Goal: Task Accomplishment & Management: Use online tool/utility

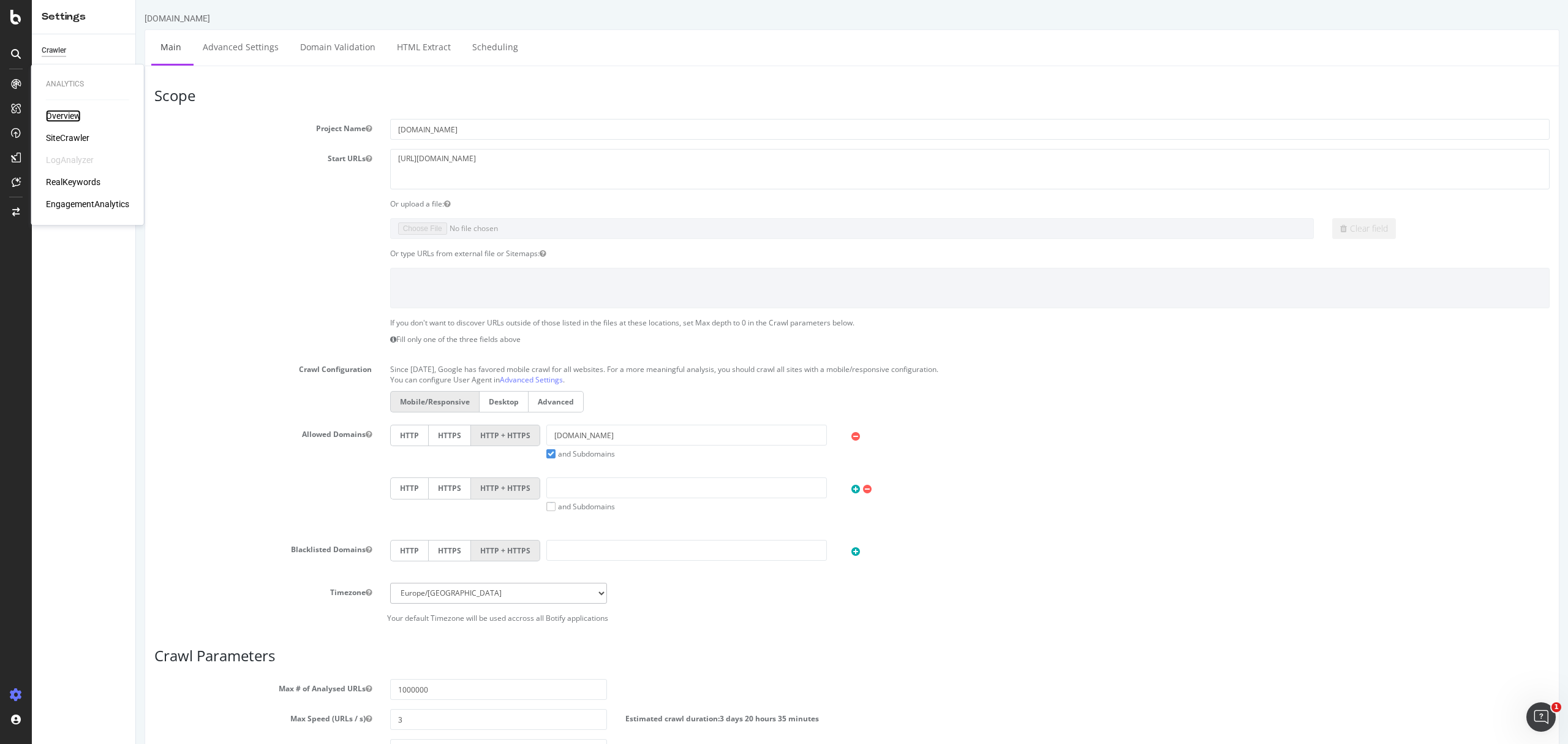
click at [65, 115] on div "Overview" at bounding box center [63, 116] width 35 height 12
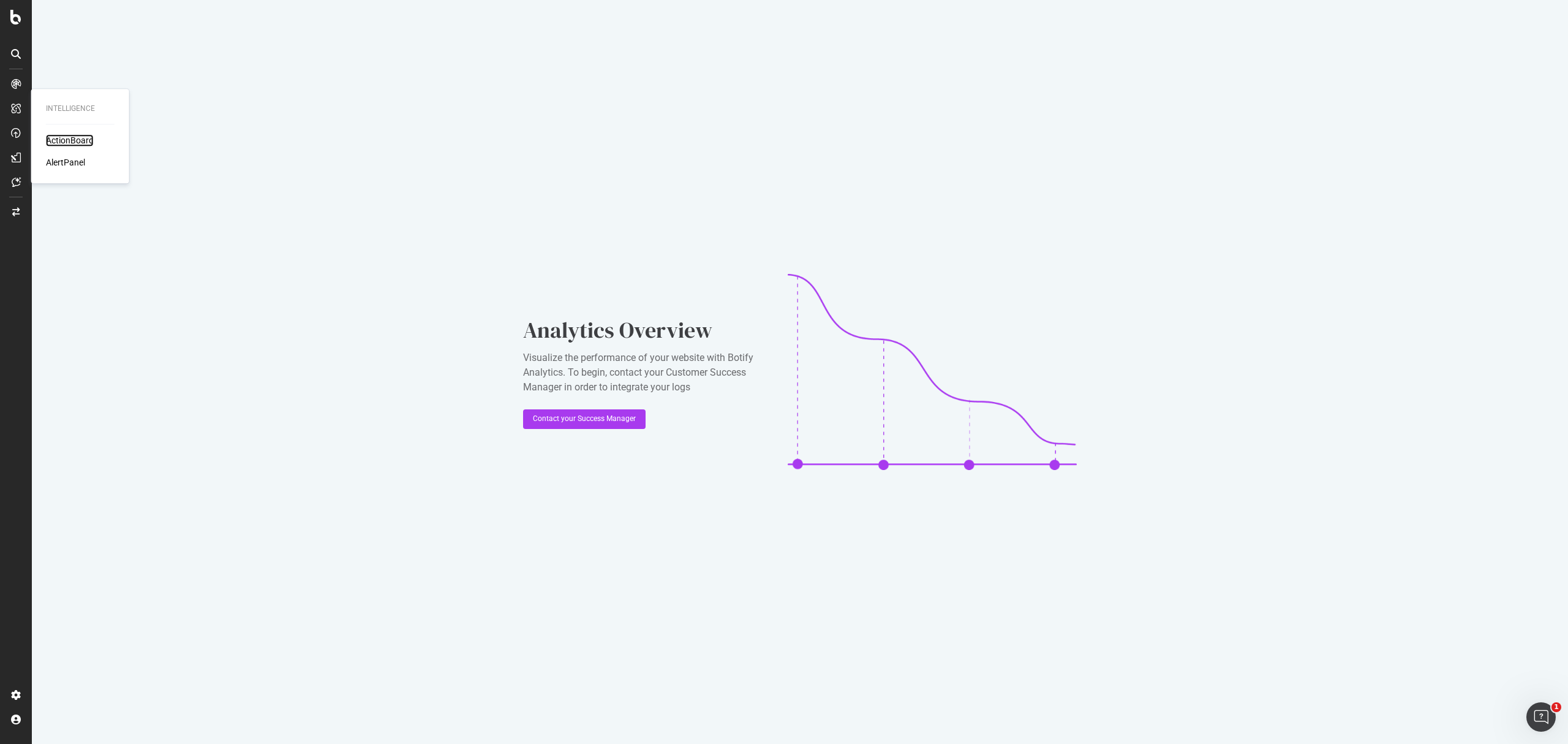
click at [61, 135] on div "ActionBoard" at bounding box center [70, 140] width 48 height 12
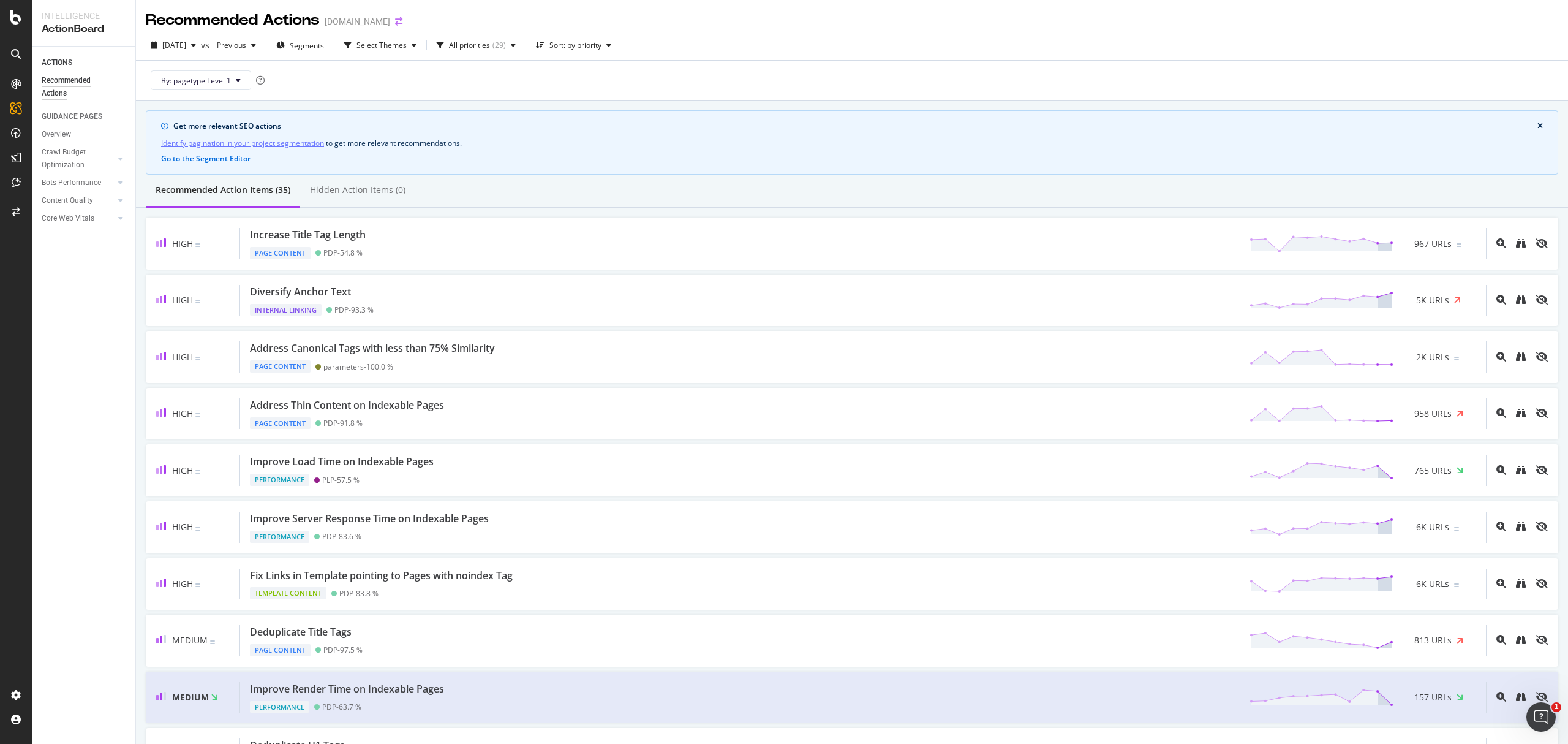
click at [402, 18] on icon "arrow-right-arrow-left" at bounding box center [398, 21] width 7 height 9
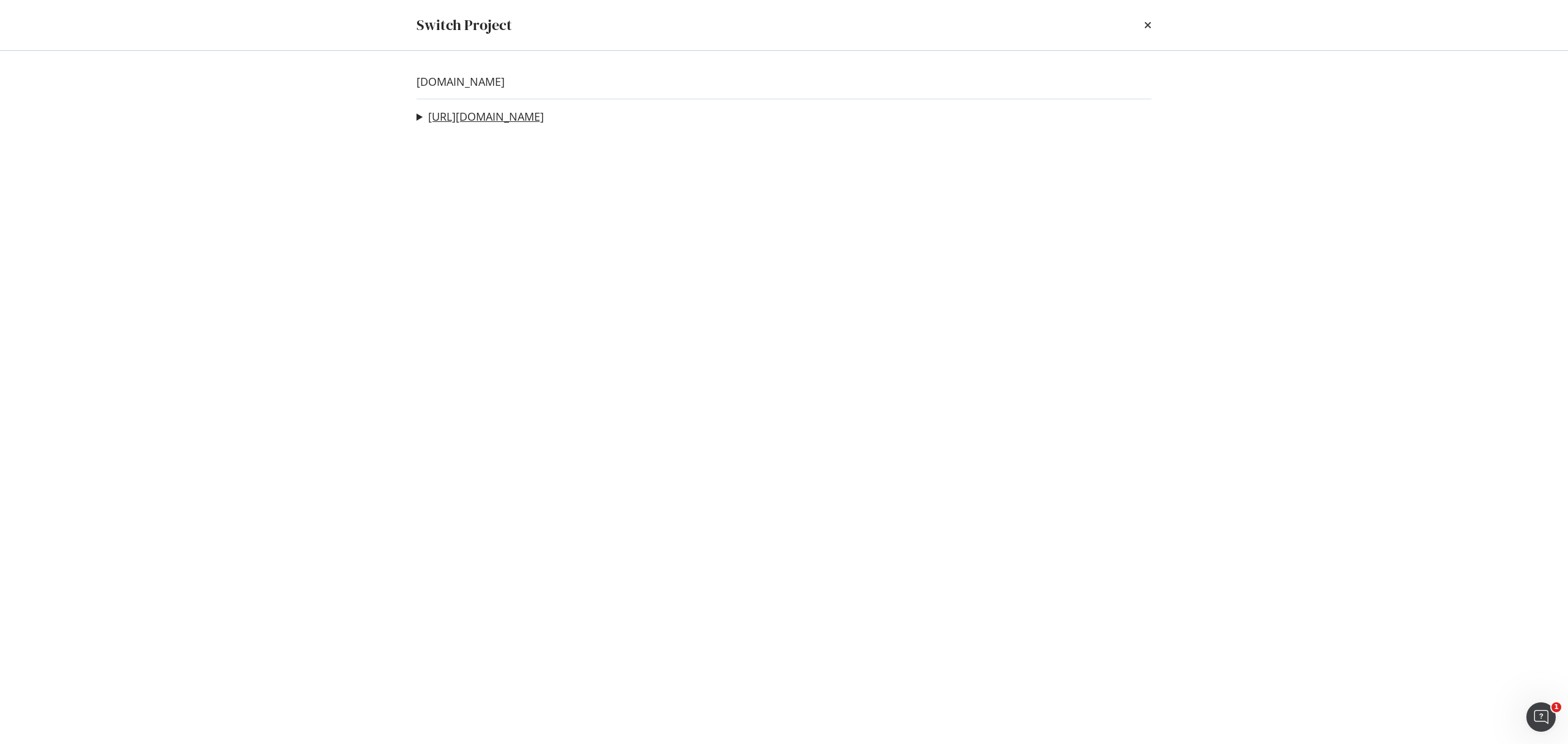
click at [519, 110] on link "[URL][DOMAIN_NAME]" at bounding box center [486, 116] width 116 height 13
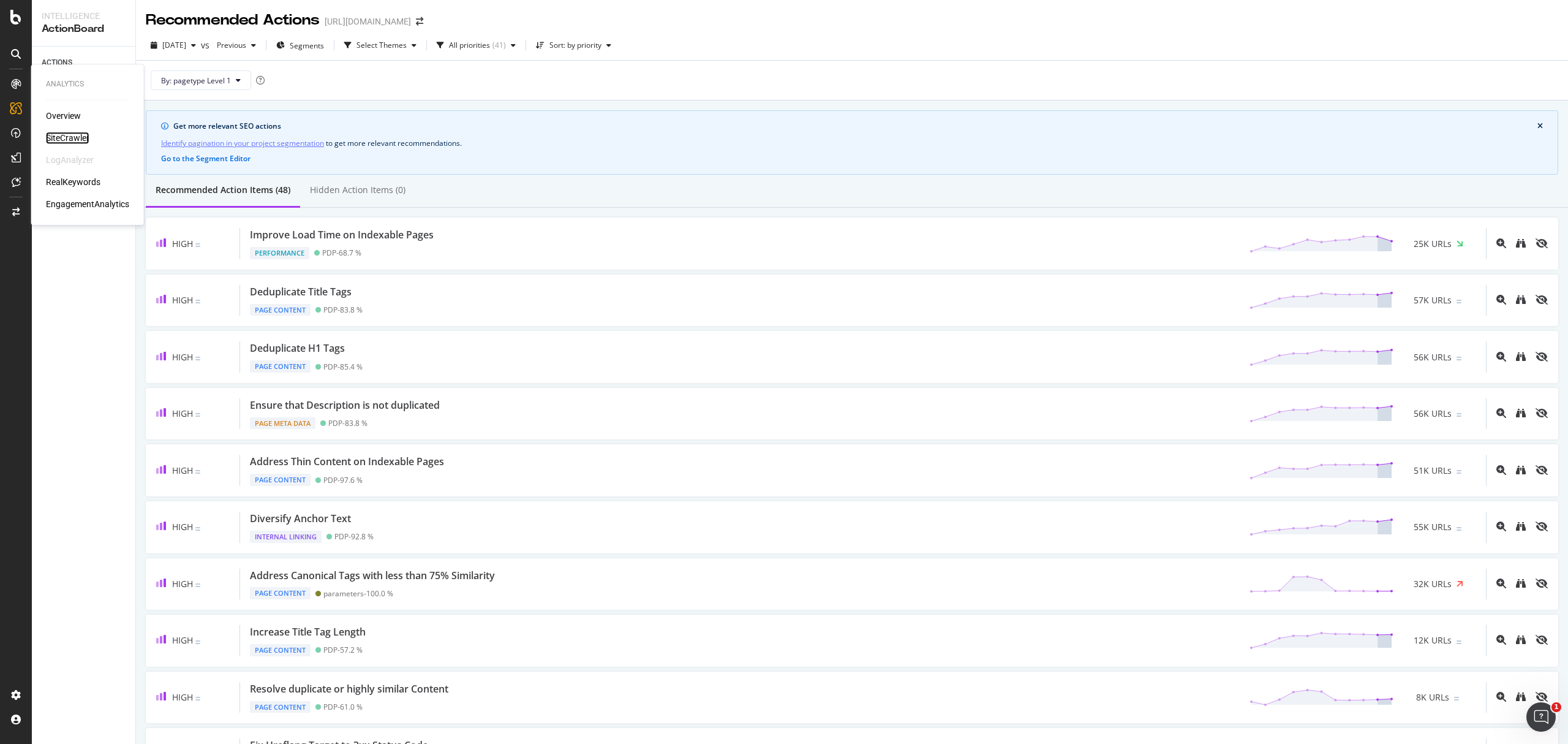
click at [69, 133] on div "SiteCrawler" at bounding box center [68, 138] width 43 height 12
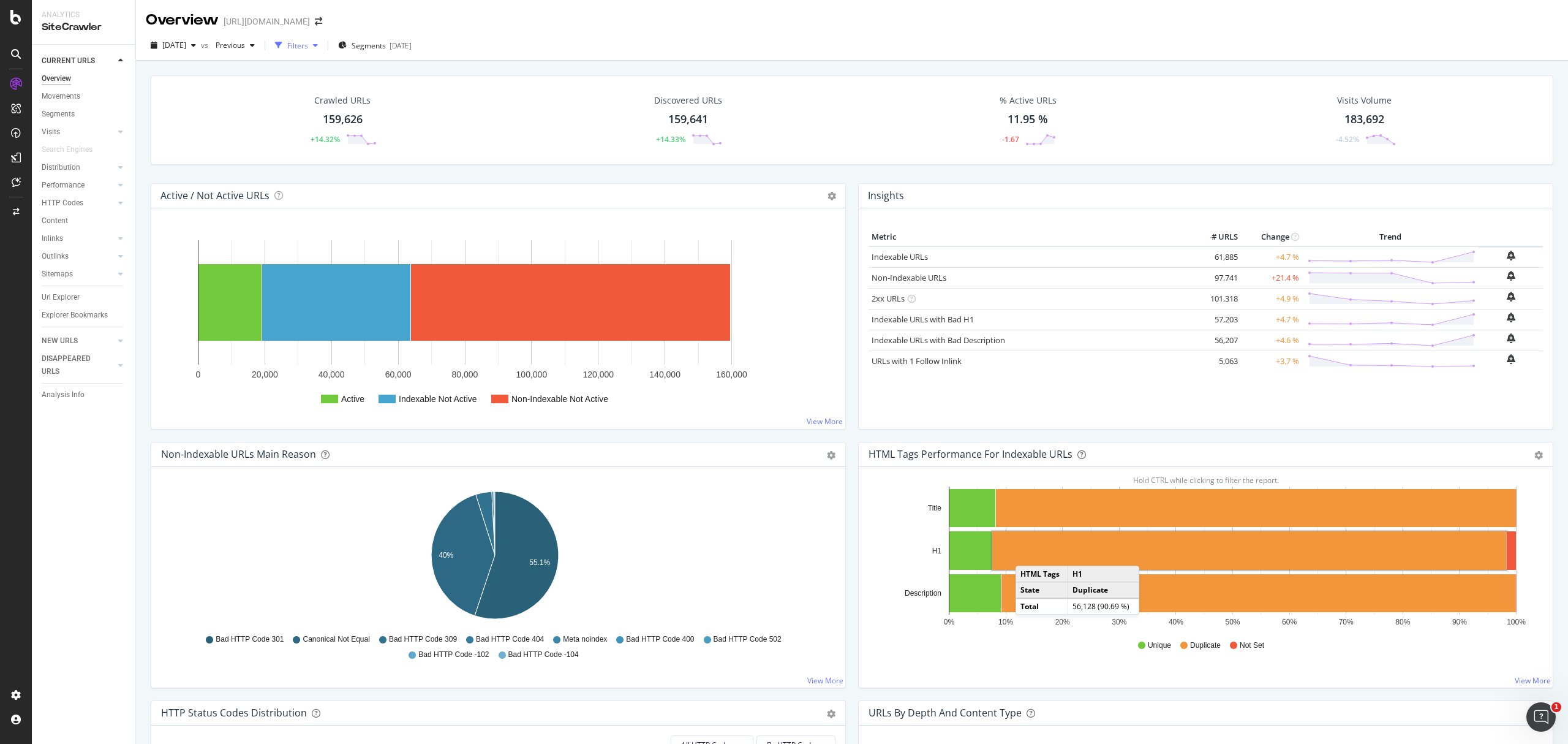
click at [323, 46] on div "button" at bounding box center [315, 45] width 15 height 7
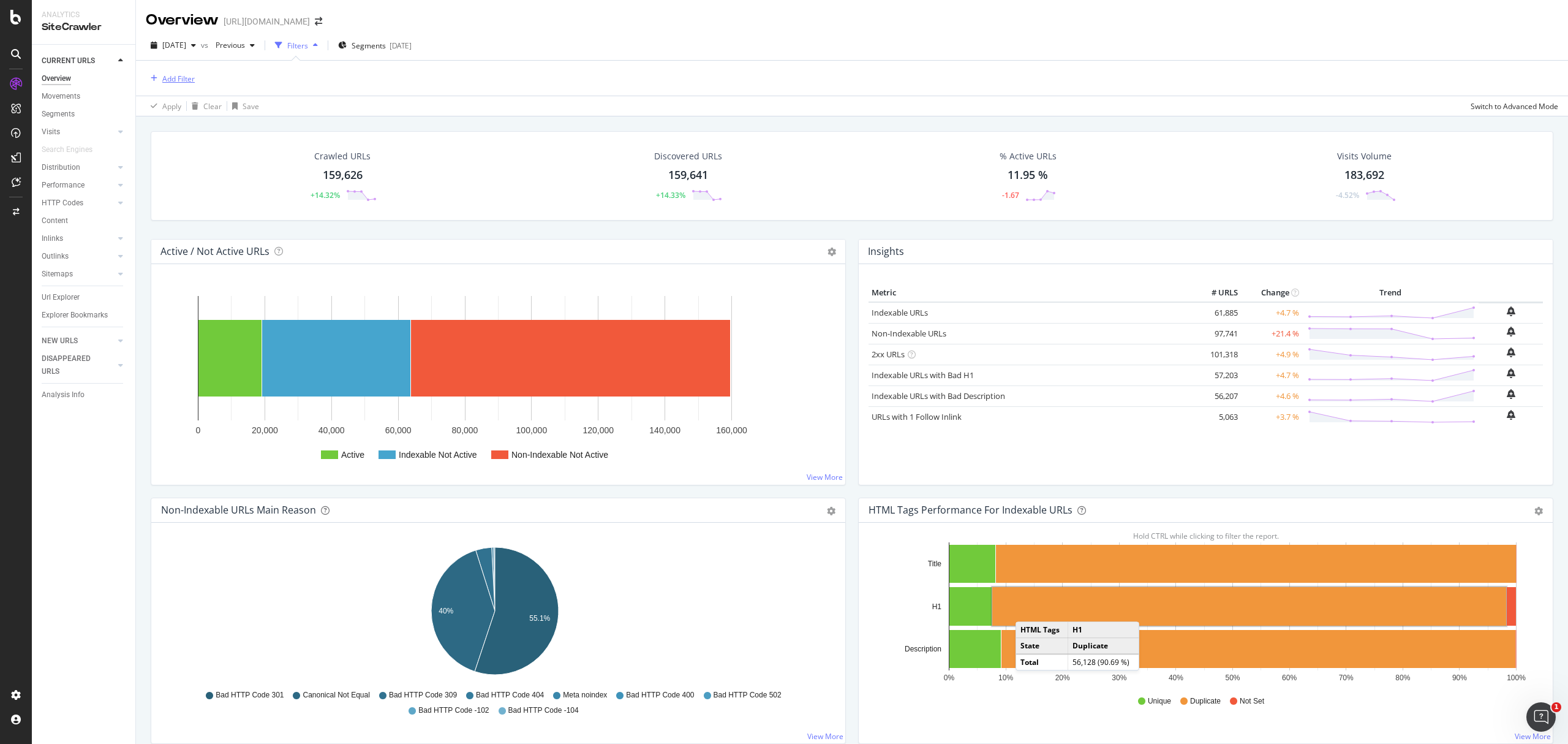
click at [170, 79] on div "Add Filter" at bounding box center [179, 78] width 33 height 10
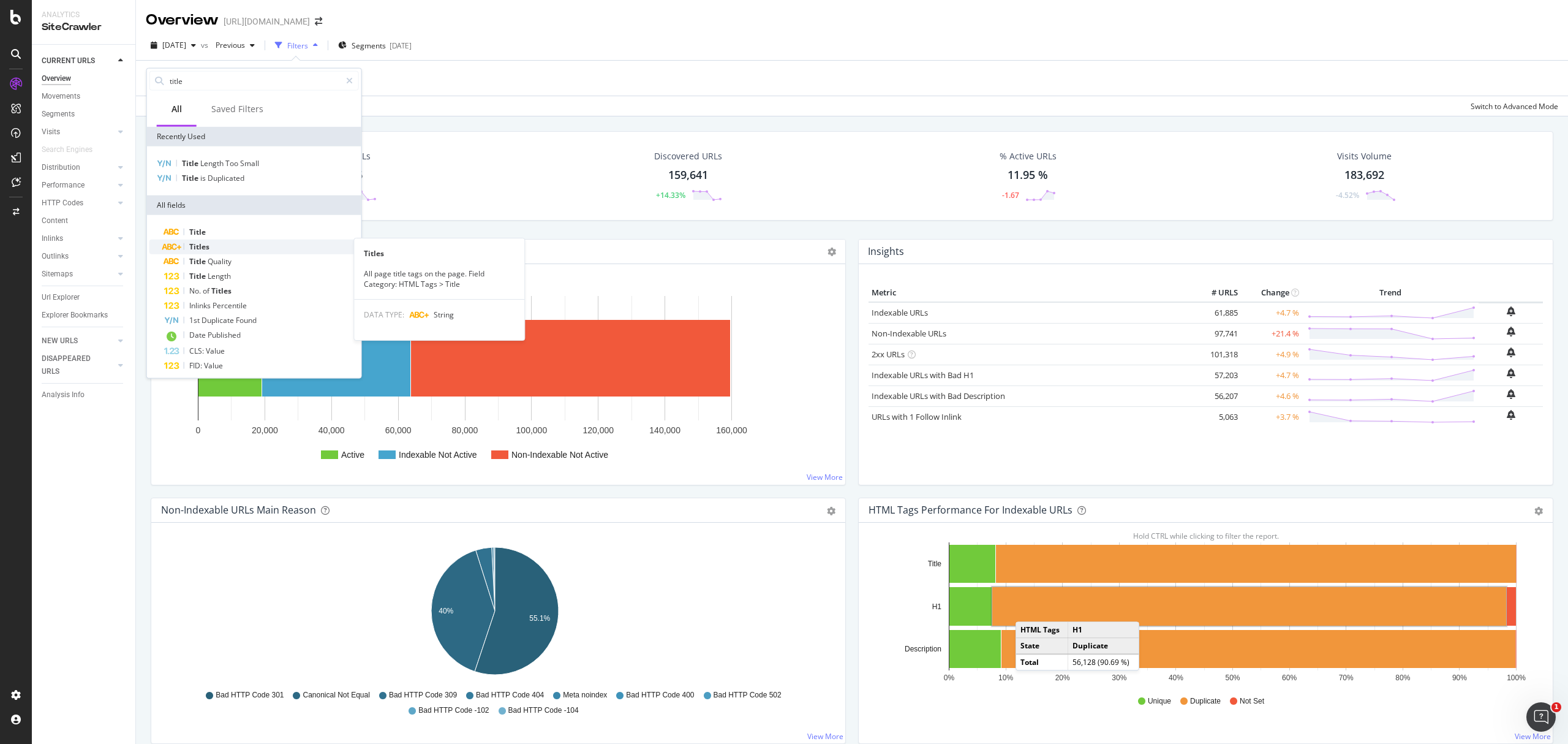
scroll to position [20, 0]
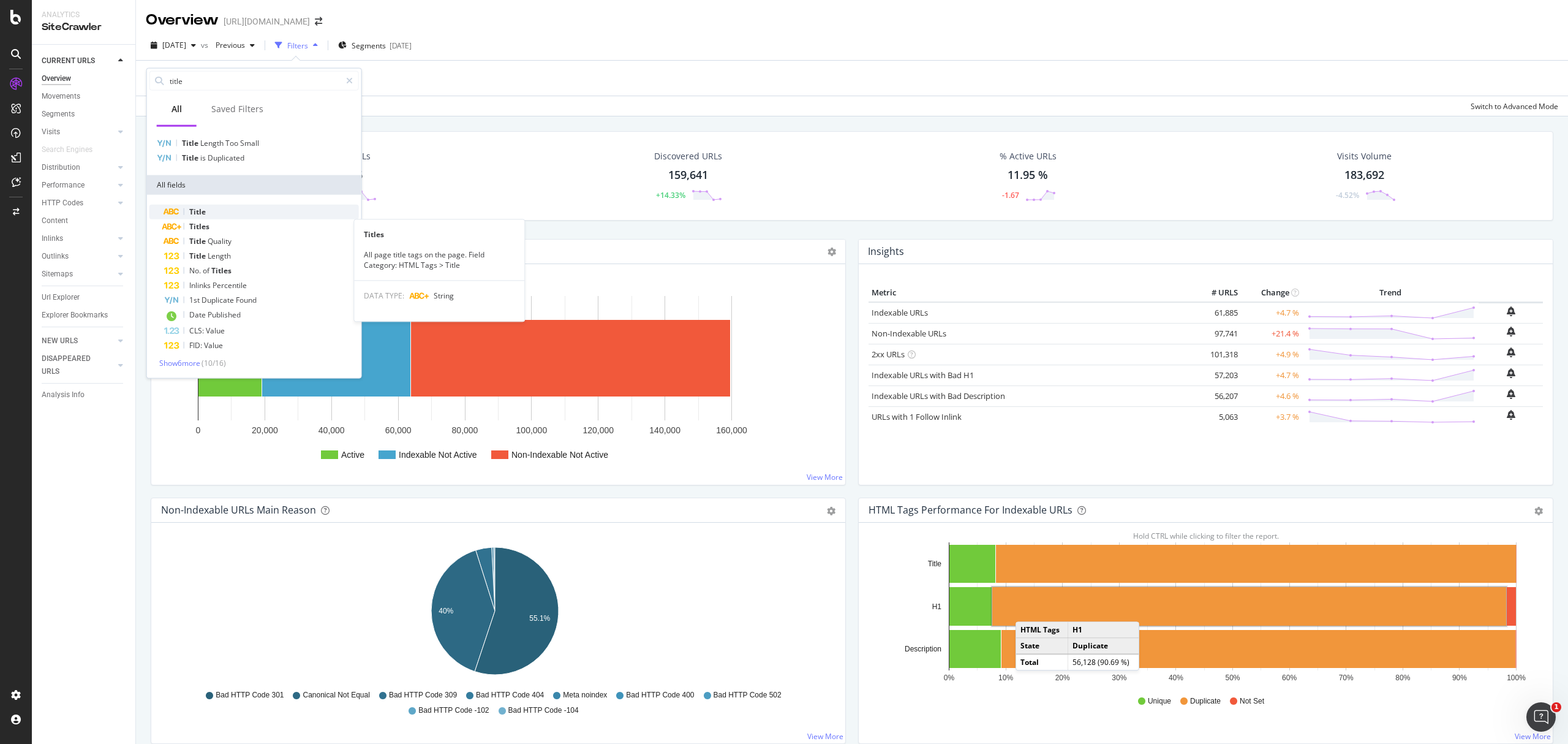
type input "title"
click at [229, 216] on div "Title" at bounding box center [262, 212] width 195 height 15
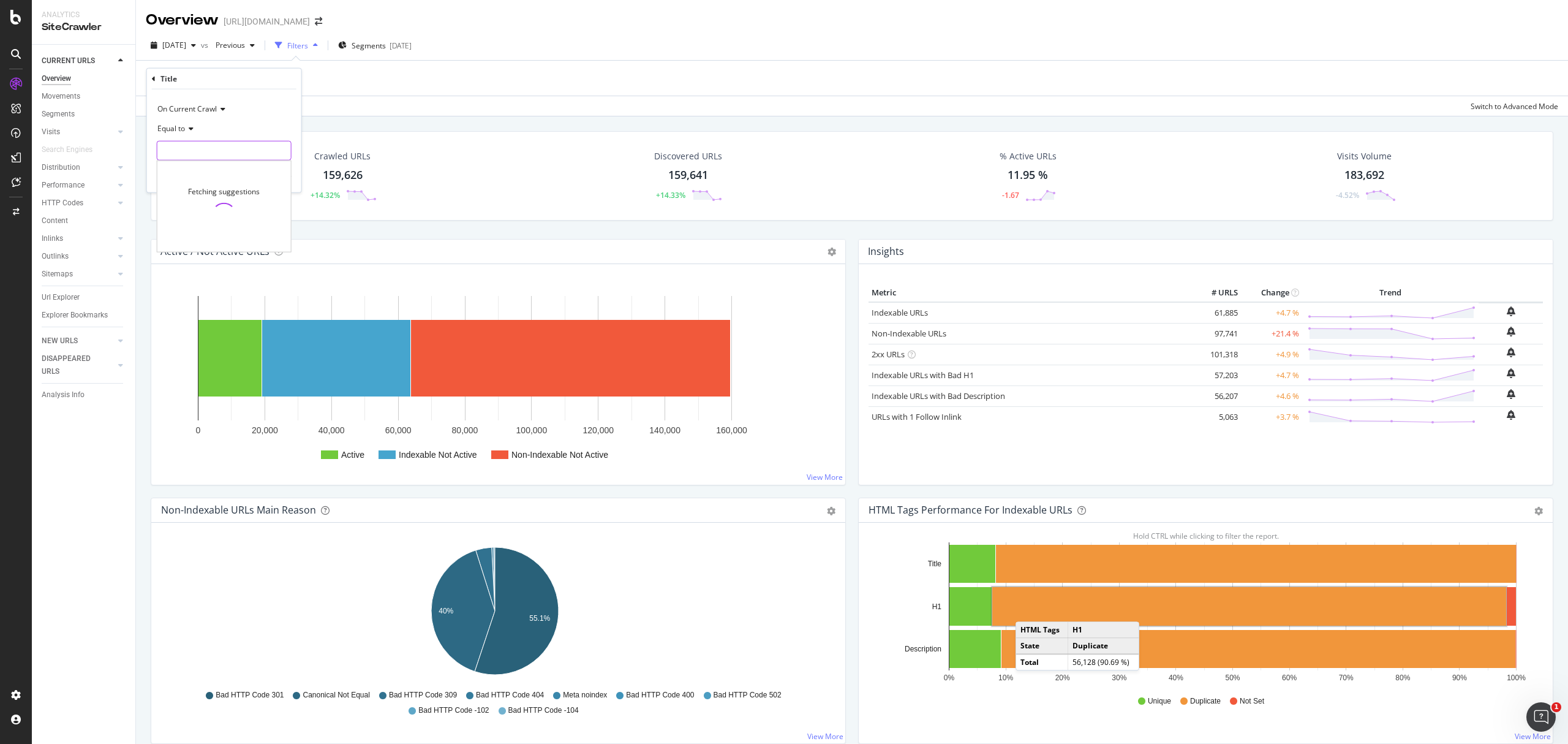
drag, startPoint x: 239, startPoint y: 156, endPoint x: 226, endPoint y: 152, distance: 13.6
click at [239, 156] on input "text" at bounding box center [224, 150] width 133 height 20
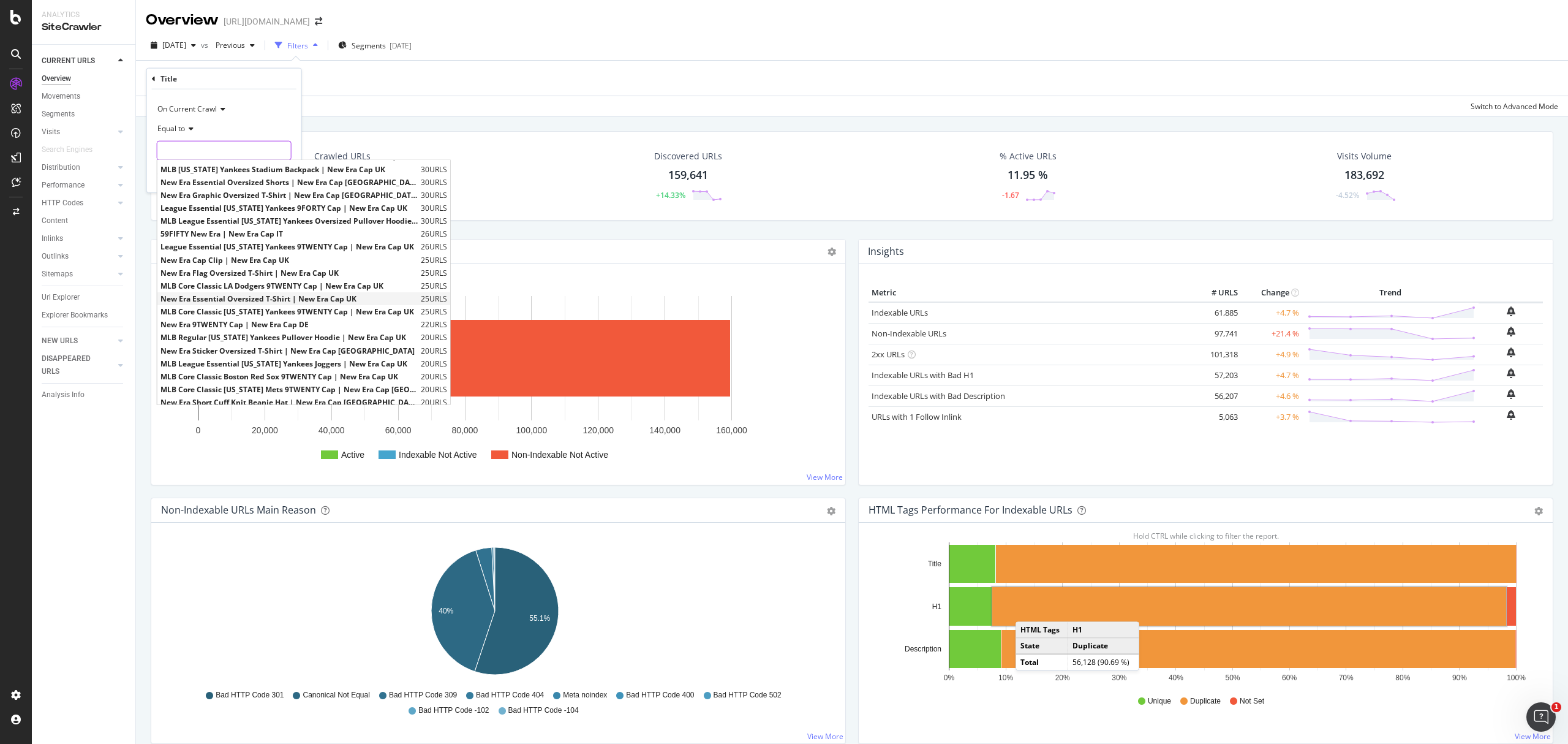
scroll to position [0, 0]
click at [281, 116] on div "On Current Crawl" at bounding box center [224, 109] width 135 height 20
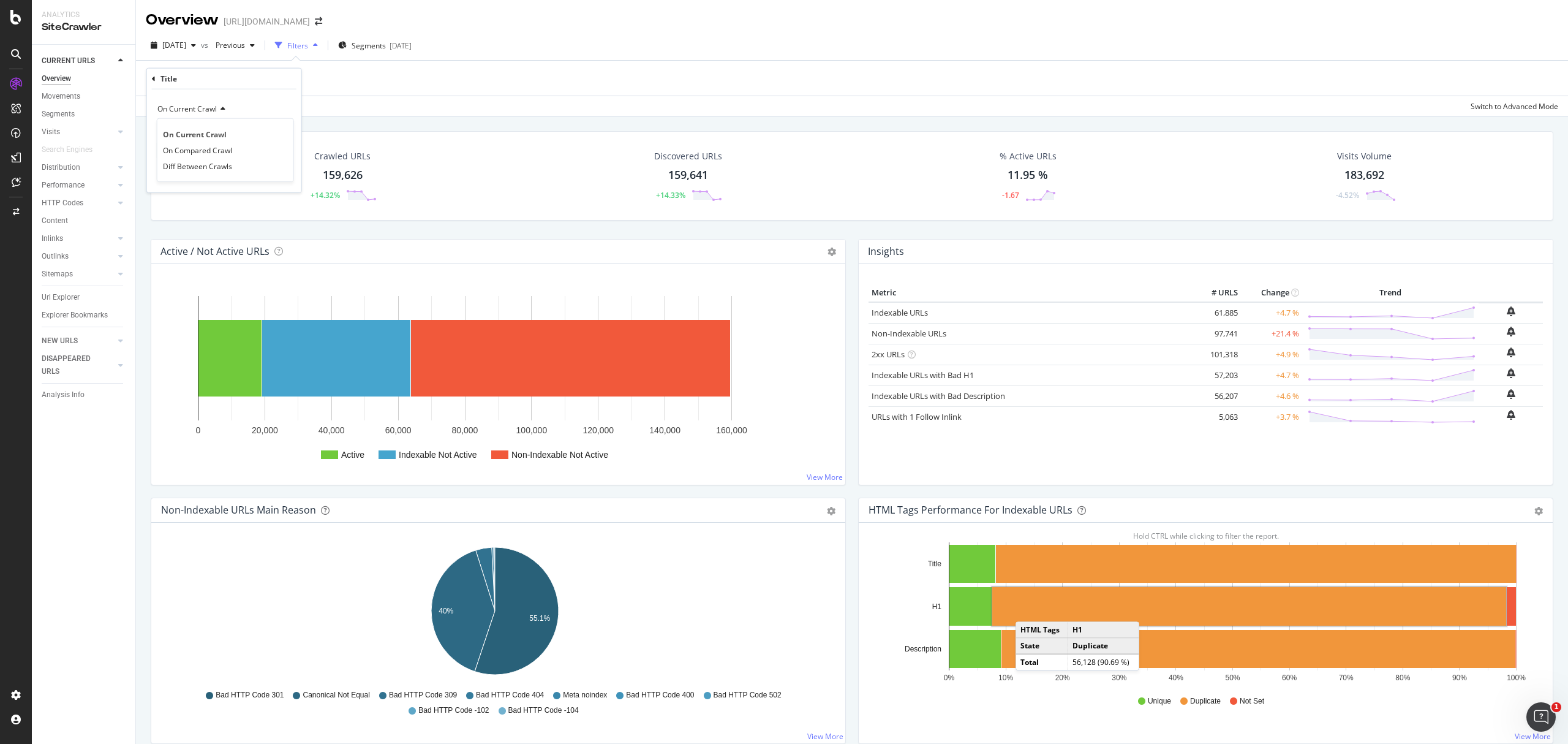
click at [523, 110] on div "Apply Clear Save Switch to Advanced Mode" at bounding box center [852, 106] width 1432 height 20
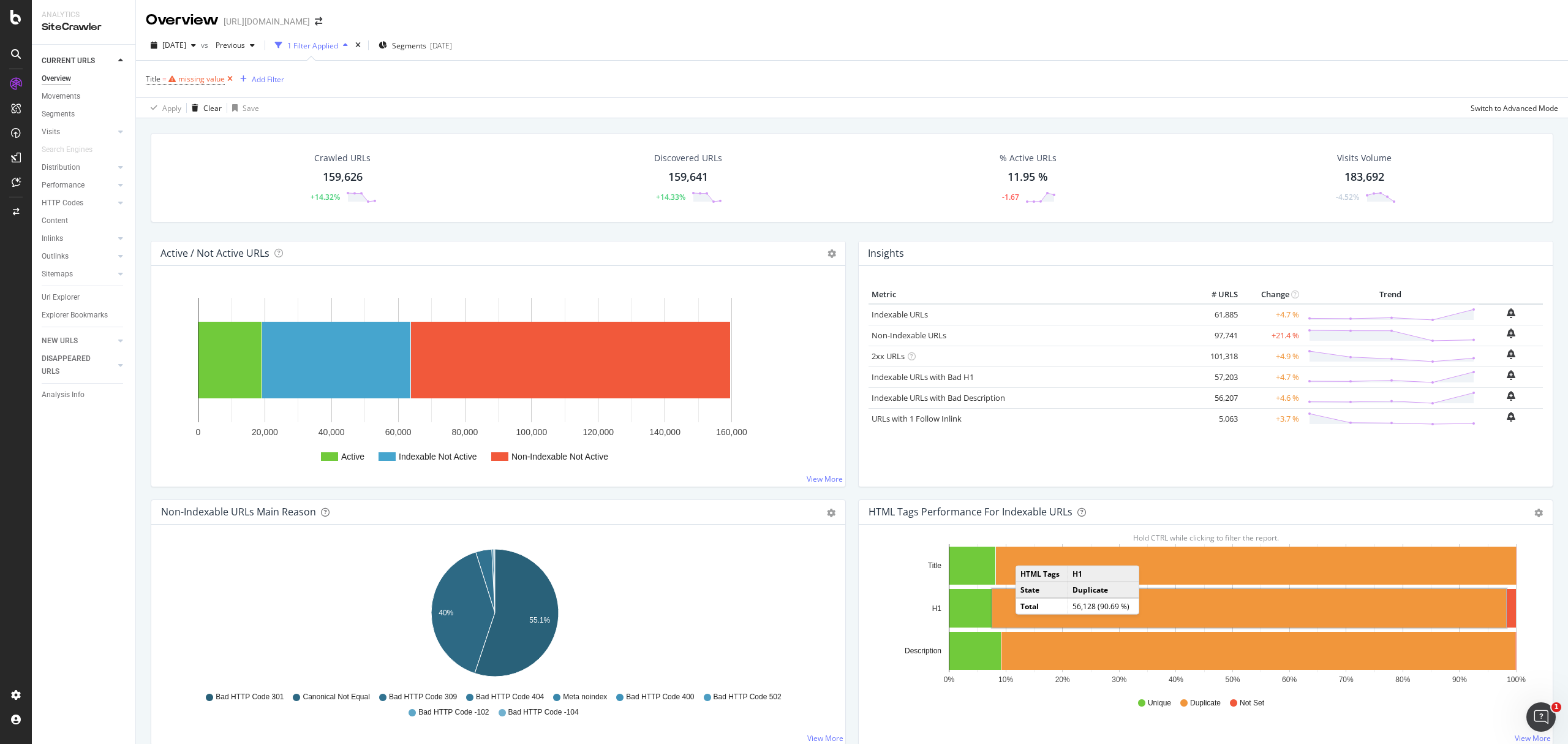
click at [228, 78] on icon at bounding box center [230, 79] width 10 height 12
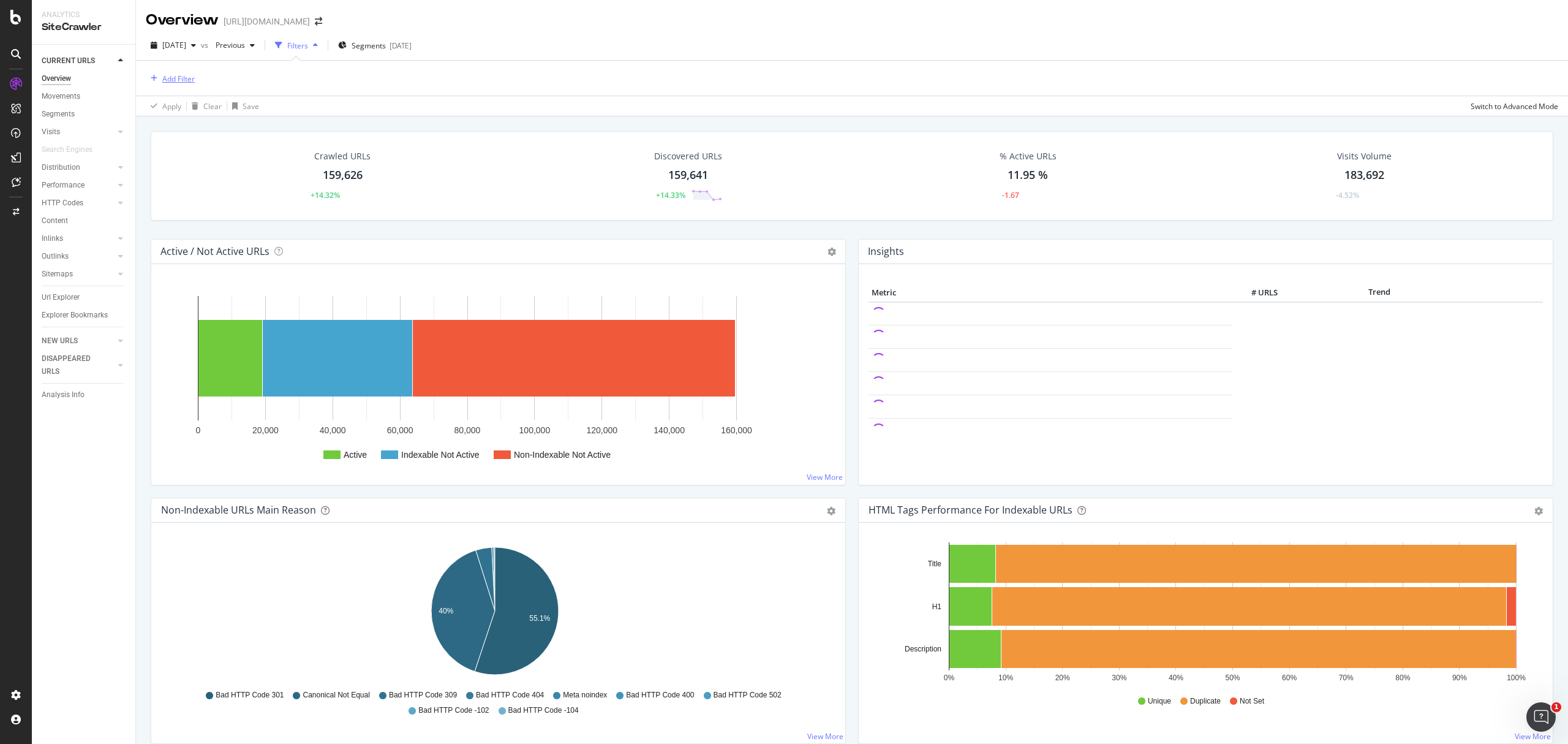
click at [183, 81] on div "Add Filter" at bounding box center [179, 78] width 33 height 10
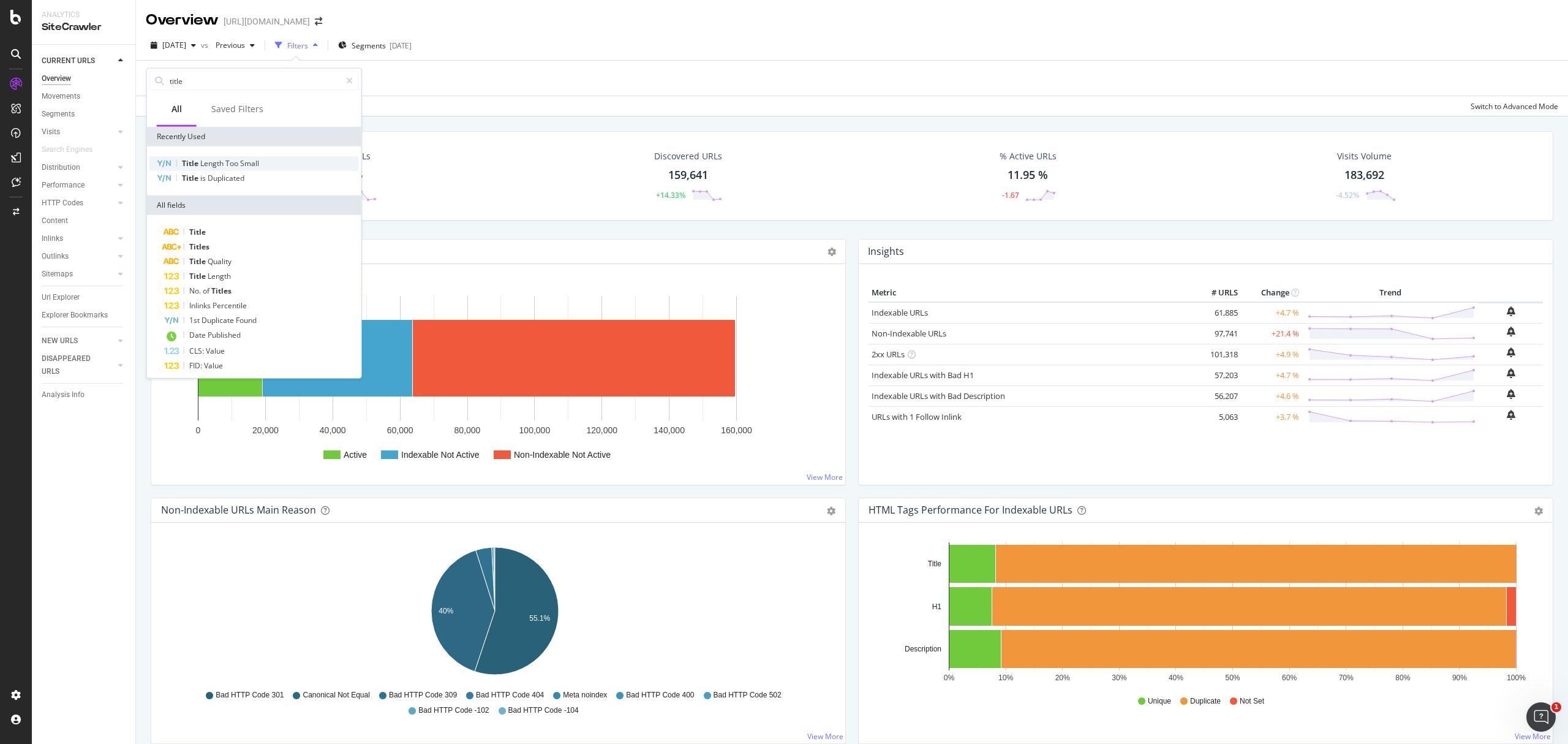
click at [246, 168] on div "Title Length Too Small" at bounding box center [254, 164] width 209 height 15
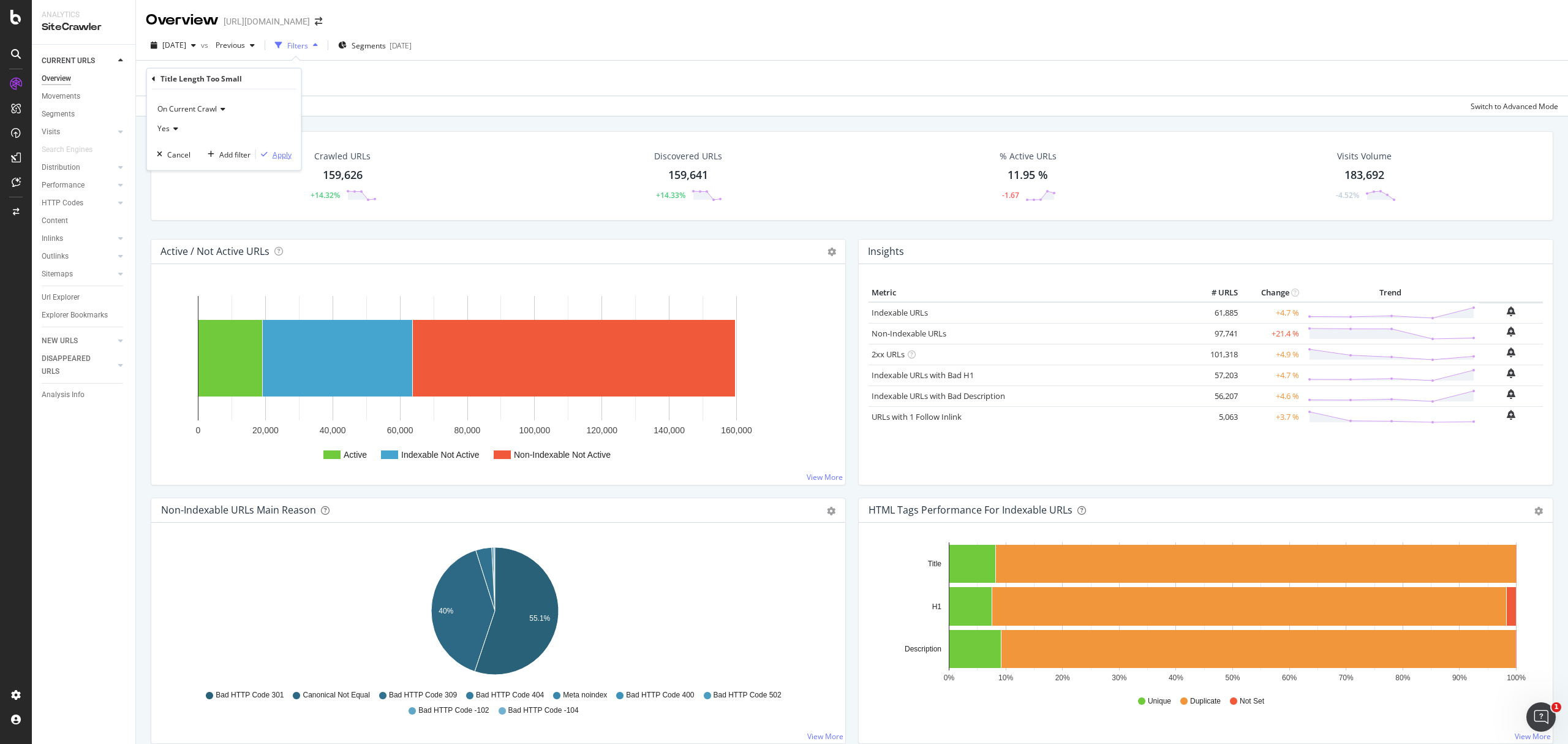
drag, startPoint x: 275, startPoint y: 151, endPoint x: 415, endPoint y: 220, distance: 156.1
click at [275, 150] on div "Apply" at bounding box center [282, 154] width 19 height 10
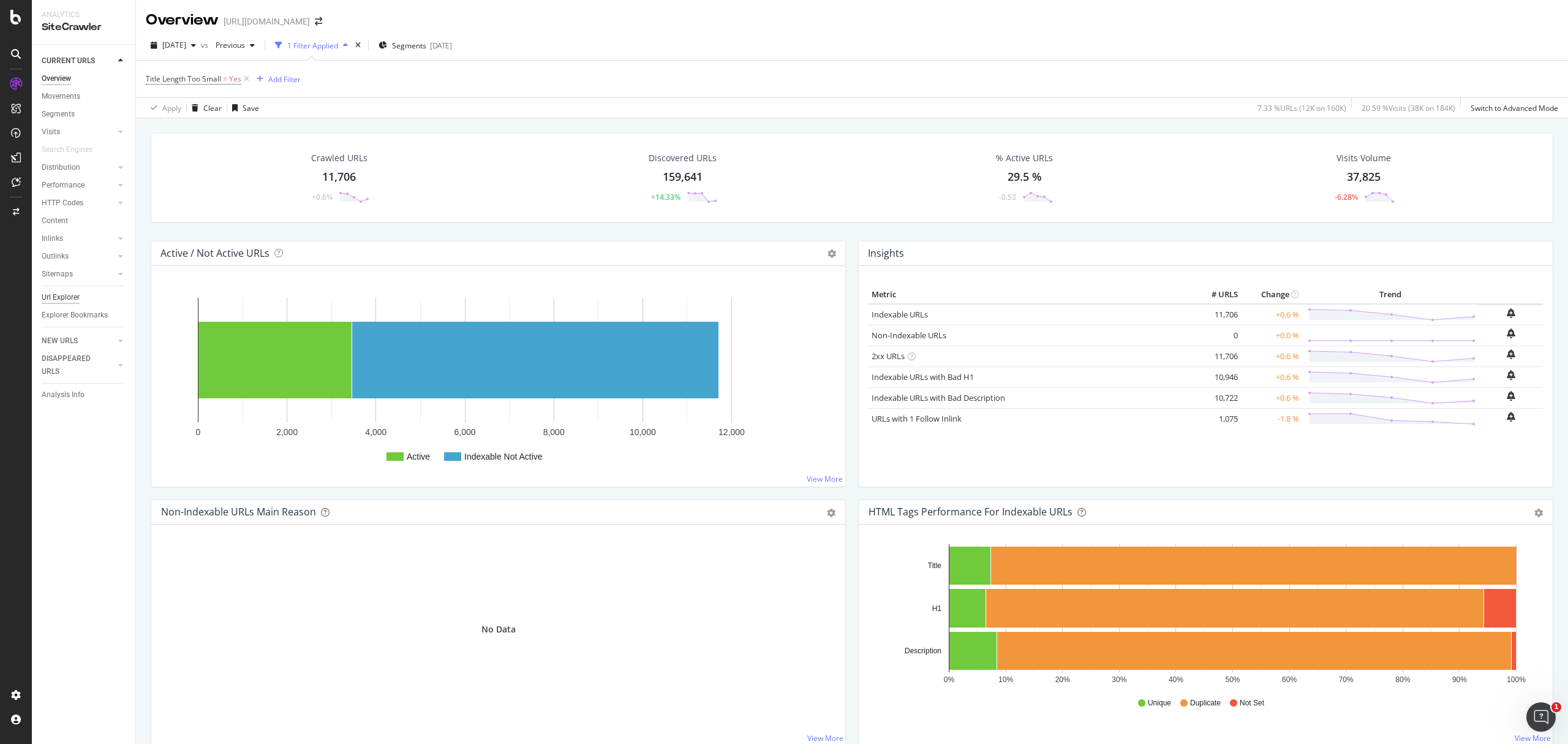
click at [66, 297] on div "Url Explorer" at bounding box center [60, 297] width 38 height 13
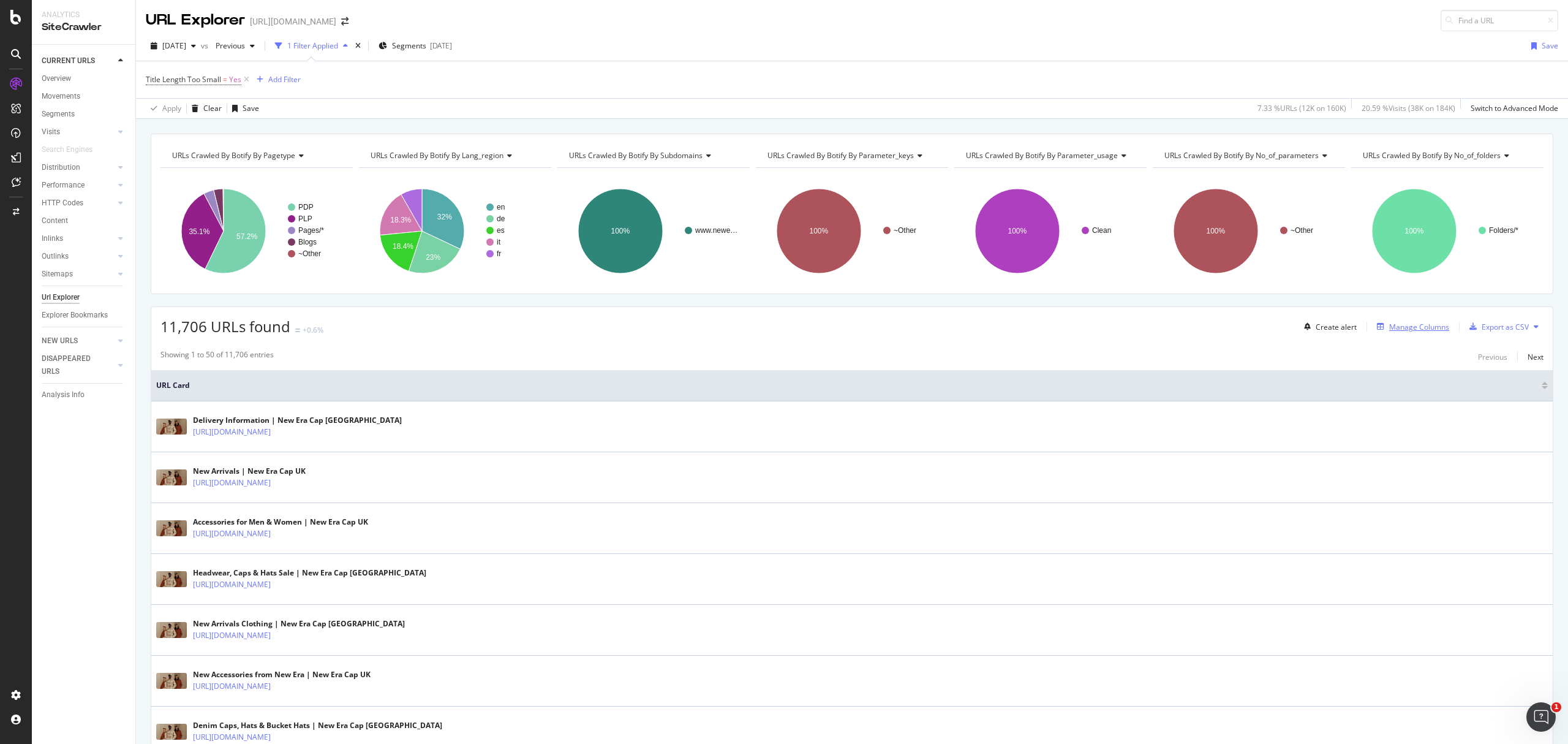
click at [1422, 324] on div "Manage Columns" at bounding box center [1419, 326] width 60 height 10
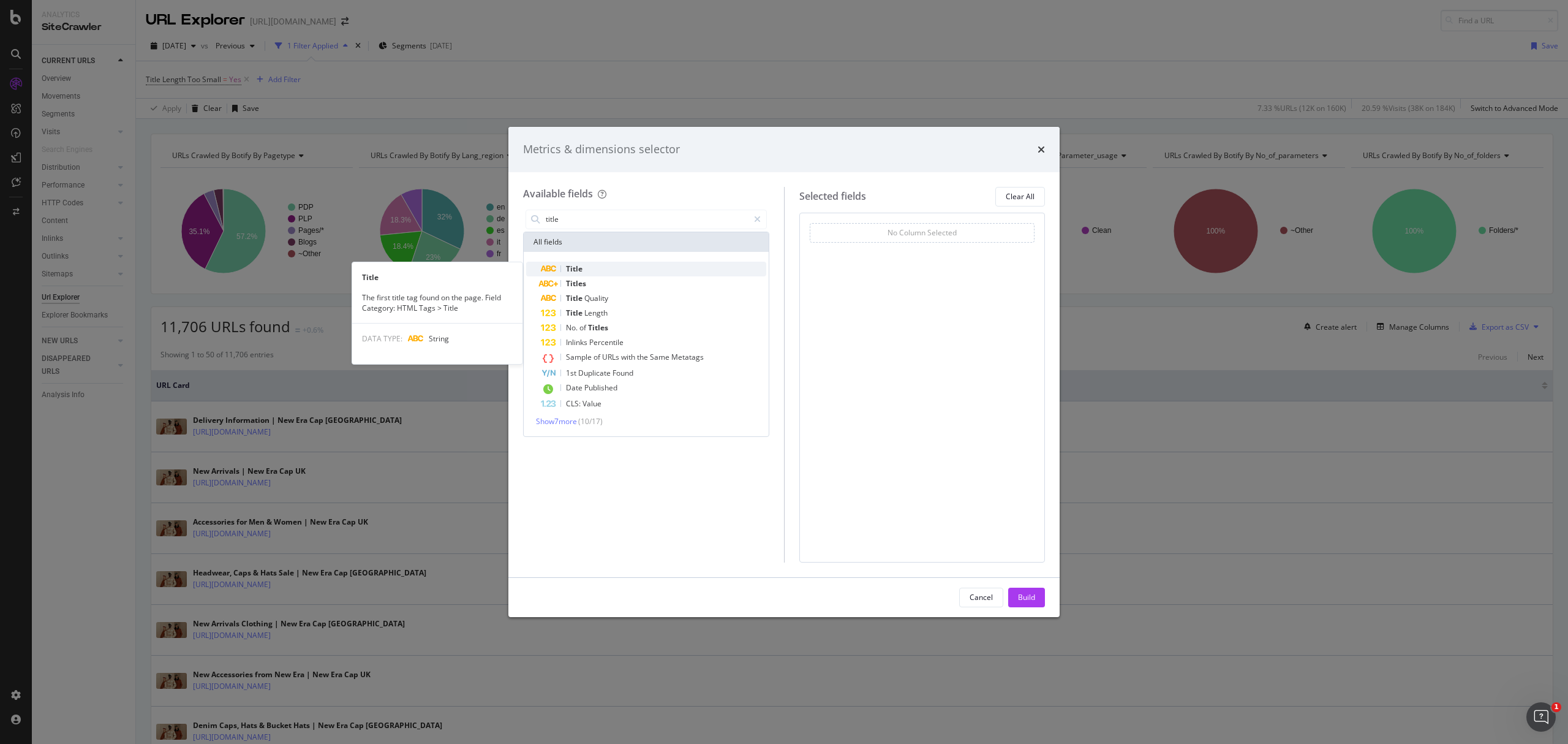
type input "title"
click at [589, 264] on div "Title" at bounding box center [654, 269] width 226 height 15
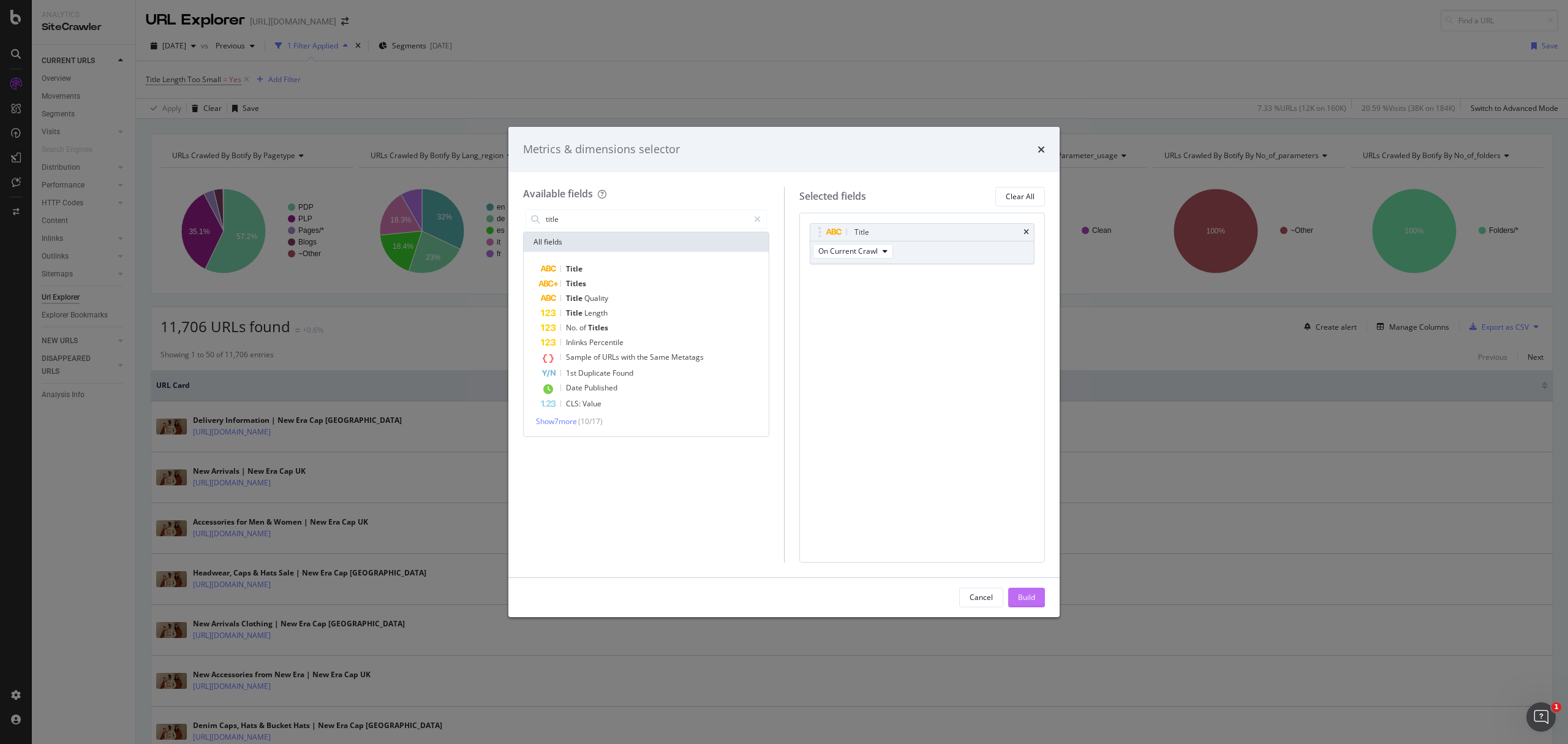
click at [1030, 596] on div "Build" at bounding box center [1026, 597] width 17 height 10
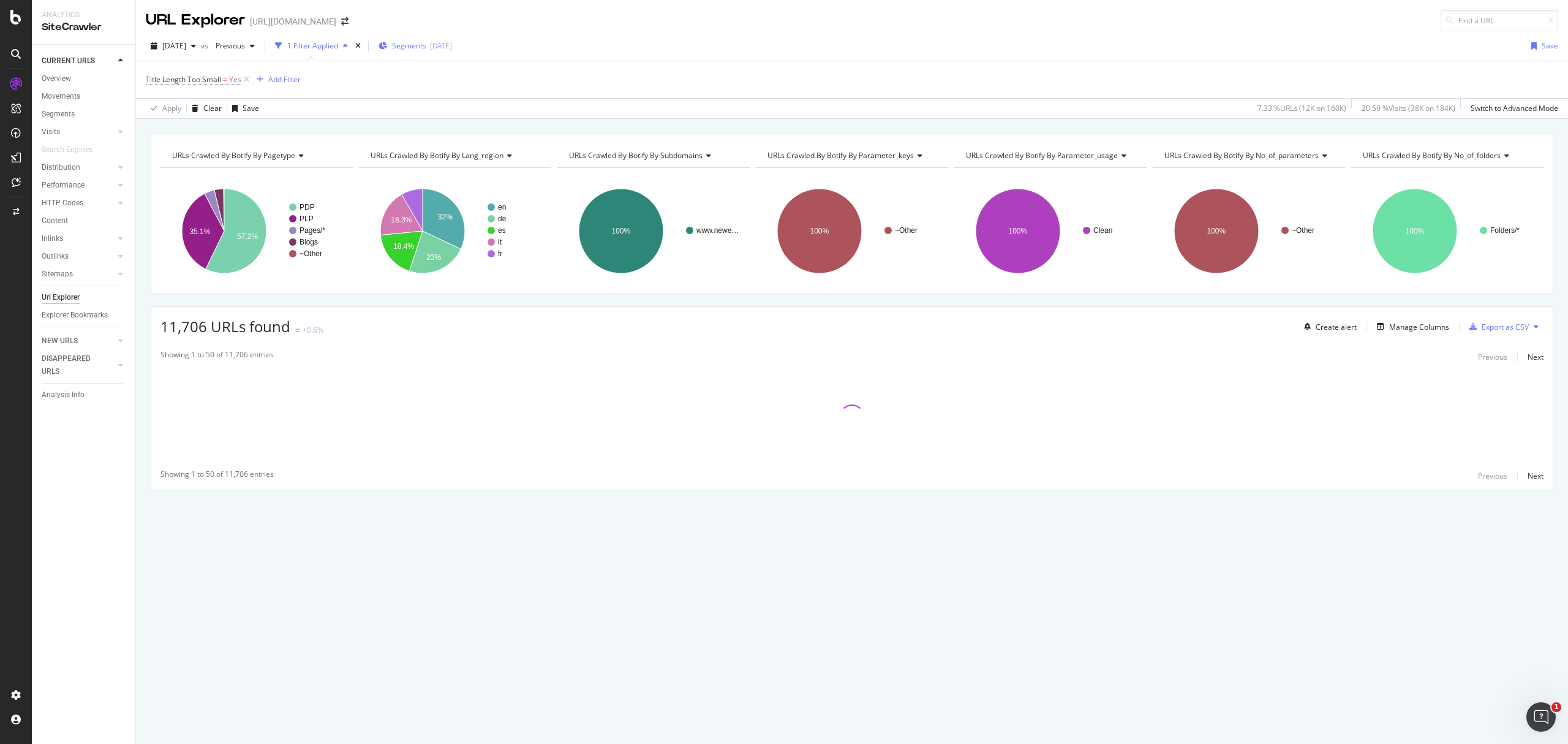
click at [426, 49] on span "Segments" at bounding box center [409, 45] width 34 height 10
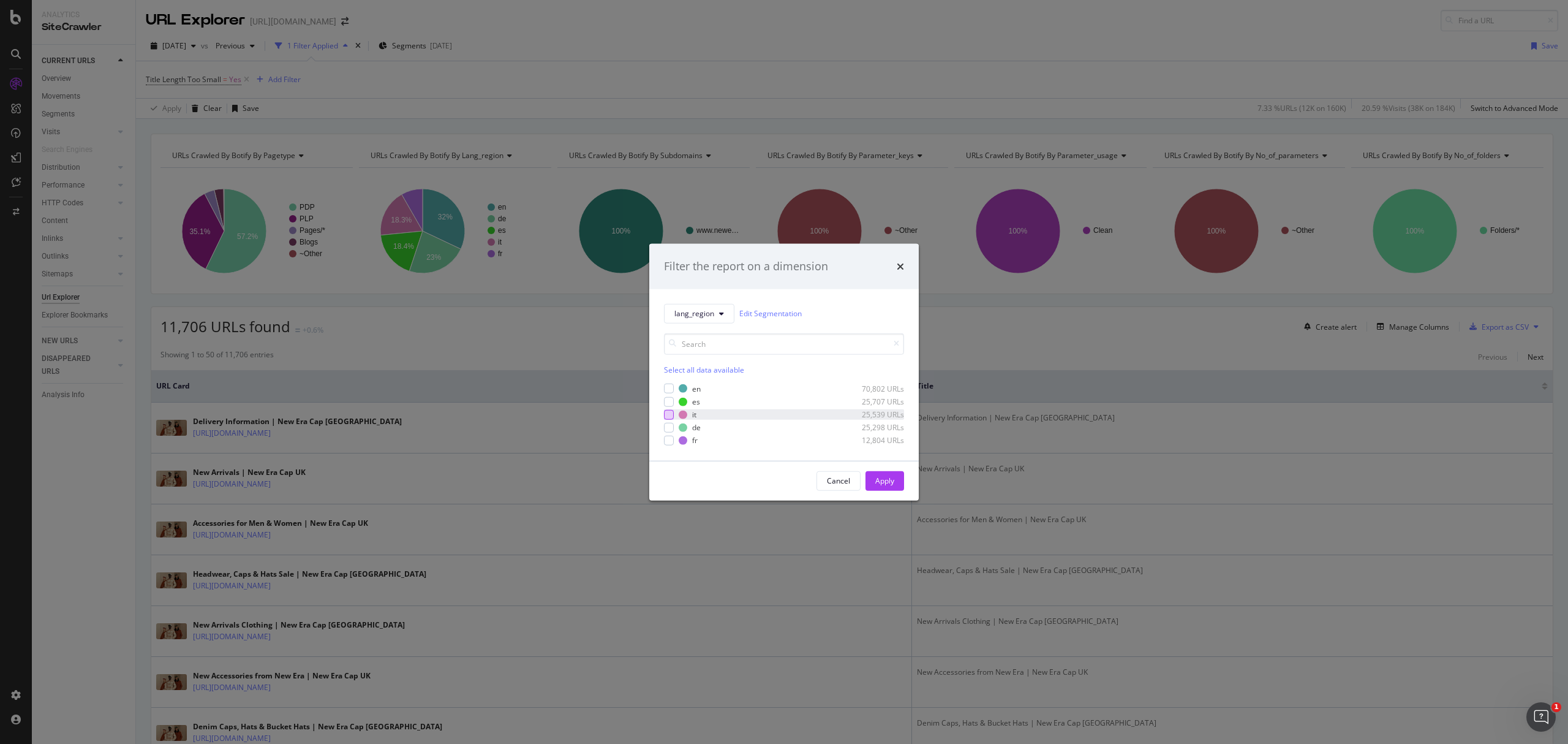
click at [669, 416] on div "modal" at bounding box center [669, 414] width 10 height 10
click at [886, 481] on div "Apply" at bounding box center [885, 480] width 19 height 10
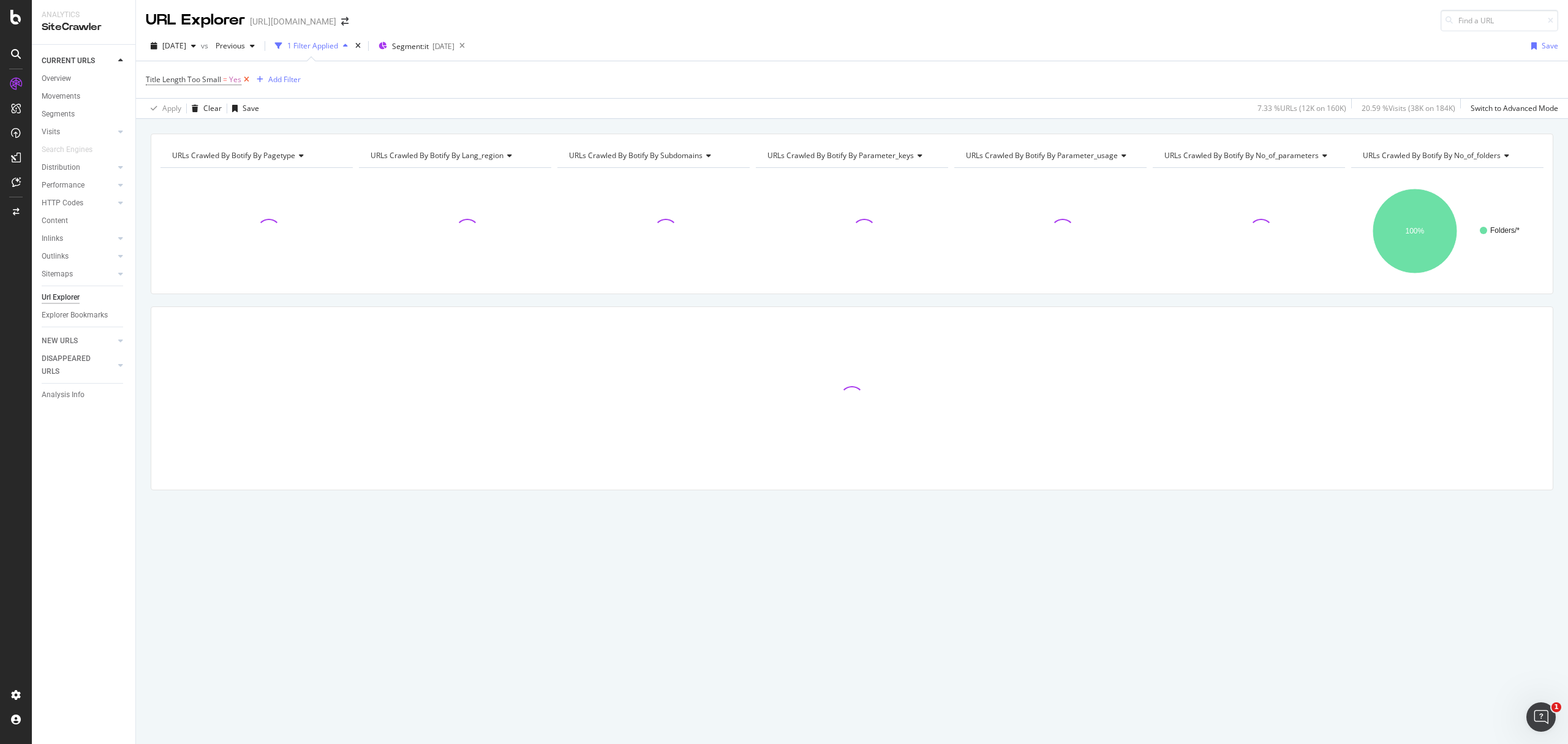
click at [244, 81] on icon at bounding box center [246, 80] width 10 height 12
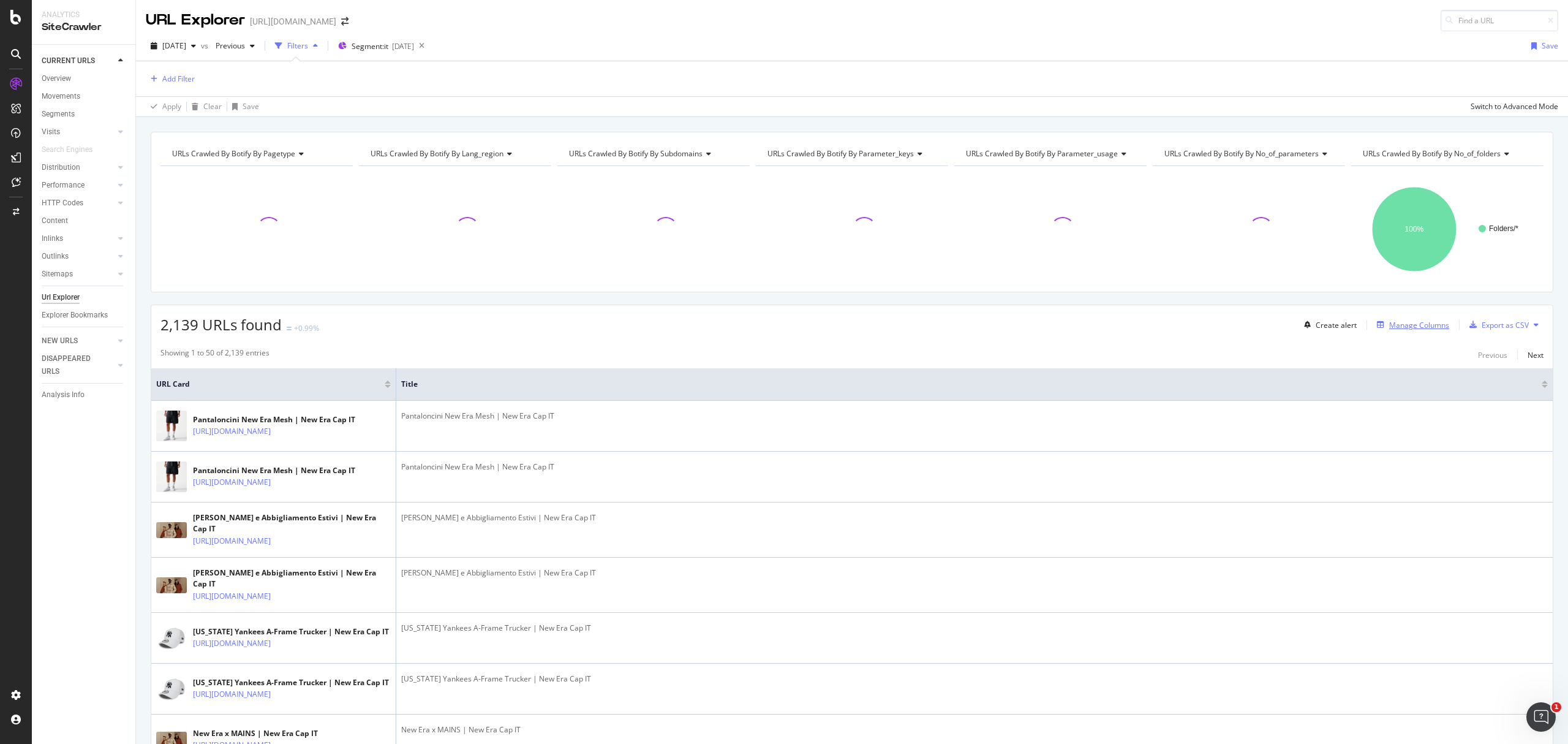
click at [1424, 329] on div "Manage Columns" at bounding box center [1419, 325] width 60 height 10
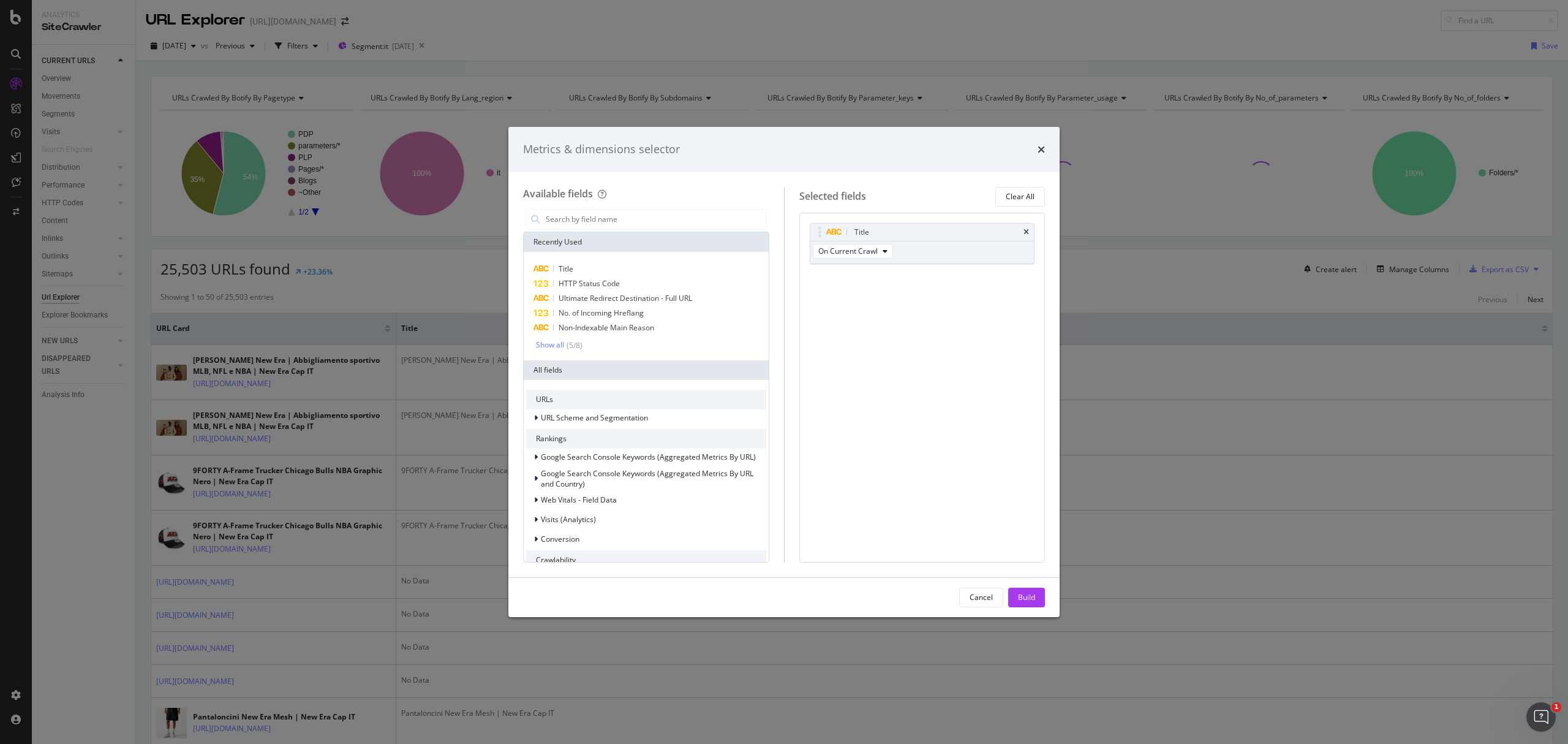
click at [1050, 154] on div "Metrics & dimensions selector" at bounding box center [784, 150] width 551 height 46
click at [1045, 151] on div "Metrics & dimensions selector" at bounding box center [784, 150] width 551 height 46
click at [1041, 151] on icon "times" at bounding box center [1041, 150] width 7 height 10
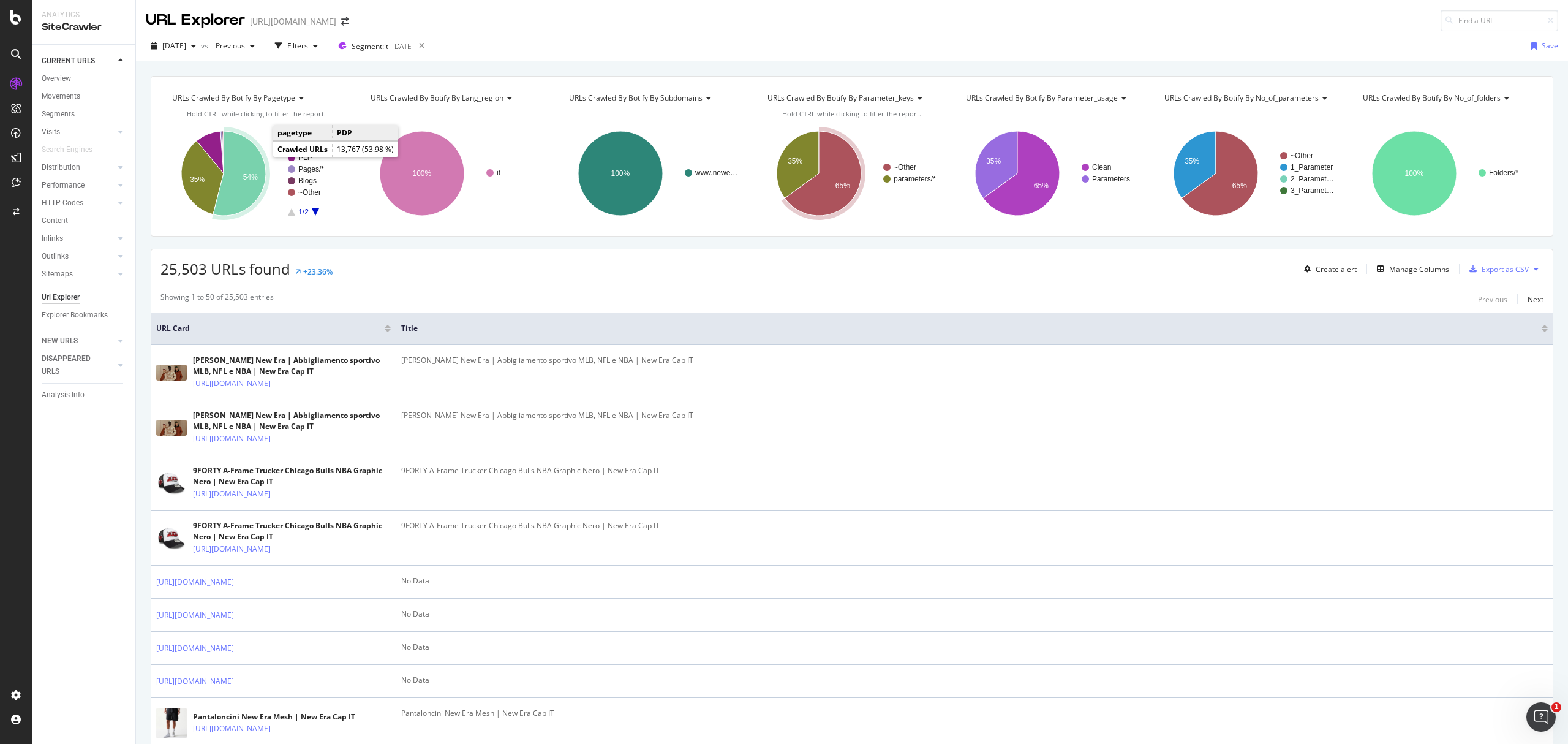
click at [253, 165] on icon "A chart." at bounding box center [240, 173] width 53 height 84
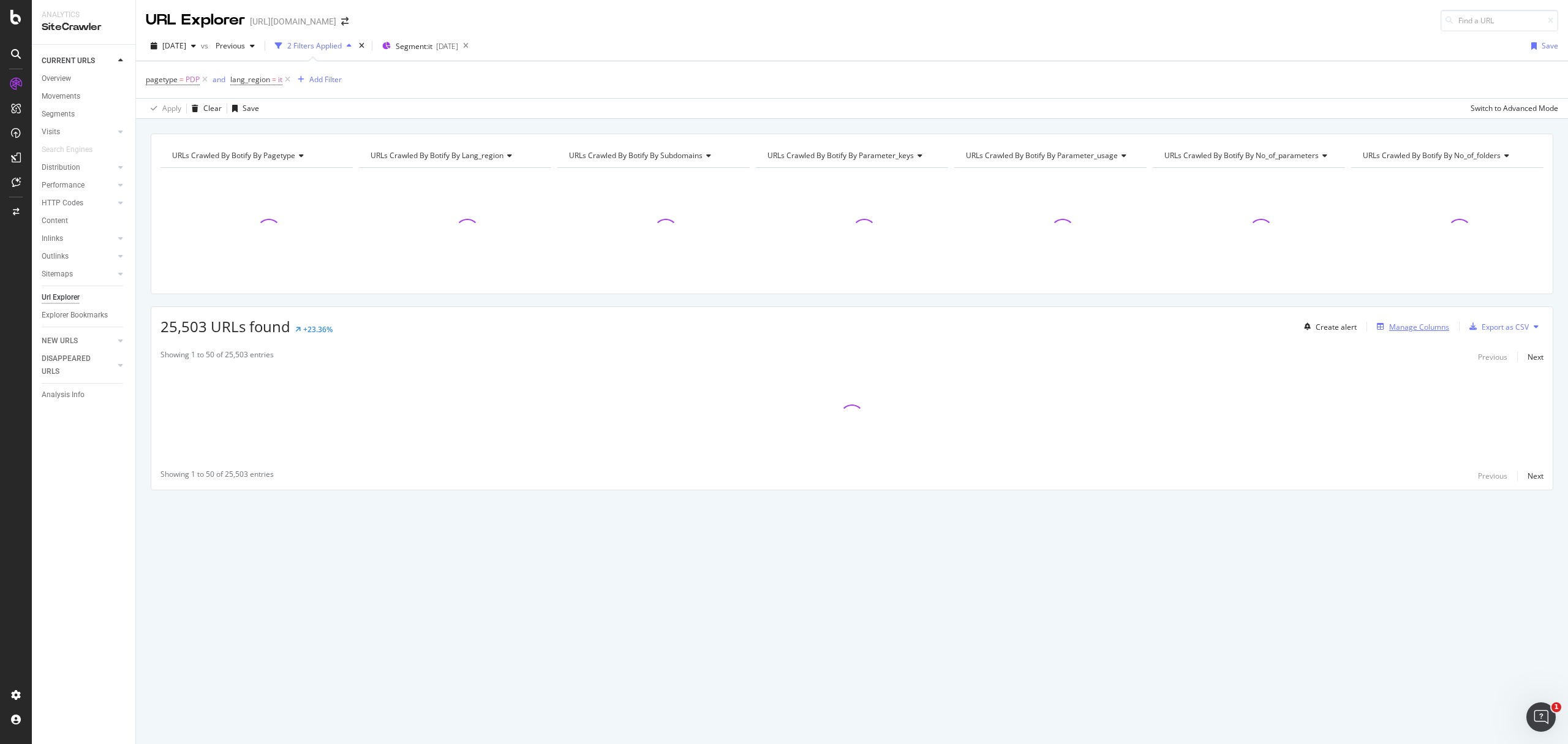
click at [1430, 326] on div "Manage Columns" at bounding box center [1419, 326] width 60 height 10
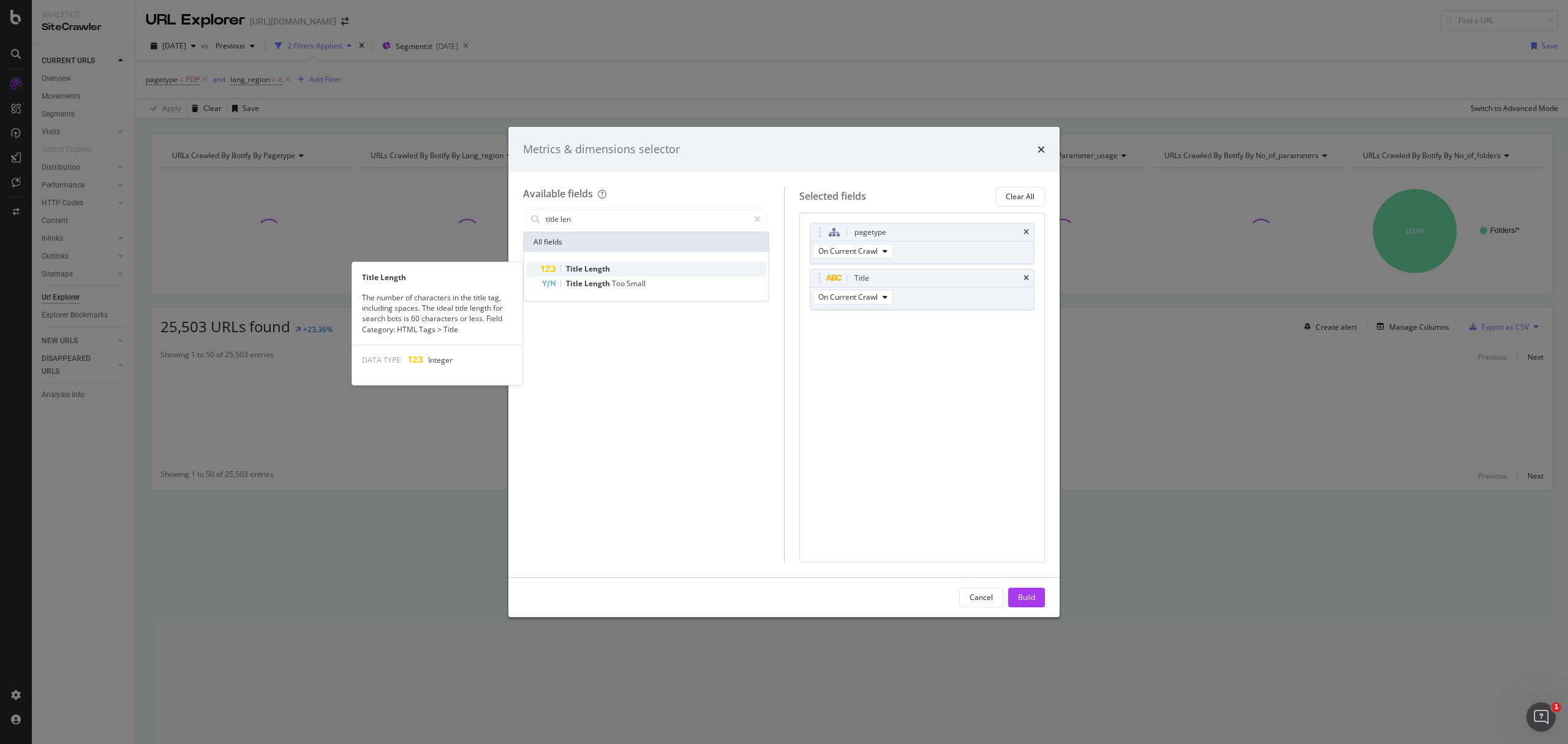
type input "title len"
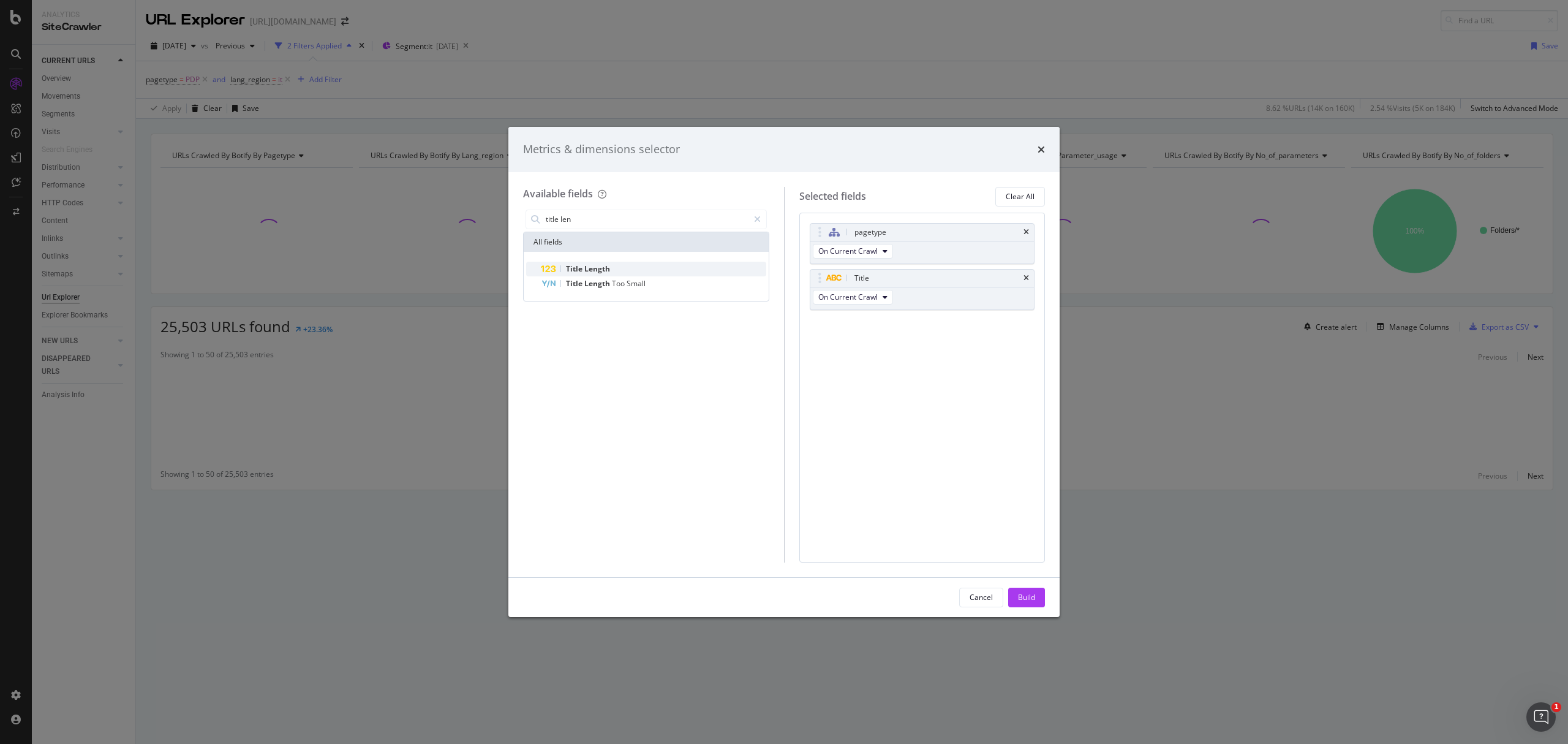
click at [636, 268] on div "Title Length" at bounding box center [654, 269] width 226 height 15
click at [1022, 598] on div "Build" at bounding box center [1026, 597] width 17 height 10
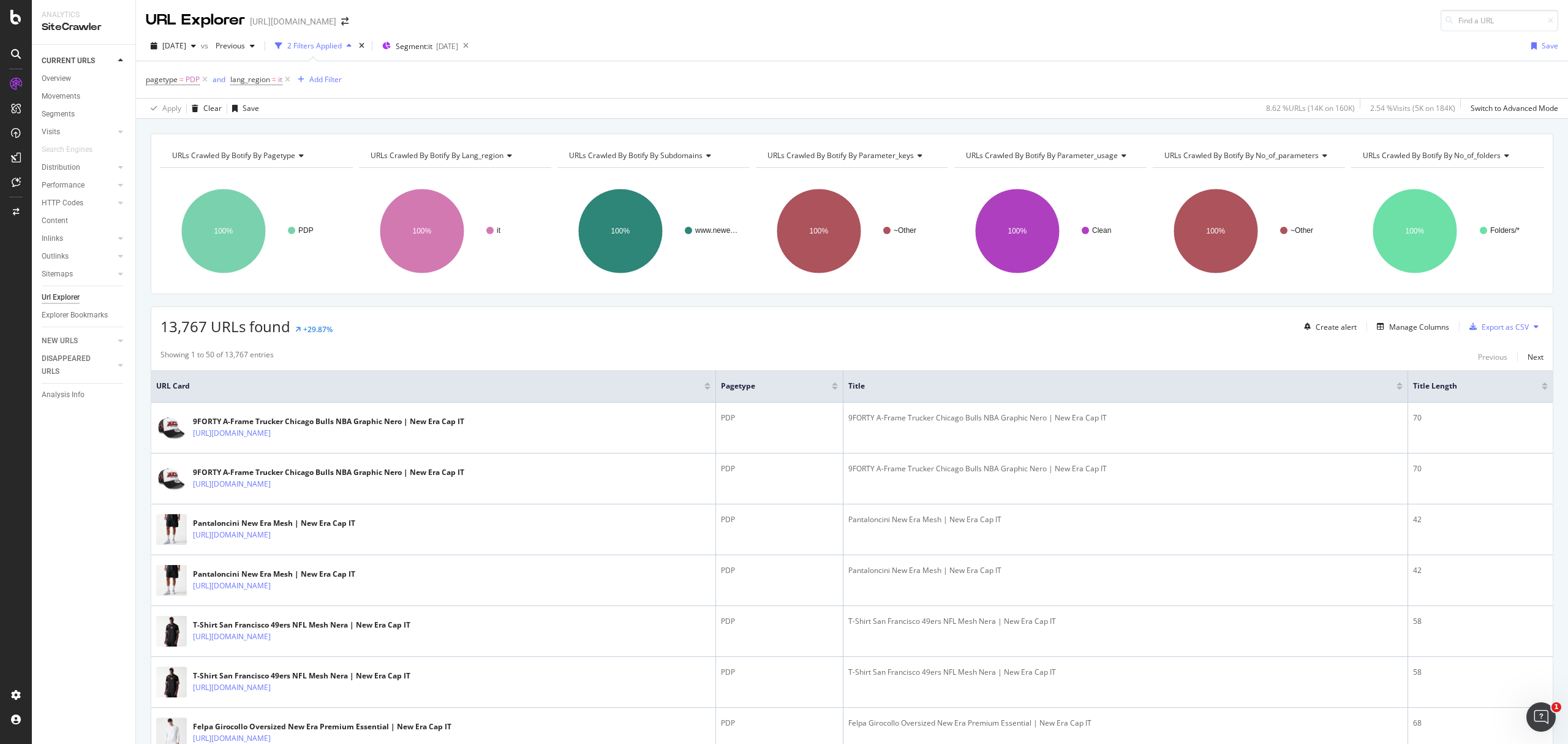
click at [1542, 386] on div at bounding box center [1545, 384] width 6 height 3
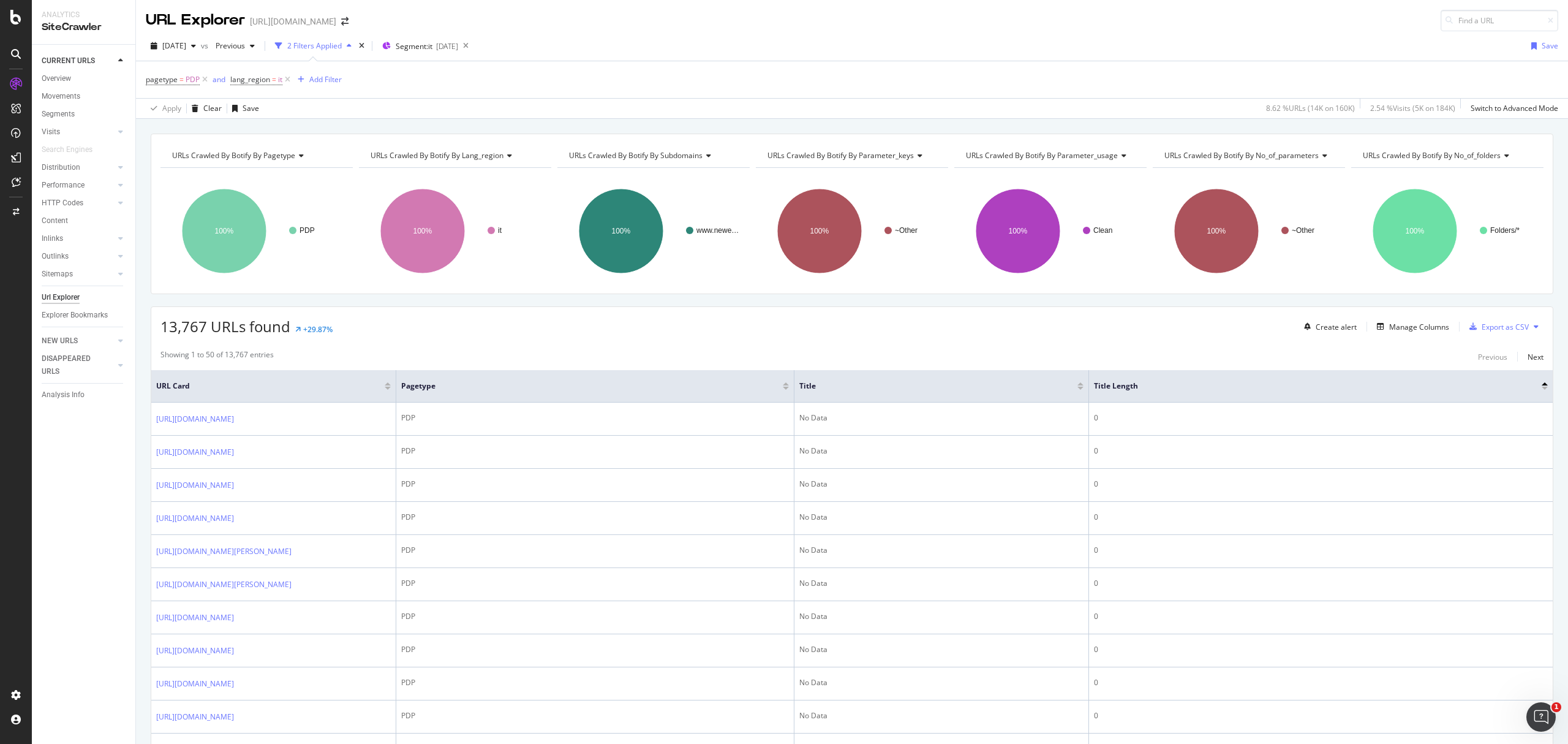
click at [1542, 390] on div at bounding box center [1545, 388] width 6 height 3
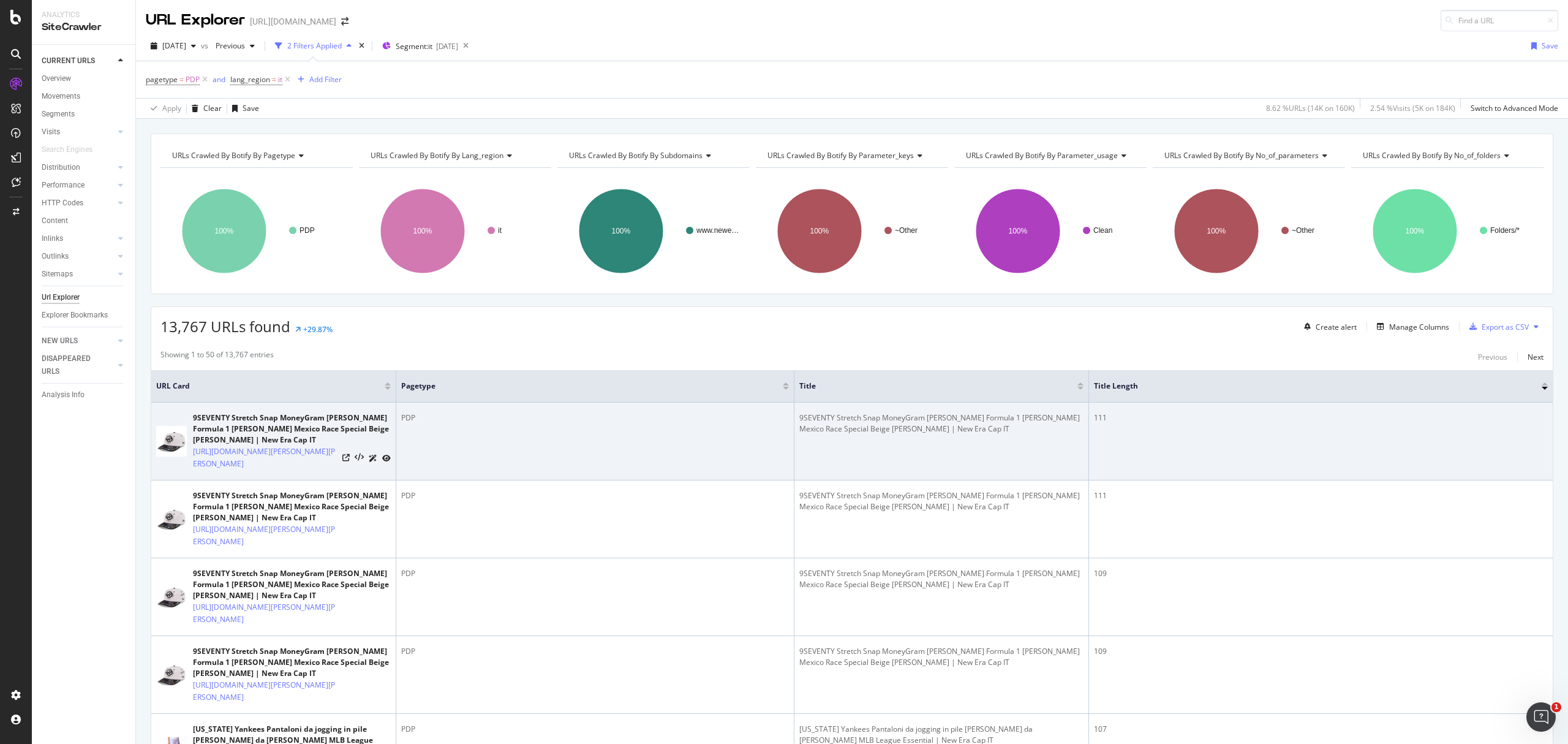
click at [1283, 450] on td "111" at bounding box center [1321, 441] width 464 height 78
drag, startPoint x: 985, startPoint y: 435, endPoint x: 762, endPoint y: 411, distance: 224.3
click at [782, 408] on tr "9SEVENTY Stretch Snap MoneyGram [PERSON_NAME] Formula 1 [PERSON_NAME] Mexico Ra…" at bounding box center [852, 441] width 1401 height 78
copy tr "9SEVENTY Stretch Snap MoneyGram [PERSON_NAME] Formula 1 [PERSON_NAME] Mexico Ra…"
copy link "[URL][DOMAIN_NAME][PERSON_NAME][PERSON_NAME]"
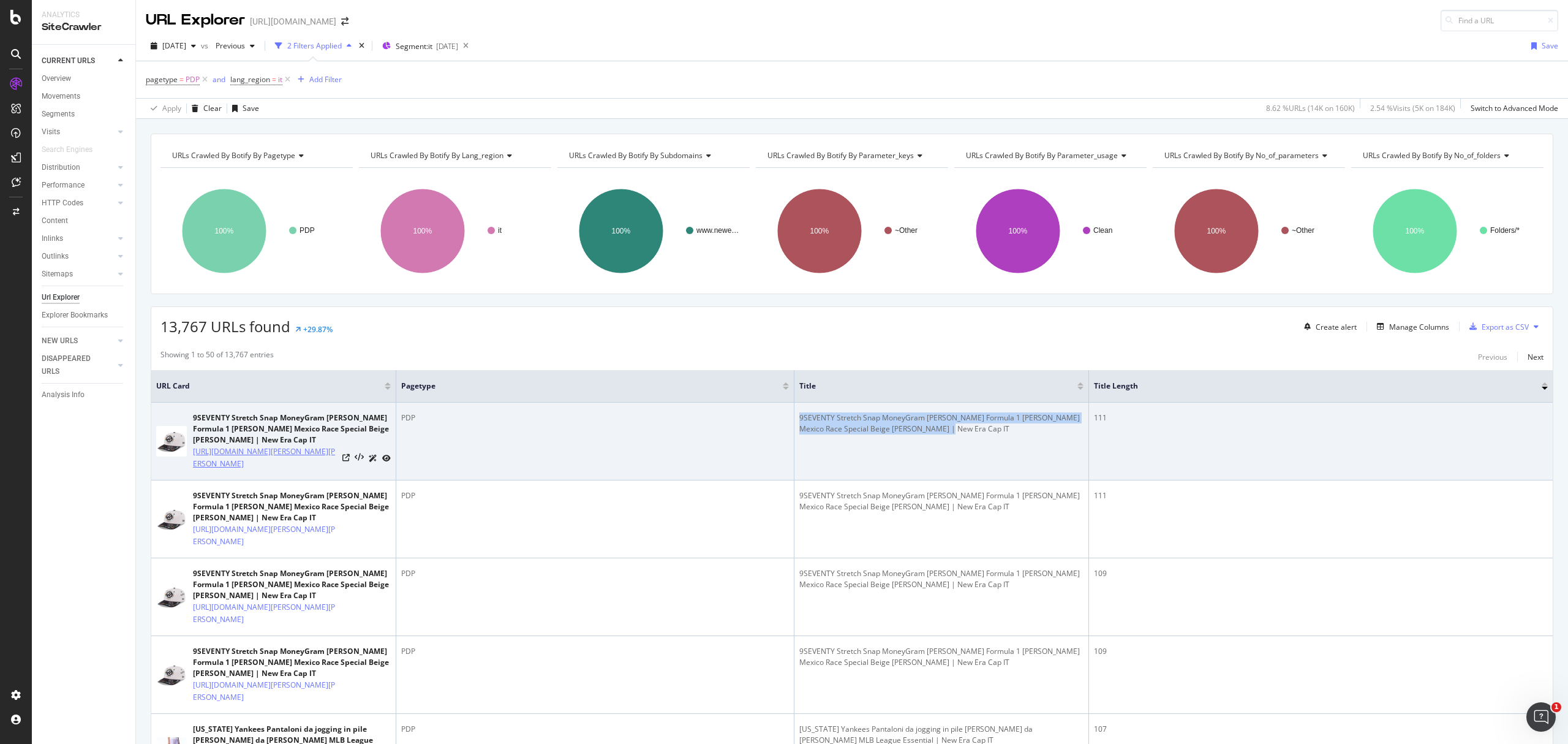
drag, startPoint x: 223, startPoint y: 488, endPoint x: 212, endPoint y: 455, distance: 34.8
click at [194, 454] on td "9SEVENTY Stretch Snap MoneyGram [PERSON_NAME] Formula 1 [PERSON_NAME] Mexico Ra…" at bounding box center [274, 441] width 245 height 78
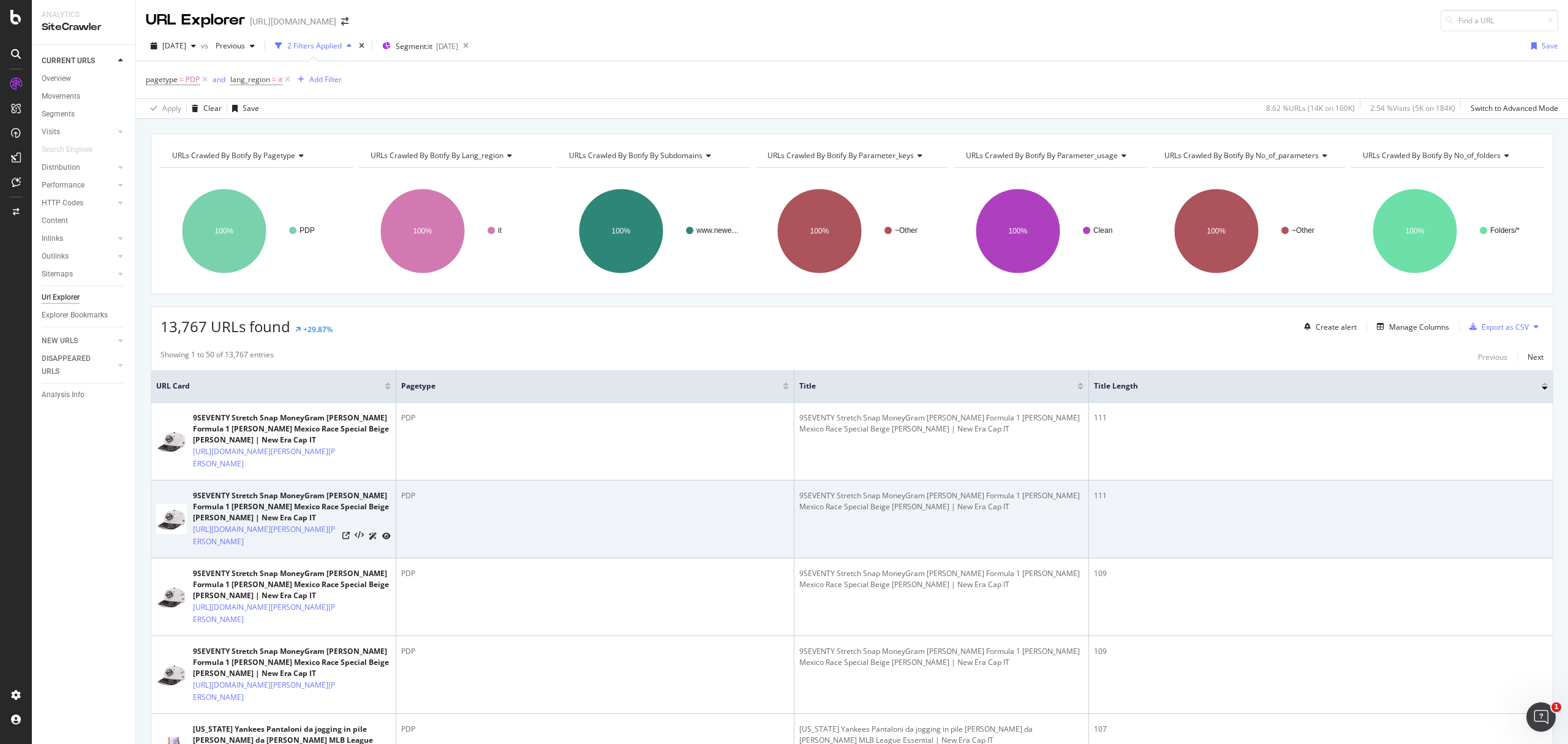
click at [1363, 537] on td "111" at bounding box center [1321, 520] width 464 height 78
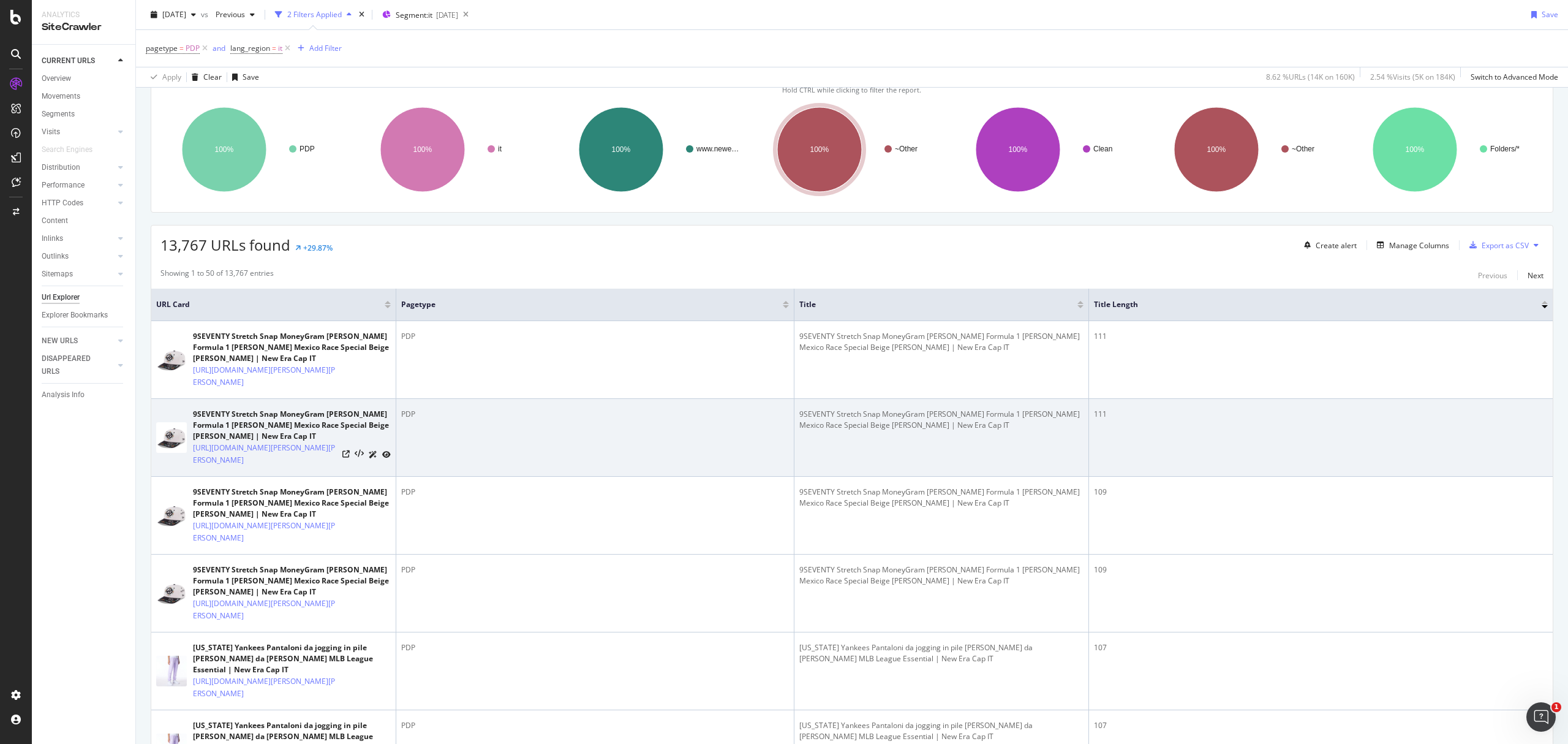
scroll to position [163, 0]
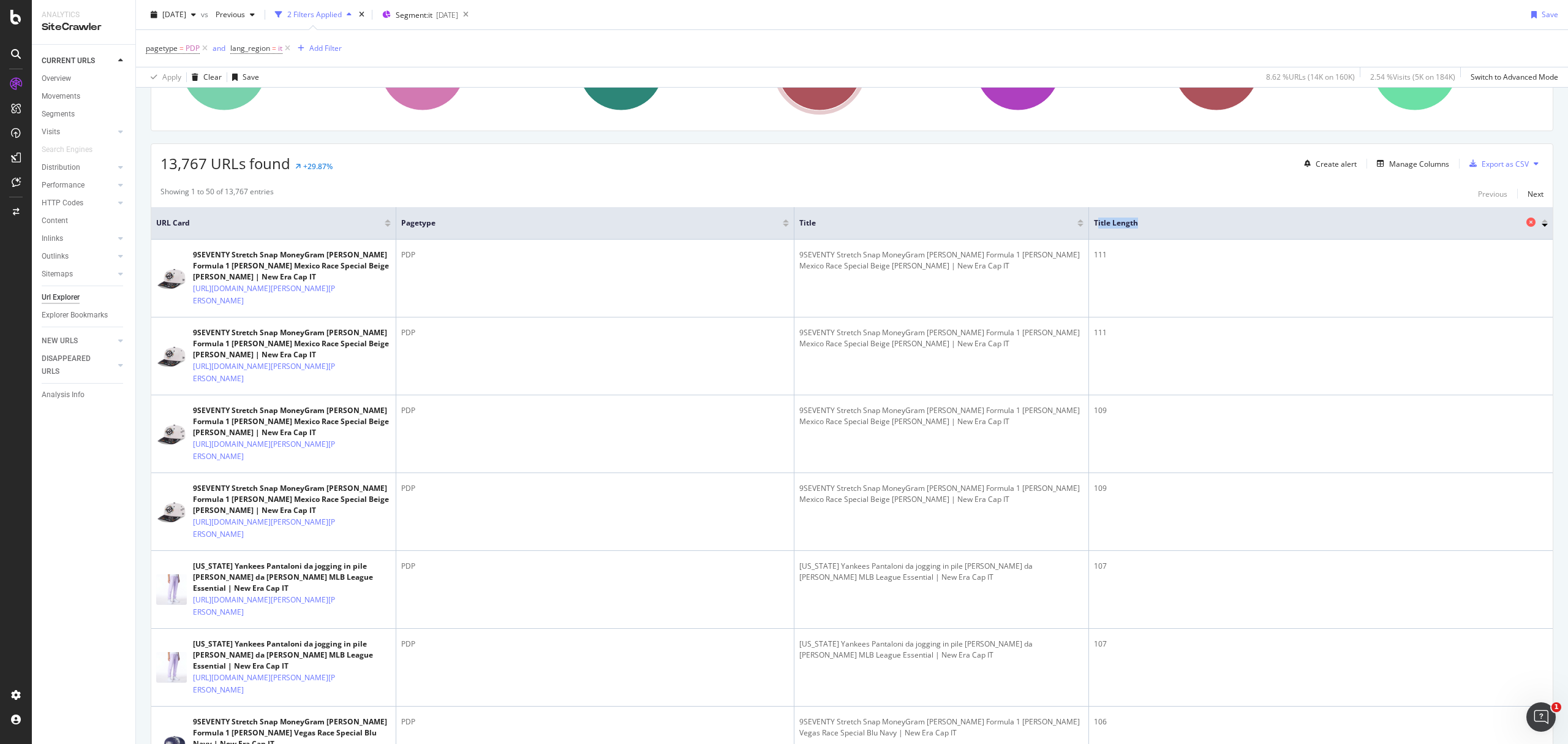
drag, startPoint x: 1099, startPoint y: 232, endPoint x: 1143, endPoint y: 228, distance: 44.2
click at [1143, 228] on th "Title Length" at bounding box center [1321, 224] width 464 height 33
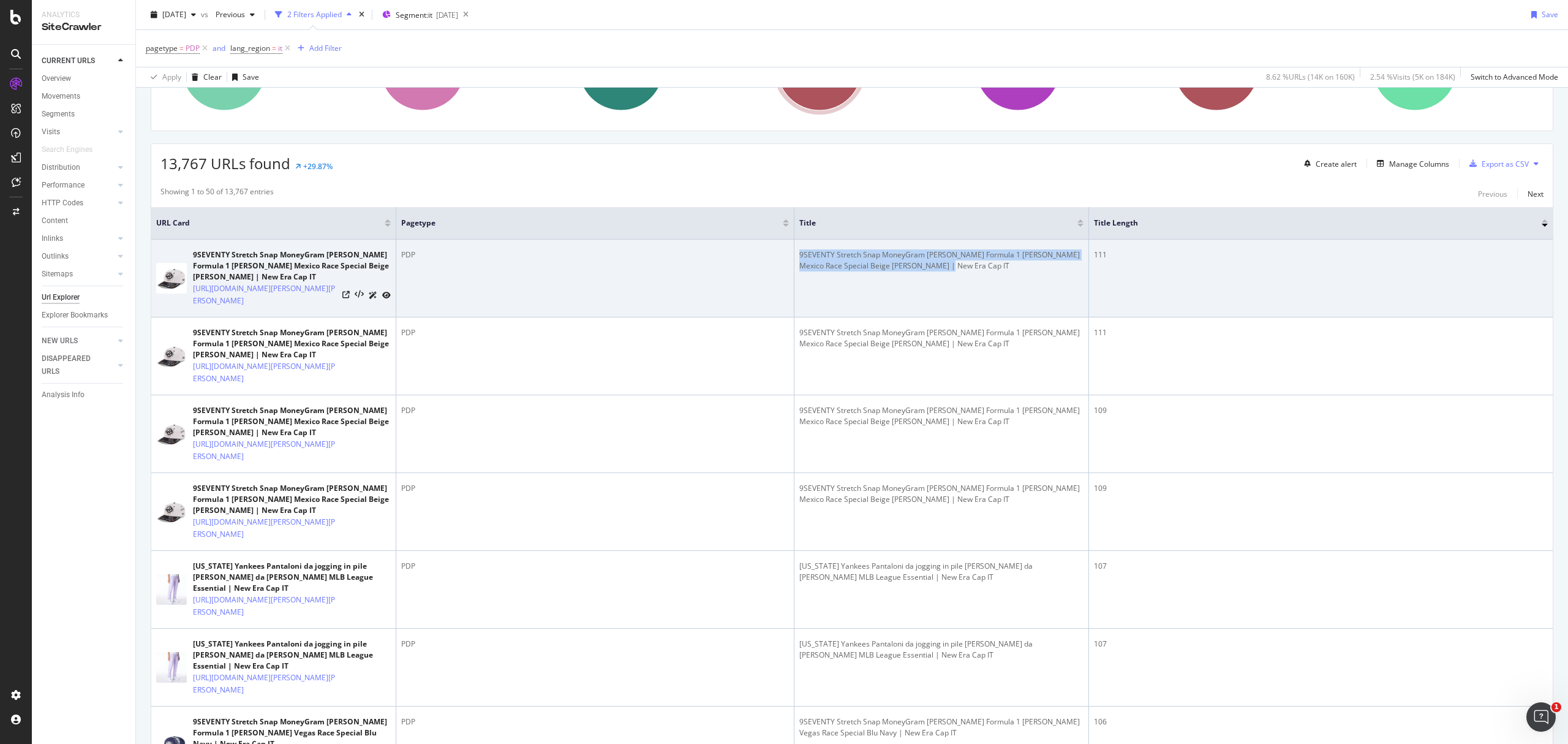
drag, startPoint x: 929, startPoint y: 280, endPoint x: 787, endPoint y: 260, distance: 143.4
click at [787, 260] on tr "9SEVENTY Stretch Snap MoneyGram [PERSON_NAME] Formula 1 [PERSON_NAME] Mexico Ra…" at bounding box center [852, 278] width 1401 height 78
copy tr "9SEVENTY Stretch Snap MoneyGram [PERSON_NAME] Formula 1 [PERSON_NAME] Mexico Ra…"
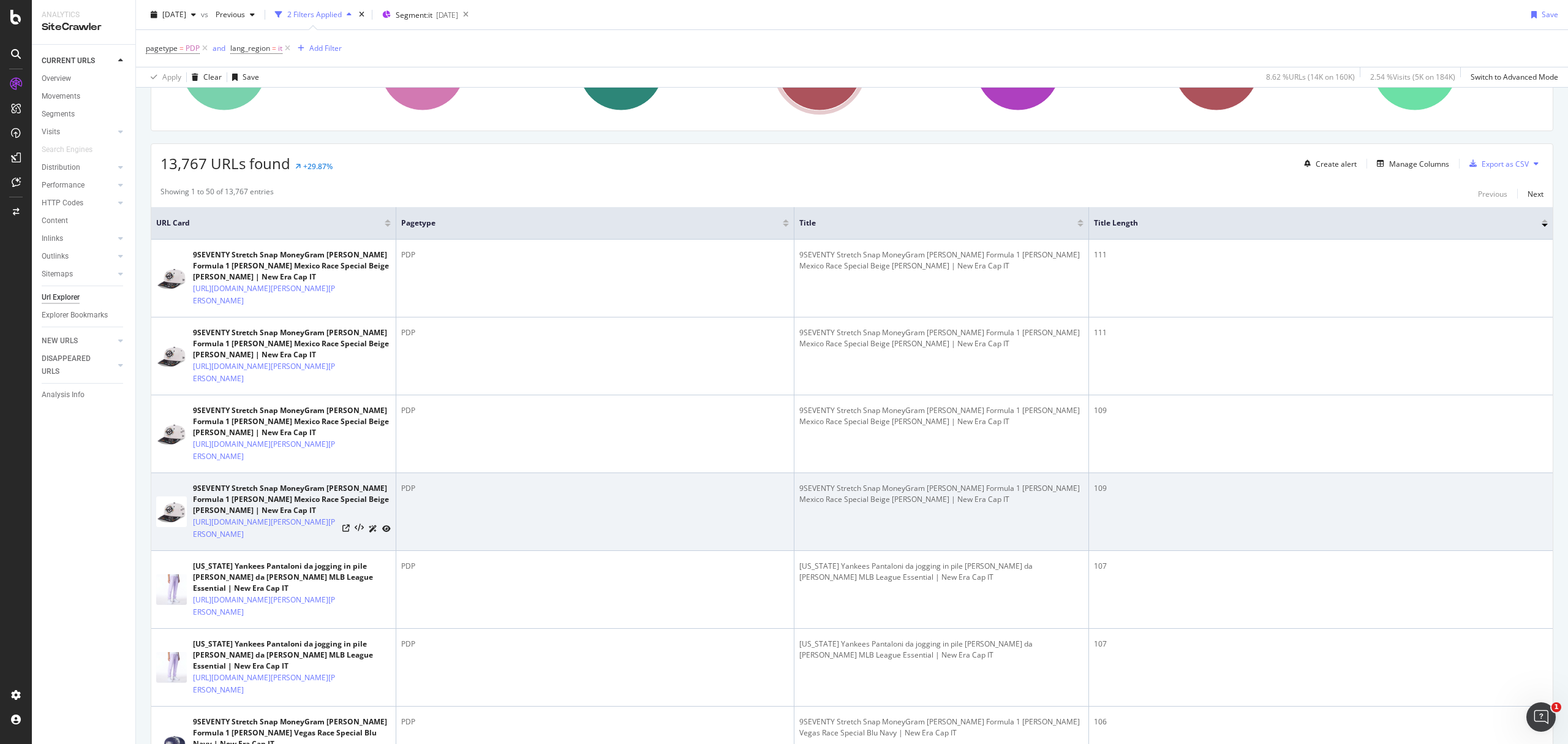
click at [1308, 551] on td "109" at bounding box center [1321, 512] width 464 height 78
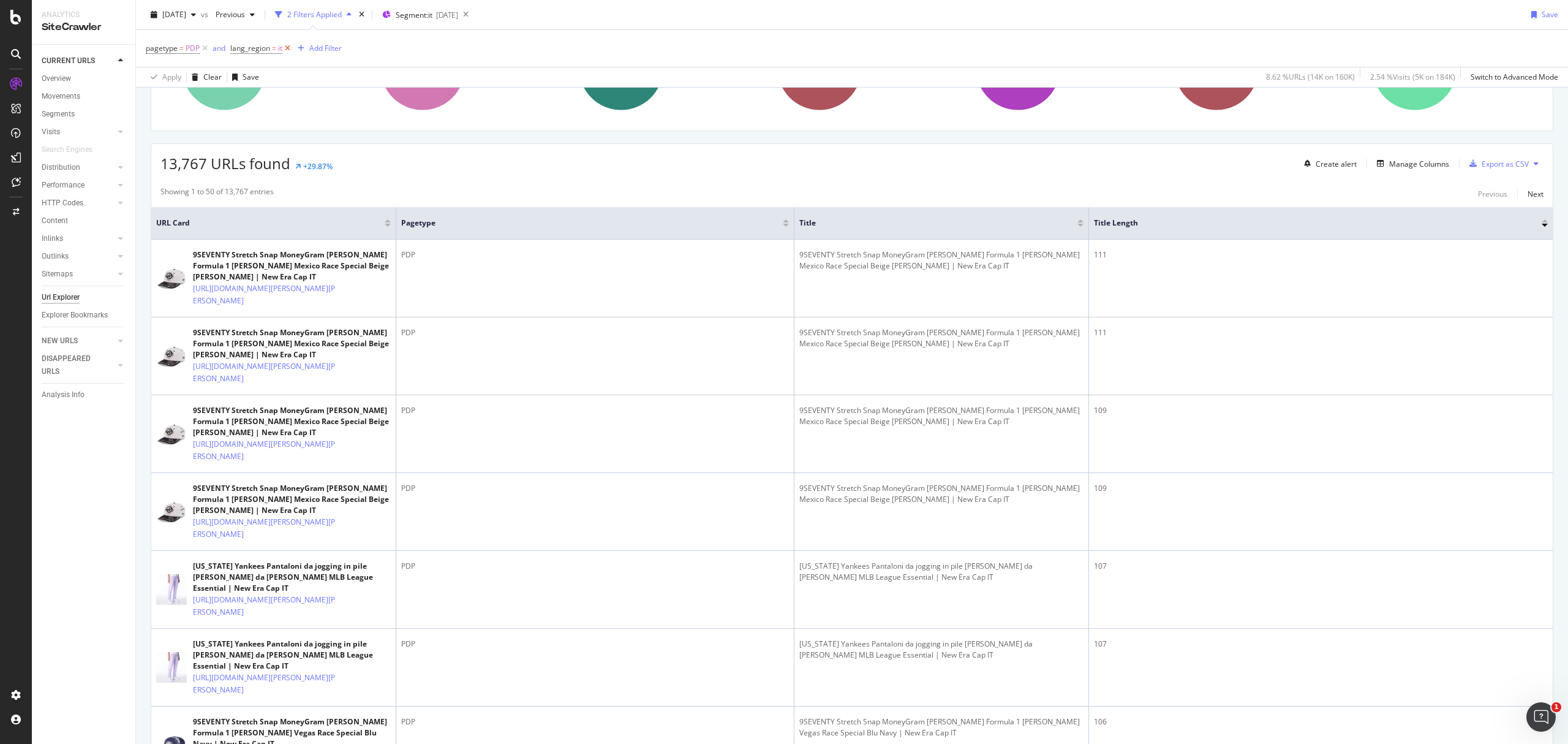
click at [290, 50] on icon at bounding box center [288, 48] width 10 height 12
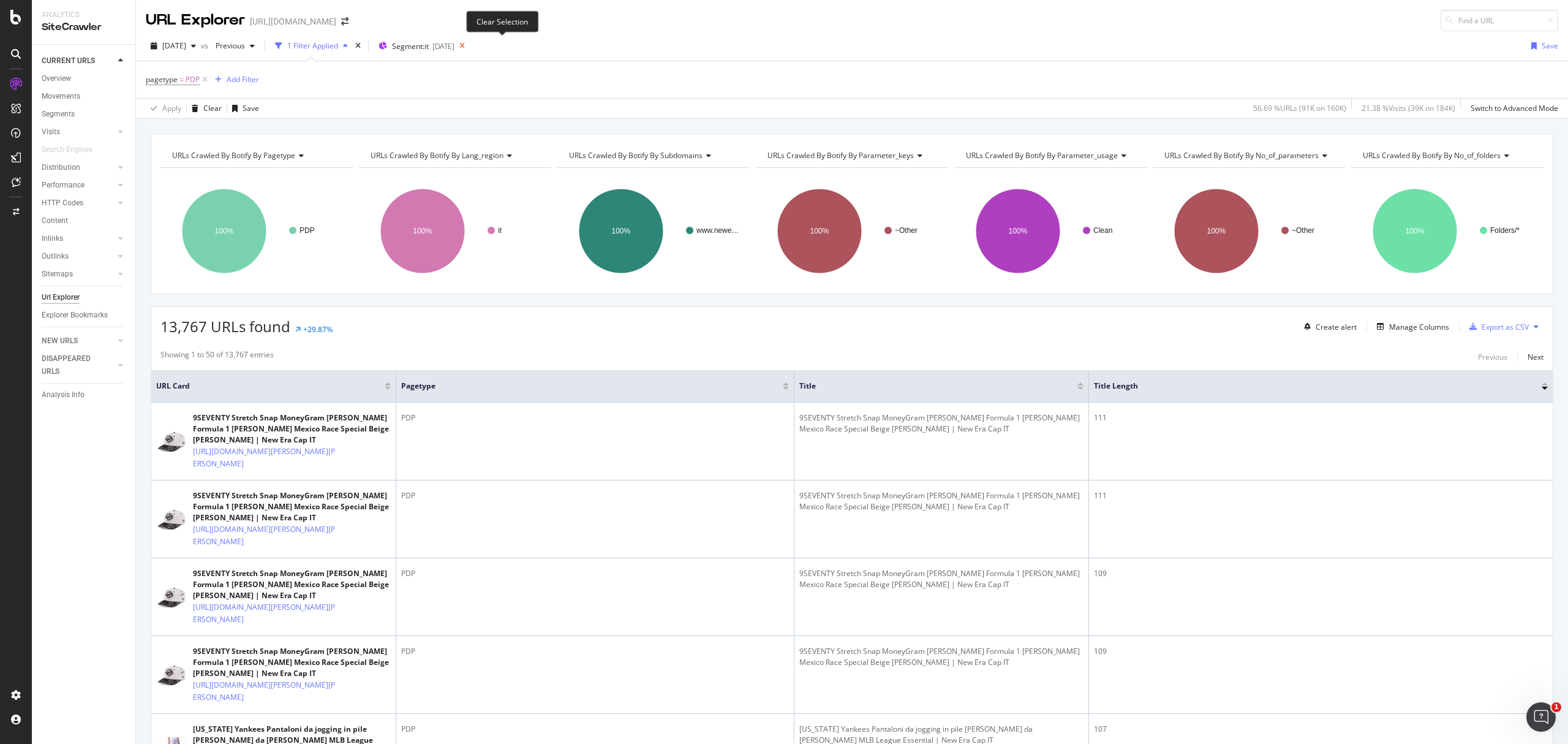
click at [470, 50] on icon at bounding box center [462, 46] width 16 height 17
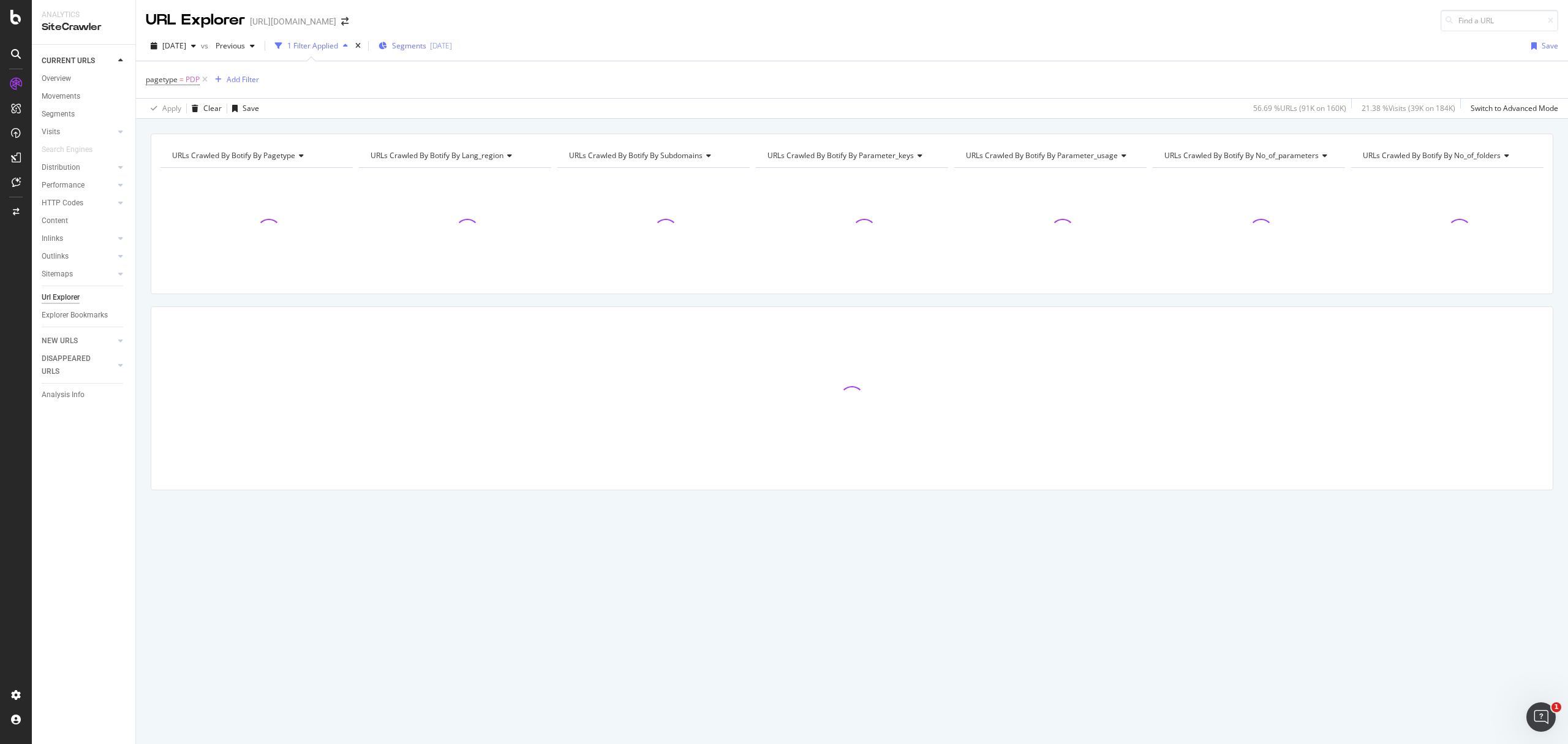
click at [451, 47] on div "Segments [DATE]" at bounding box center [415, 45] width 73 height 10
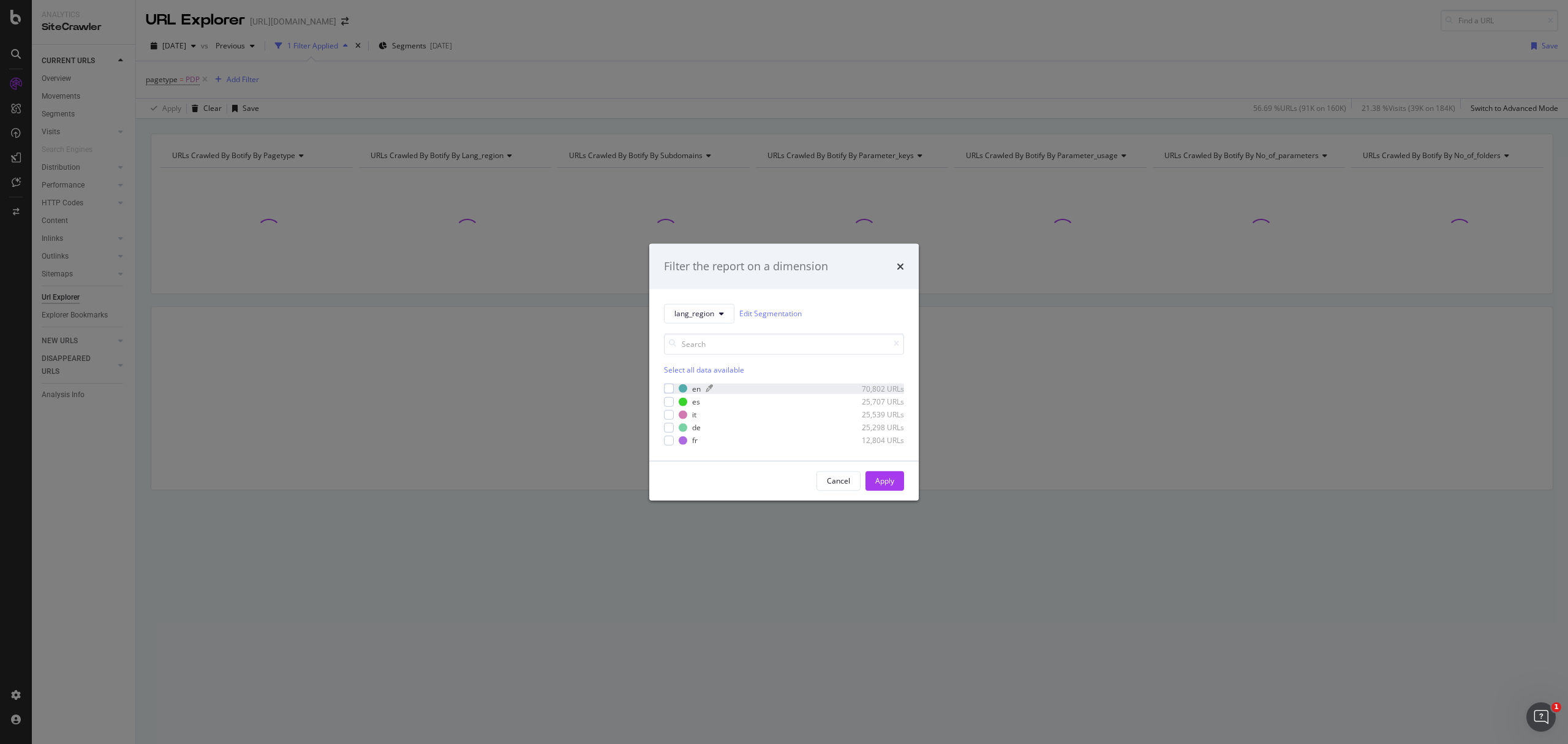
click at [684, 384] on div "modal" at bounding box center [683, 388] width 9 height 9
click at [873, 481] on button "Apply" at bounding box center [885, 480] width 39 height 20
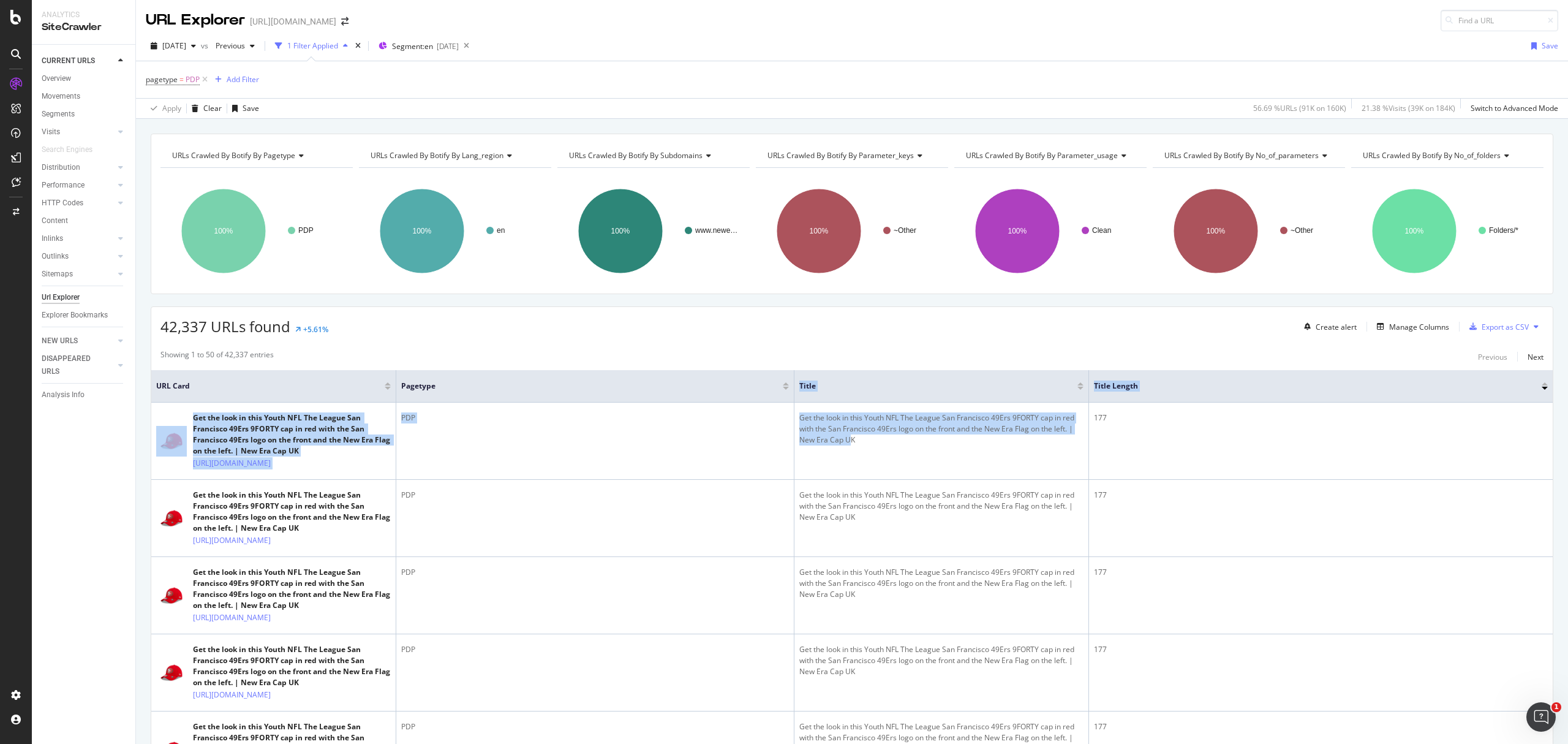
drag, startPoint x: 843, startPoint y: 450, endPoint x: 799, endPoint y: 403, distance: 64.4
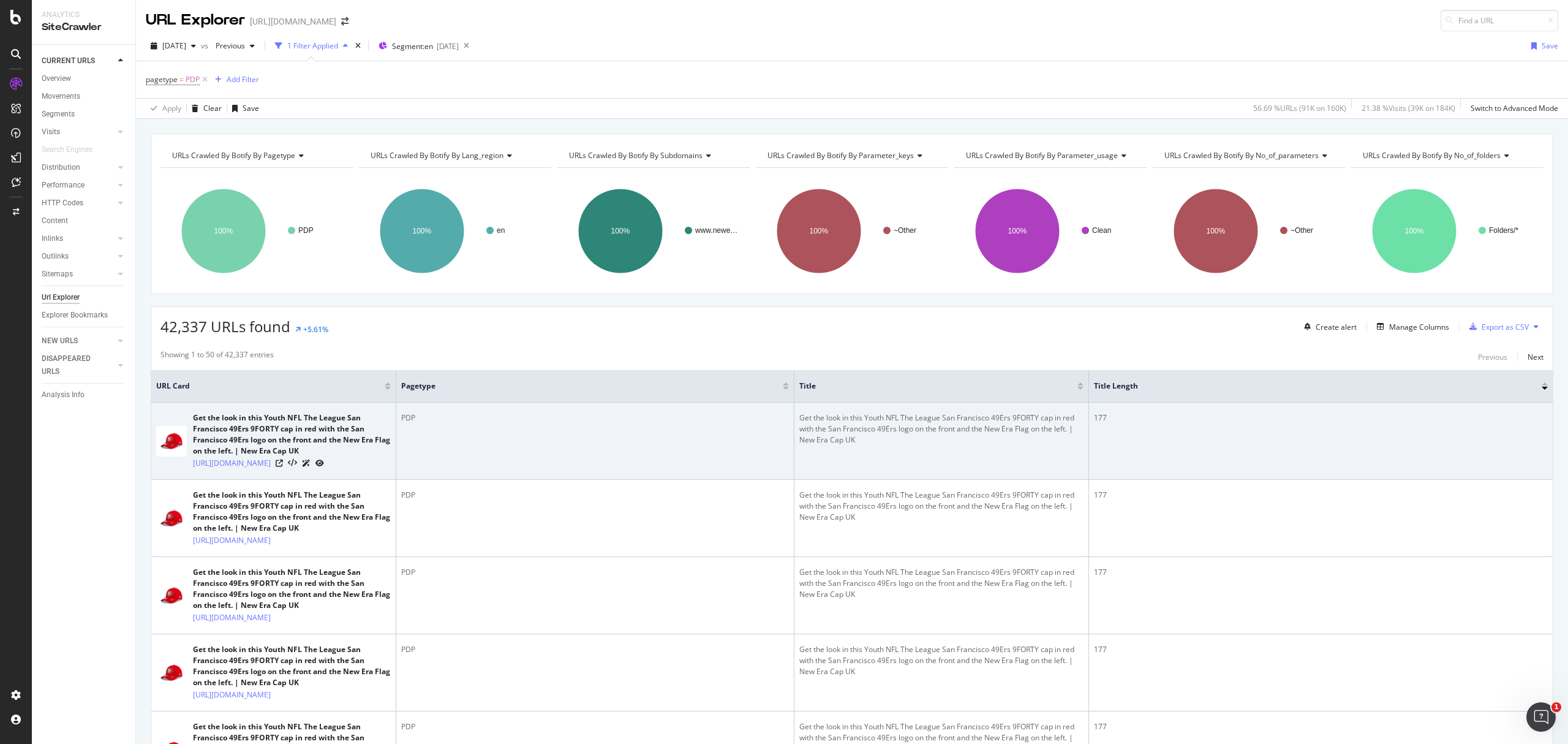
click at [905, 480] on td "Get the look in this Youth NFL The League San Francisco 49Ers 9FORTY cap in red…" at bounding box center [942, 441] width 295 height 78
drag, startPoint x: 795, startPoint y: 423, endPoint x: 1069, endPoint y: 430, distance: 274.1
click at [1069, 430] on td "Get the look in this Youth NFL The League San Francisco 49Ers 9FORTY cap in red…" at bounding box center [942, 441] width 295 height 78
click at [283, 467] on icon at bounding box center [279, 463] width 7 height 7
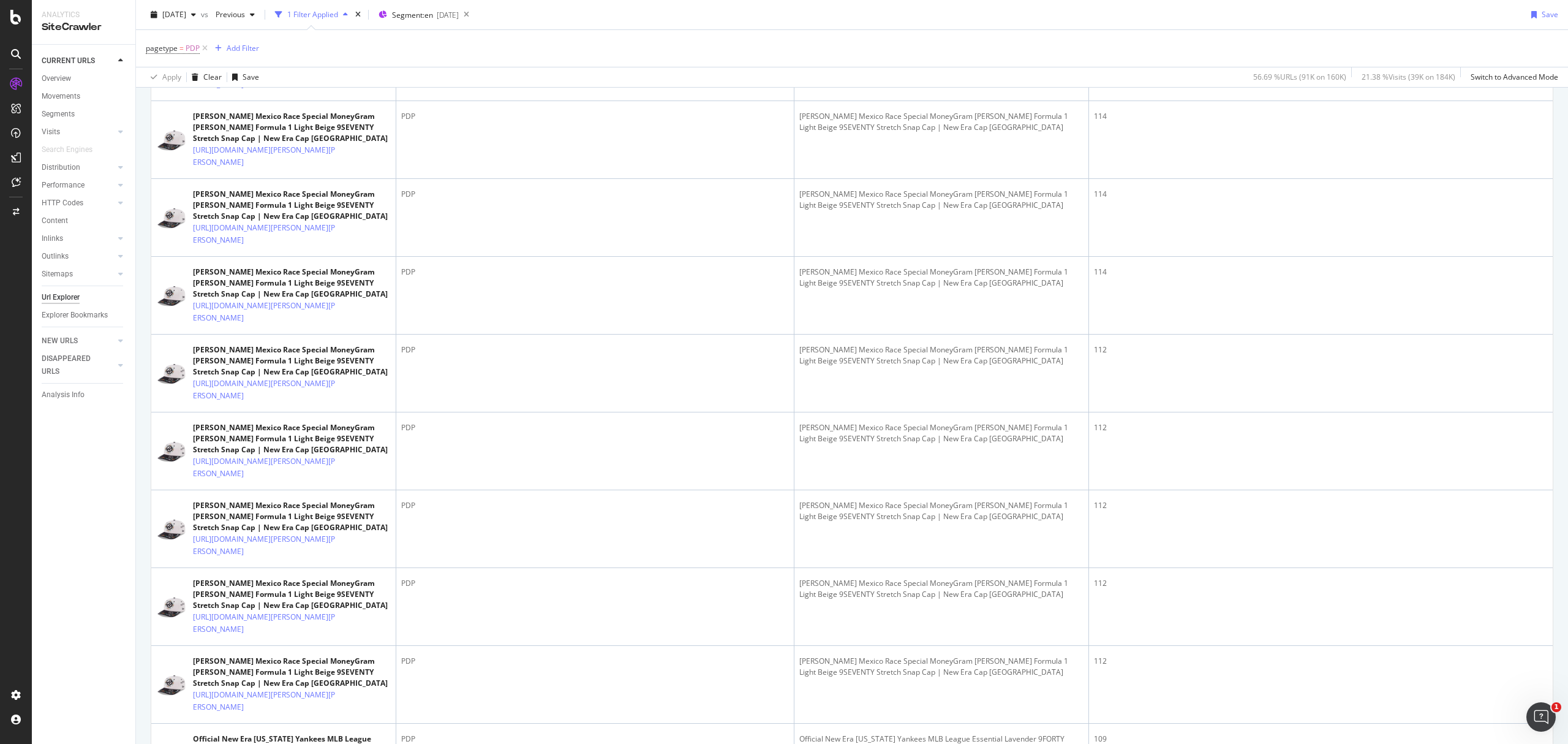
scroll to position [1389, 0]
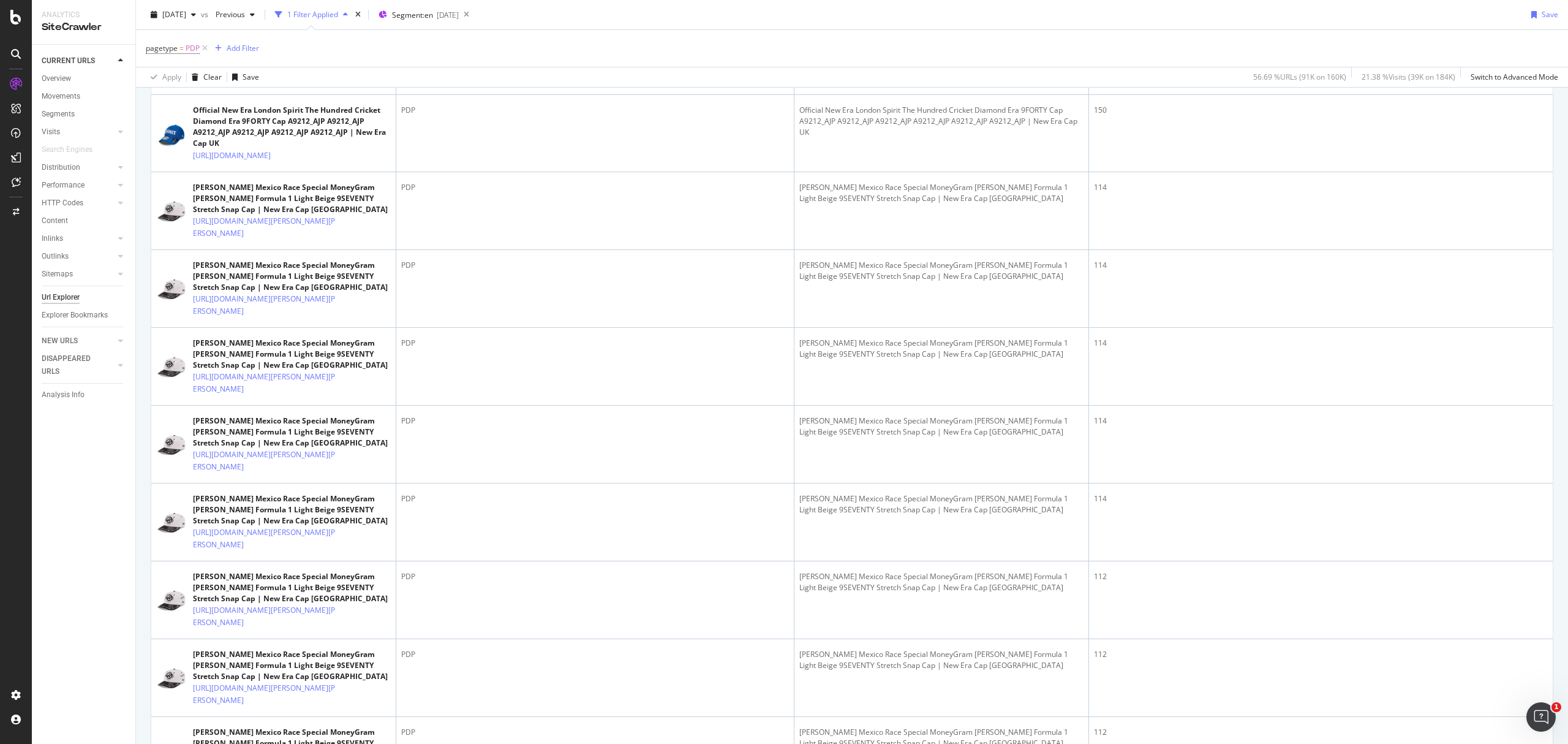
drag, startPoint x: 1028, startPoint y: 260, endPoint x: 788, endPoint y: 304, distance: 244.0
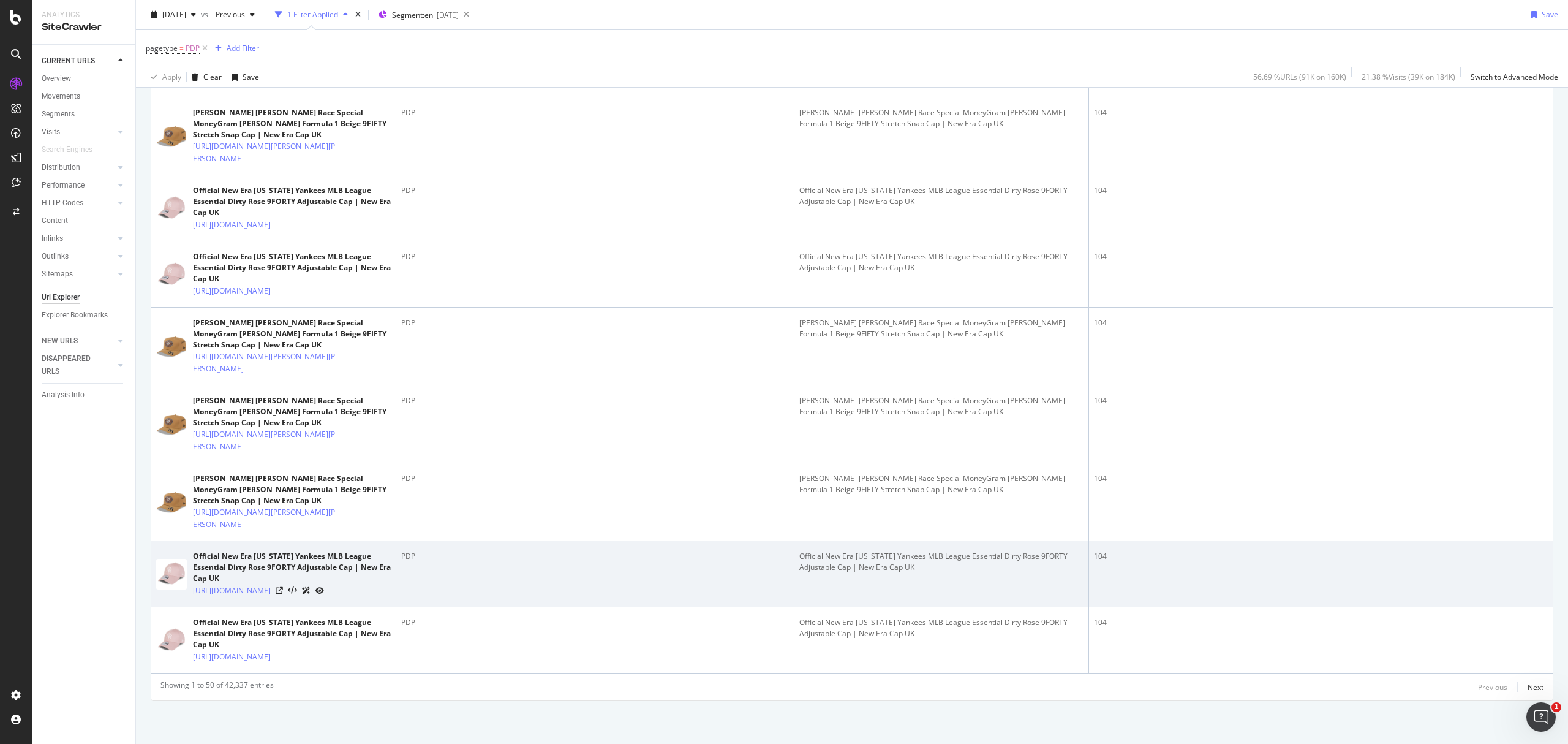
scroll to position [4629, 0]
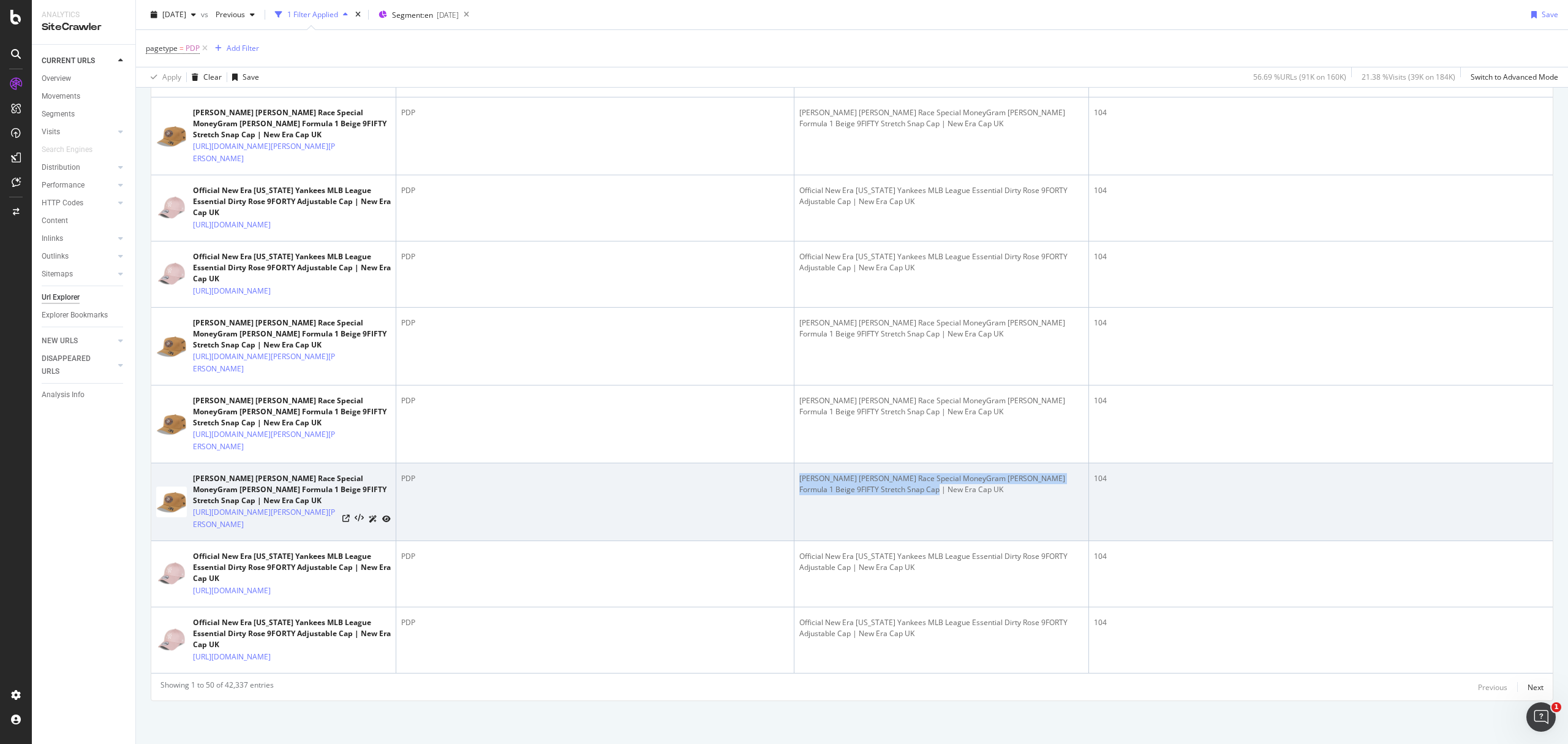
copy tr "[PERSON_NAME] [PERSON_NAME] Race Special MoneyGram [PERSON_NAME] Formula 1 Beig…"
drag, startPoint x: 890, startPoint y: 581, endPoint x: 792, endPoint y: 569, distance: 98.7
click at [792, 541] on tr "[PERSON_NAME] [PERSON_NAME] Race Special MoneyGram [PERSON_NAME] Formula 1 Beig…" at bounding box center [852, 502] width 1401 height 78
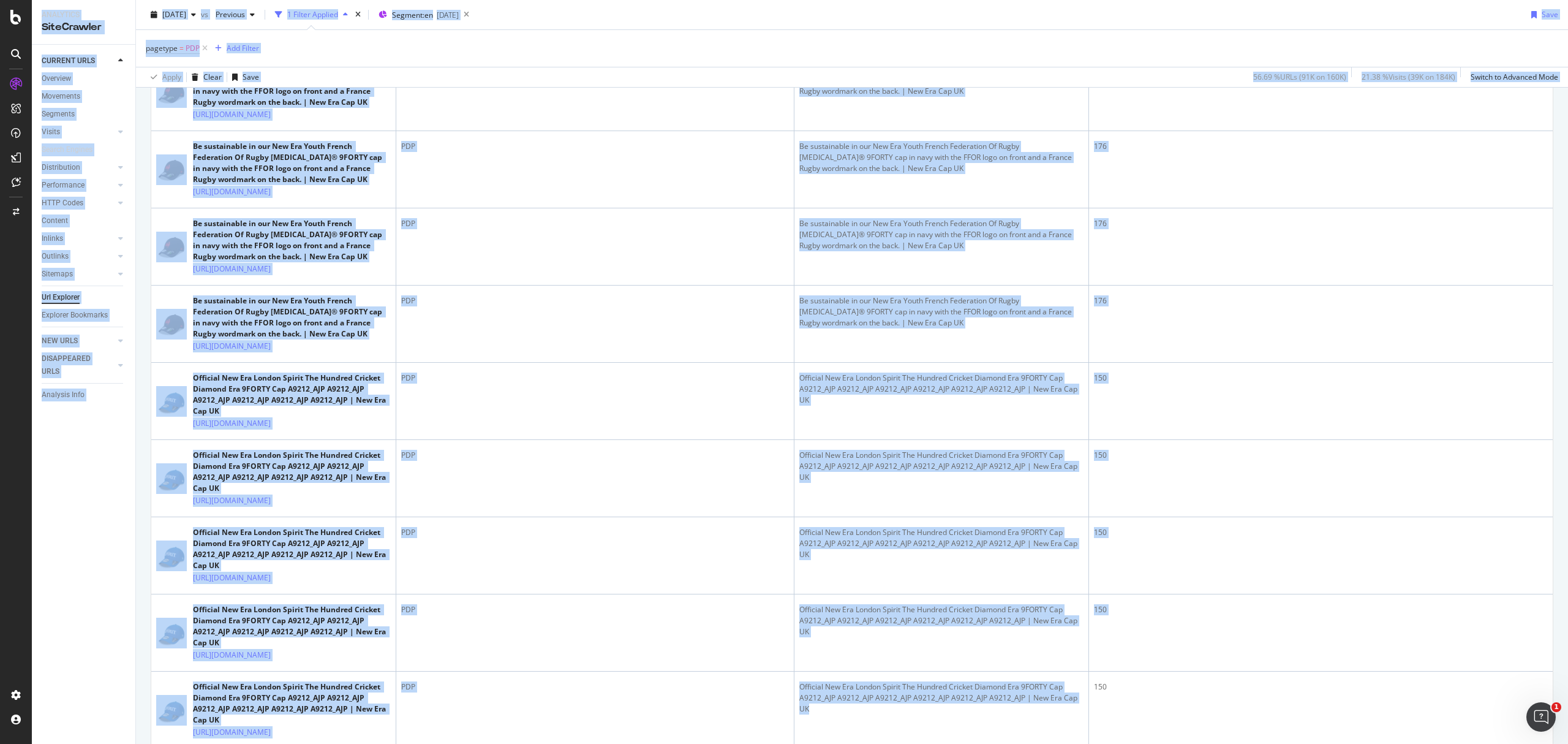
scroll to position [0, 0]
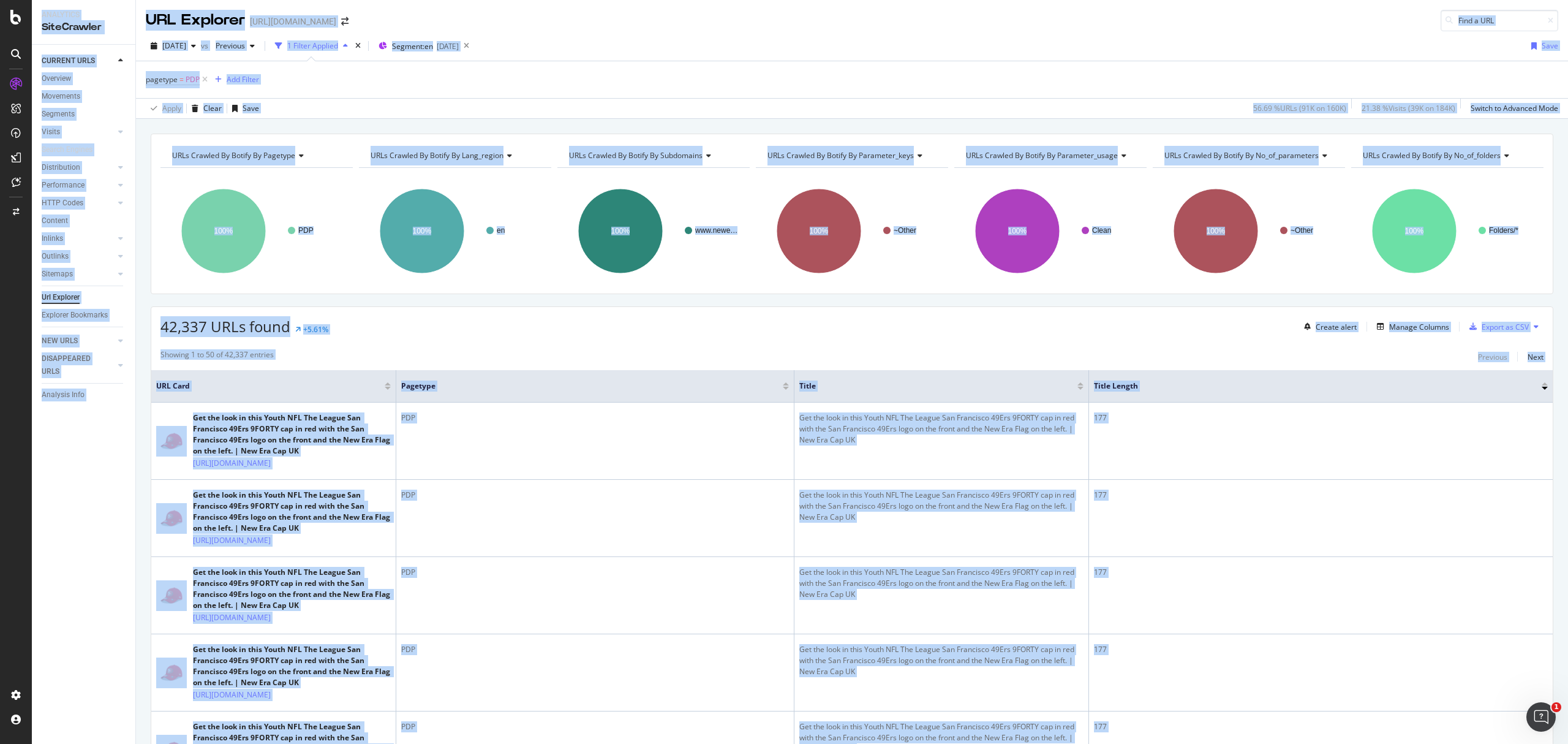
drag, startPoint x: 1045, startPoint y: 580, endPoint x: 854, endPoint y: 44, distance: 569.0
click at [846, 0] on html "Analytics SiteCrawler CURRENT URLS Overview Movements Segments Visits Analysis …" at bounding box center [784, 372] width 1568 height 744
click at [935, 315] on div "42,337 URLs found +5.61% Create alert Manage Columns Export as CSV" at bounding box center [852, 322] width 1401 height 30
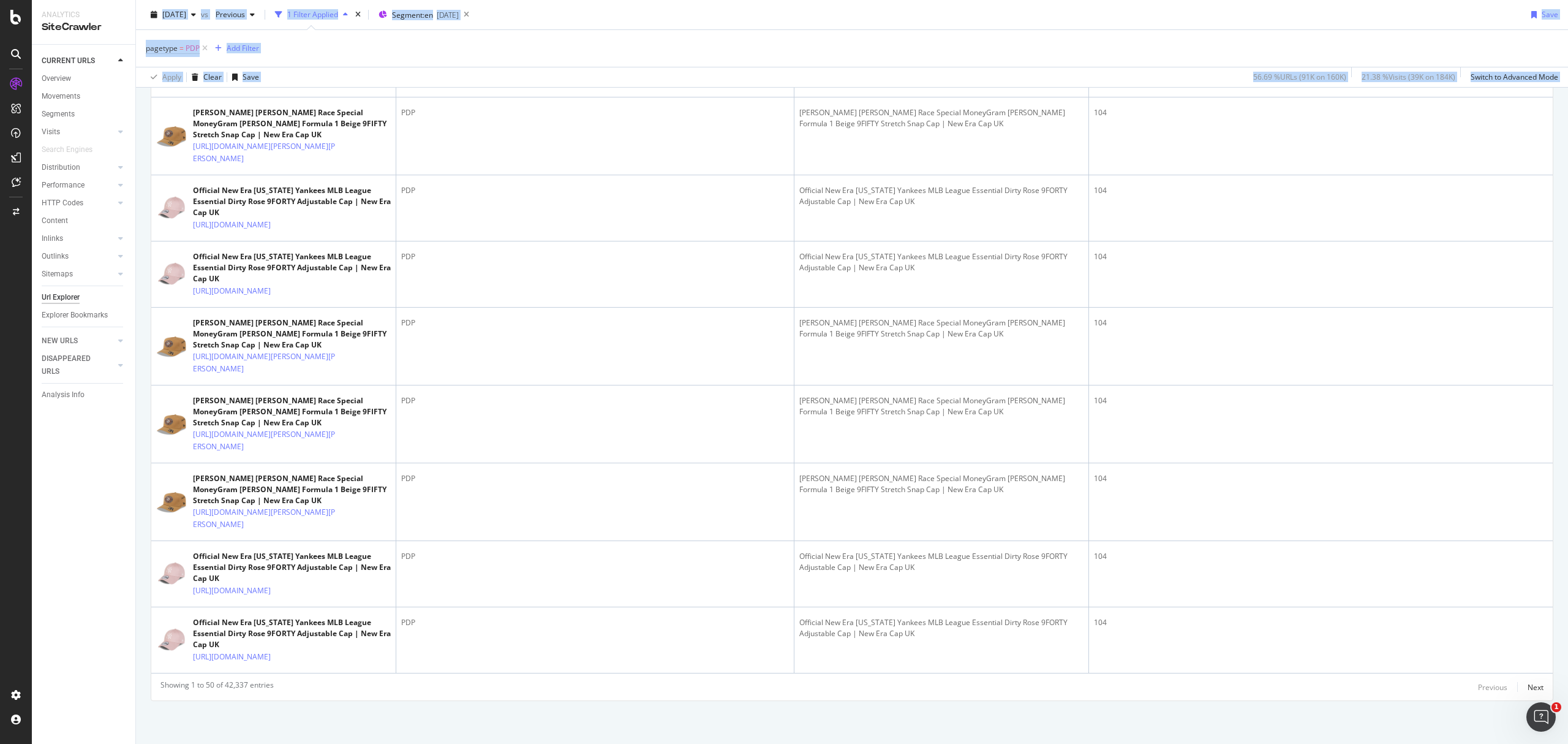
scroll to position [4792, 0]
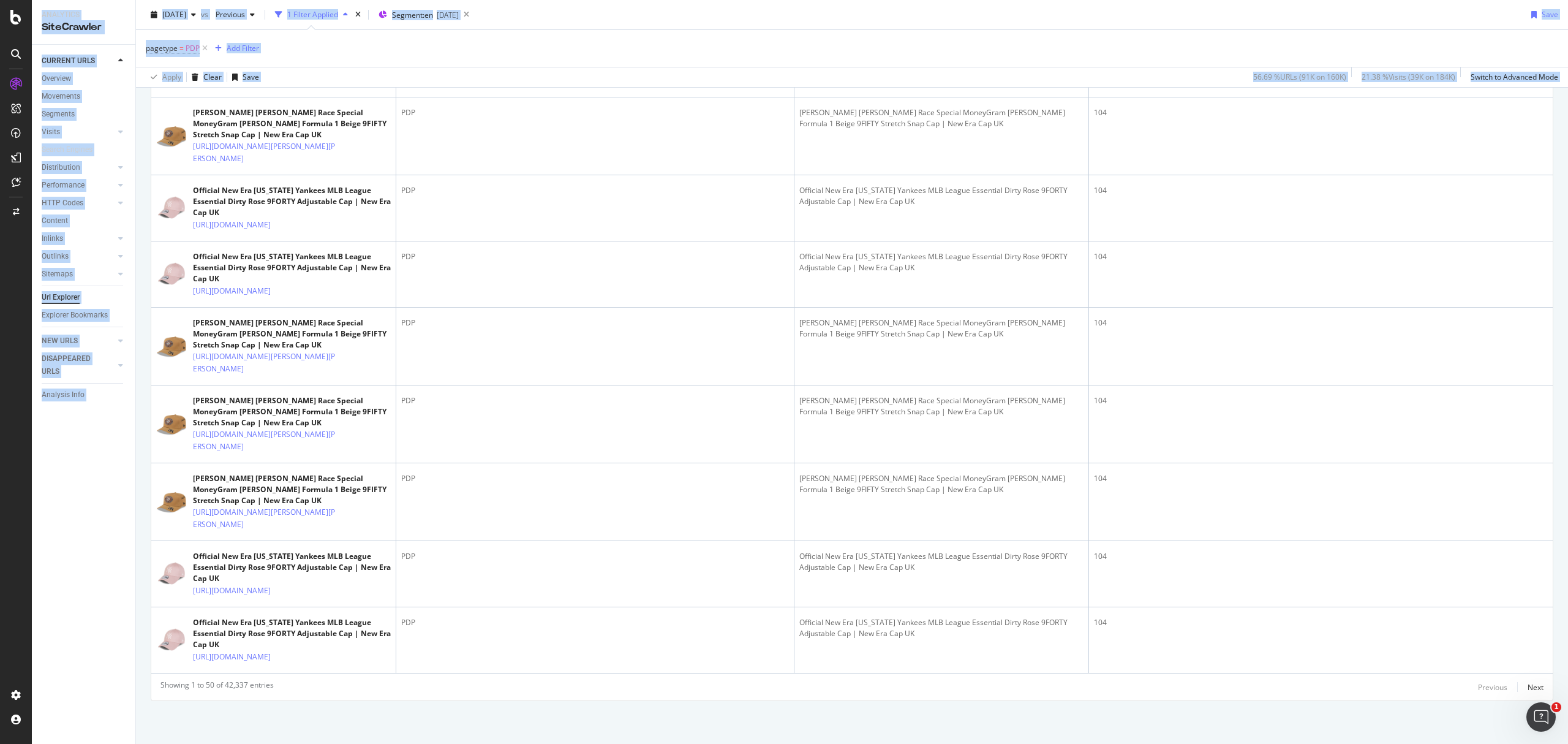
drag, startPoint x: 1567, startPoint y: 560, endPoint x: 1567, endPoint y: 768, distance: 208.0
click at [1567, 743] on html "Analytics SiteCrawler CURRENT URLS Overview Movements Segments Visits Analysis …" at bounding box center [784, 372] width 1568 height 744
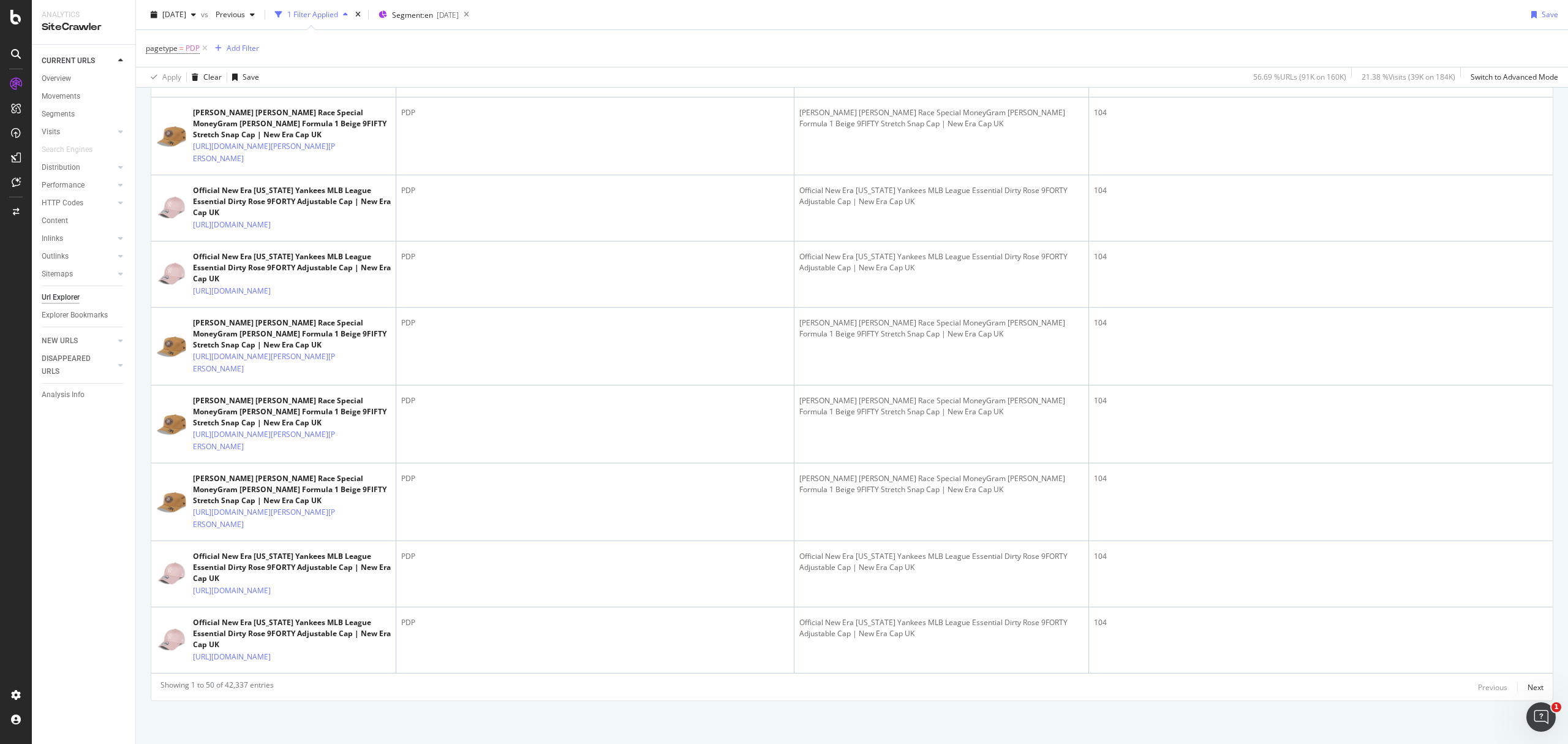
click at [1528, 688] on div "Next" at bounding box center [1535, 687] width 16 height 10
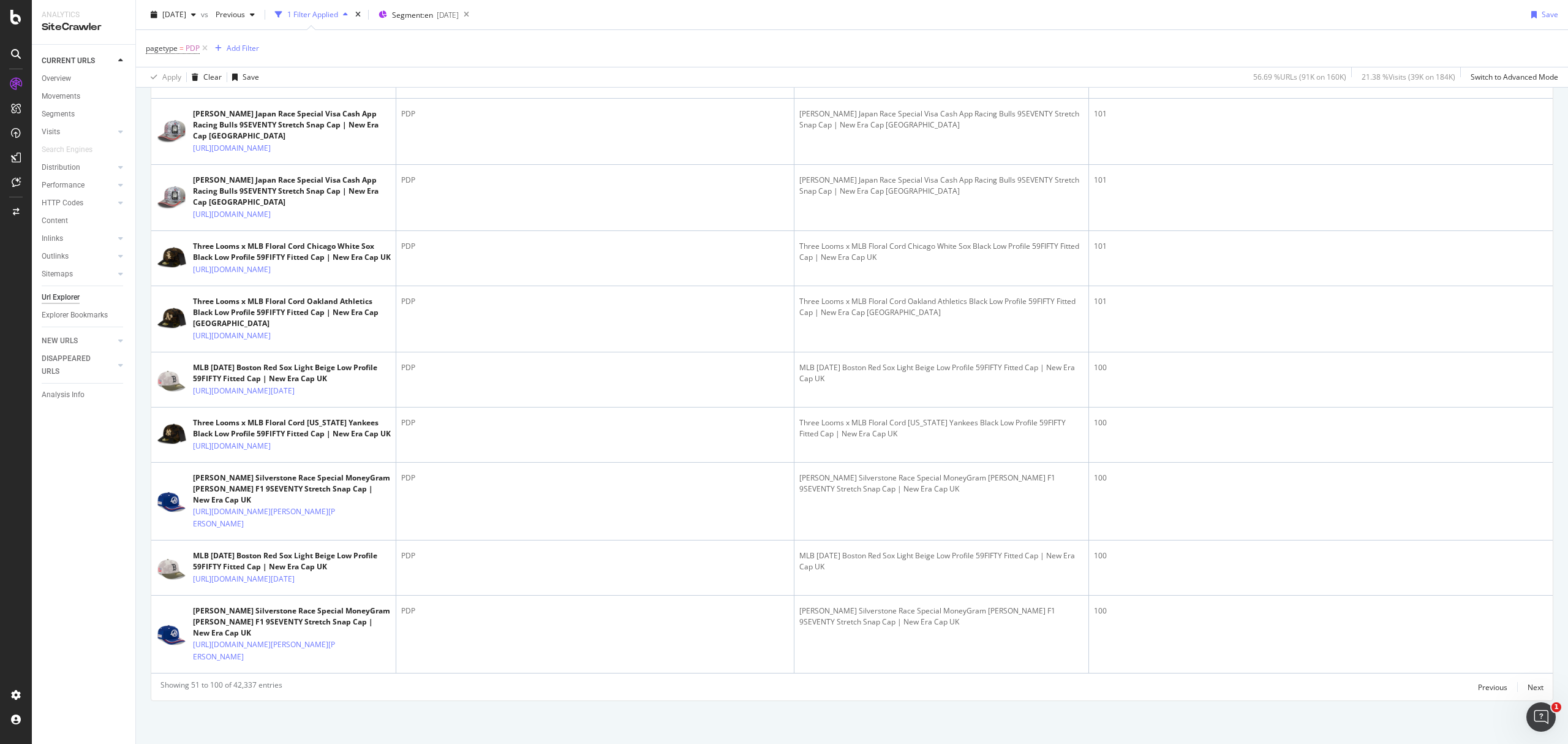
scroll to position [4782, 0]
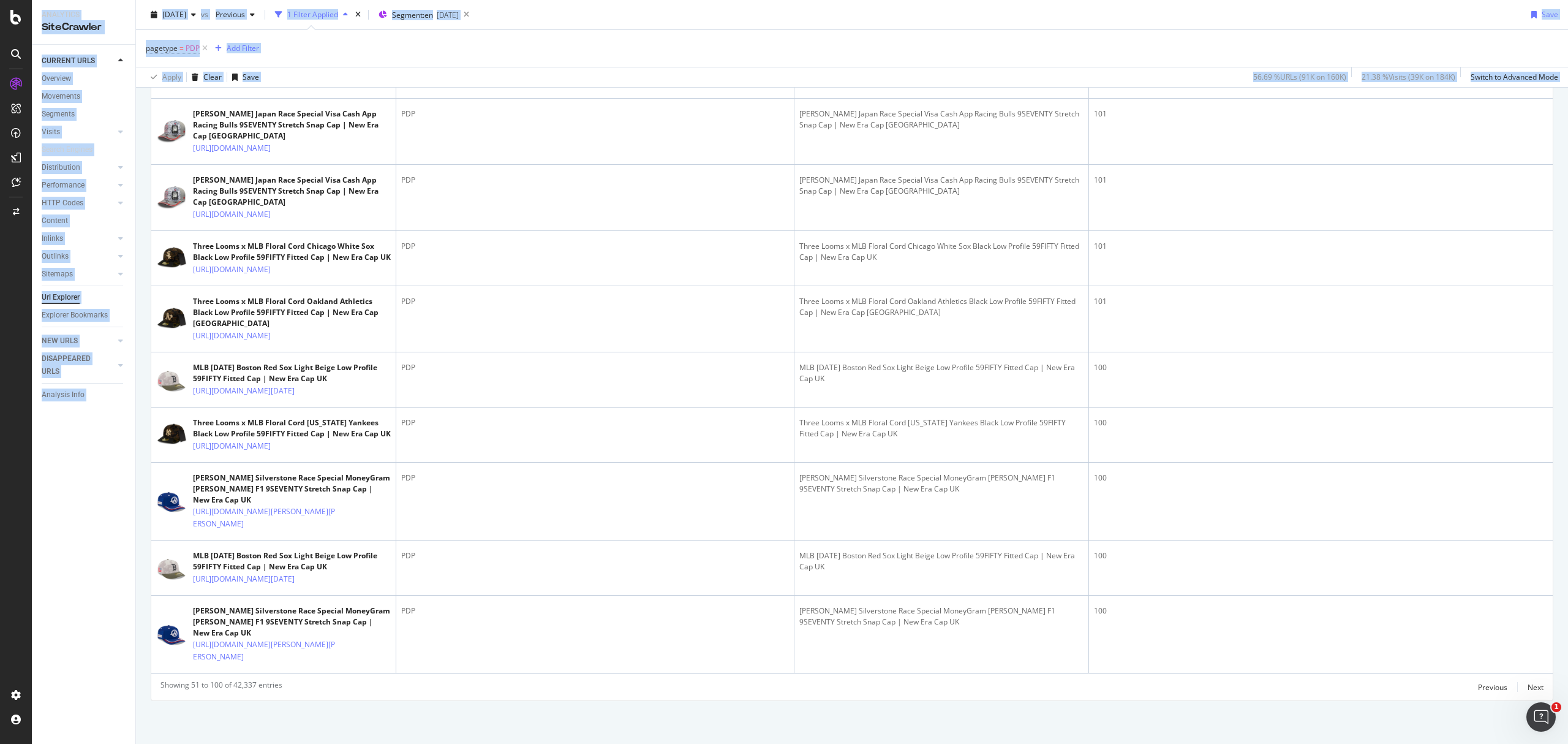
drag, startPoint x: 1567, startPoint y: 204, endPoint x: 1567, endPoint y: 783, distance: 579.0
click at [1567, 743] on html "Analytics SiteCrawler CURRENT URLS Overview Movements Segments Visits Analysis …" at bounding box center [784, 372] width 1568 height 744
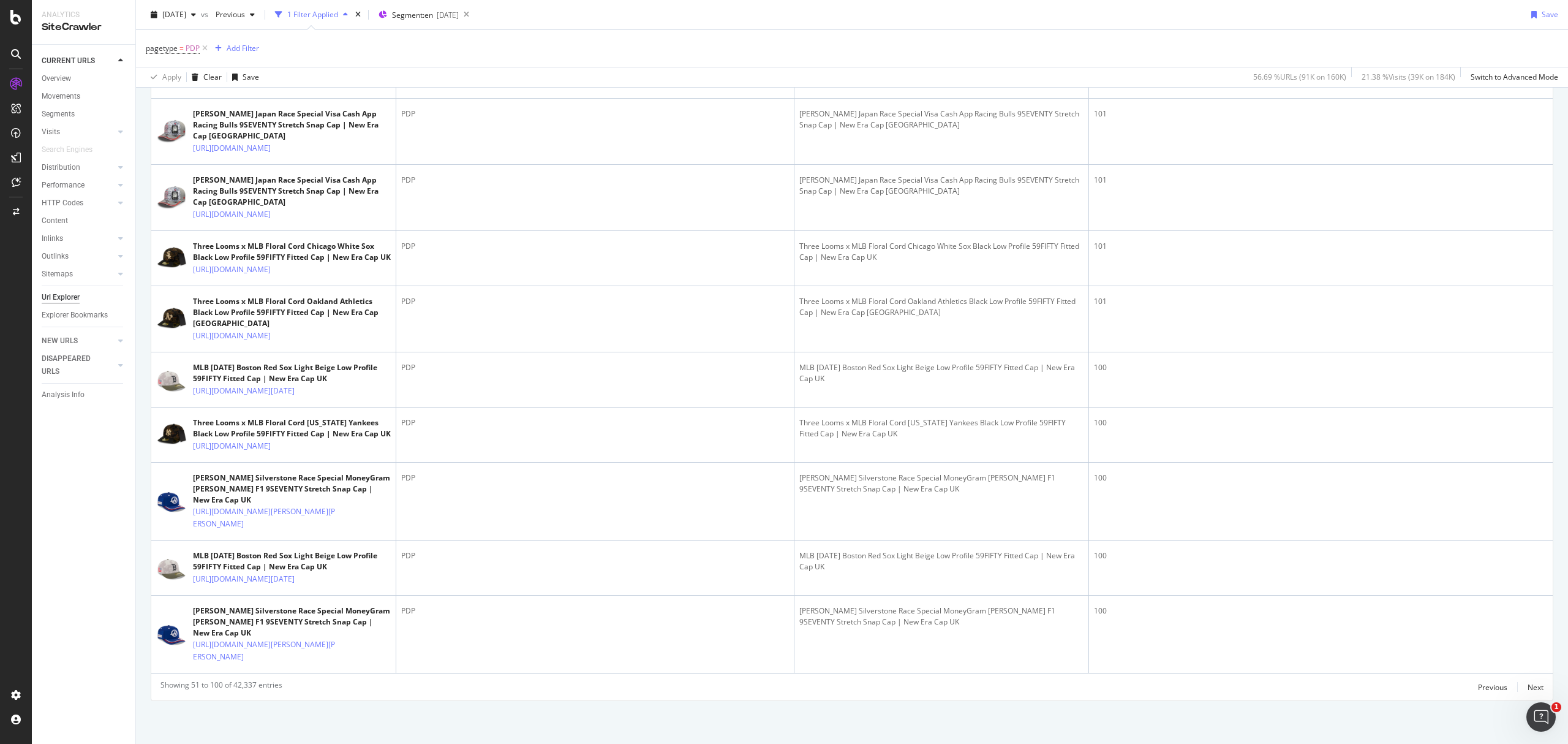
click at [1528, 682] on div "Next" at bounding box center [1535, 687] width 16 height 10
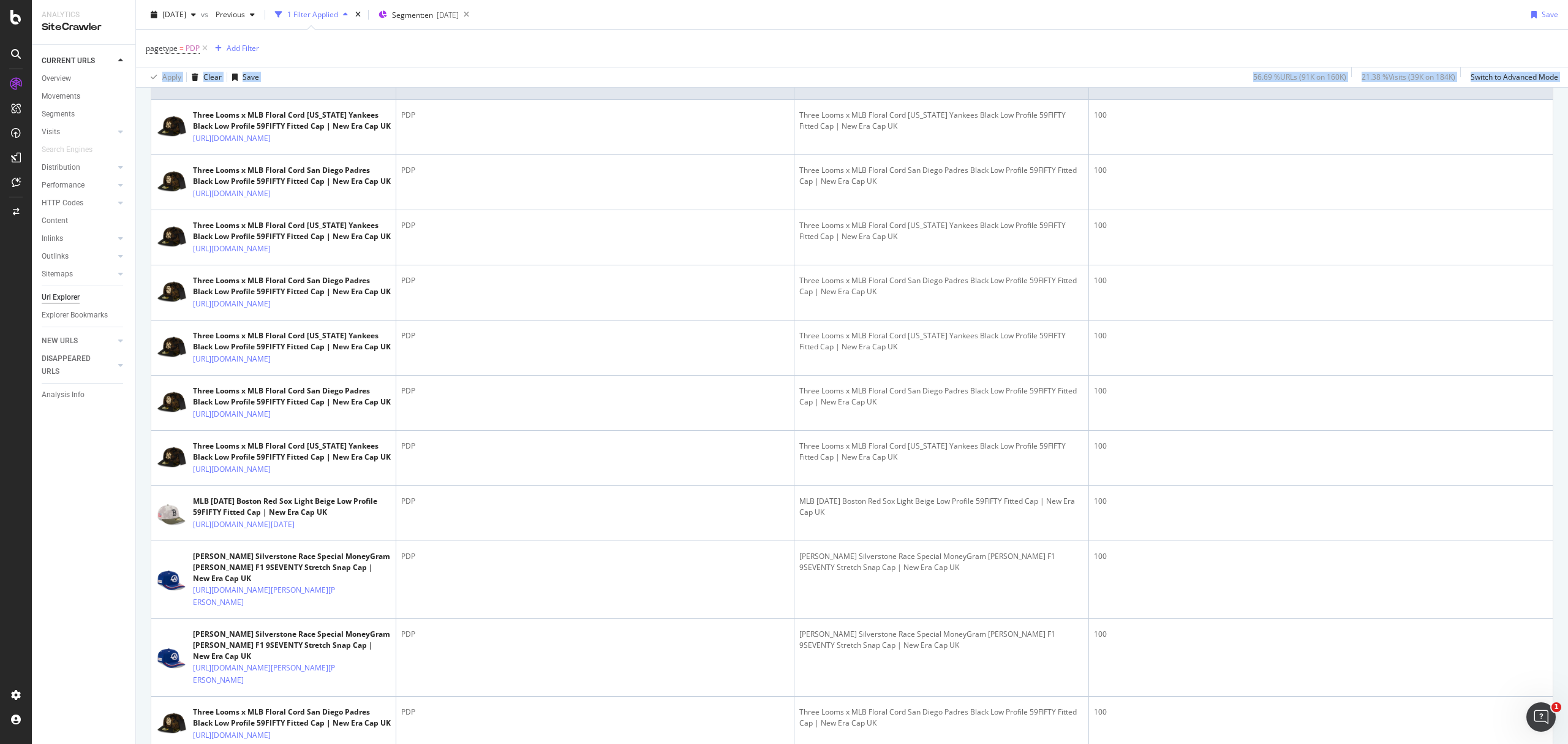
scroll to position [422, 0]
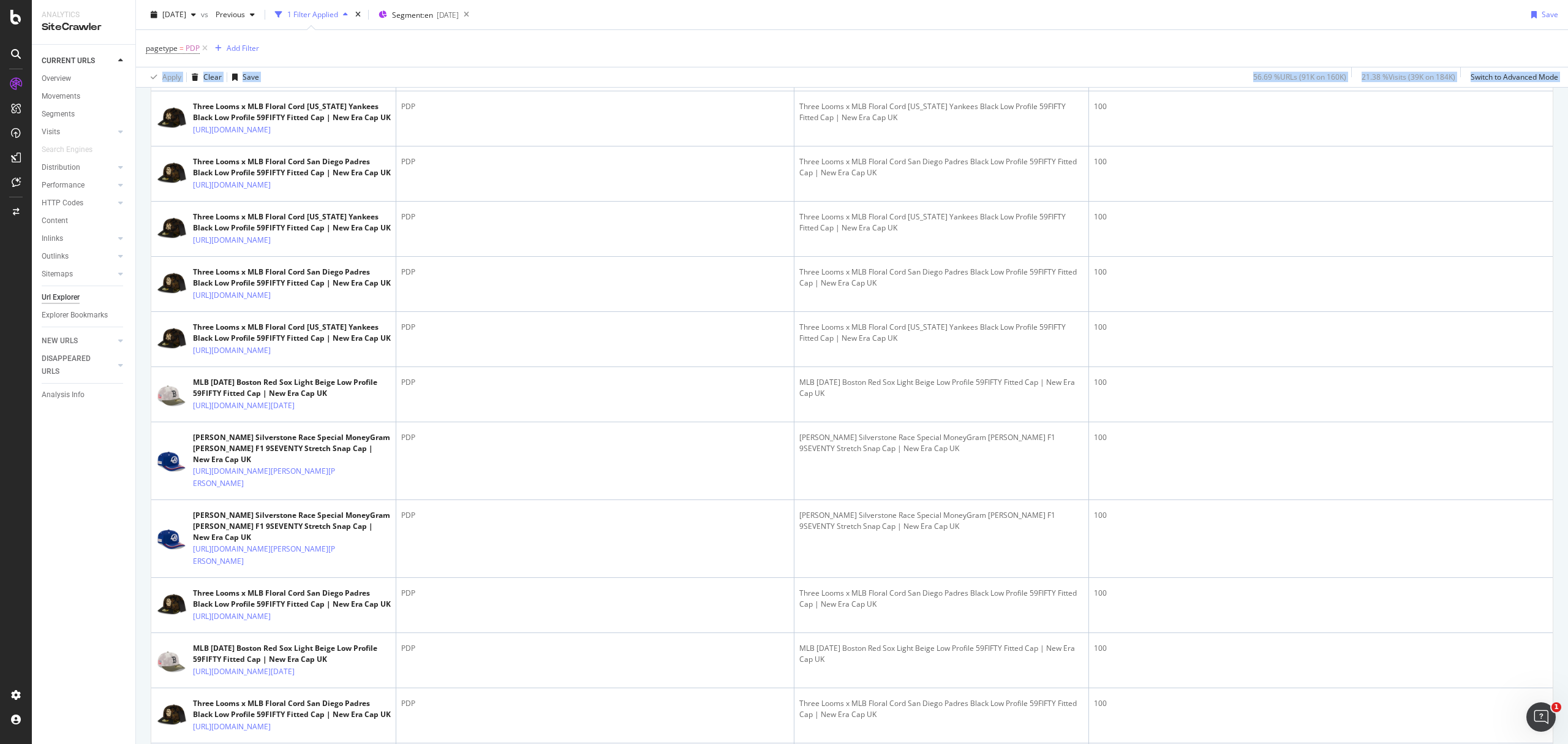
drag, startPoint x: 1567, startPoint y: 93, endPoint x: 1567, endPoint y: 152, distance: 59.0
click at [1567, 152] on div "URL Explorer [URL][DOMAIN_NAME] [DATE] vs Previous 1 Filter Applied Segment: en…" at bounding box center [852, 372] width 1432 height 744
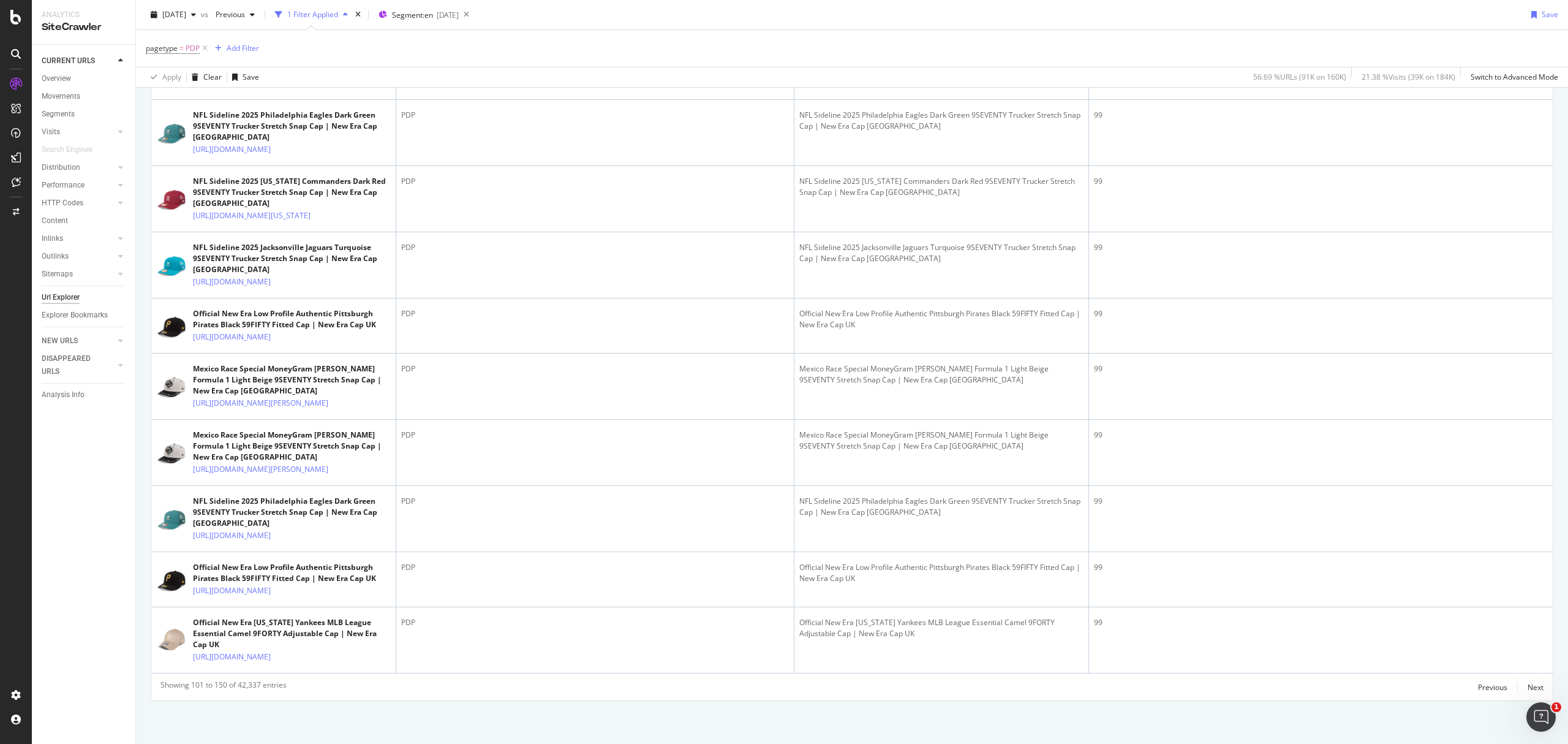
scroll to position [4456, 0]
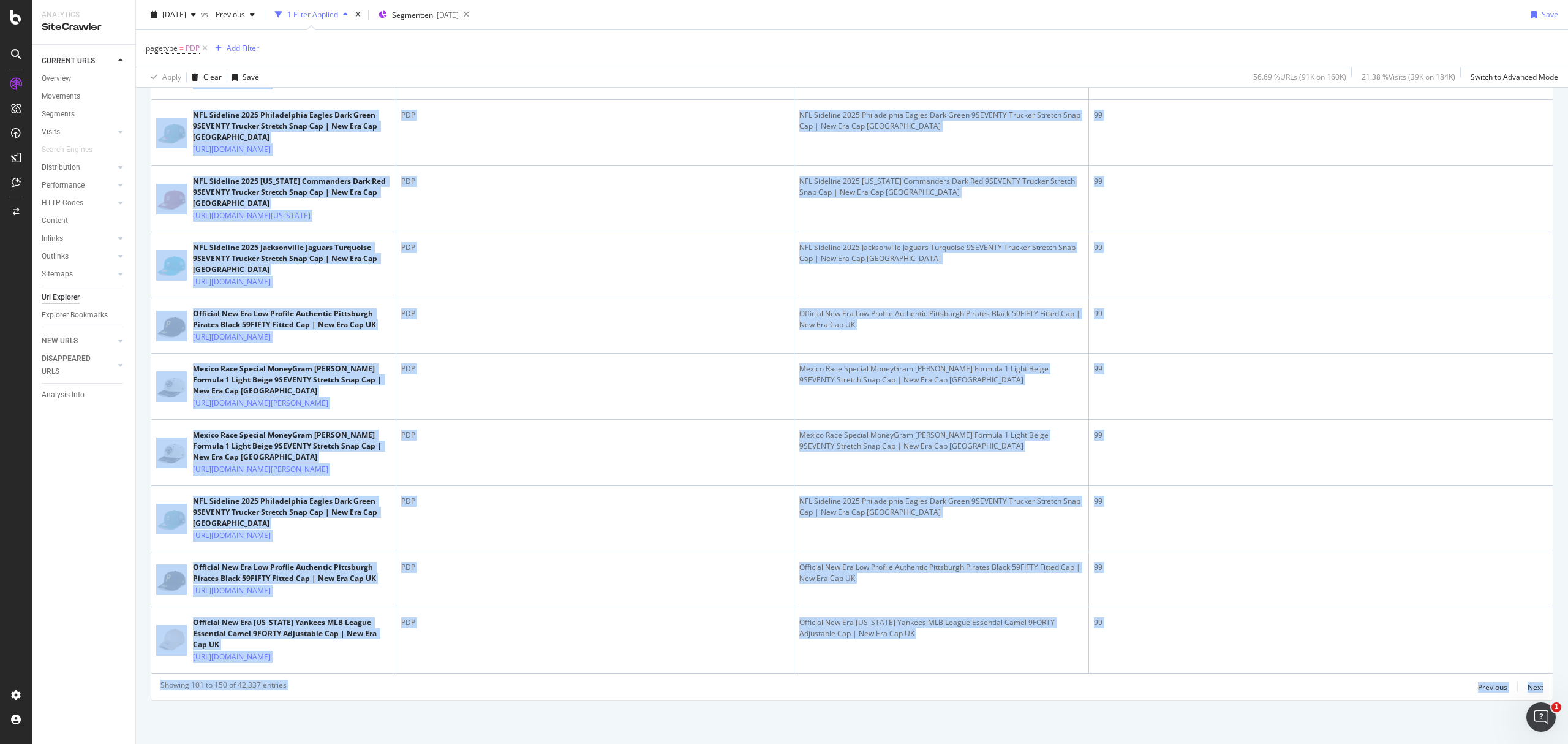
drag, startPoint x: 1567, startPoint y: 135, endPoint x: 1567, endPoint y: 747, distance: 612.0
click at [1567, 743] on html "Analytics SiteCrawler CURRENT URLS Overview Movements Segments Visits Analysis …" at bounding box center [784, 372] width 1568 height 744
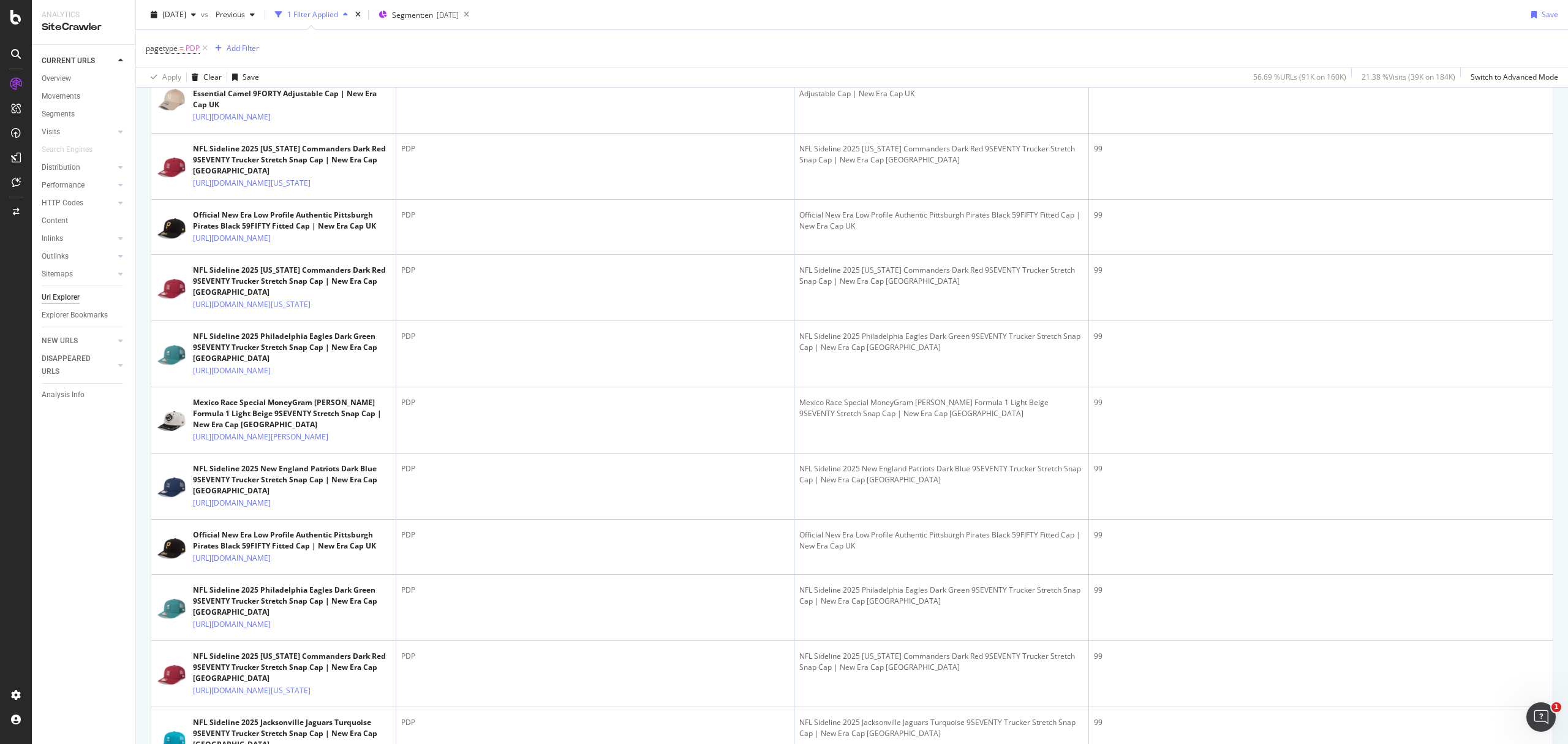
scroll to position [0, 0]
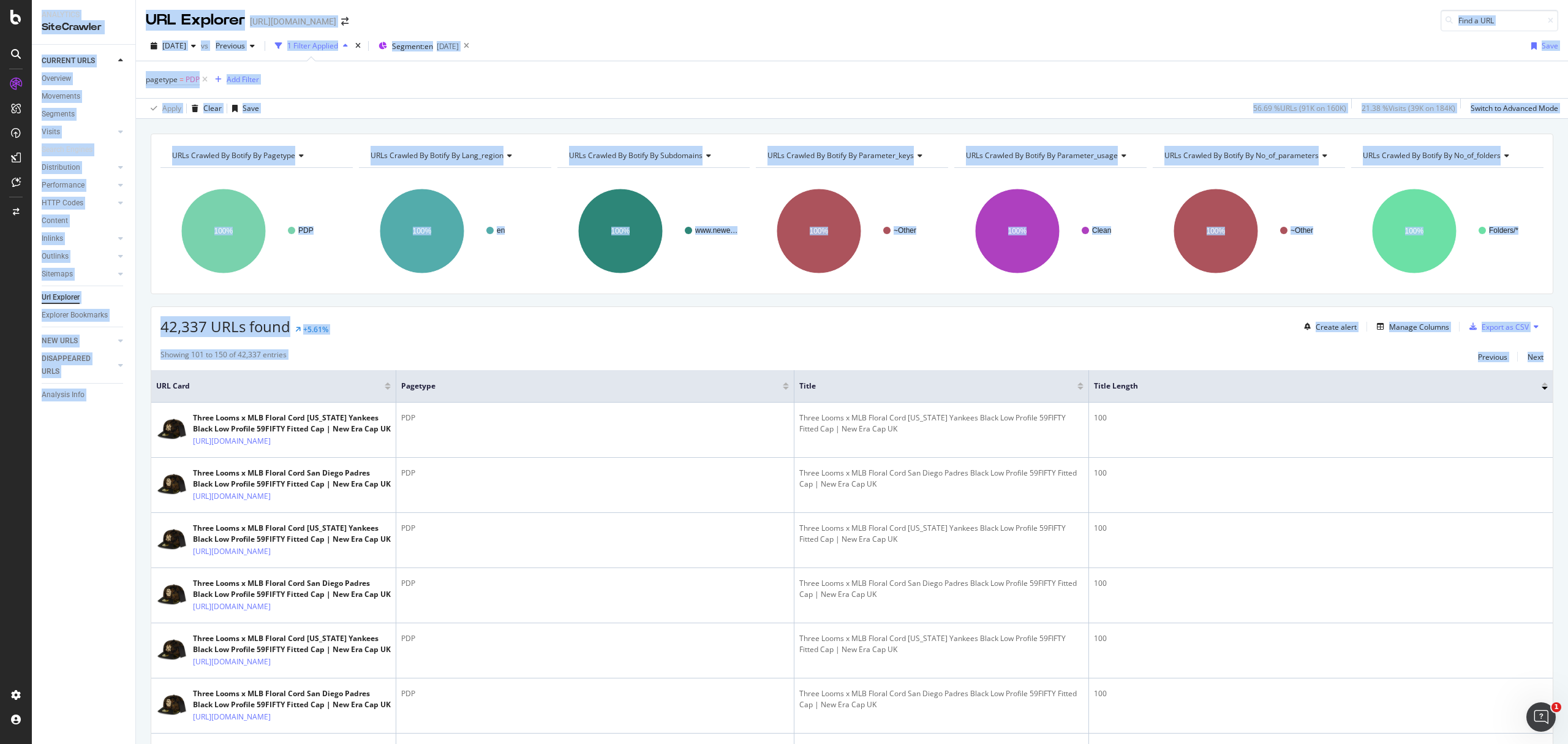
drag, startPoint x: 1567, startPoint y: 640, endPoint x: 1567, endPoint y: -16, distance: 656.0
click at [1567, 0] on html "Analytics SiteCrawler CURRENT URLS Overview Movements Segments Visits Analysis …" at bounding box center [784, 372] width 1568 height 744
click at [920, 333] on div "42,337 URLs found +5.61% Create alert Manage Columns Export as CSV" at bounding box center [852, 322] width 1401 height 30
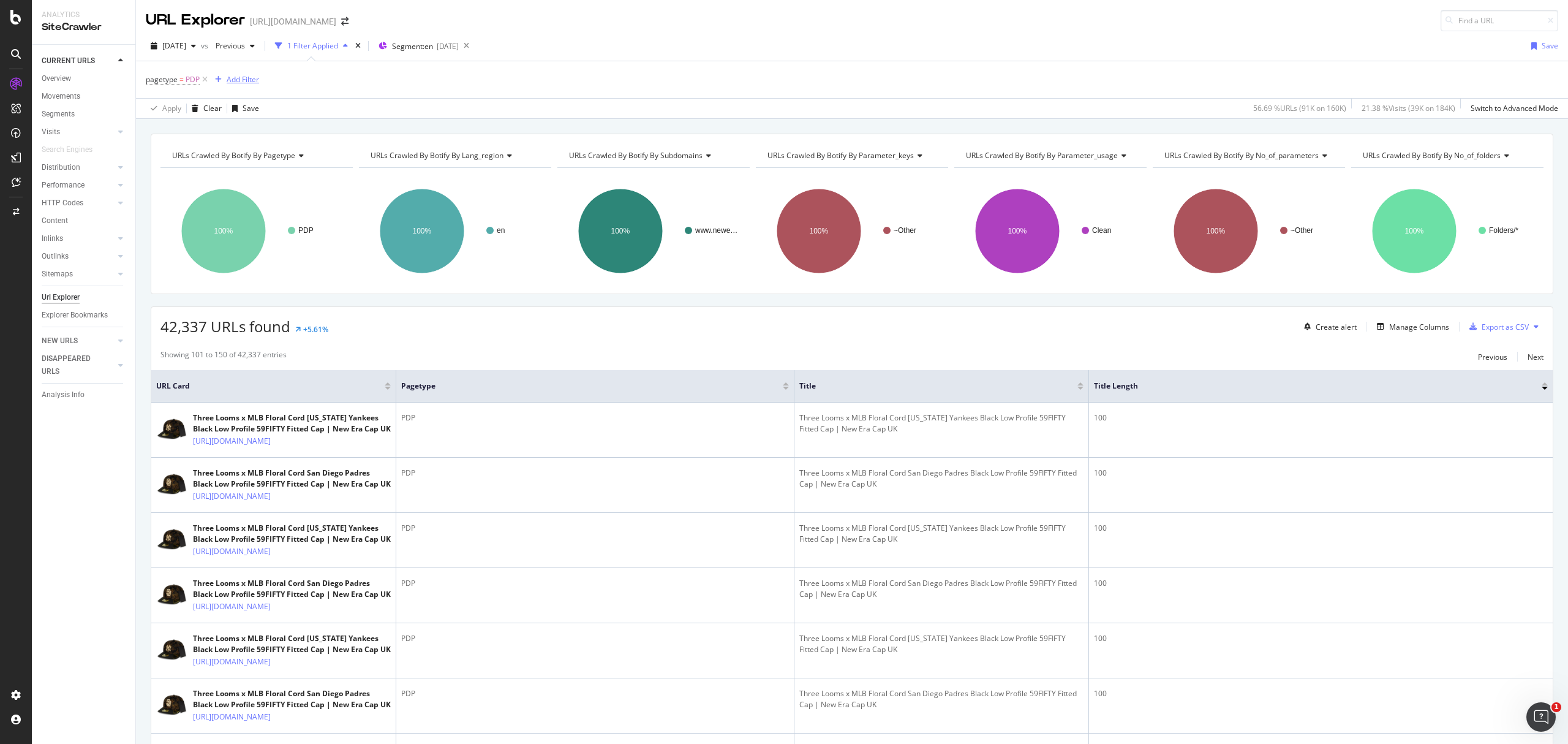
click at [238, 81] on div "Add Filter" at bounding box center [243, 79] width 33 height 10
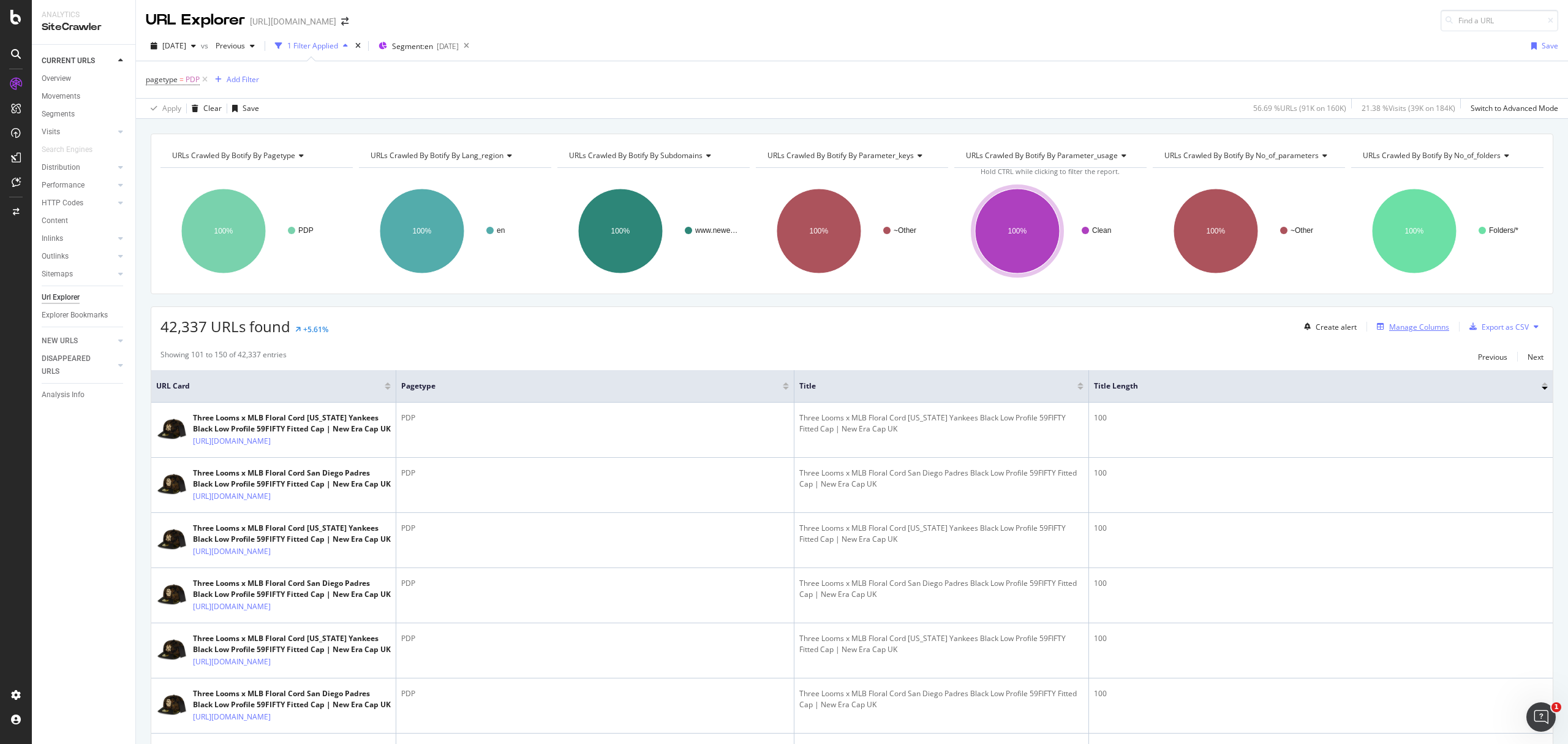
click at [1414, 331] on div "Manage Columns" at bounding box center [1419, 326] width 60 height 10
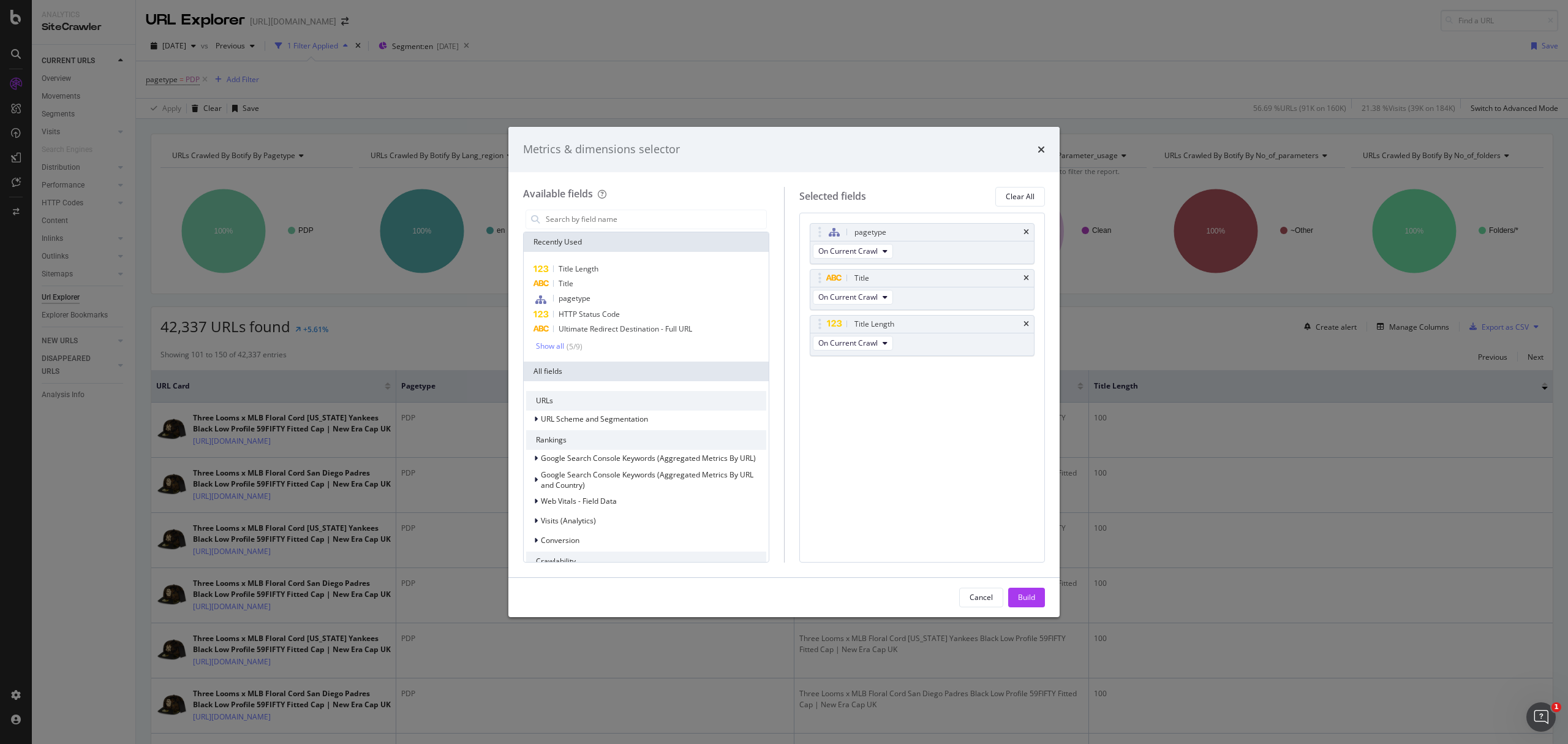
click at [1047, 150] on div "Metrics & dimensions selector" at bounding box center [784, 150] width 551 height 46
click at [1043, 148] on icon "times" at bounding box center [1041, 150] width 7 height 10
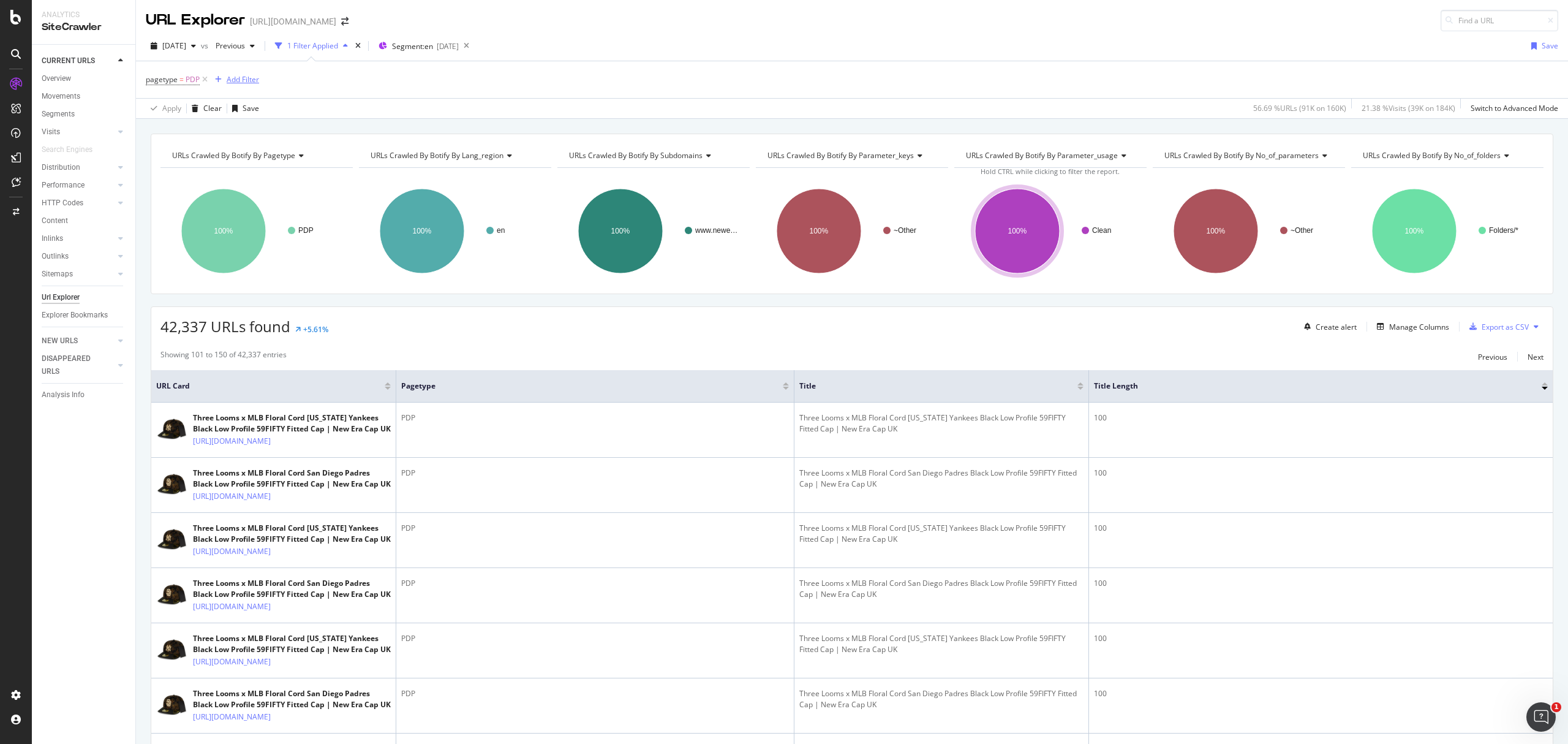
drag, startPoint x: 238, startPoint y: 67, endPoint x: 244, endPoint y: 80, distance: 14.3
click at [237, 67] on div "pagetype = PDP Add Filter" at bounding box center [852, 80] width 1413 height 37
click at [251, 80] on div "Add Filter" at bounding box center [243, 79] width 33 height 10
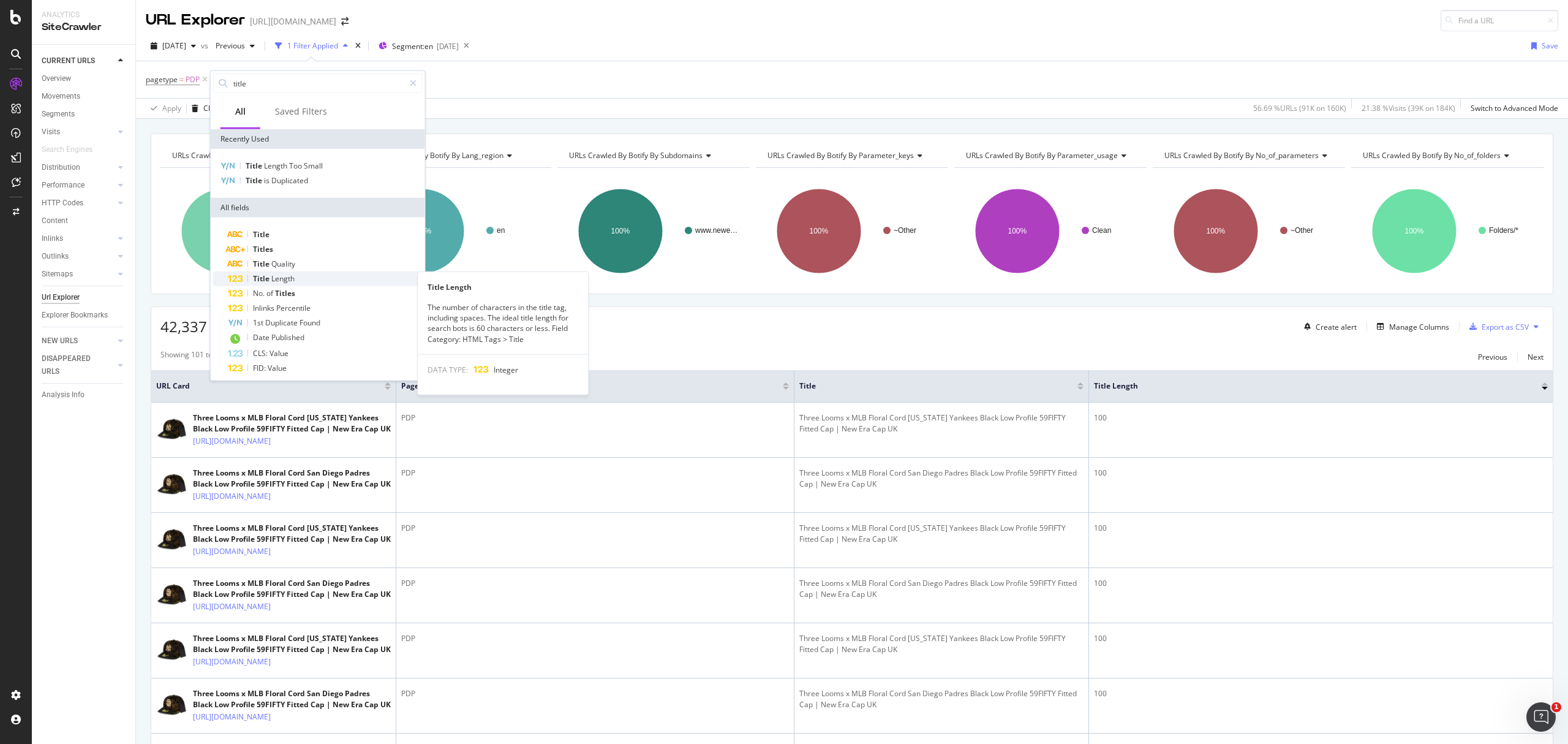
type input "title"
click at [302, 275] on div "Title Length" at bounding box center [325, 279] width 195 height 15
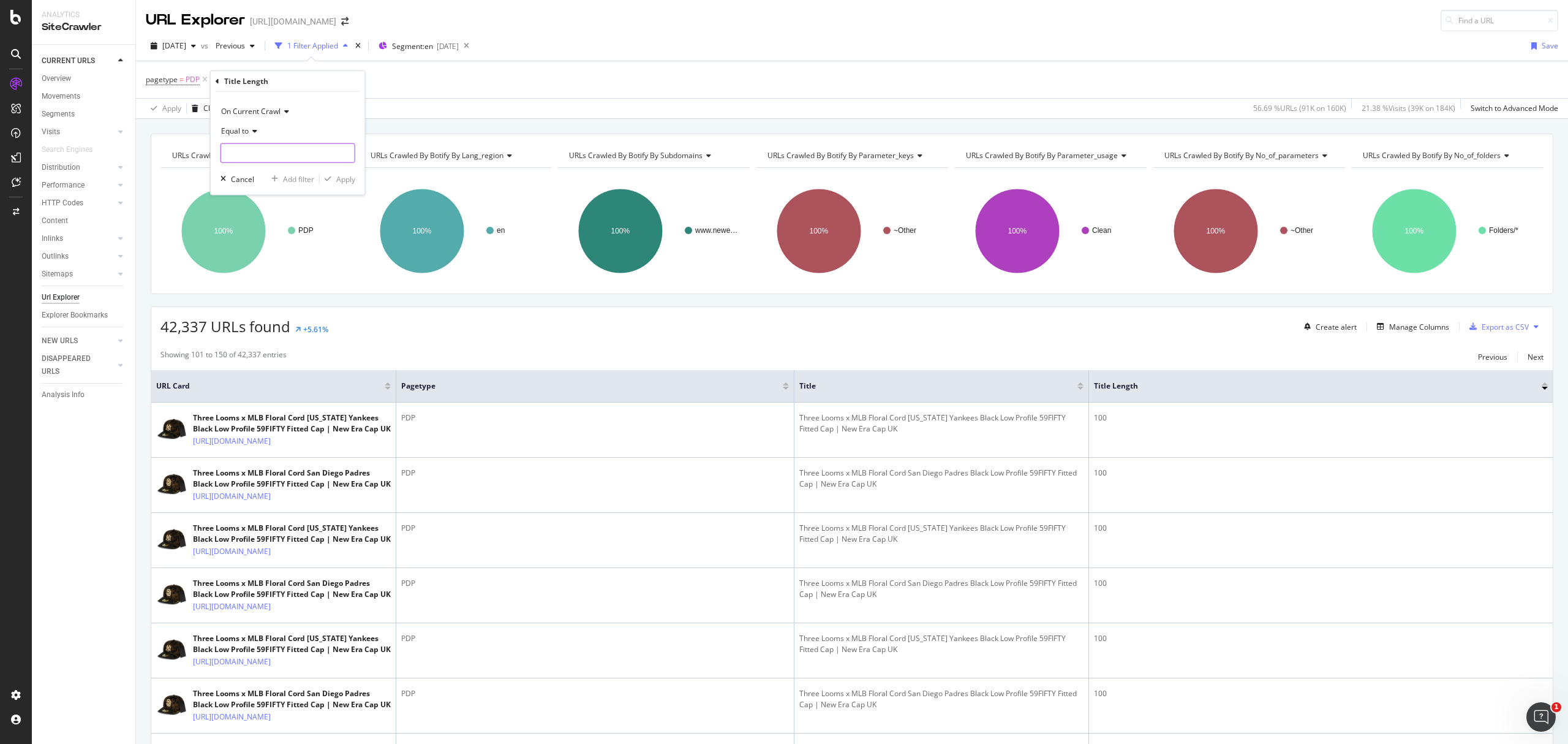
click at [244, 146] on input "number" at bounding box center [288, 153] width 135 height 20
click at [233, 133] on span "Equal to" at bounding box center [234, 131] width 28 height 10
click at [283, 220] on div "Greater than" at bounding box center [289, 220] width 131 height 16
click at [273, 139] on div "Greater than" at bounding box center [288, 131] width 135 height 20
click at [317, 127] on div "Greater than" at bounding box center [288, 131] width 135 height 20
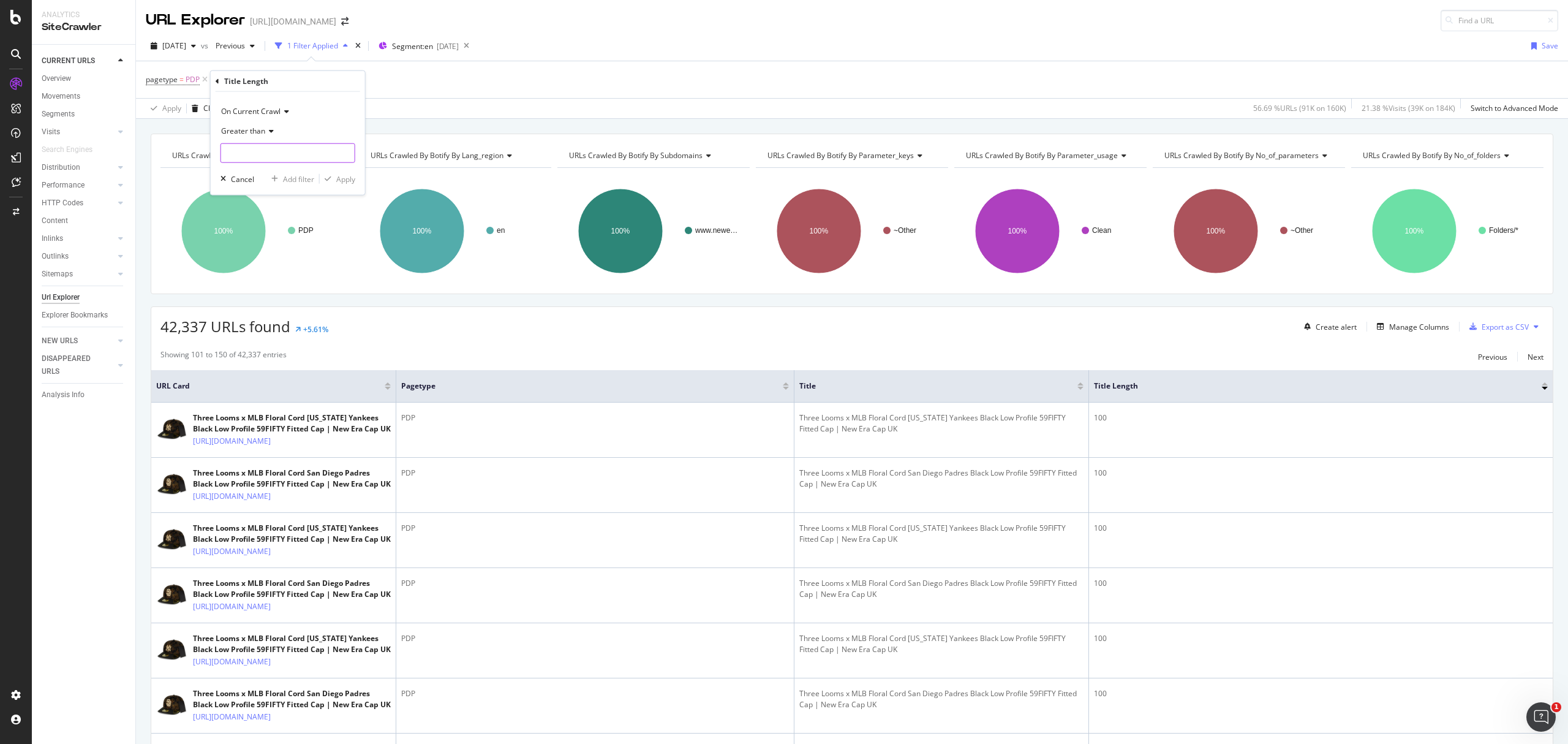
click at [254, 150] on input "number" at bounding box center [288, 153] width 135 height 20
type input "70"
click at [345, 175] on div "Apply" at bounding box center [346, 178] width 19 height 10
click at [1542, 390] on div at bounding box center [1545, 388] width 6 height 3
click at [1542, 388] on div at bounding box center [1545, 388] width 6 height 3
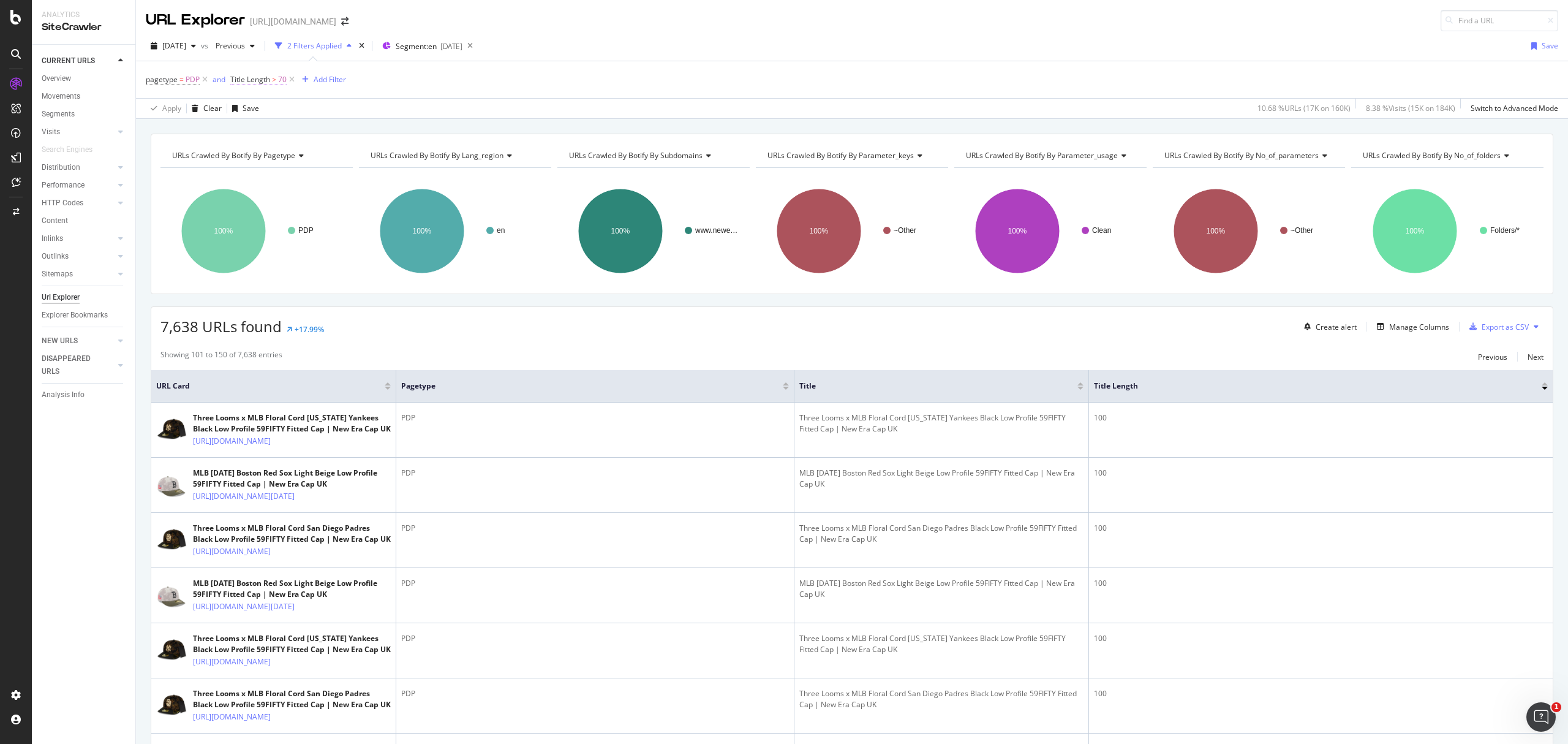
click at [268, 77] on span "Title Length" at bounding box center [250, 79] width 40 height 10
click at [1194, 69] on div "pagetype = PDP and Title Length > 70 Add Filter" at bounding box center [852, 80] width 1413 height 37
click at [1542, 388] on div at bounding box center [1545, 388] width 6 height 3
click at [1542, 390] on div at bounding box center [1545, 388] width 6 height 3
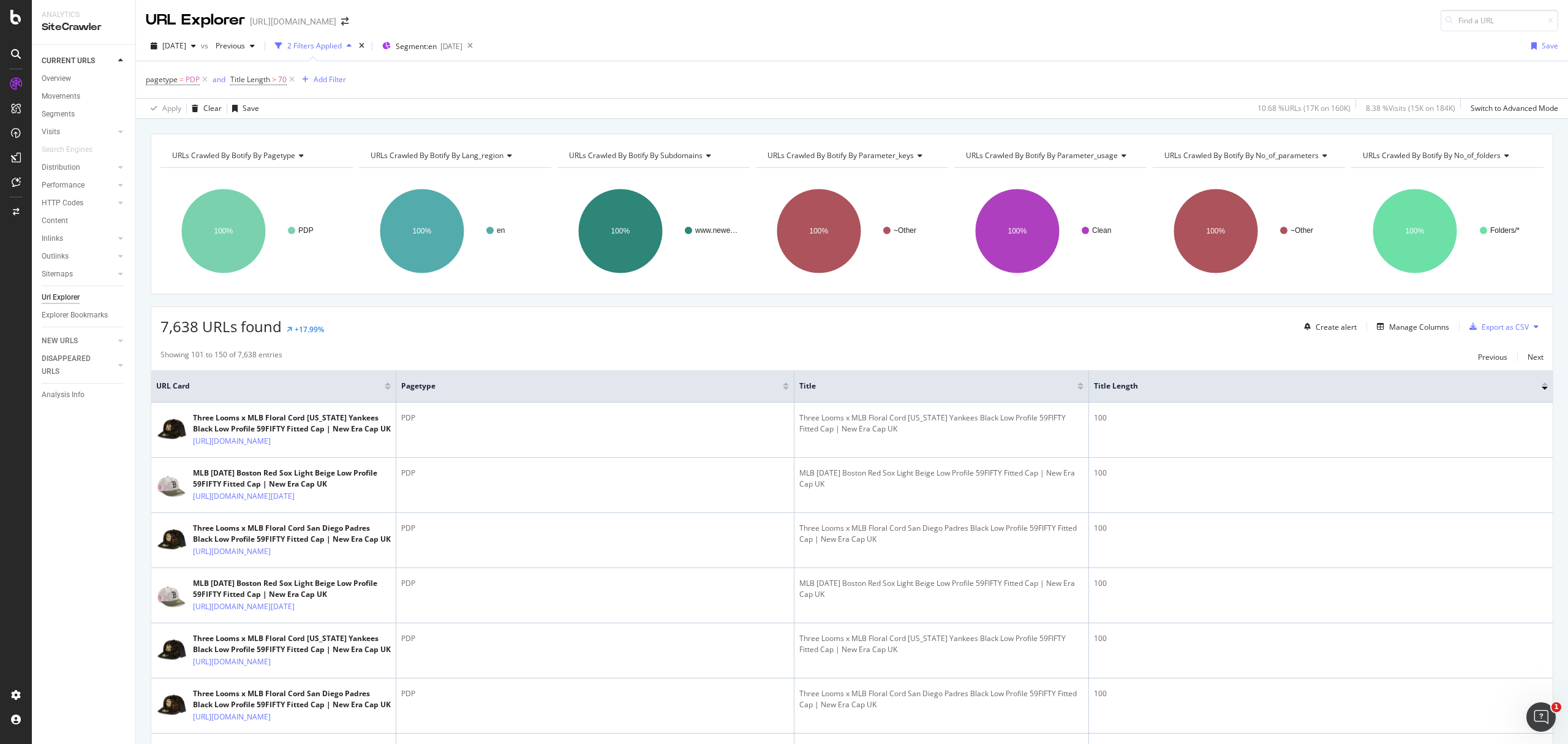
click at [1542, 386] on div at bounding box center [1545, 384] width 6 height 3
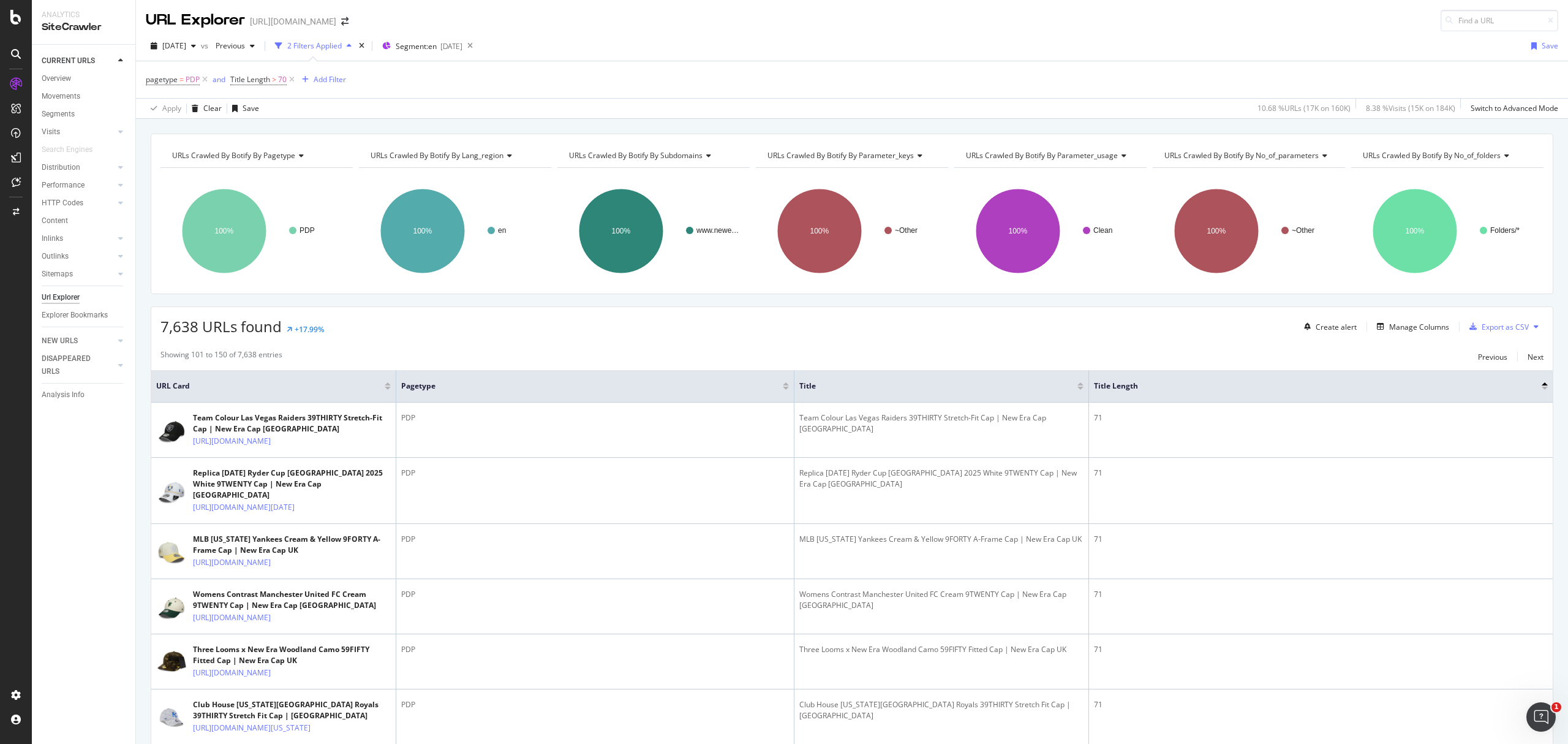
click at [1542, 386] on div at bounding box center [1545, 384] width 6 height 3
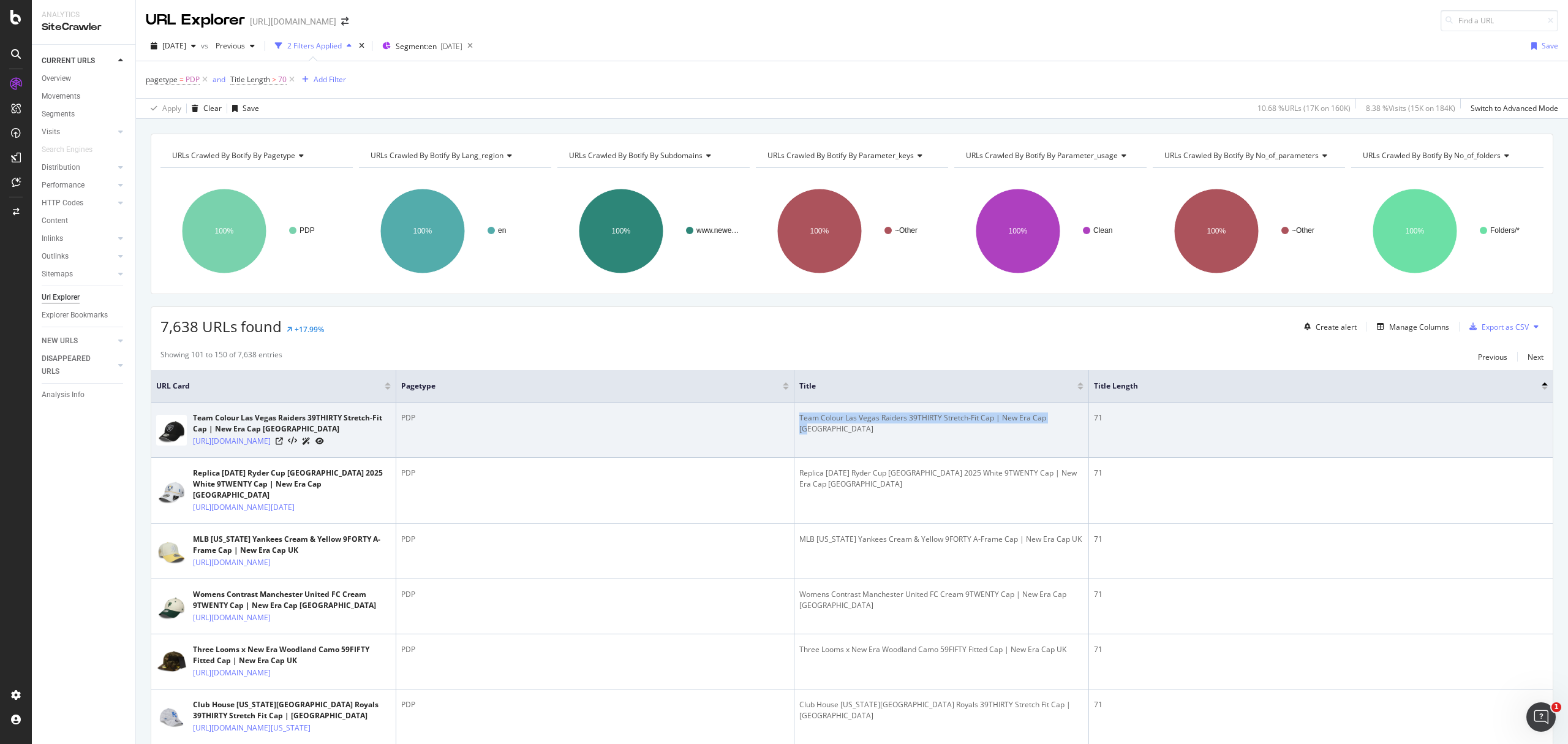
copy tr "Team Colour Las Vegas Raiders 39THIRTY Stretch-Fit Cap | New Era Cap [GEOGRAPHI…"
drag, startPoint x: 1060, startPoint y: 420, endPoint x: 789, endPoint y: 423, distance: 271.0
click at [789, 423] on tr "Team Colour Las Vegas Raiders 39THIRTY Stretch-Fit Cap | New Era Cap UK [URL][D…" at bounding box center [852, 430] width 1401 height 55
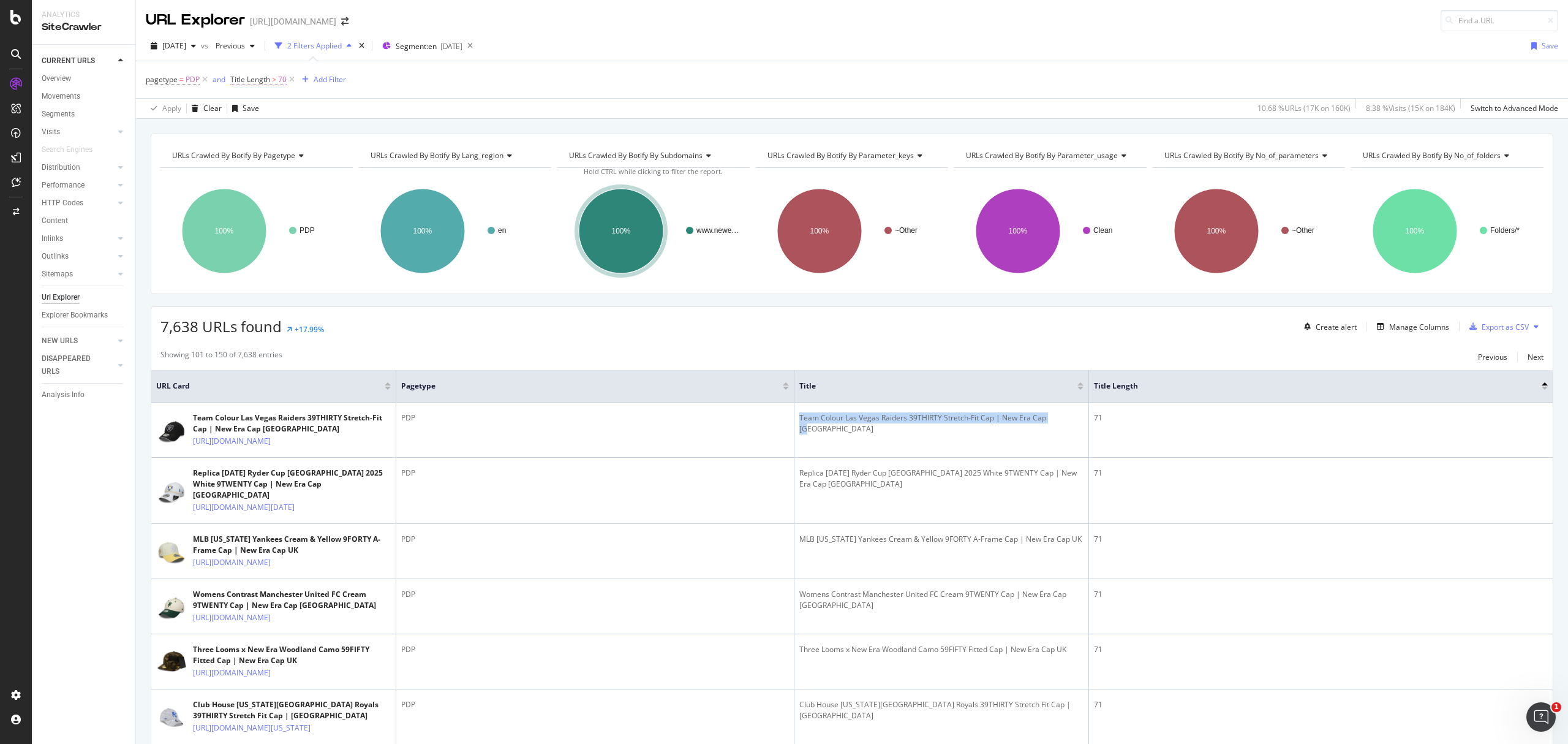
click at [258, 76] on span "Title Length" at bounding box center [250, 79] width 40 height 10
drag, startPoint x: 245, startPoint y: 158, endPoint x: 260, endPoint y: 159, distance: 15.0
click at [260, 159] on input "70" at bounding box center [308, 151] width 135 height 20
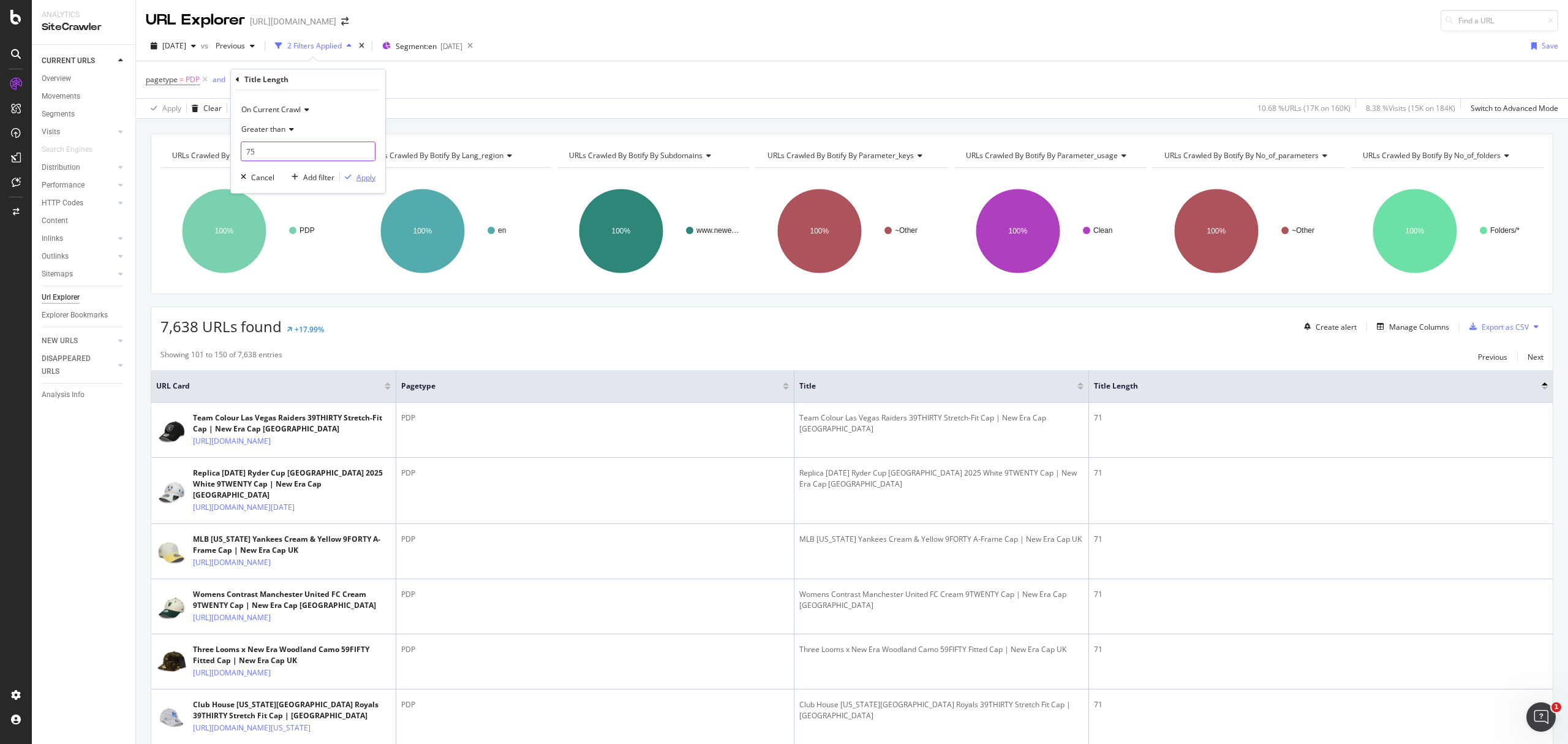
type input "75"
click at [365, 182] on div "Apply" at bounding box center [366, 177] width 19 height 10
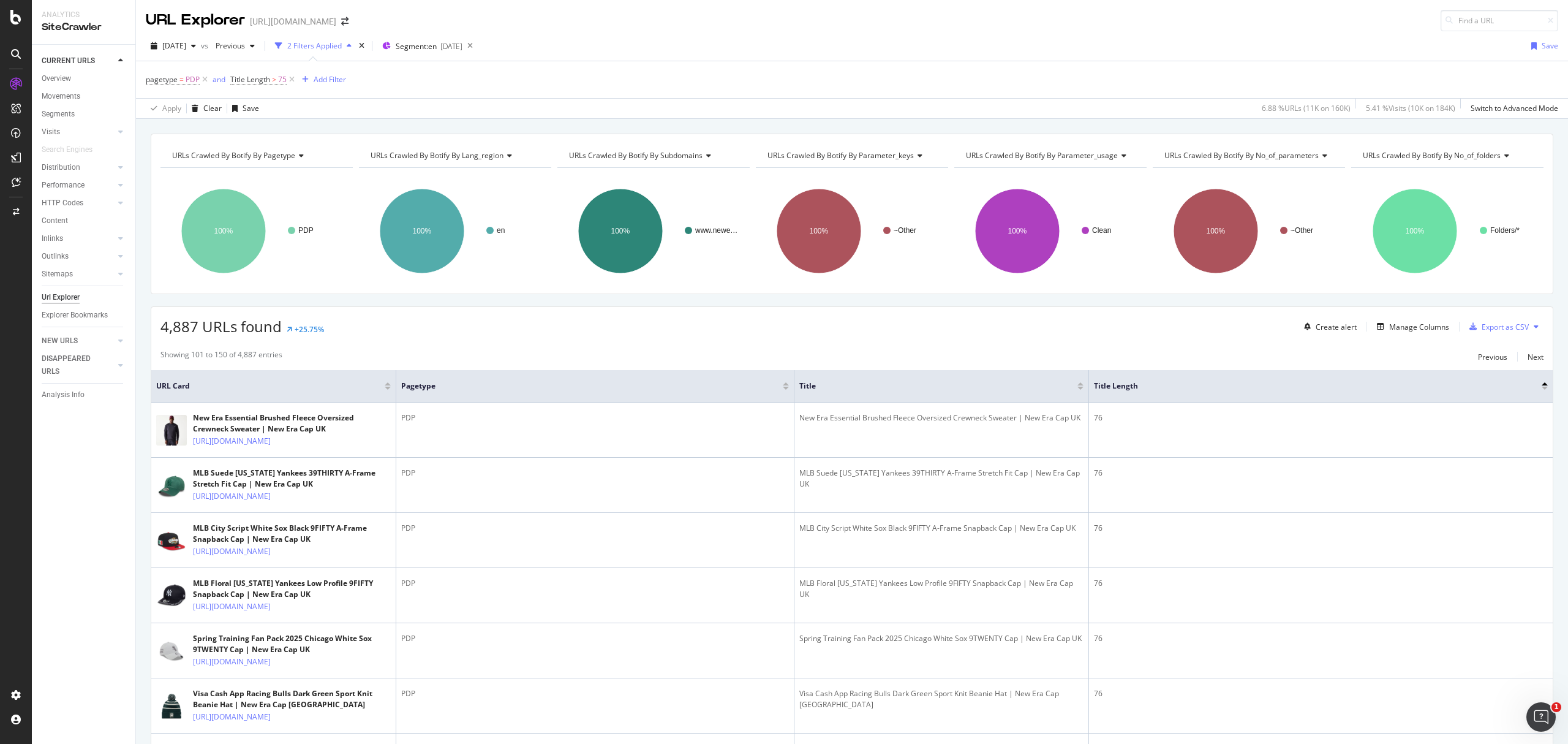
click at [1542, 388] on div at bounding box center [1545, 388] width 6 height 3
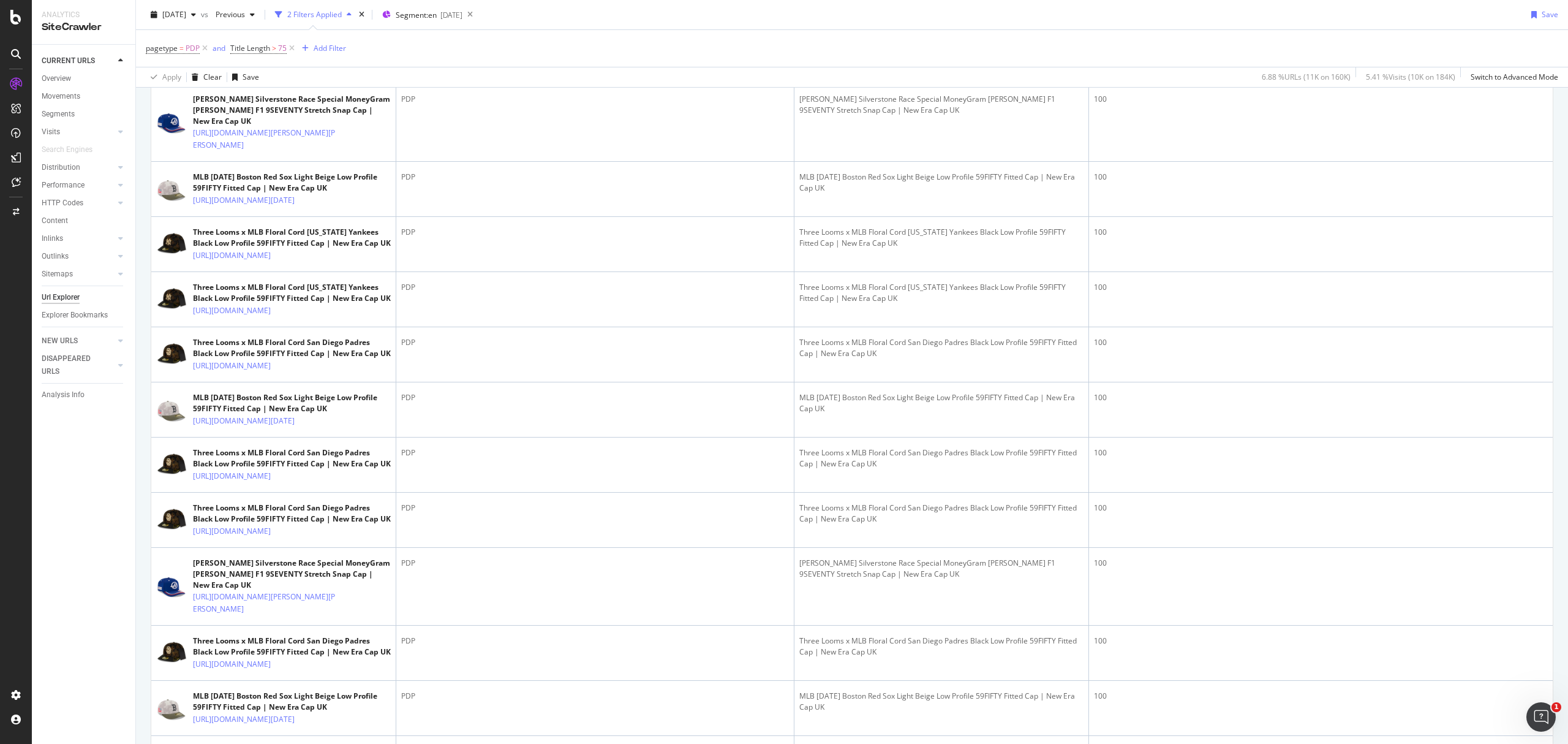
scroll to position [246, 0]
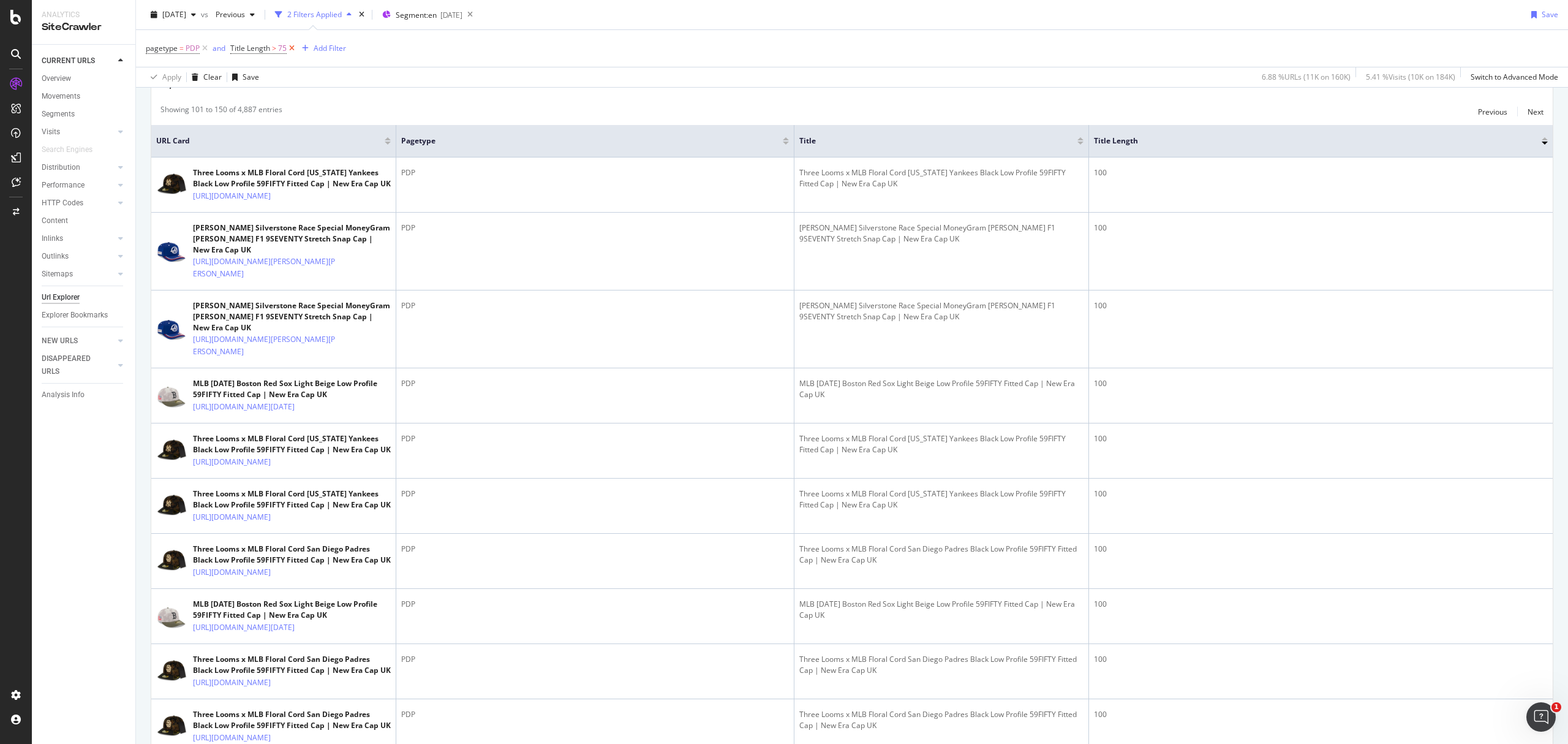
click at [292, 50] on icon at bounding box center [292, 48] width 10 height 12
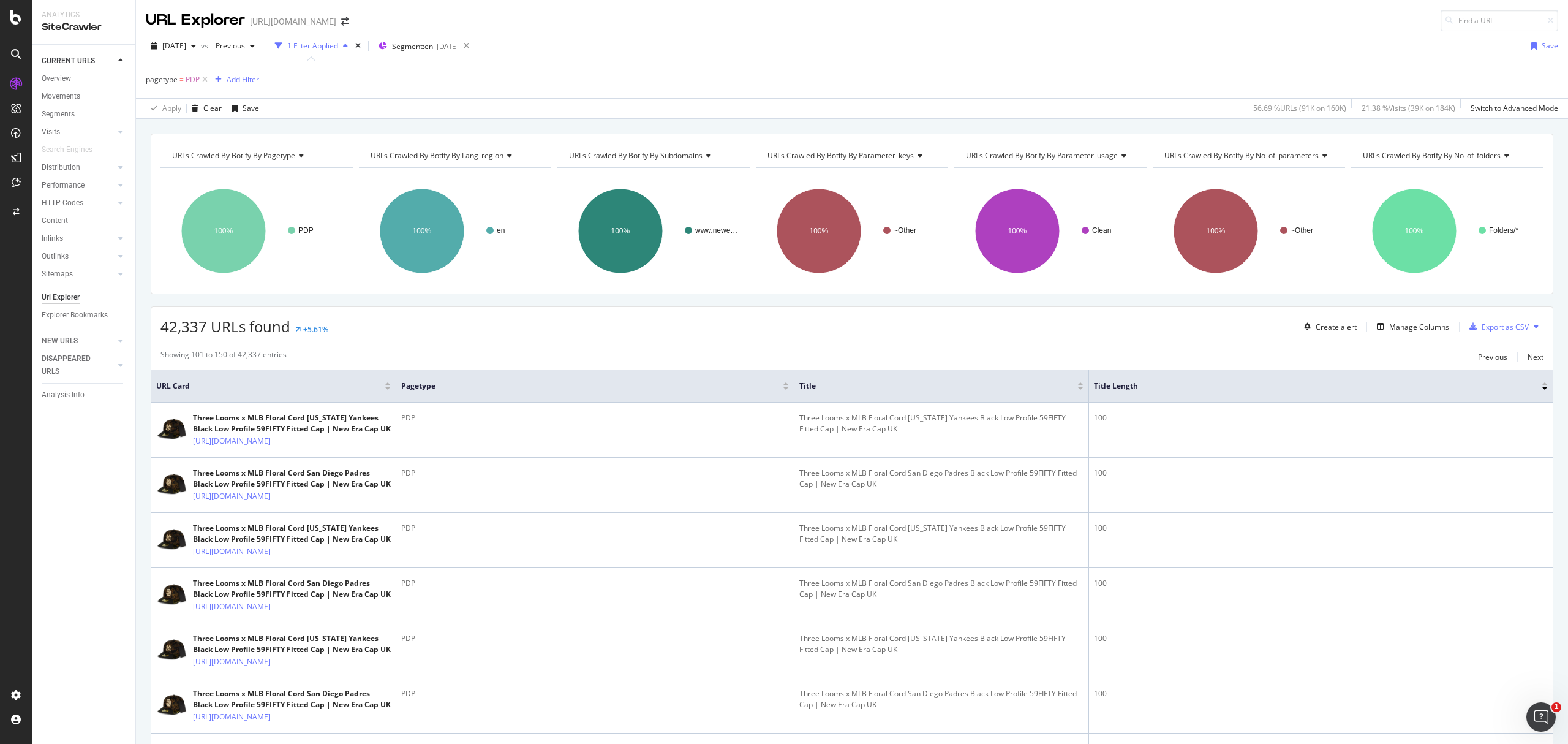
click at [1535, 392] on div "Title Length" at bounding box center [1321, 386] width 454 height 12
click at [1542, 388] on div at bounding box center [1545, 386] width 6 height 7
click at [1542, 386] on div at bounding box center [1545, 384] width 6 height 3
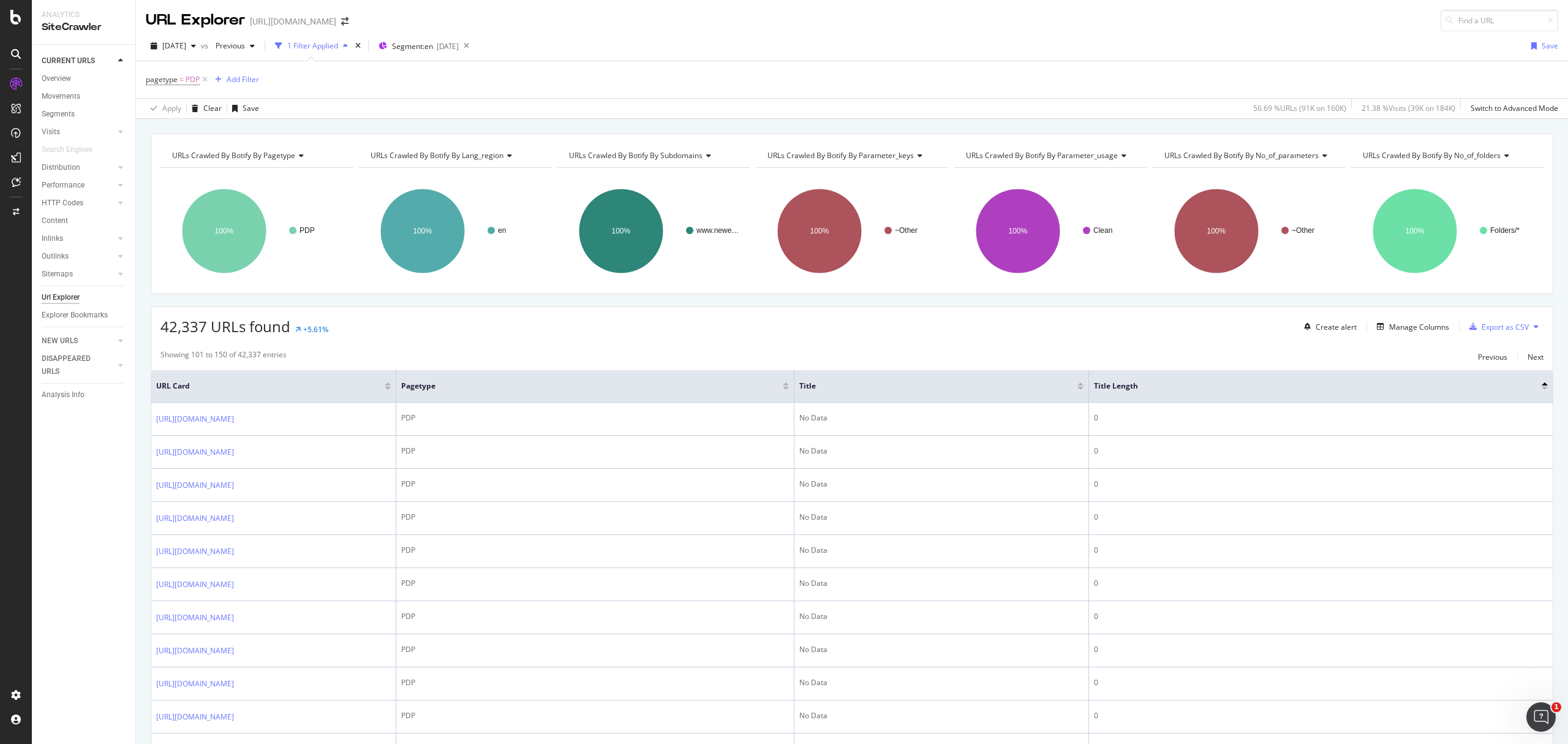
click at [1542, 385] on div at bounding box center [1545, 384] width 6 height 3
click at [1542, 386] on div at bounding box center [1545, 384] width 6 height 3
click at [1534, 392] on div "Title Length" at bounding box center [1321, 386] width 454 height 12
click at [1542, 388] on div at bounding box center [1545, 386] width 6 height 7
click at [1542, 388] on div at bounding box center [1545, 388] width 6 height 3
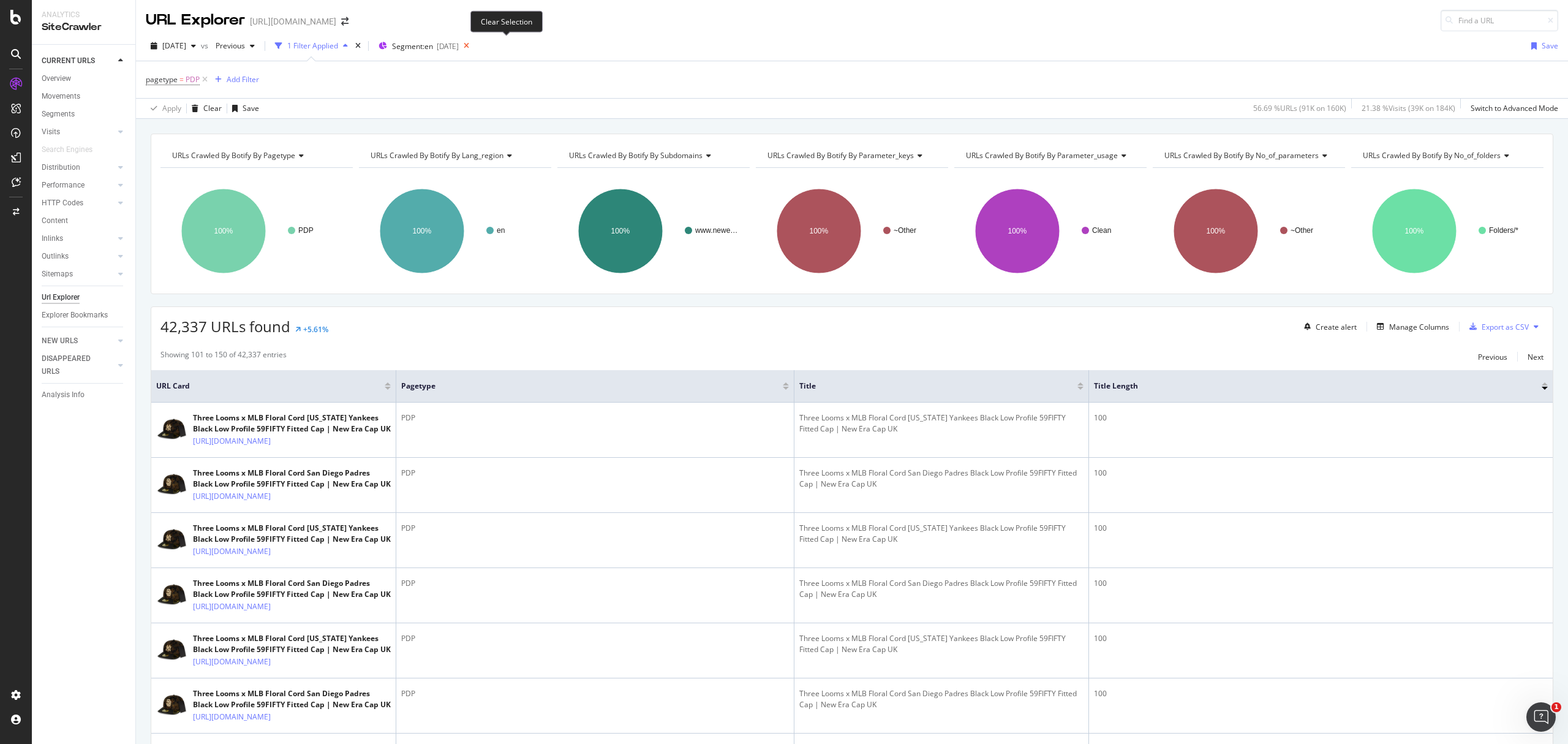
click at [474, 45] on icon at bounding box center [466, 46] width 16 height 17
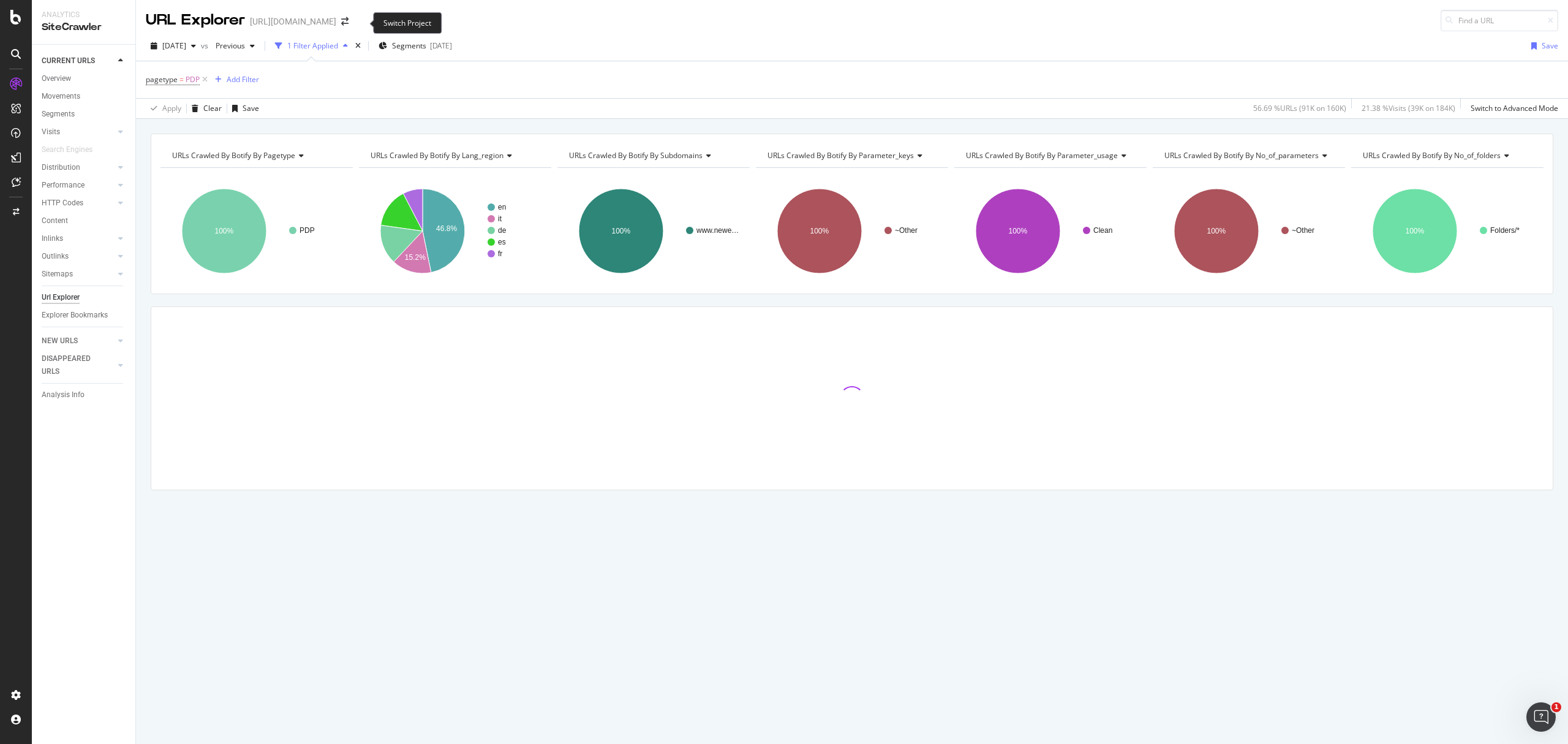
click at [353, 25] on span at bounding box center [345, 21] width 17 height 9
click at [349, 21] on icon "arrow-right-arrow-left" at bounding box center [345, 21] width 7 height 9
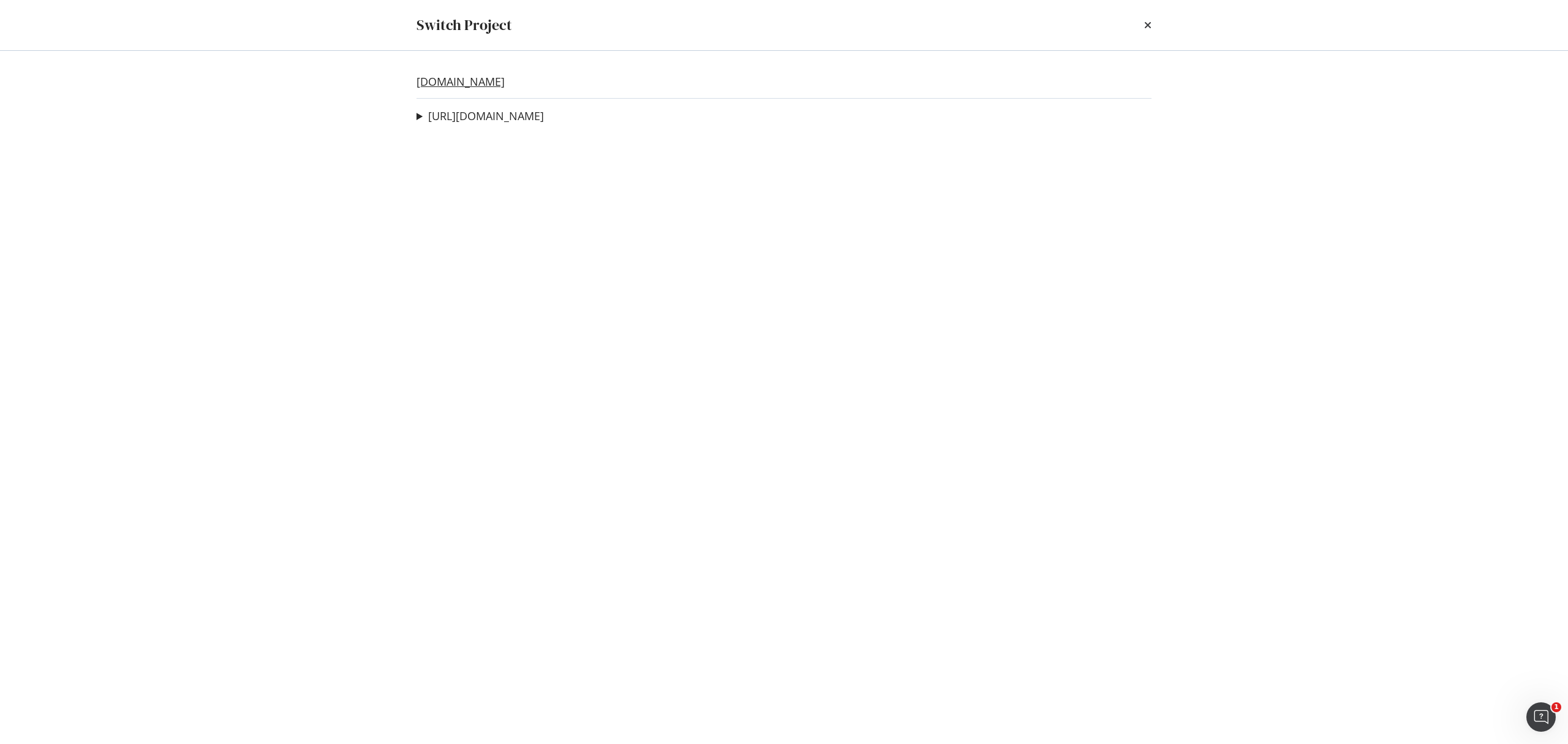
click at [500, 79] on link "[DOMAIN_NAME]" at bounding box center [461, 82] width 88 height 13
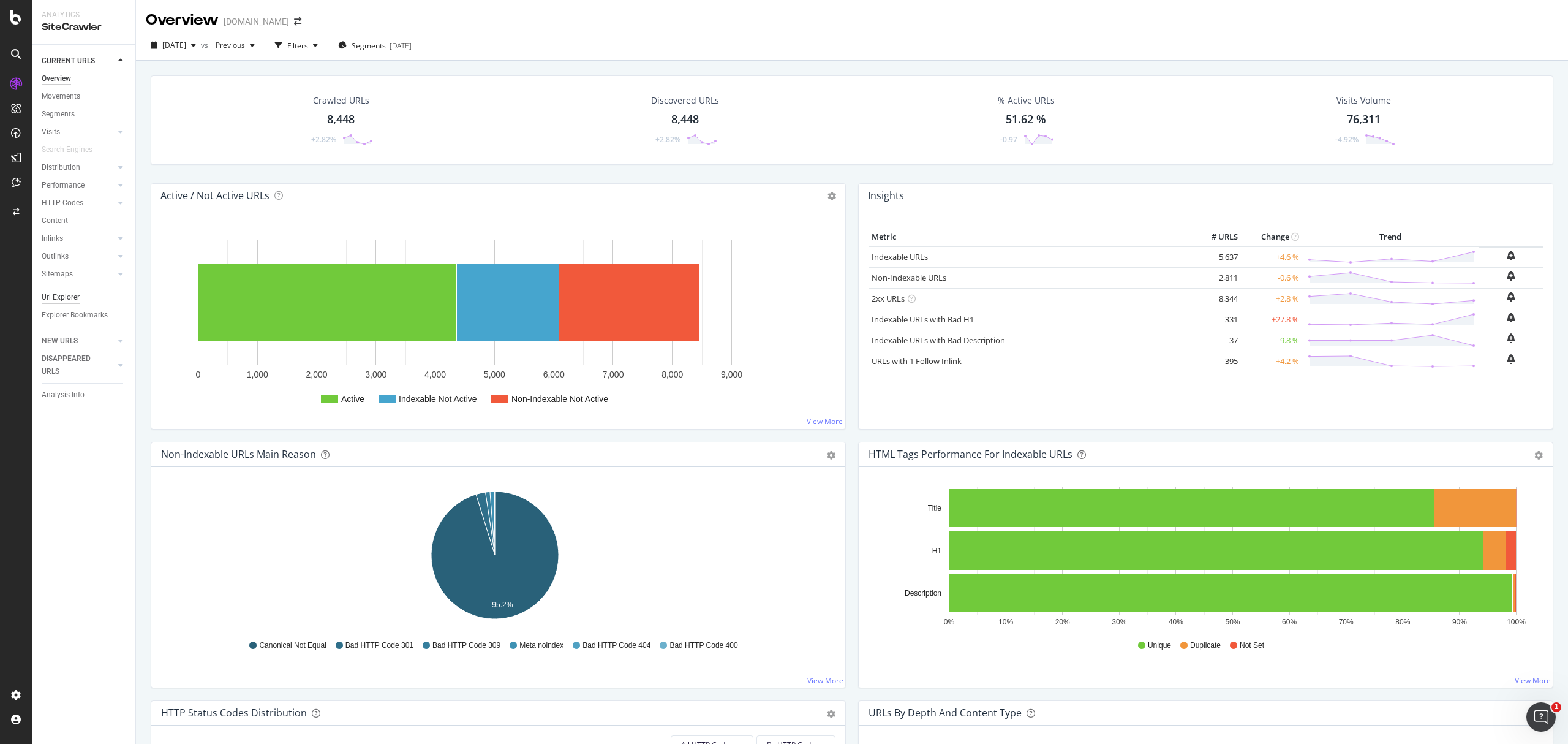
click at [60, 297] on div "Url Explorer" at bounding box center [60, 297] width 38 height 13
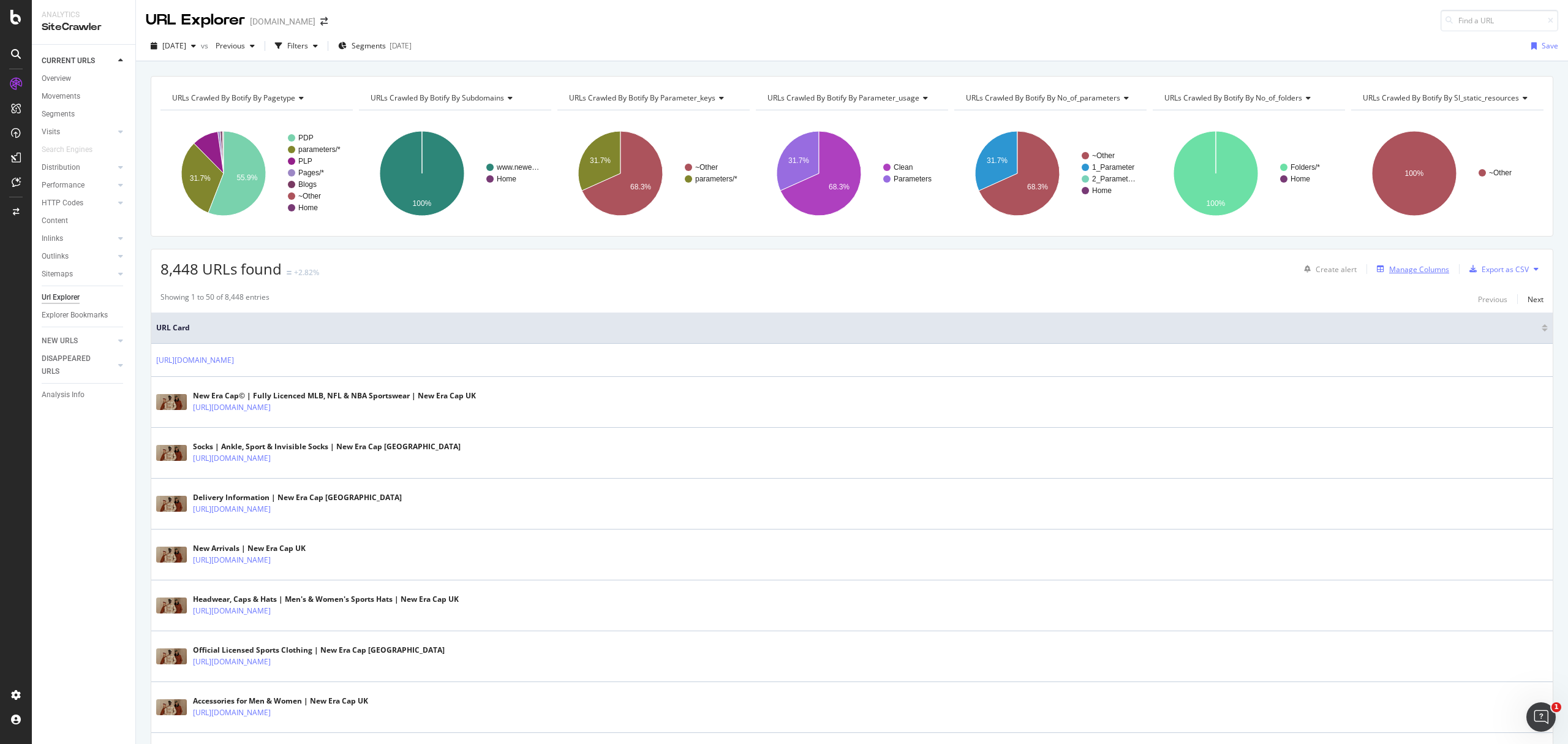
click at [1402, 270] on div "Manage Columns" at bounding box center [1419, 269] width 60 height 10
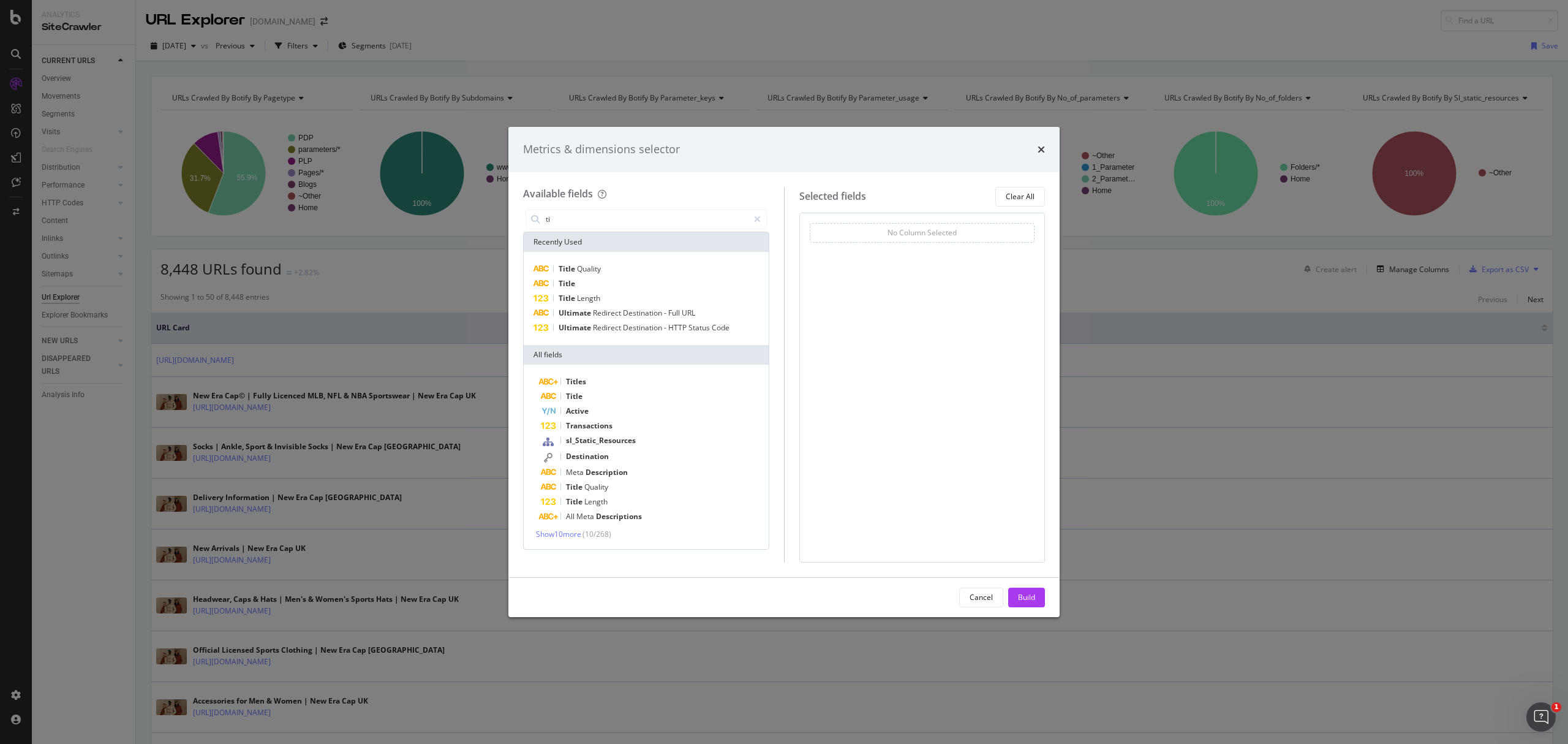
type input "t"
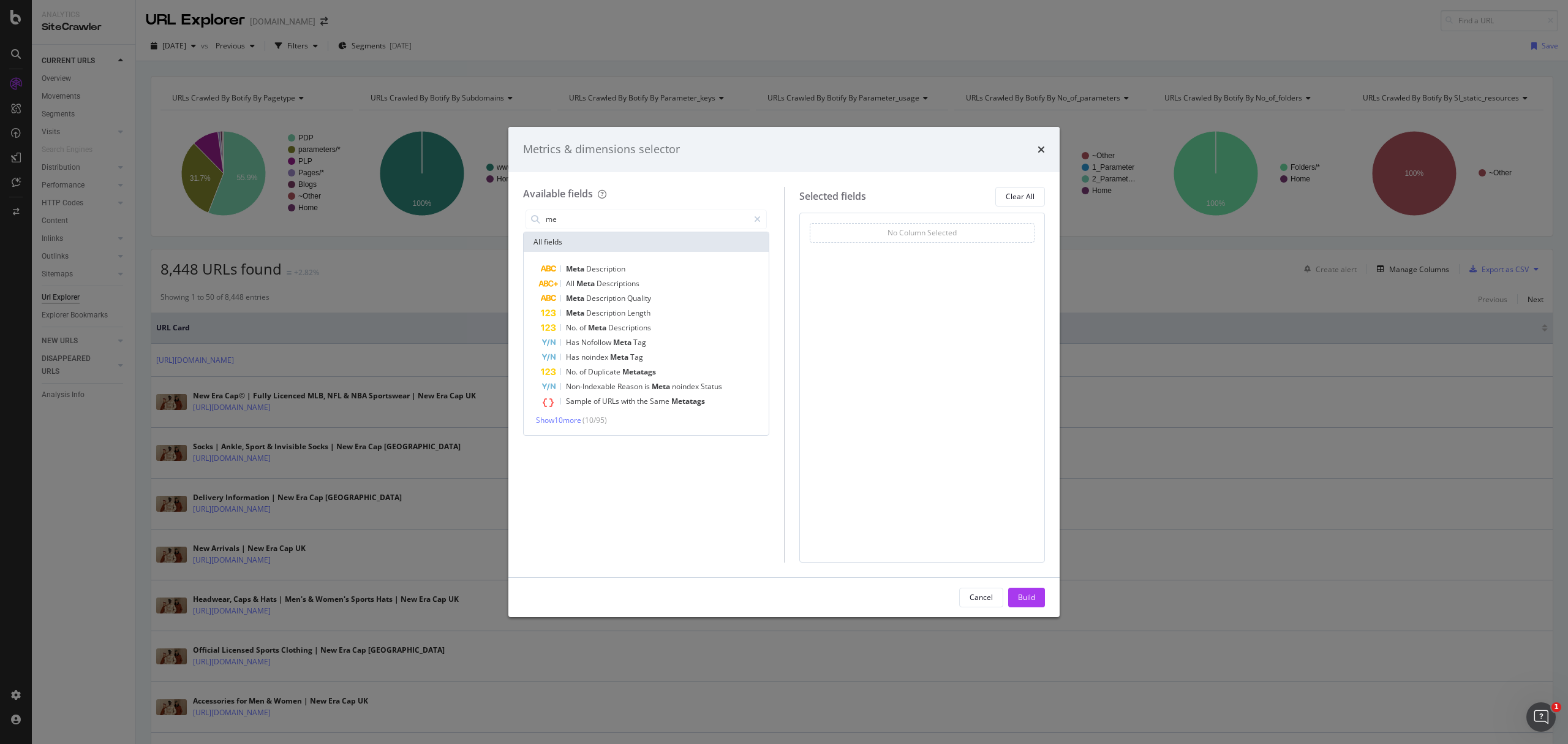
type input "m"
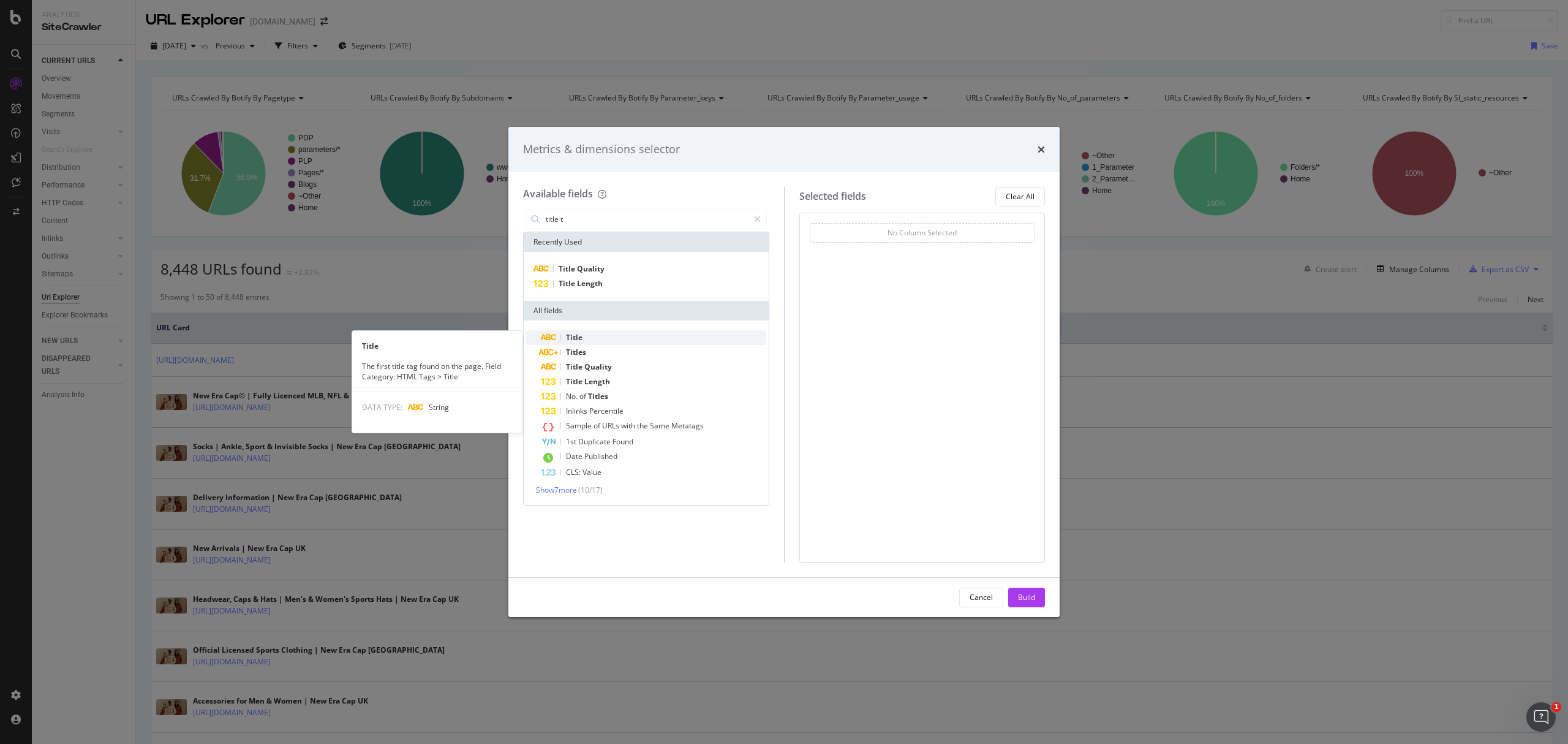
type input "title t"
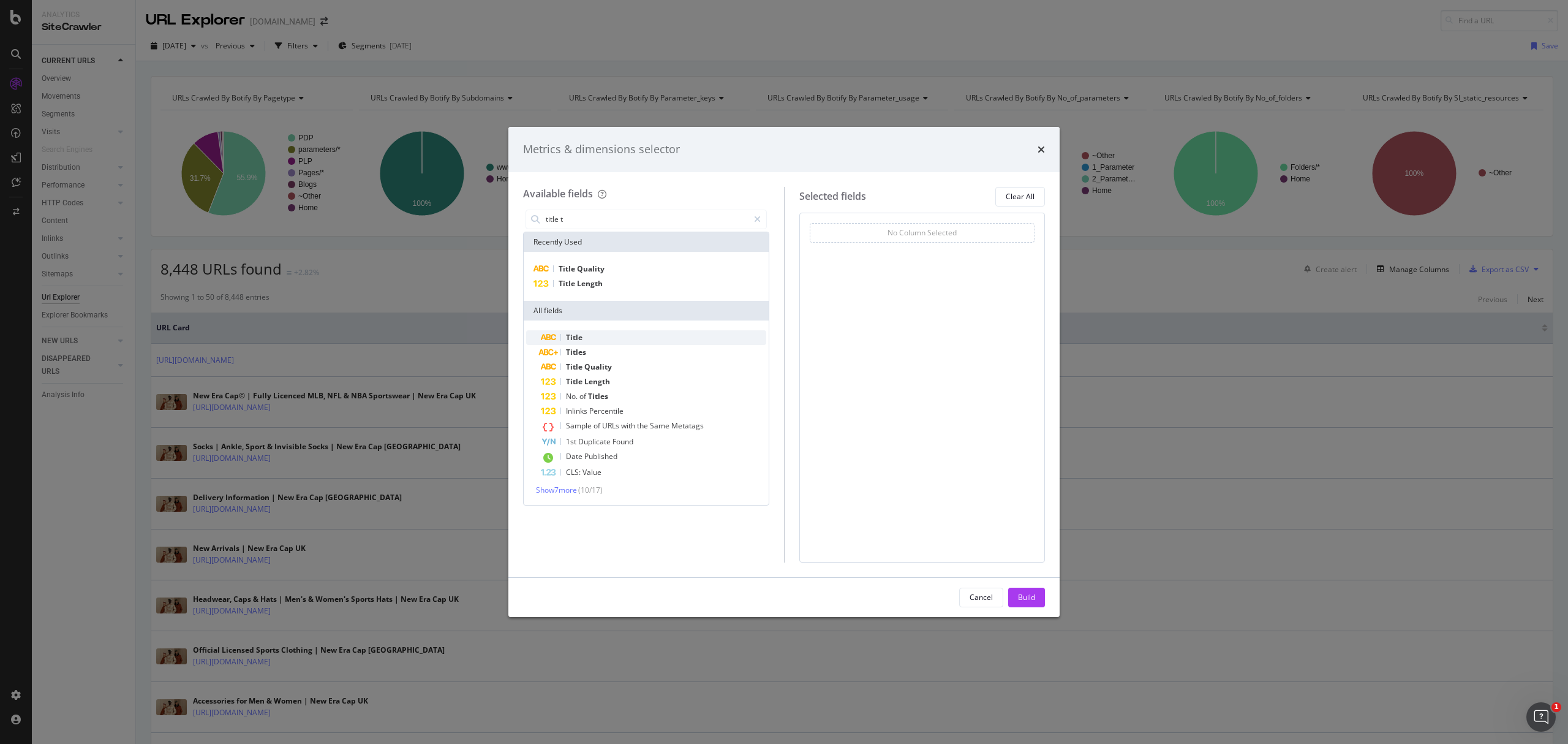
click at [579, 336] on span "Title" at bounding box center [574, 337] width 16 height 10
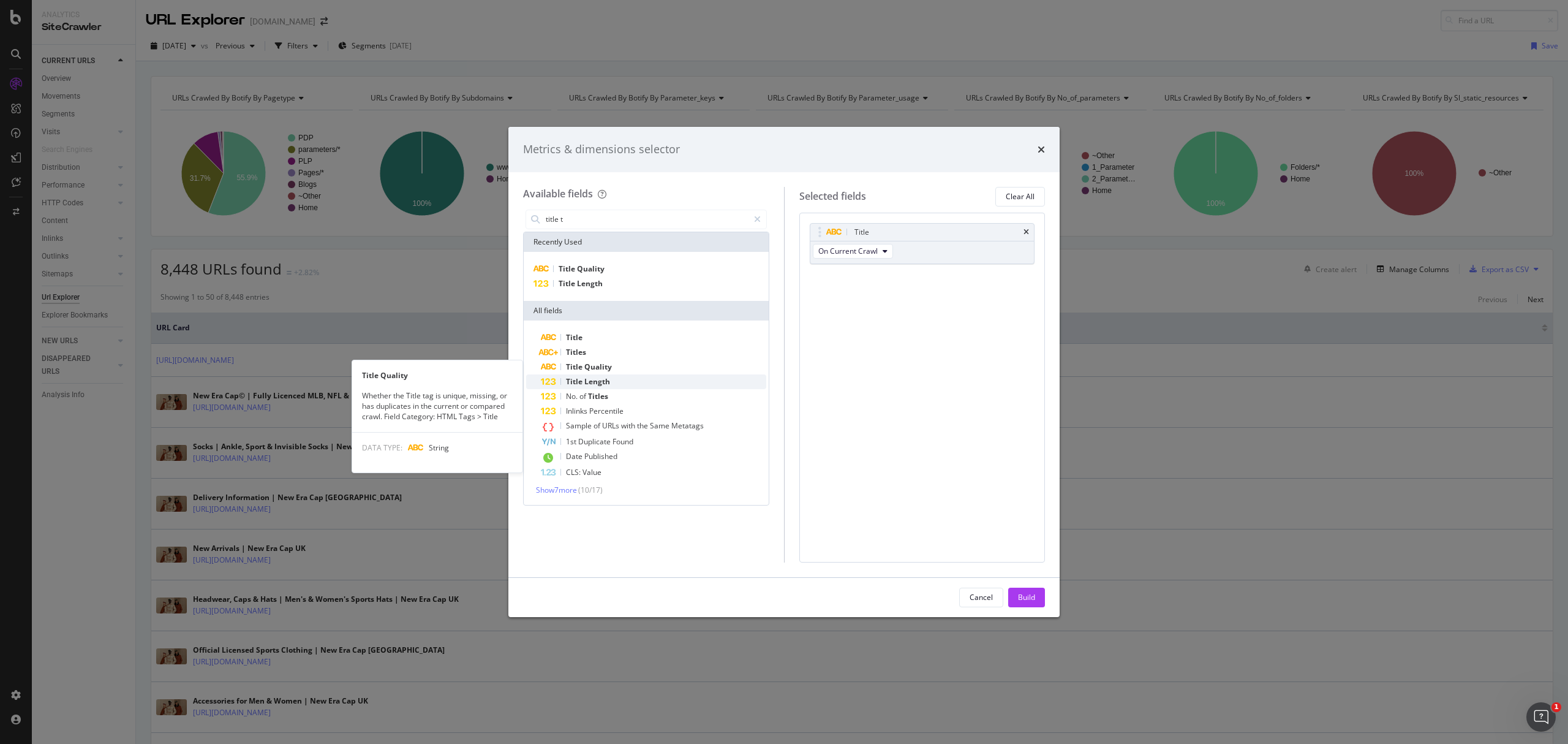
click at [619, 381] on div "Title Length" at bounding box center [654, 382] width 226 height 15
click at [618, 369] on div "Title Quality" at bounding box center [654, 367] width 226 height 15
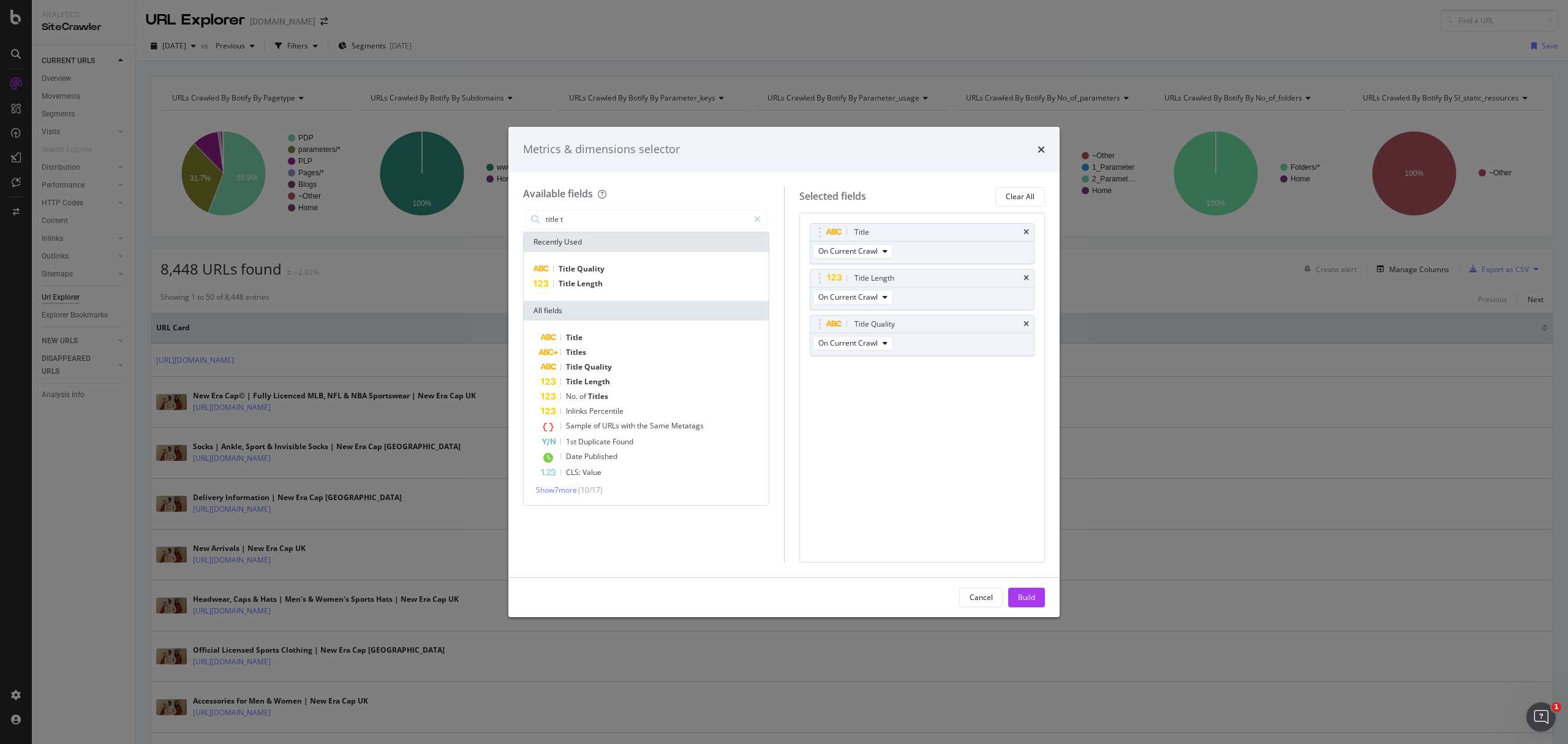
drag, startPoint x: 1029, startPoint y: 594, endPoint x: 1155, endPoint y: 743, distance: 195.1
click at [1029, 594] on div "Build" at bounding box center [1026, 597] width 17 height 10
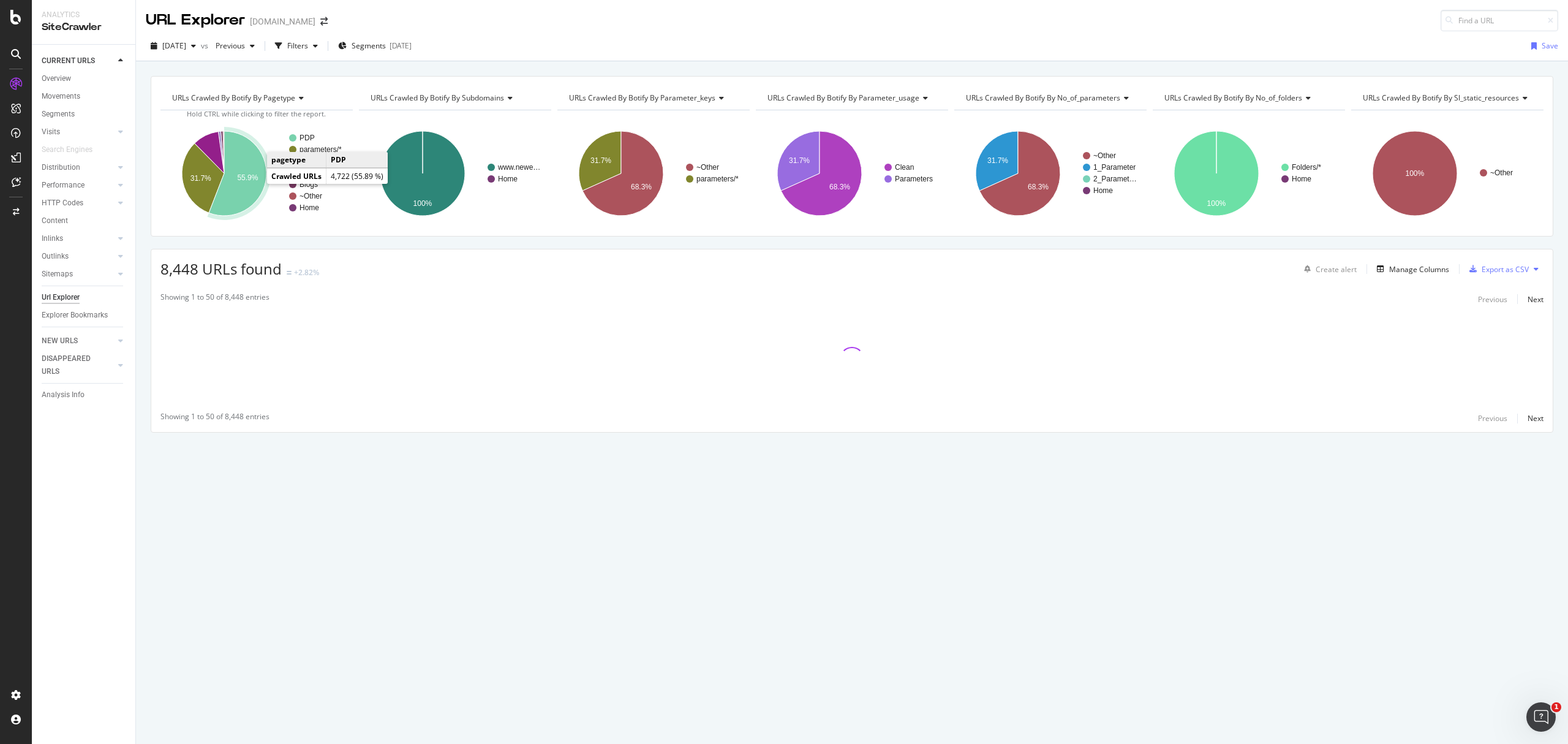
click at [243, 175] on text "55.9%" at bounding box center [247, 177] width 21 height 9
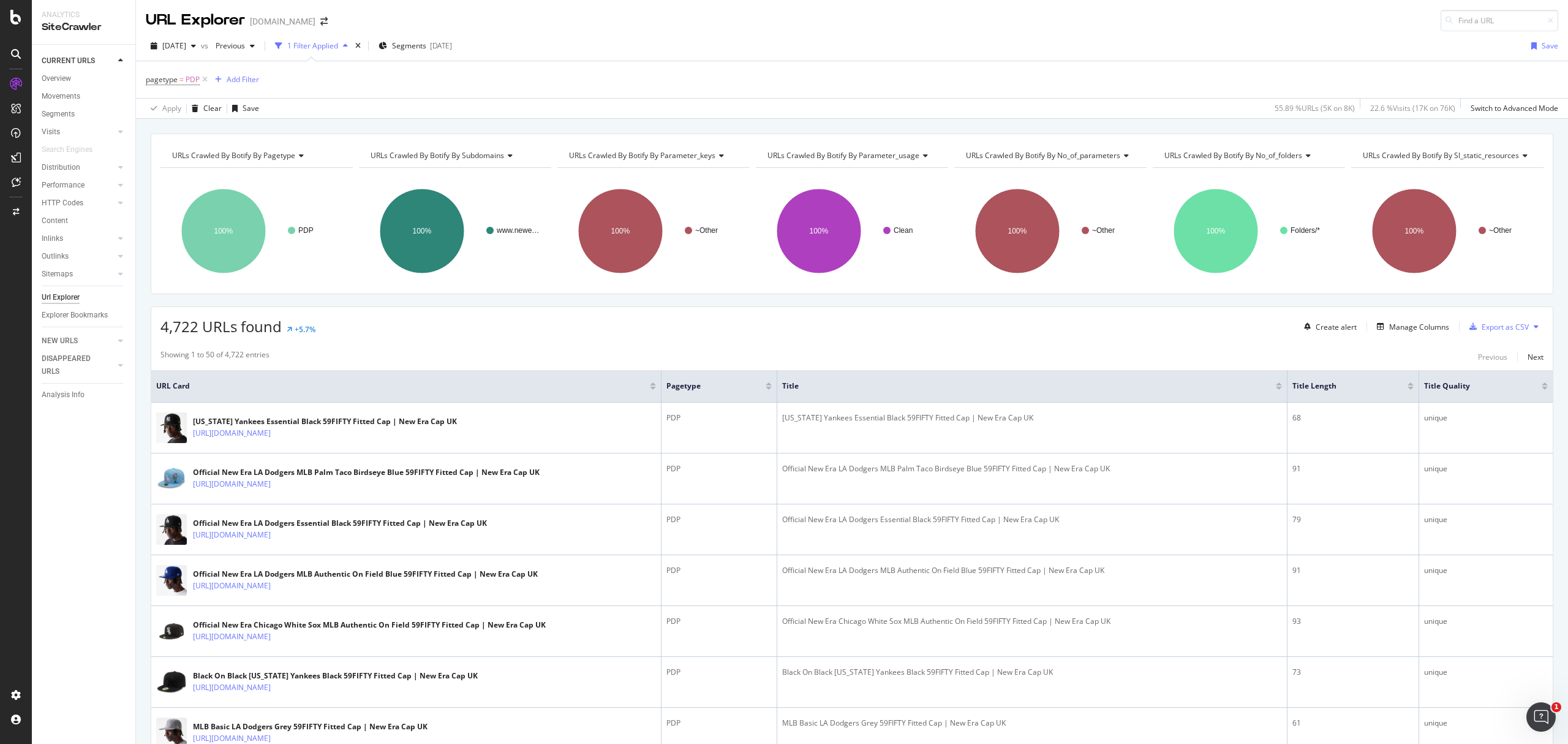
click at [1408, 386] on div at bounding box center [1410, 384] width 6 height 3
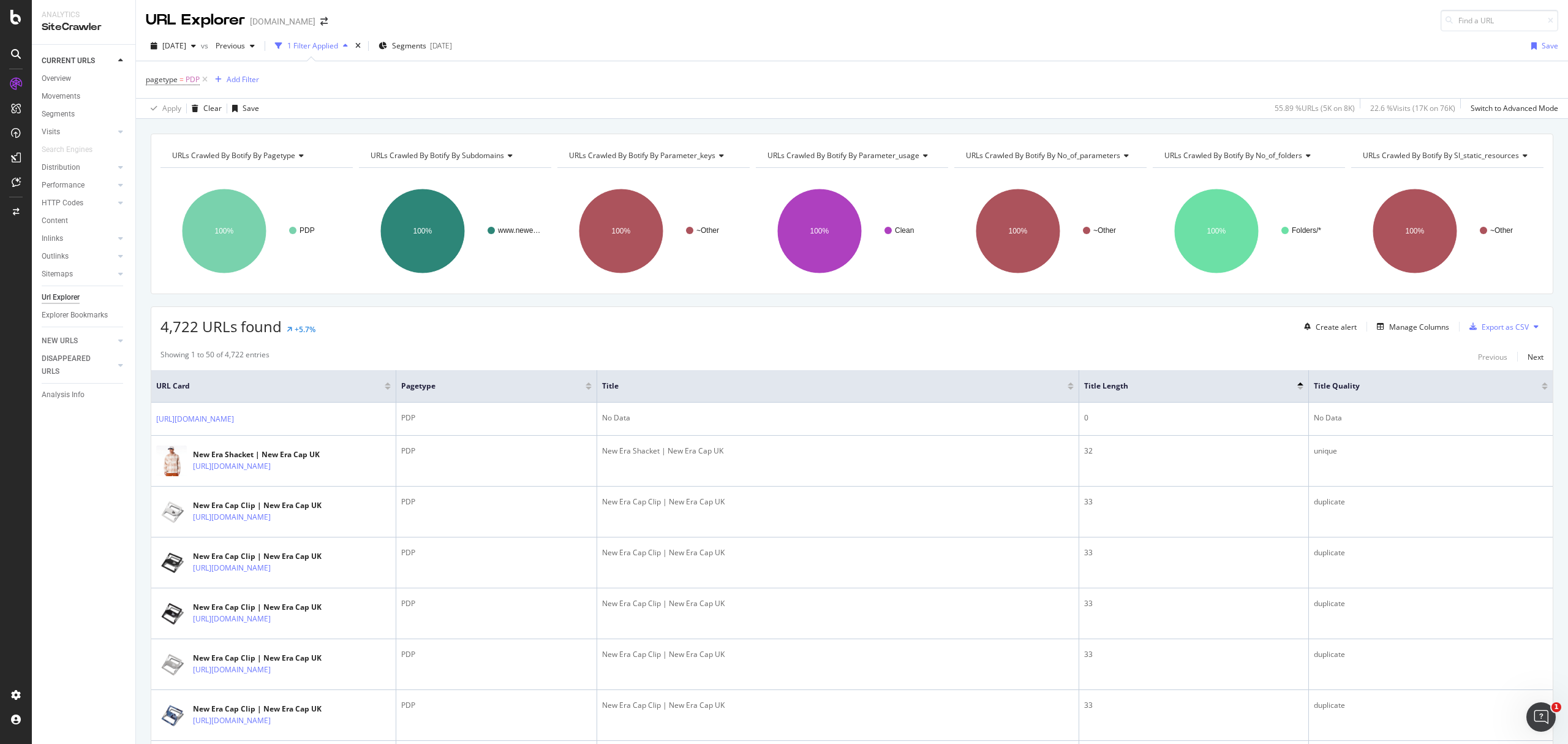
click at [1300, 385] on div at bounding box center [1300, 384] width 6 height 3
click at [1302, 390] on div at bounding box center [1300, 388] width 6 height 3
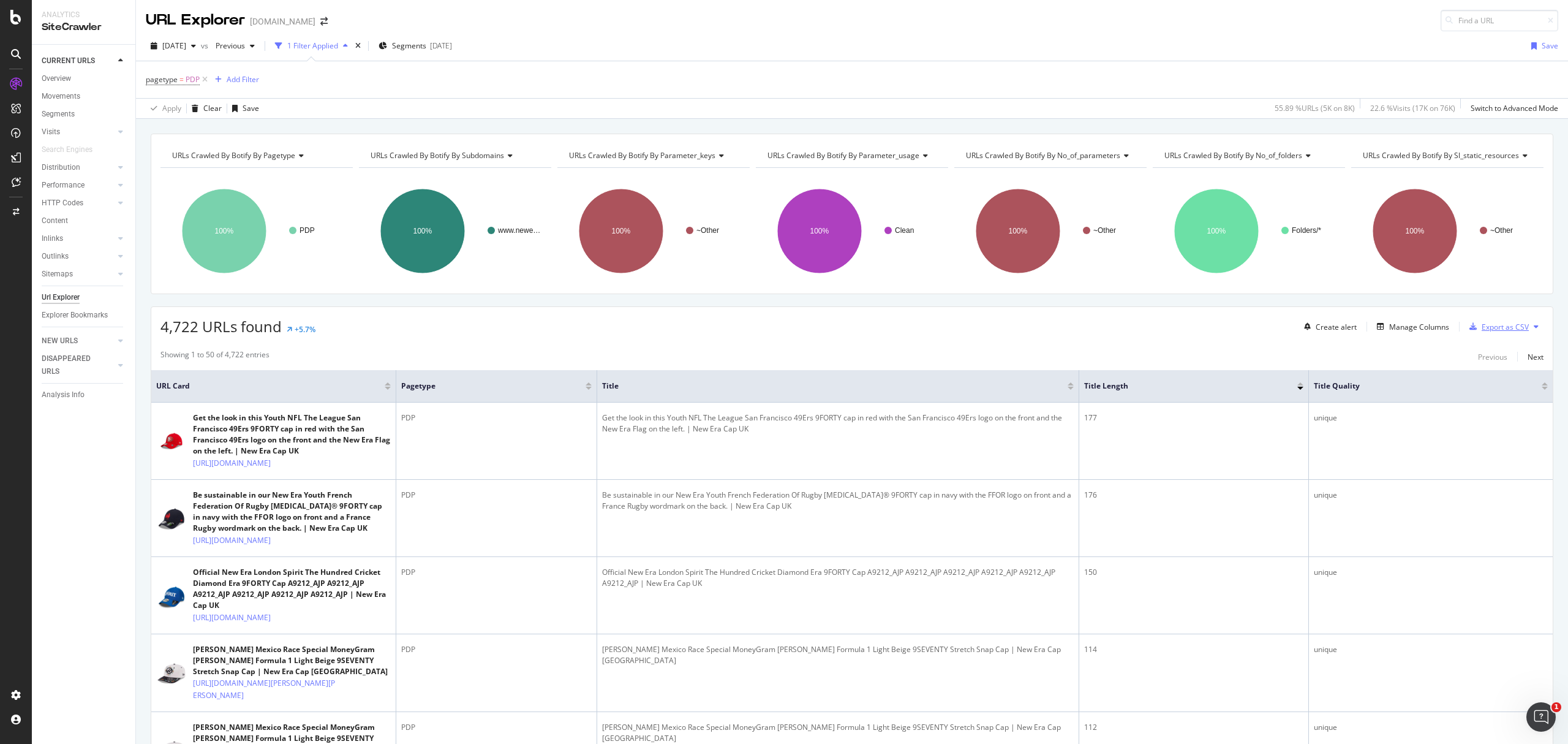
click at [1473, 322] on div "Export as CSV" at bounding box center [1497, 326] width 65 height 18
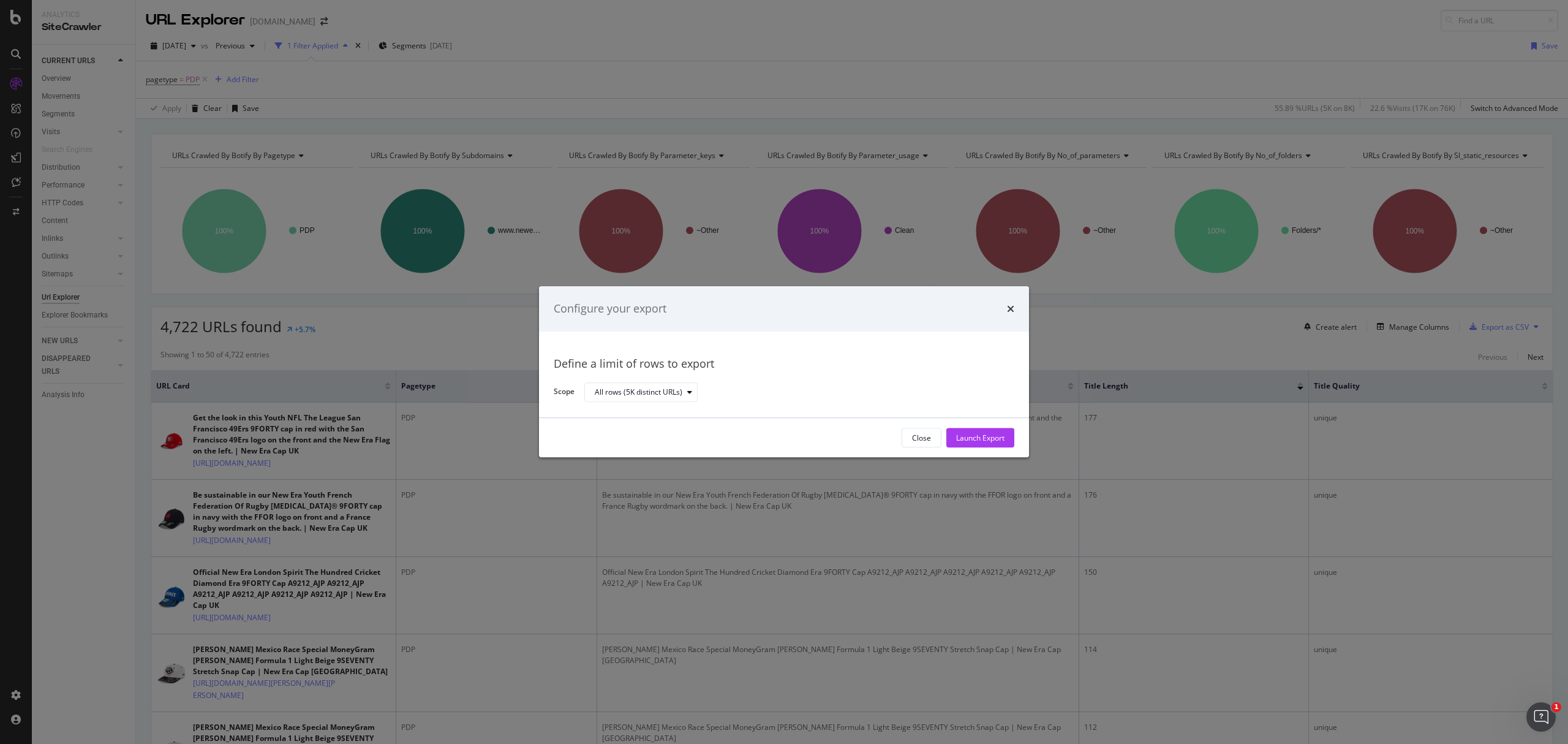
click at [988, 452] on div "Close Launch Export" at bounding box center [784, 439] width 490 height 39
click at [986, 444] on div "Launch Export" at bounding box center [980, 438] width 48 height 18
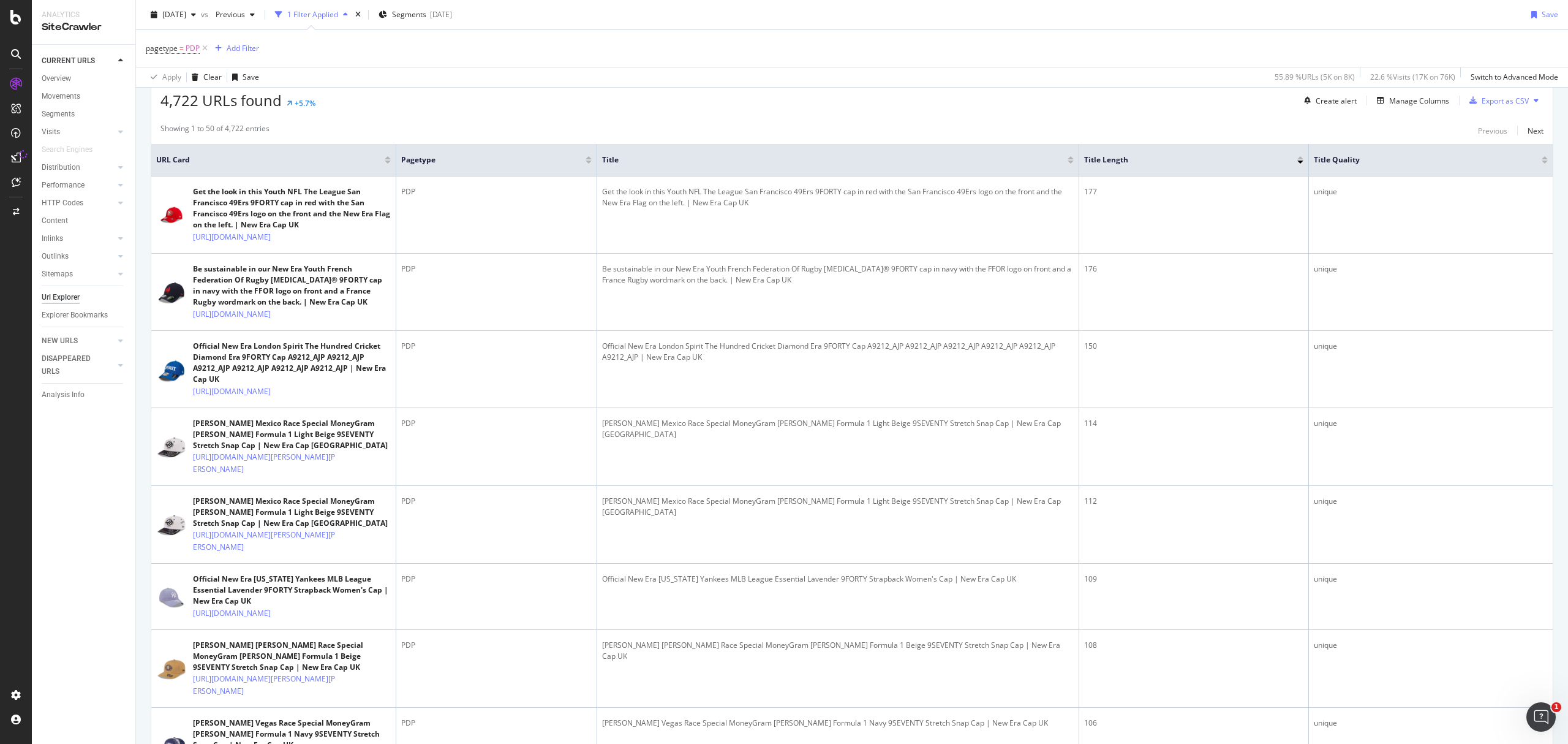
scroll to position [160, 0]
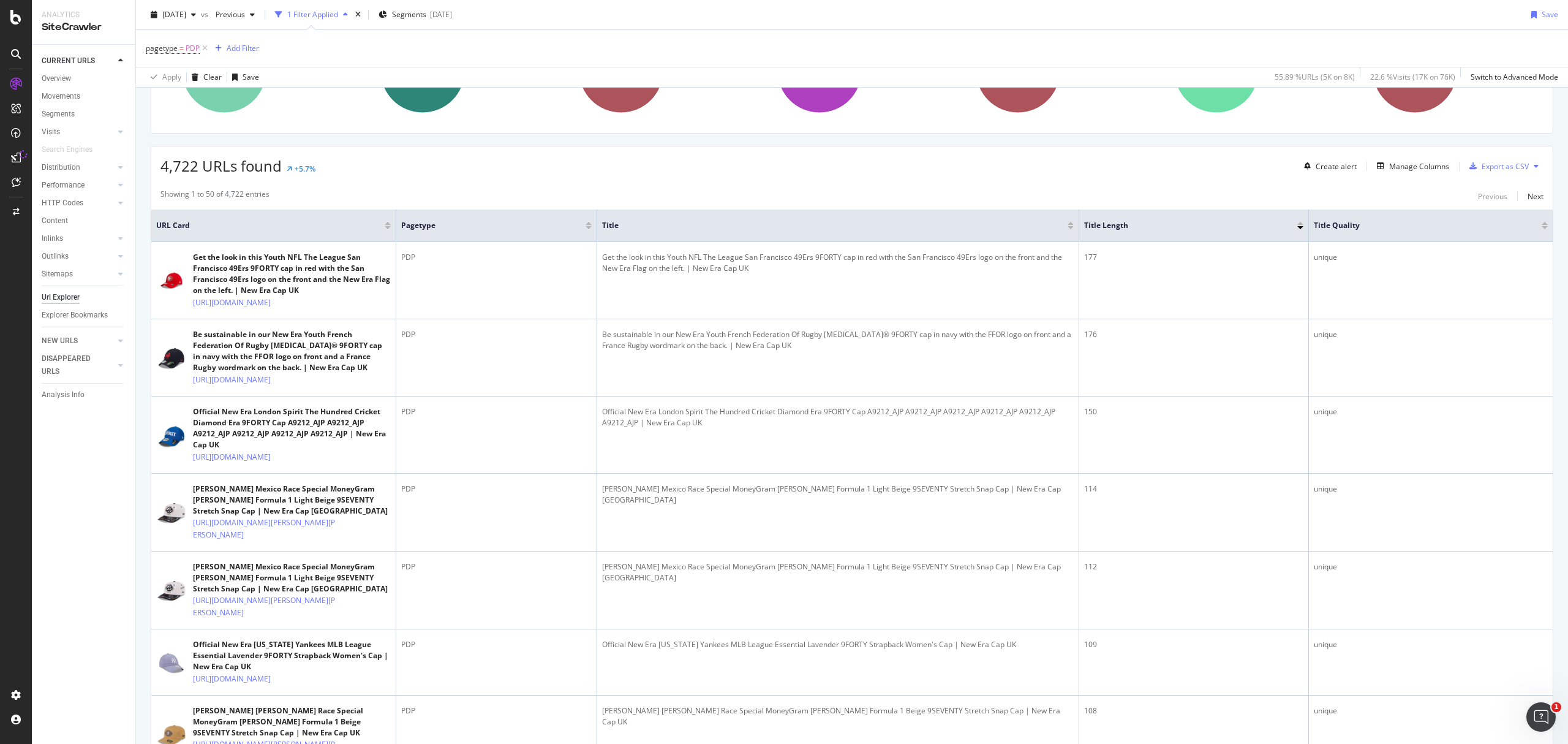
drag, startPoint x: 1567, startPoint y: 669, endPoint x: 1567, endPoint y: 78, distance: 591.0
click at [1567, 78] on div "URL Explorer [DOMAIN_NAME] [DATE] vs Previous 1 Filter Applied Segments [DATE] …" at bounding box center [852, 372] width 1432 height 744
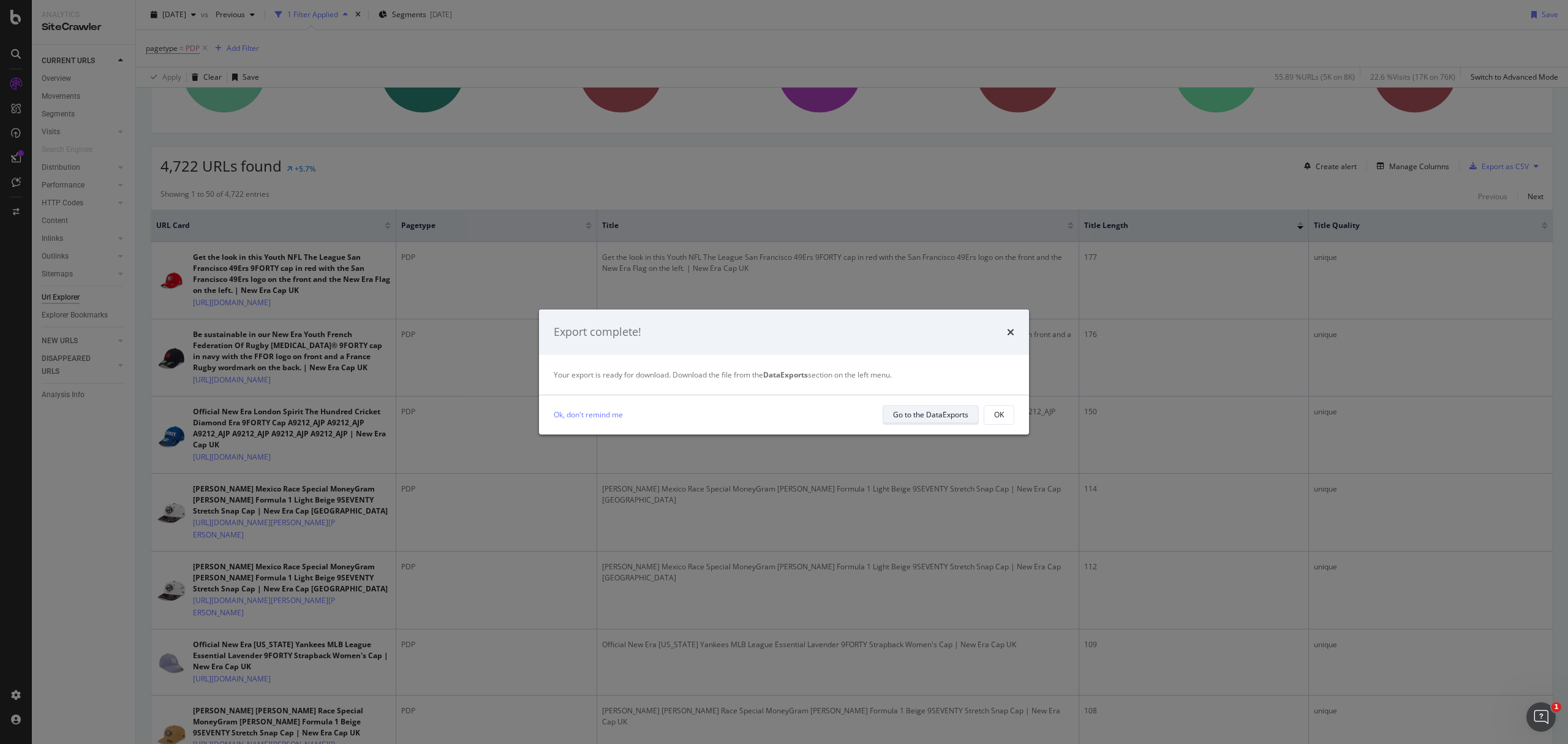
click at [927, 411] on div "Go to the DataExports" at bounding box center [930, 414] width 75 height 10
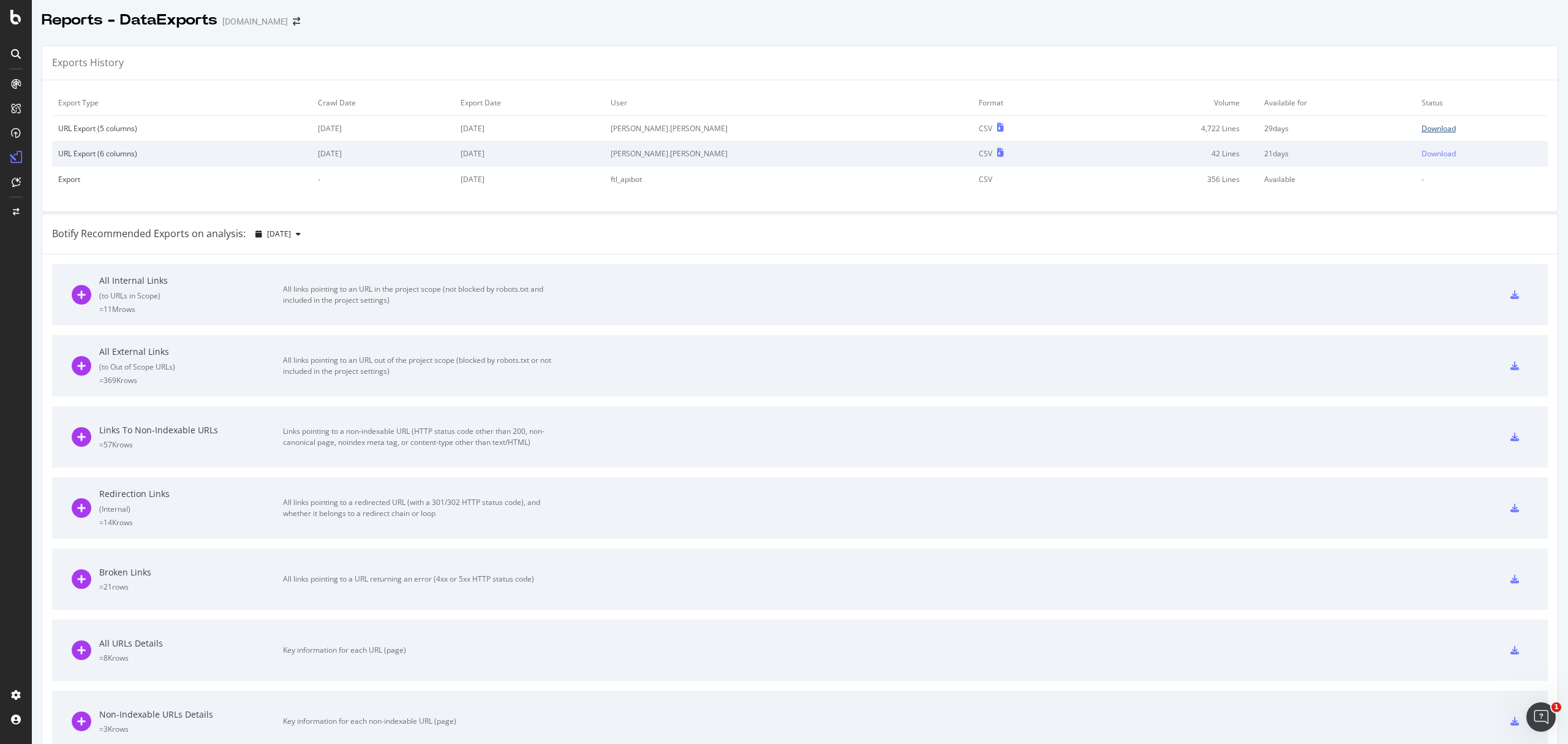
click at [1422, 131] on div "Download" at bounding box center [1439, 128] width 34 height 10
click at [1422, 127] on div "Download" at bounding box center [1439, 128] width 34 height 10
click at [74, 143] on div "SiteCrawler" at bounding box center [68, 138] width 43 height 12
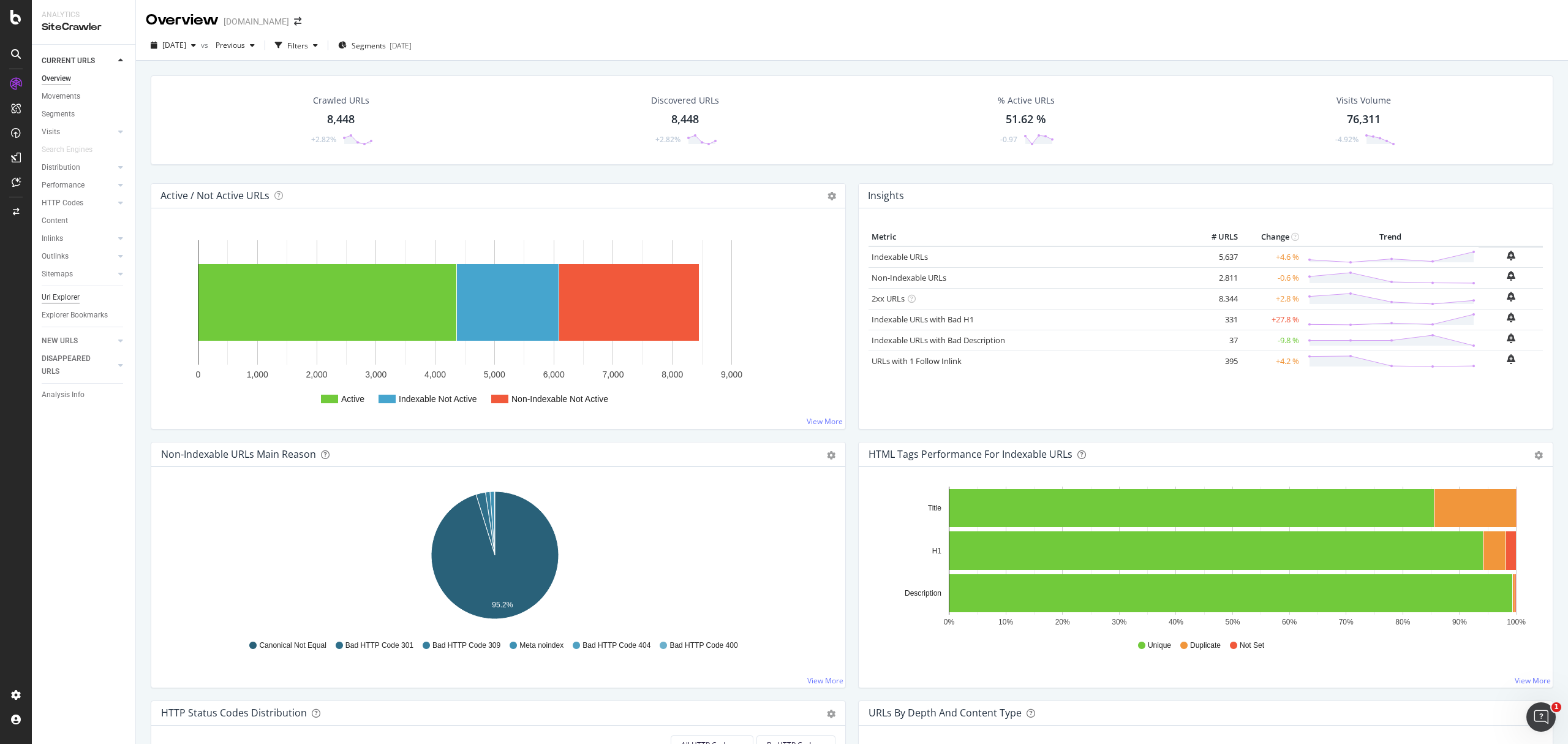
click at [67, 295] on div "Url Explorer" at bounding box center [60, 297] width 38 height 13
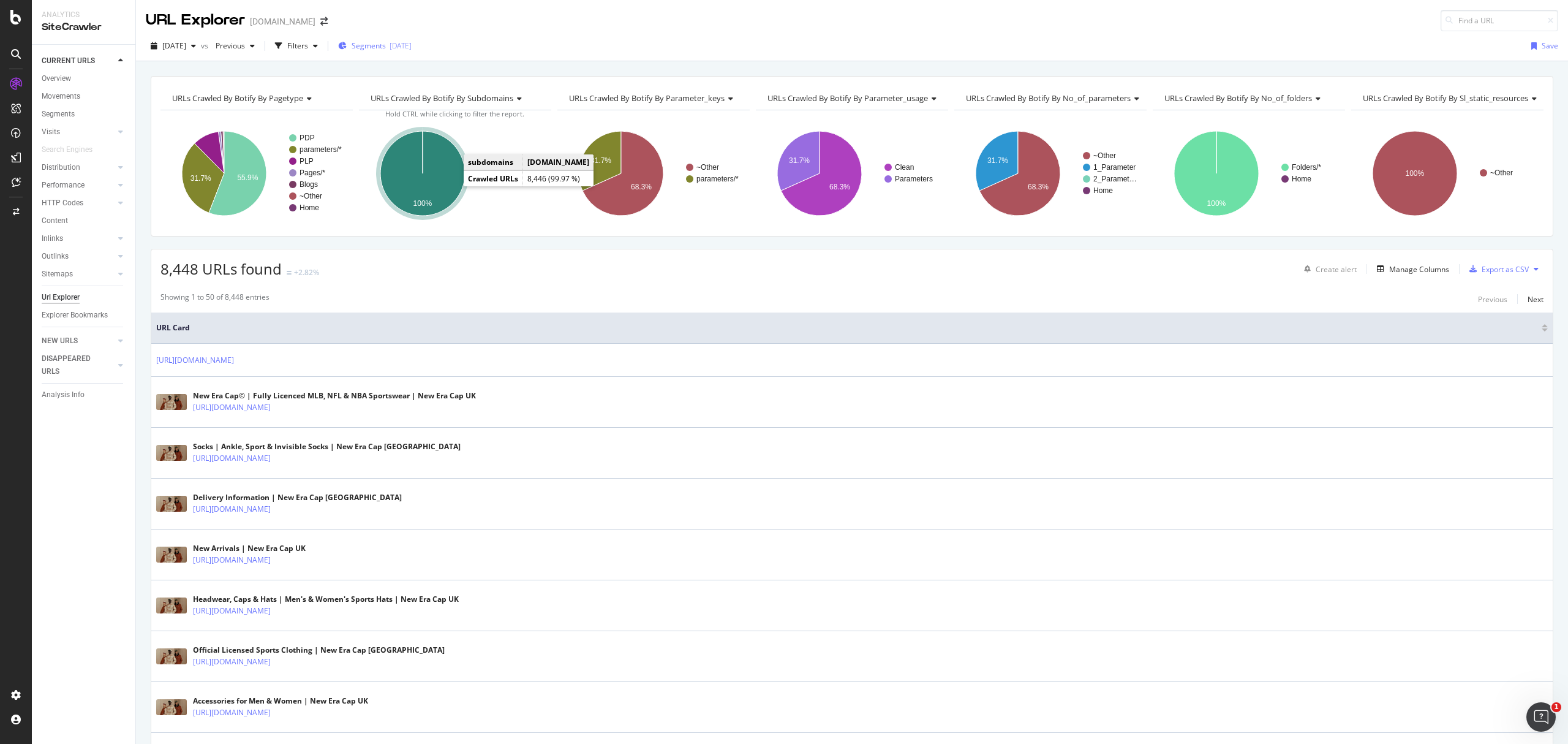
click at [412, 43] on div "[DATE]" at bounding box center [400, 45] width 22 height 10
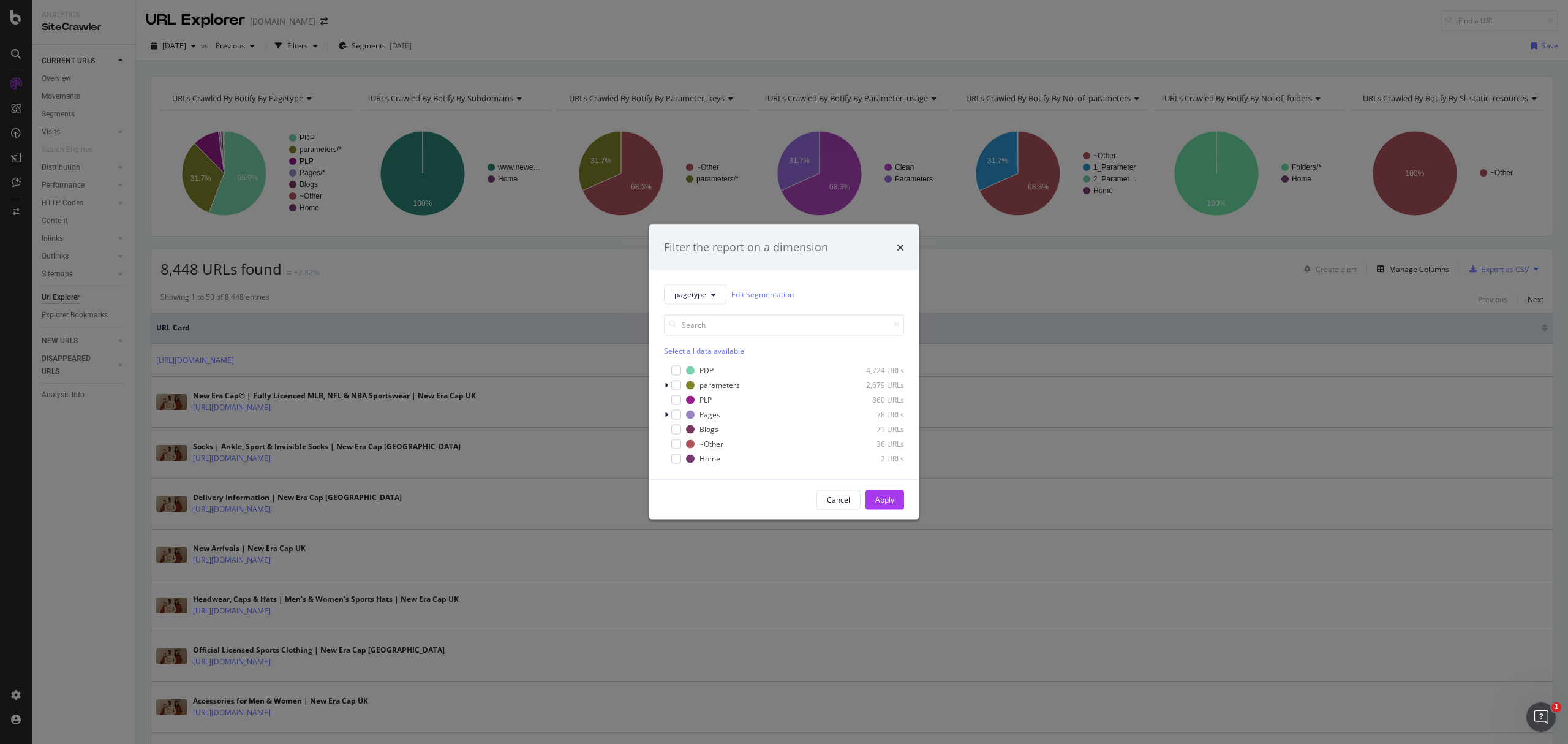
click at [890, 246] on div "Filter the report on a dimension" at bounding box center [784, 247] width 240 height 16
click at [898, 246] on icon "times" at bounding box center [901, 247] width 7 height 10
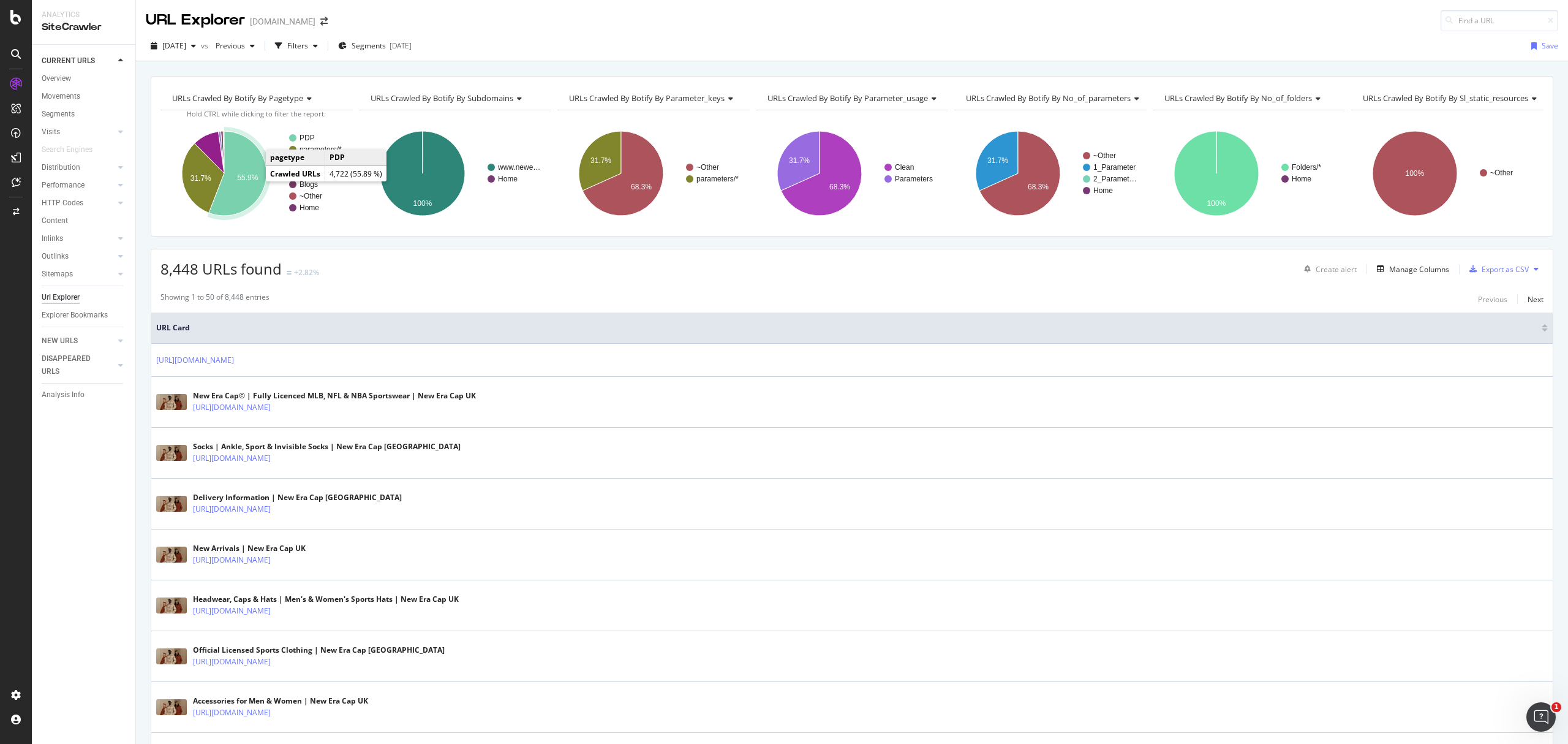
click at [245, 179] on text "55.9%" at bounding box center [247, 177] width 21 height 9
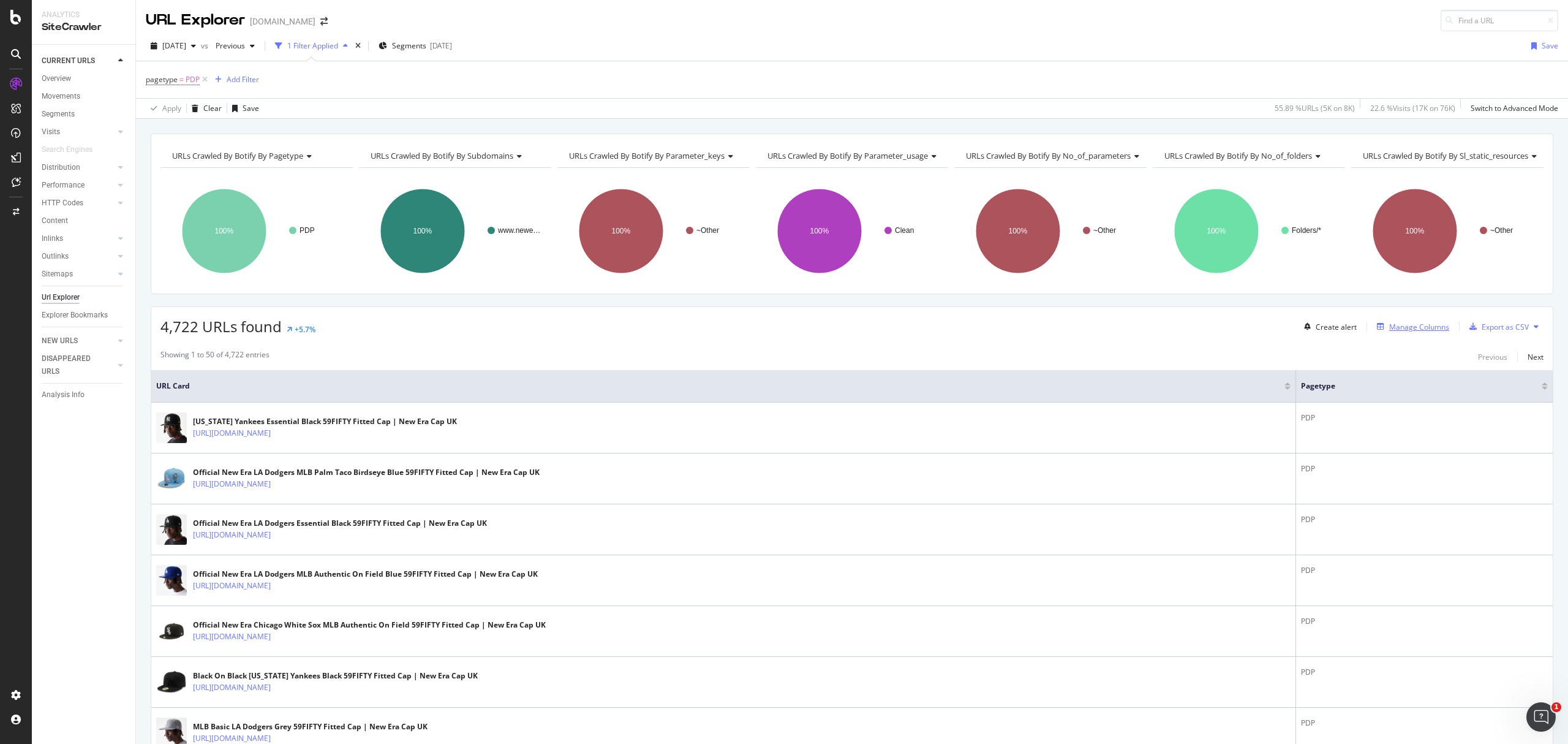
click at [1408, 329] on div "Manage Columns" at bounding box center [1419, 326] width 60 height 10
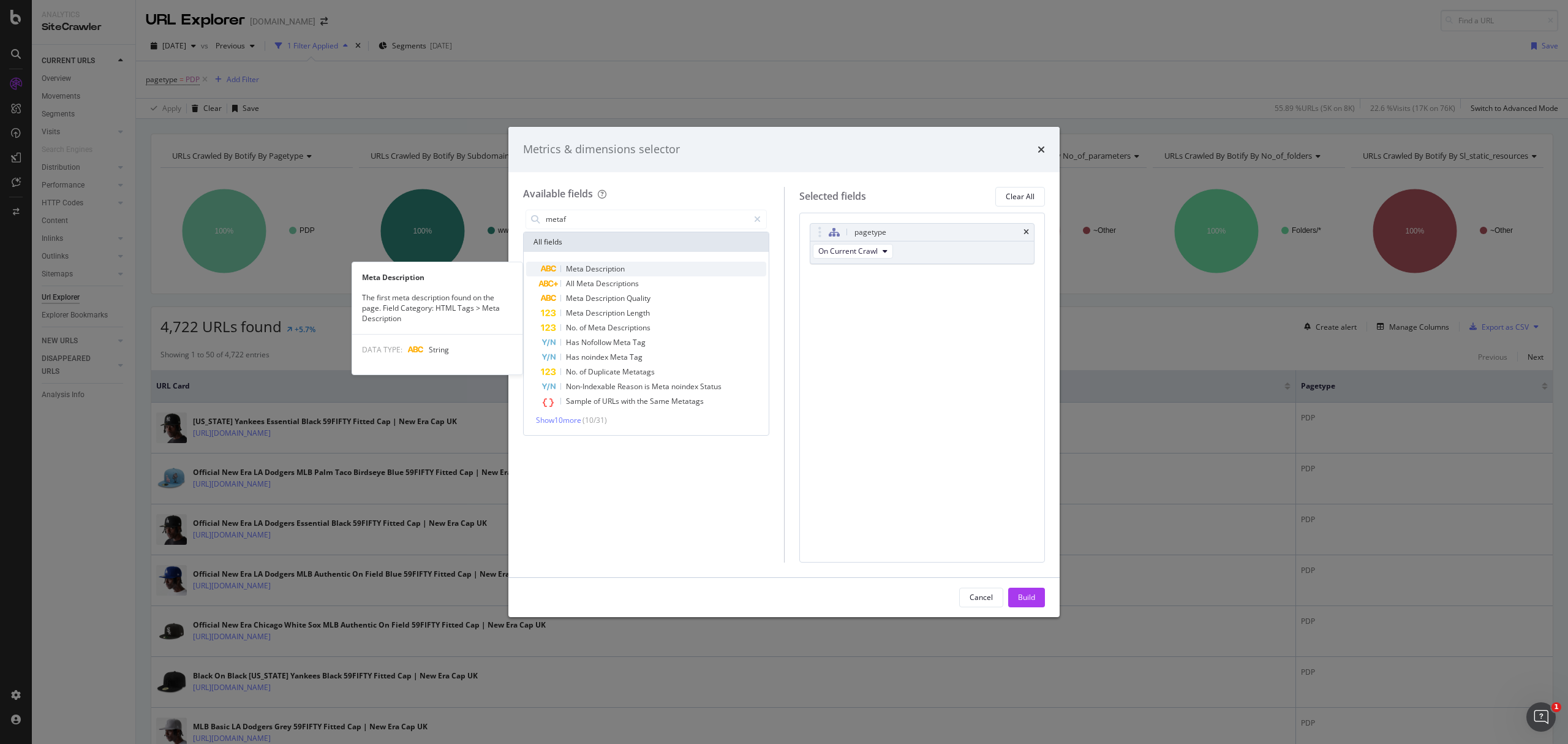
type input "metaf"
click at [663, 273] on div "Meta Description" at bounding box center [654, 269] width 226 height 15
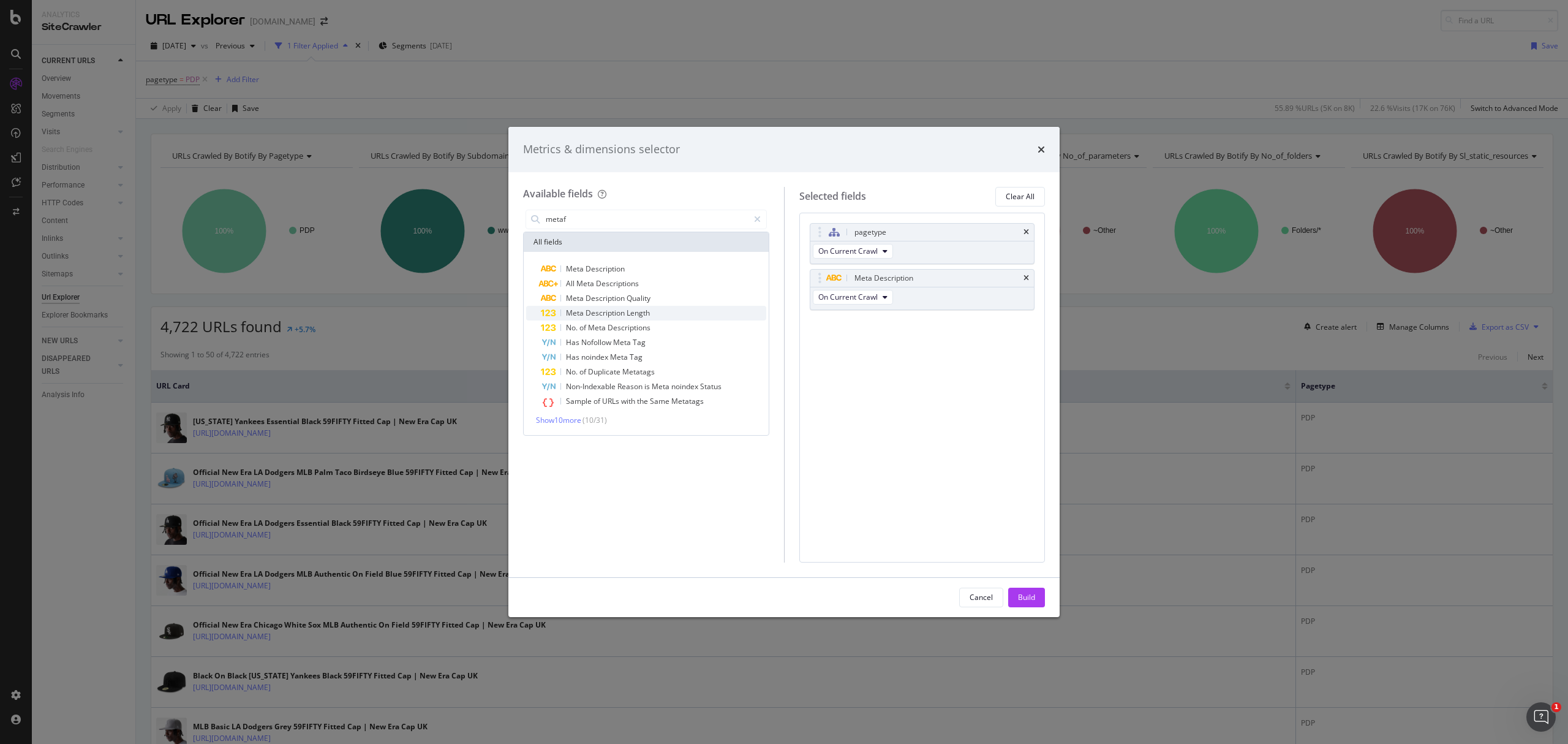
click at [658, 312] on div "Meta Description Length" at bounding box center [654, 314] width 226 height 15
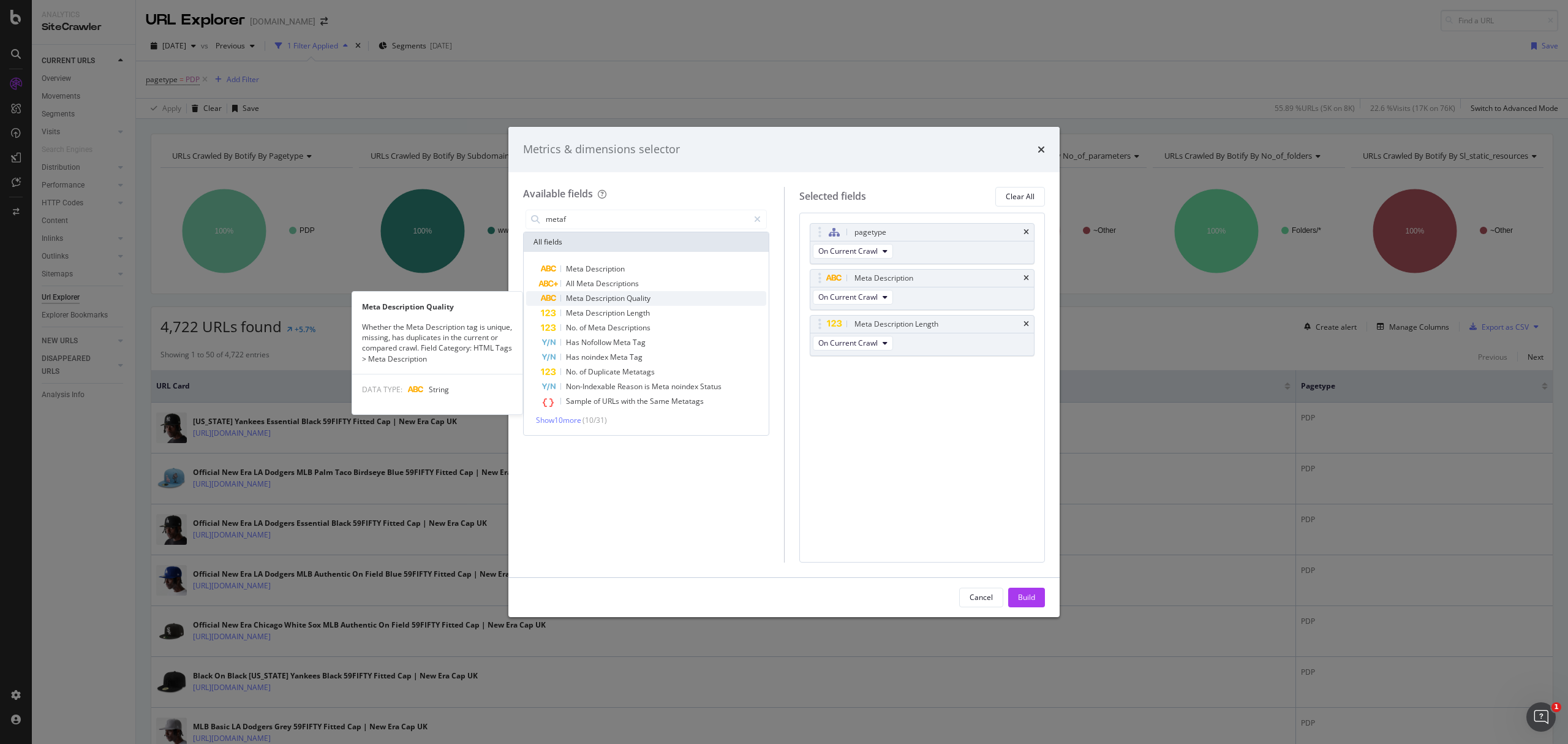
click at [655, 292] on div "Meta Description Quality" at bounding box center [654, 299] width 226 height 15
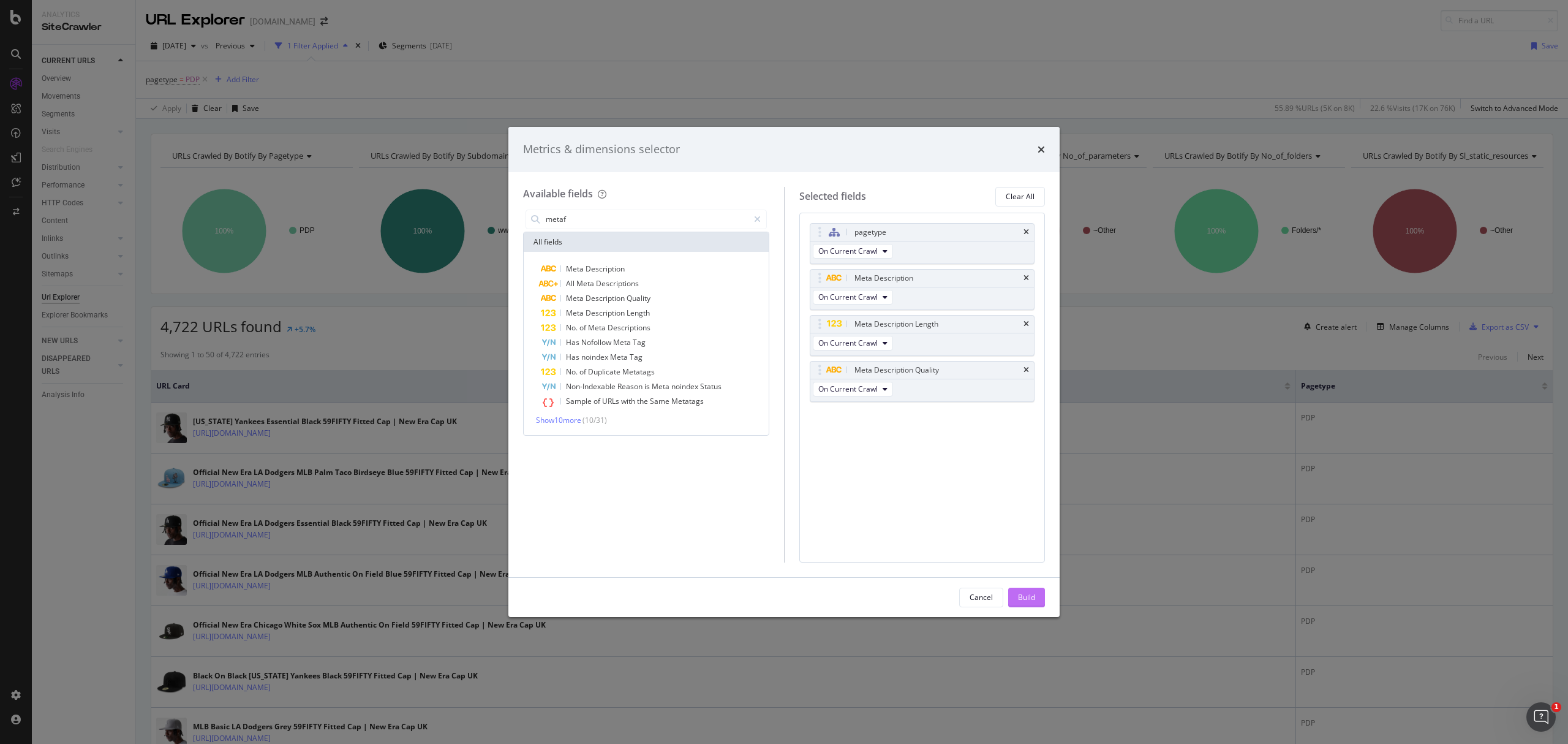
click at [1020, 590] on div "Build" at bounding box center [1026, 597] width 17 height 18
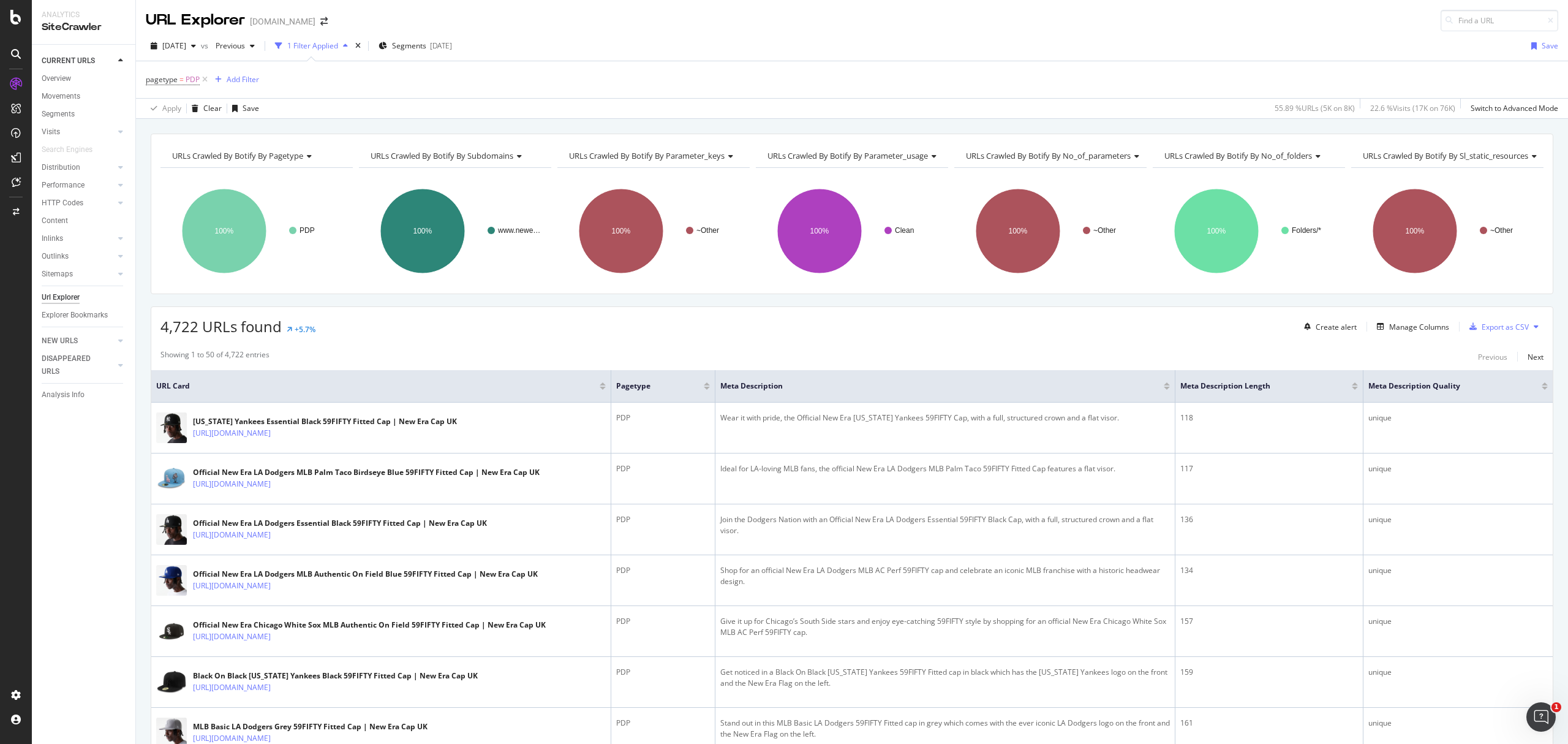
click at [1352, 390] on div at bounding box center [1355, 388] width 6 height 3
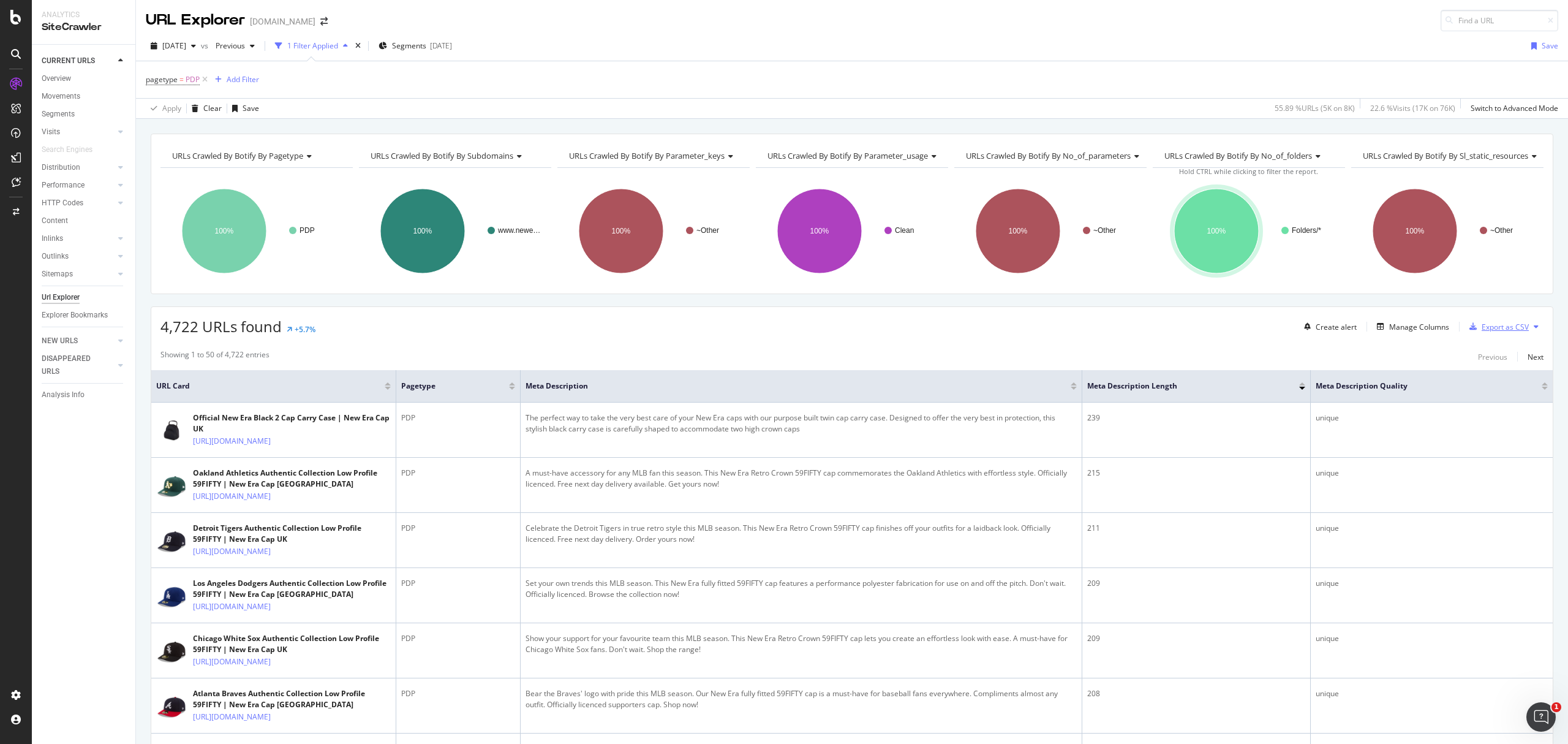
click at [1478, 321] on div "Export as CSV" at bounding box center [1497, 326] width 65 height 18
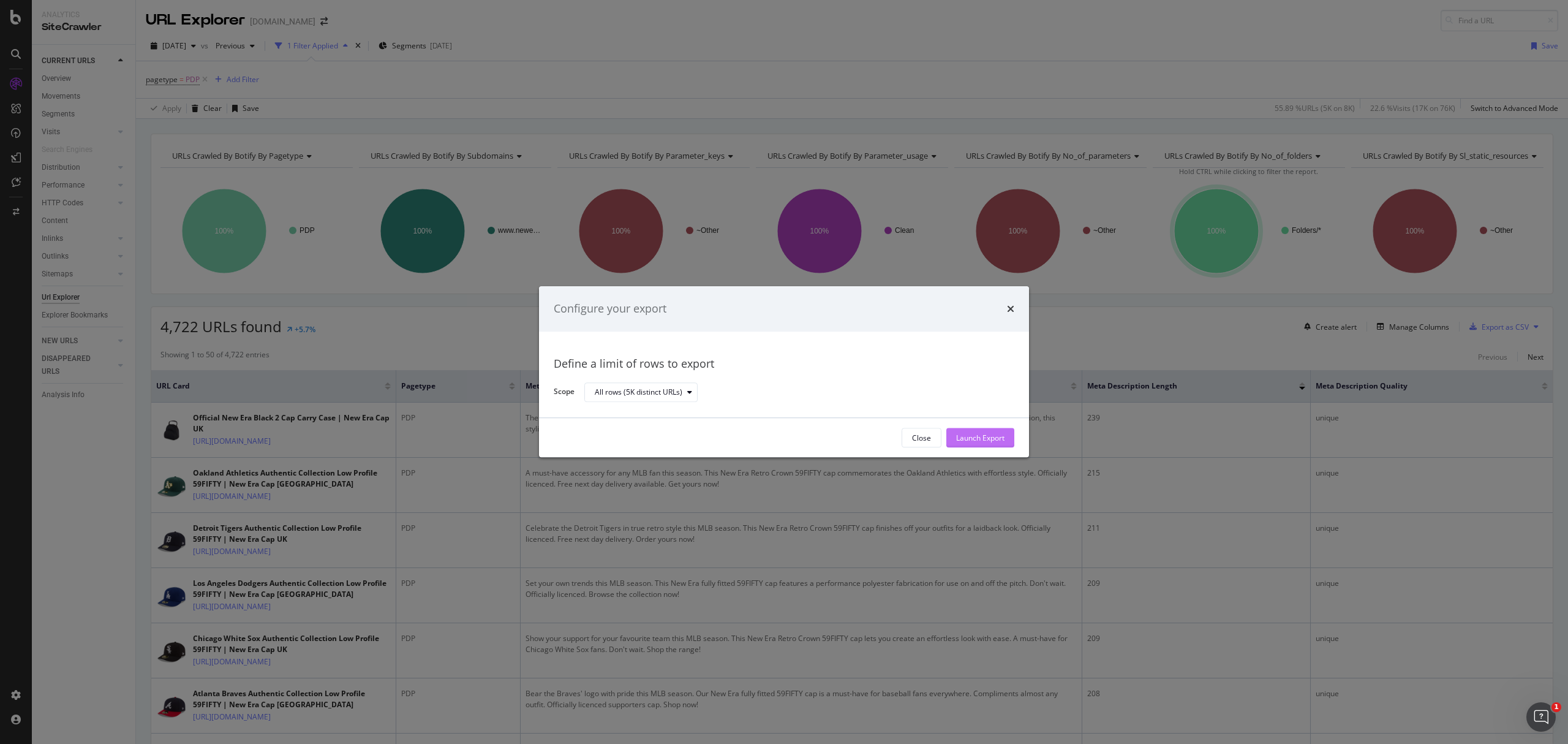
click at [996, 439] on div "Launch Export" at bounding box center [980, 437] width 48 height 10
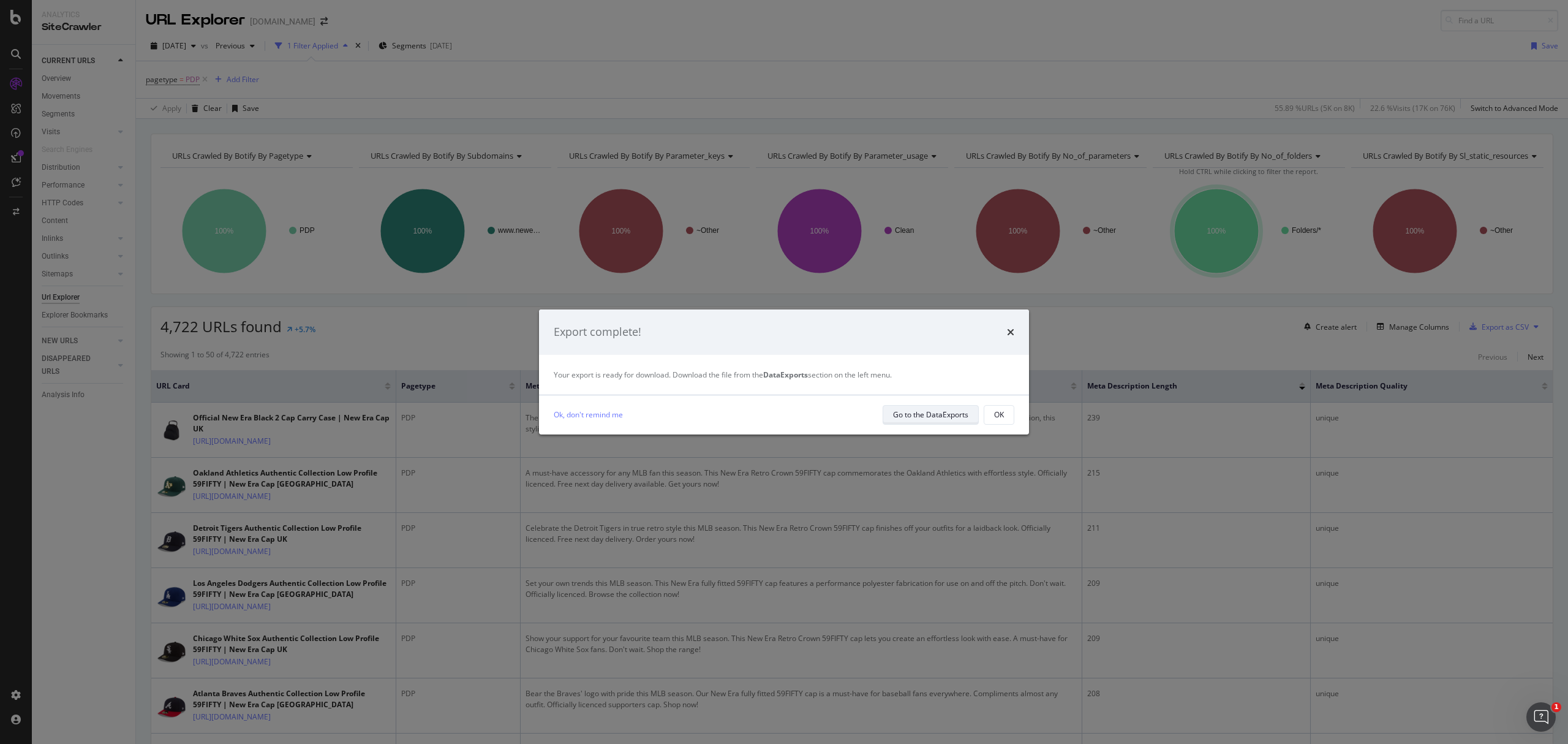
click at [962, 411] on div "Go to the DataExports" at bounding box center [930, 414] width 75 height 10
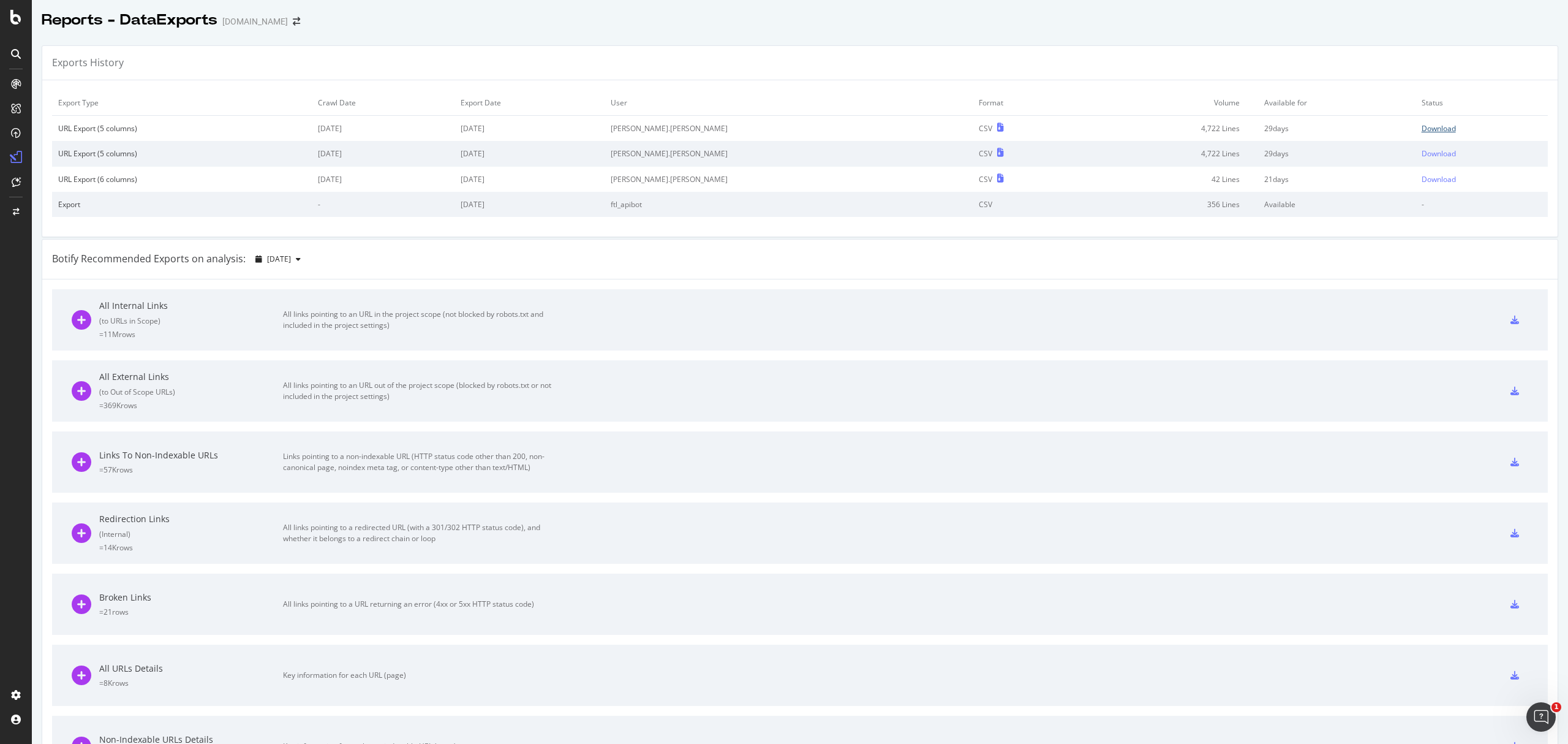
click at [1422, 129] on div "Download" at bounding box center [1439, 128] width 34 height 10
click at [52, 135] on div "SiteCrawler" at bounding box center [68, 138] width 43 height 12
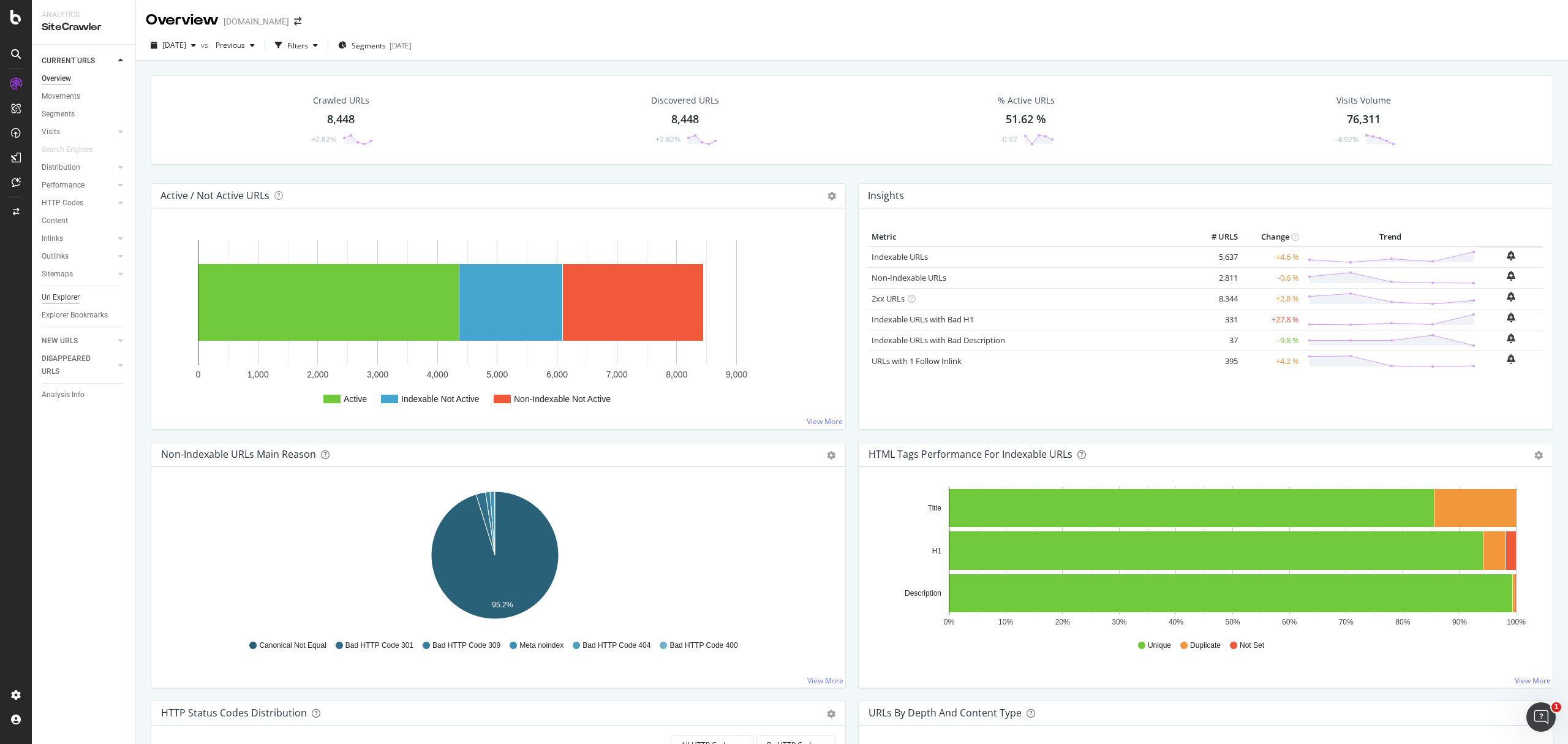
click at [69, 297] on div "Url Explorer" at bounding box center [60, 297] width 38 height 13
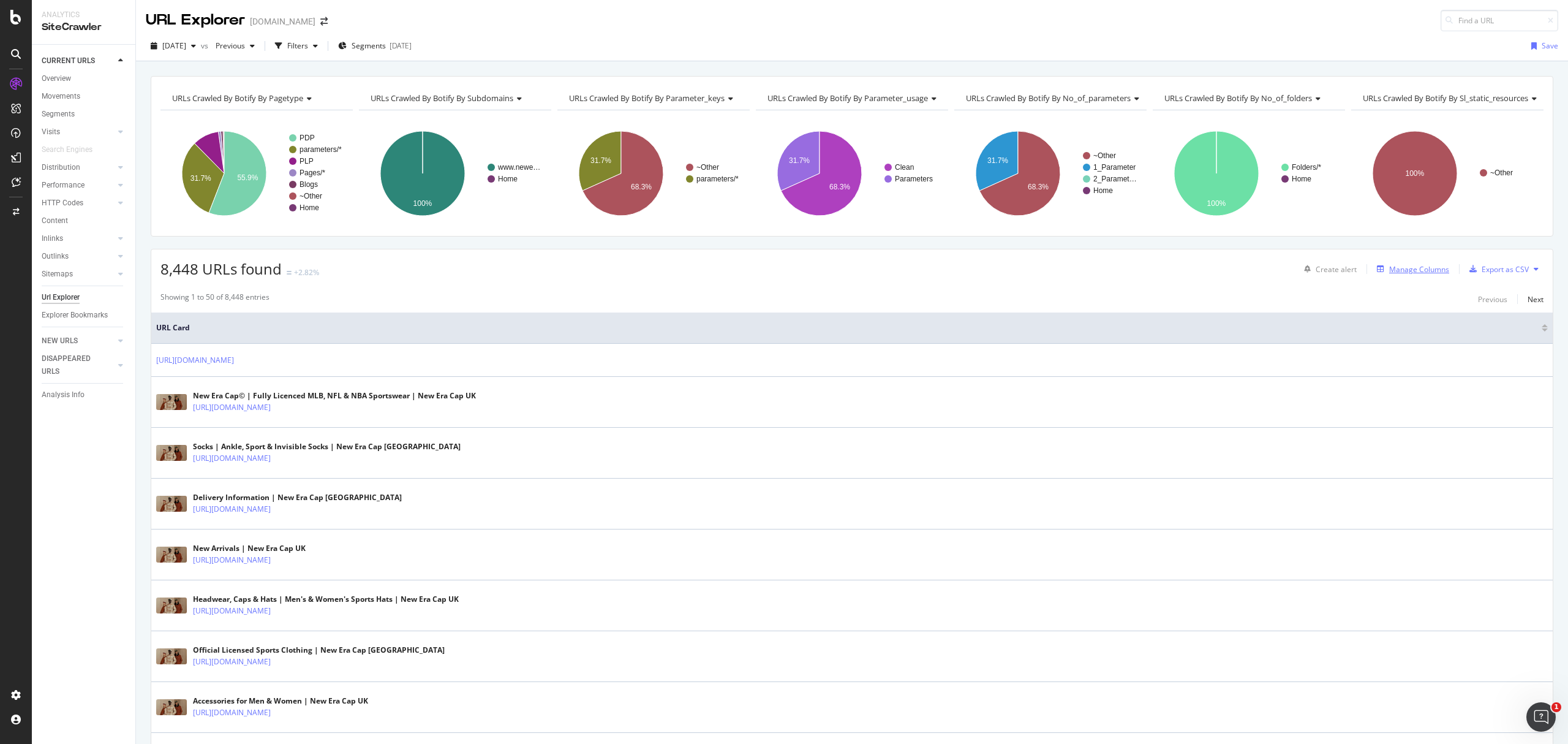
click at [1424, 271] on div "Manage Columns" at bounding box center [1419, 269] width 60 height 10
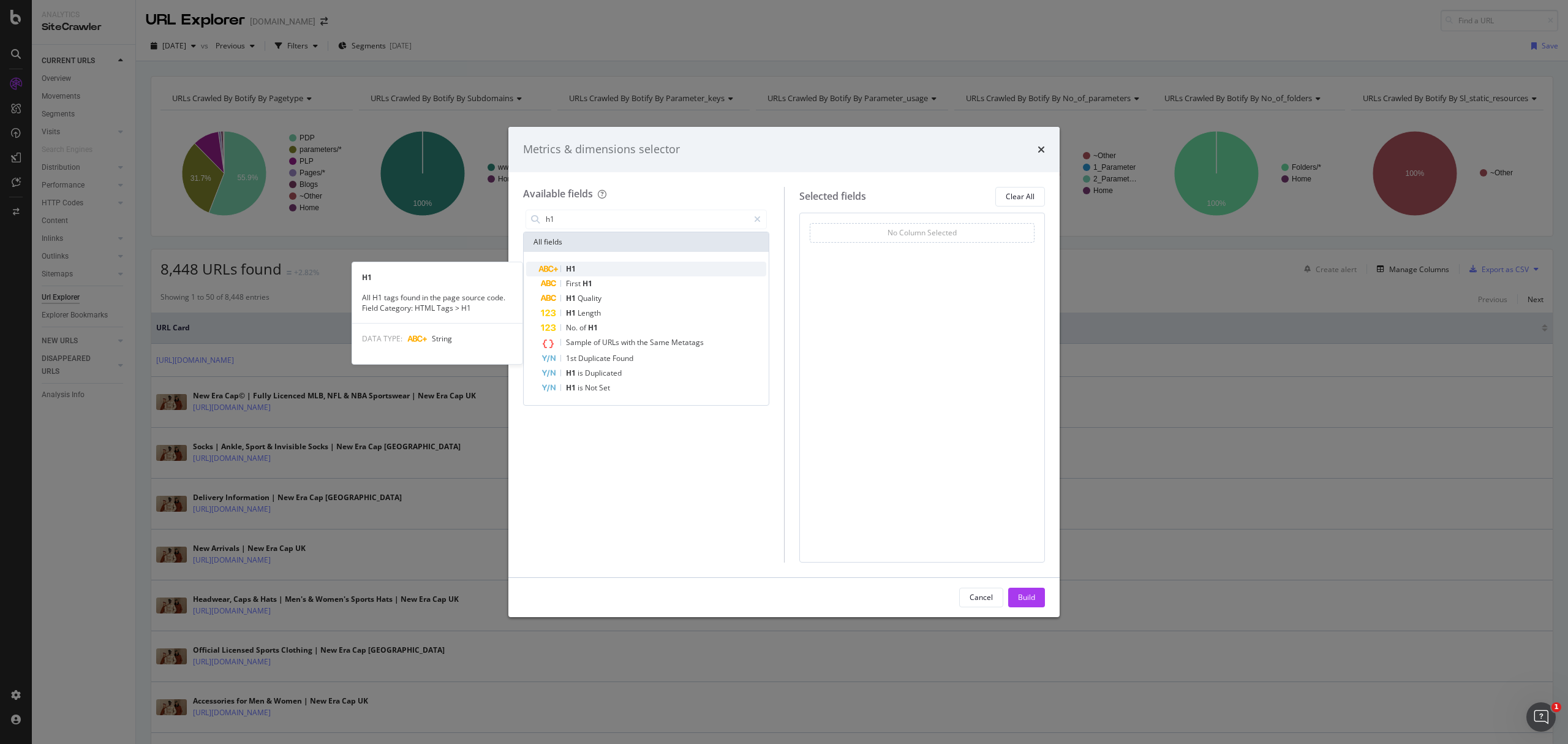
type input "h1"
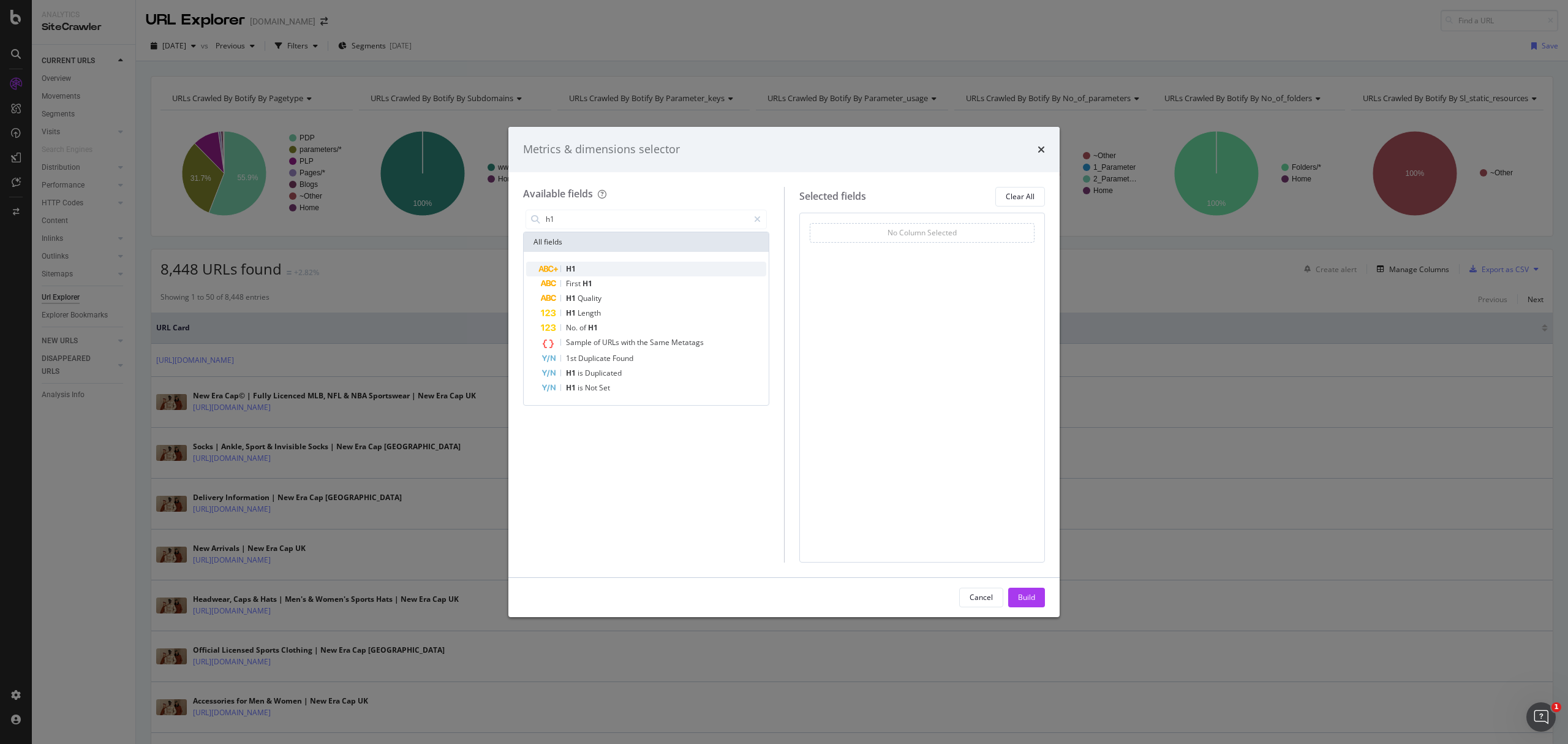
click at [616, 271] on div "H1" at bounding box center [654, 269] width 226 height 15
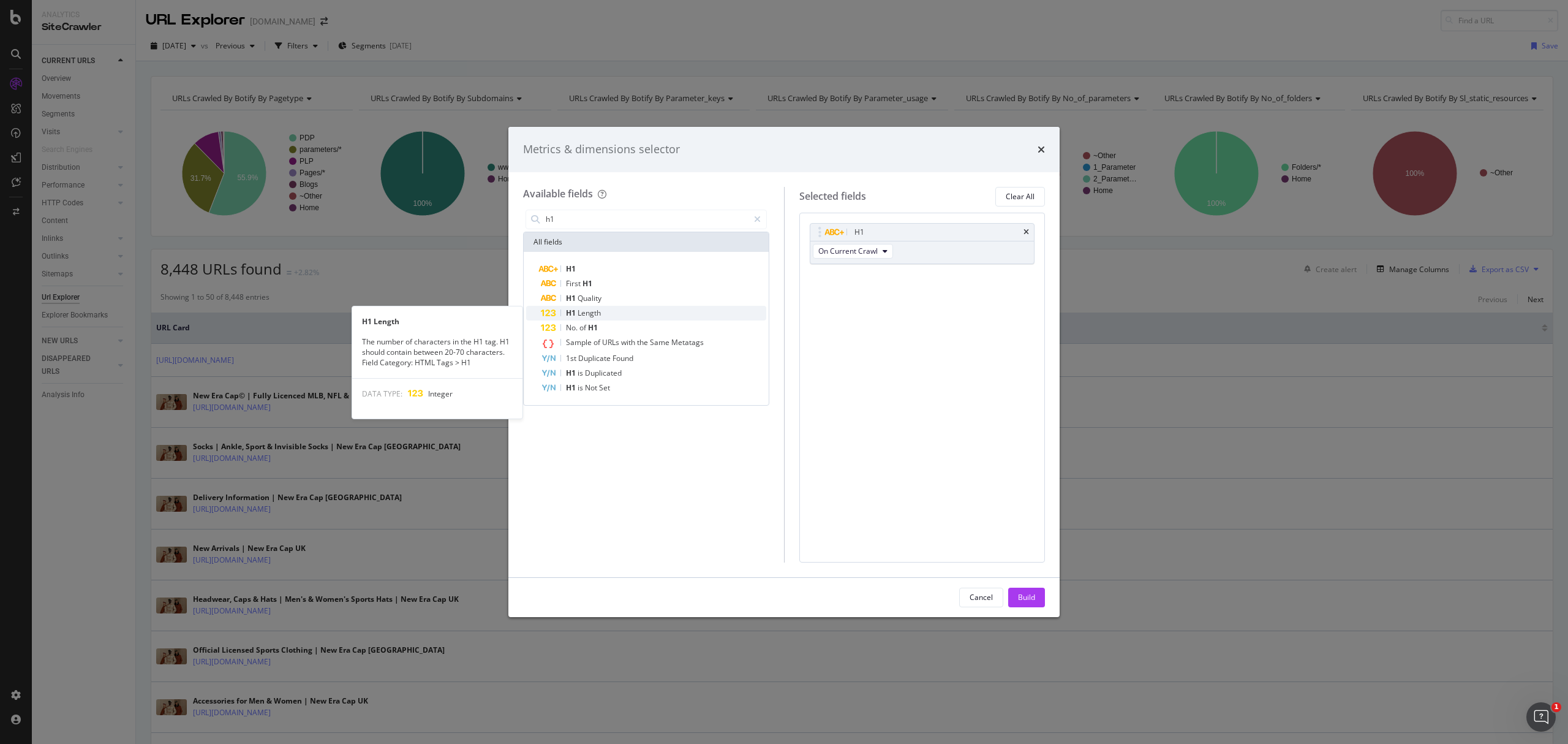
click at [594, 318] on span "Length" at bounding box center [589, 312] width 23 height 10
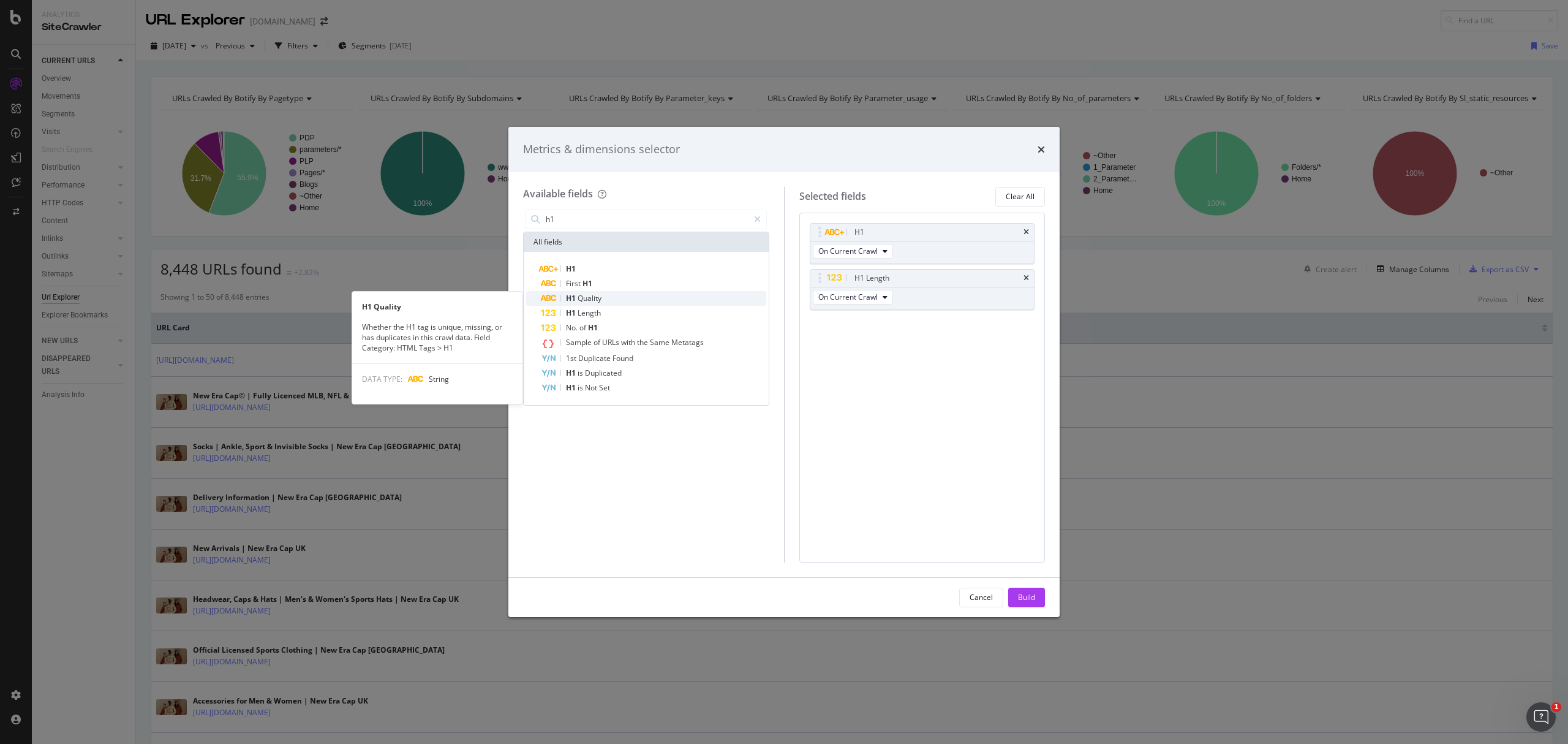
click at [600, 301] on span "Quality" at bounding box center [589, 298] width 24 height 10
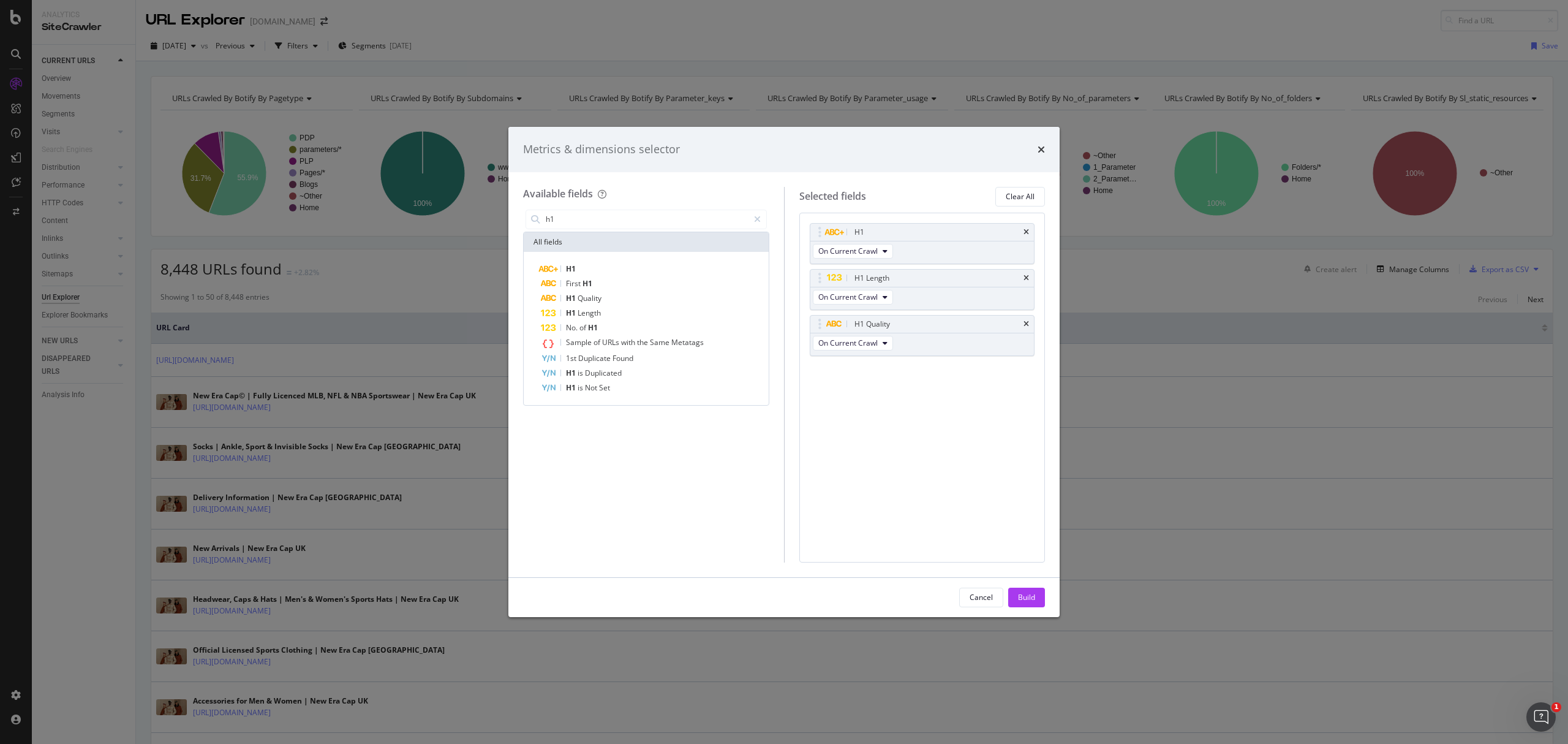
click at [1028, 584] on div "Cancel Build" at bounding box center [784, 598] width 551 height 39
click at [1035, 608] on div "Cancel Build" at bounding box center [784, 598] width 551 height 39
click at [1039, 597] on button "Build" at bounding box center [1027, 597] width 37 height 20
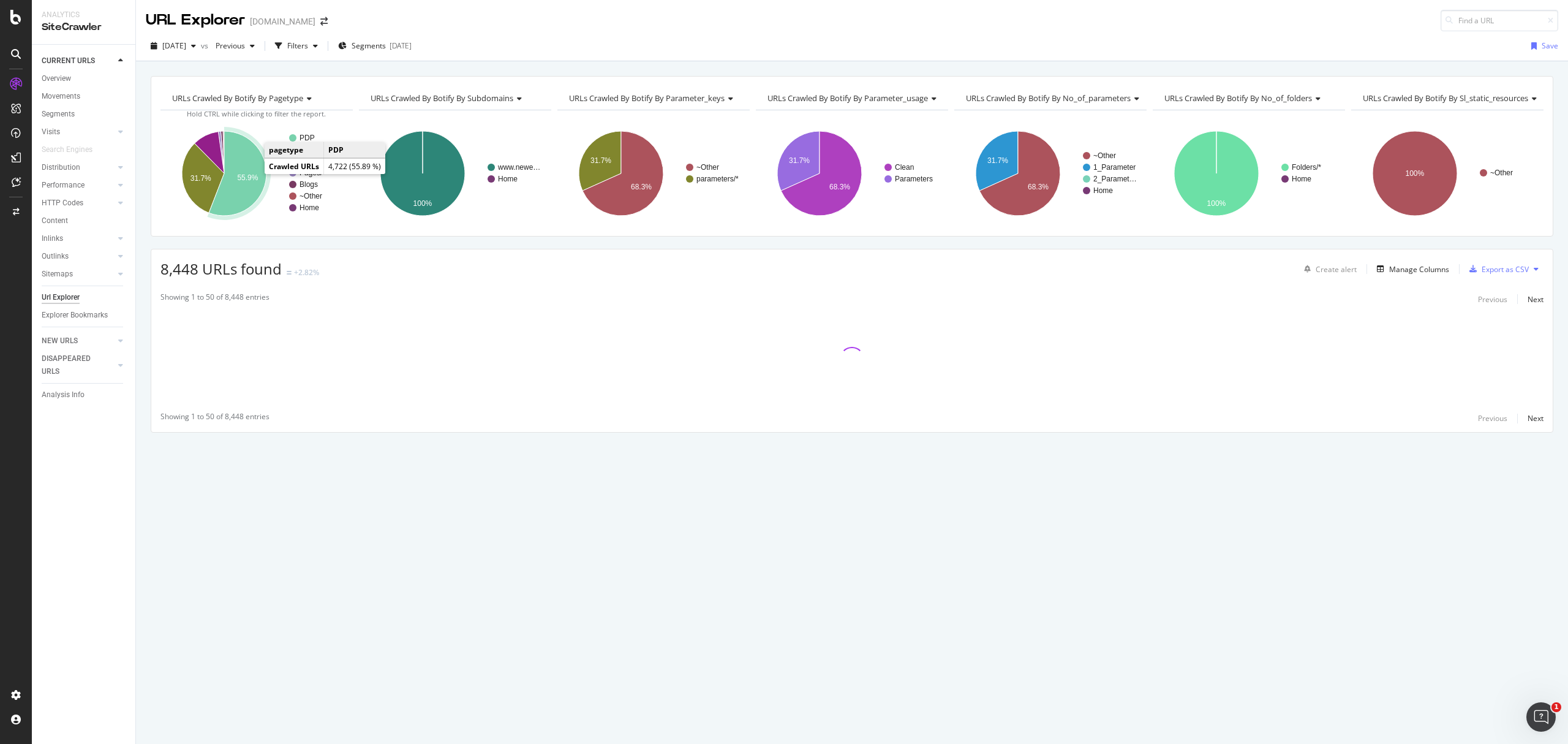
click at [244, 163] on icon "A chart." at bounding box center [237, 173] width 58 height 84
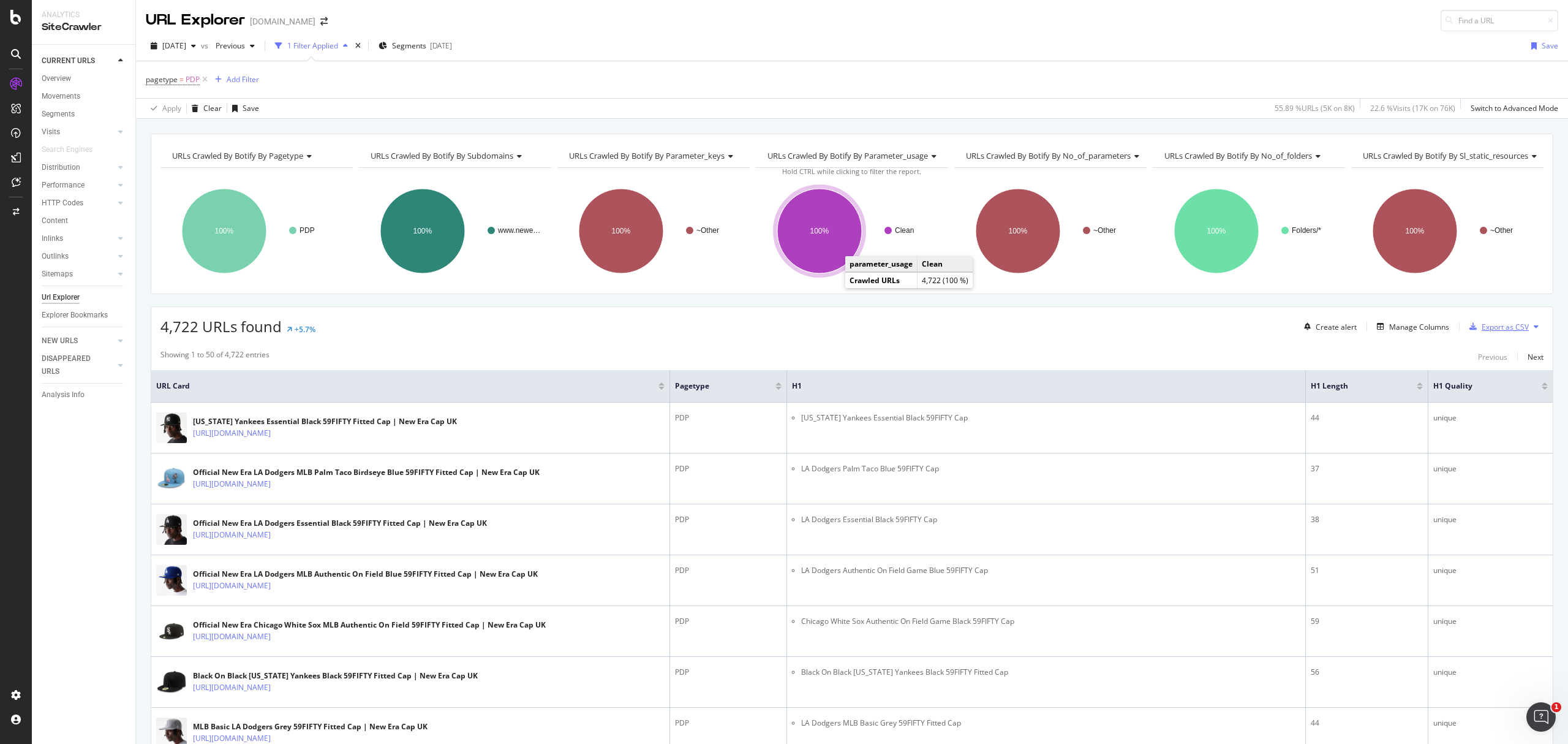
click at [1482, 332] on div "Export as CSV" at bounding box center [1505, 326] width 47 height 10
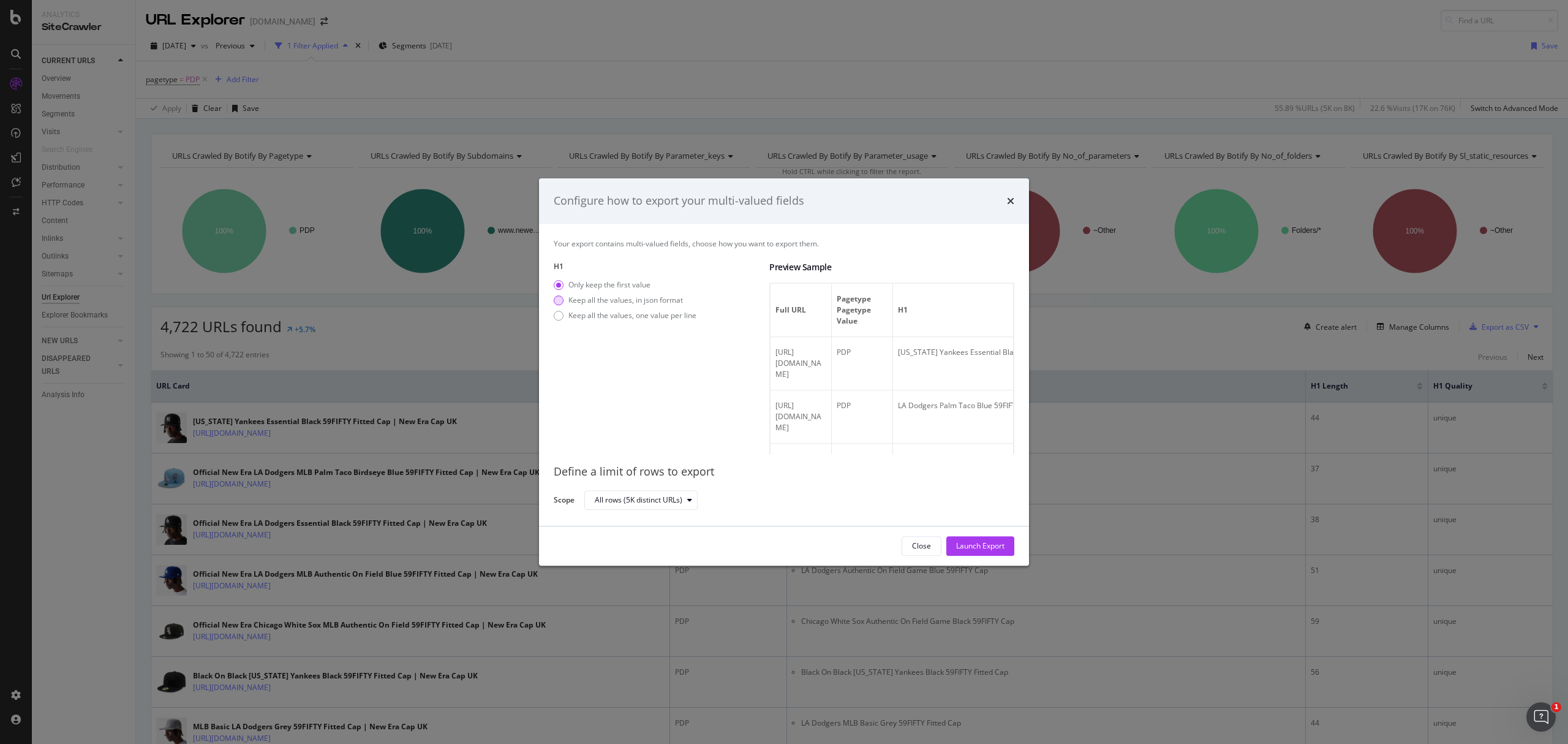
click at [635, 301] on div "Keep all the values, in json format" at bounding box center [625, 300] width 115 height 10
drag, startPoint x: 975, startPoint y: 350, endPoint x: 1009, endPoint y: 349, distance: 34.0
click at [1009, 349] on div "Full URL pagetype Pagetype Value H1 H1 Length H1 Len H1 Length H1 Quality [URL]…" at bounding box center [892, 369] width 245 height 171
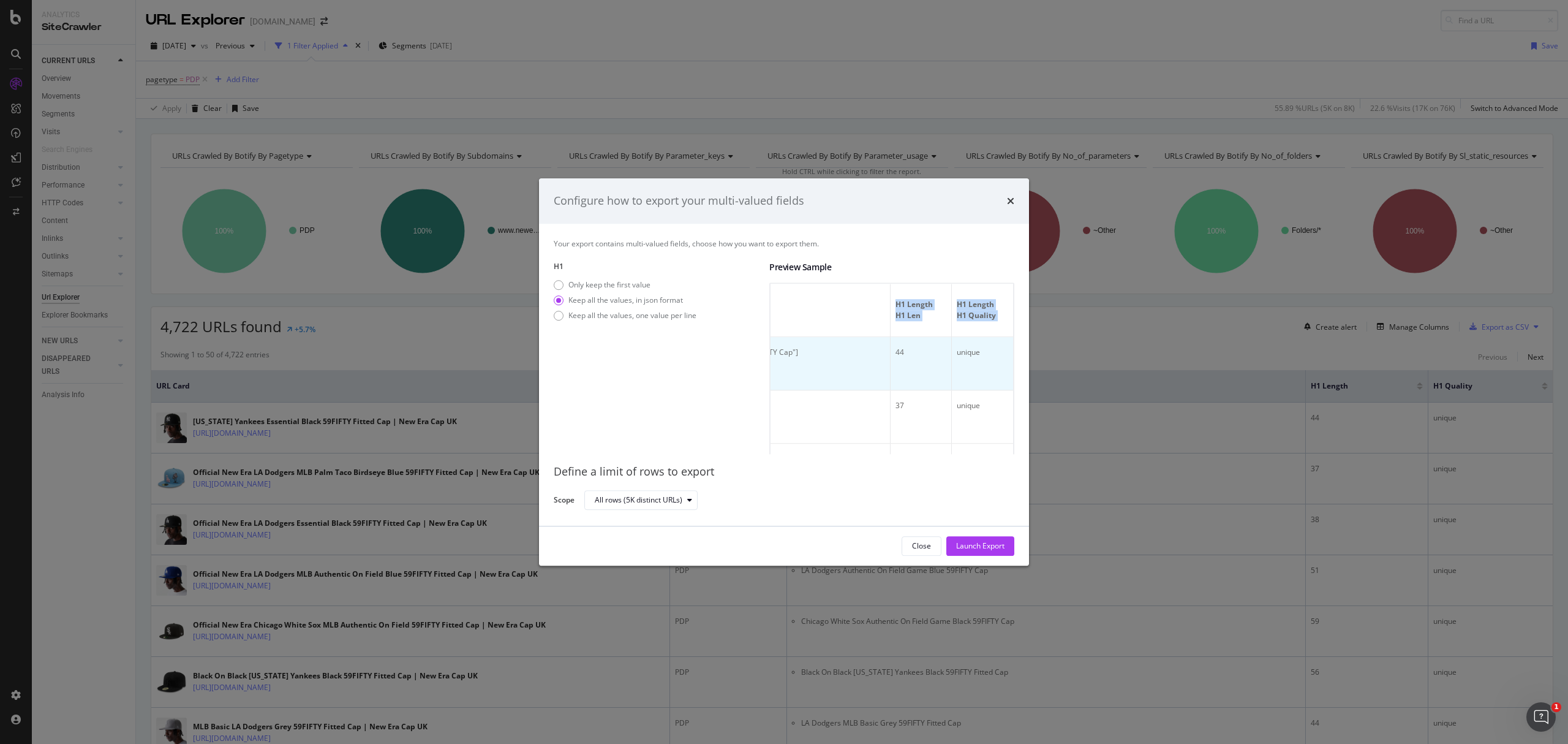
drag, startPoint x: 984, startPoint y: 364, endPoint x: 856, endPoint y: 341, distance: 130.0
click at [983, 364] on td "unique" at bounding box center [983, 364] width 61 height 53
click at [630, 312] on div "Keep all the values, one value per line" at bounding box center [632, 315] width 128 height 10
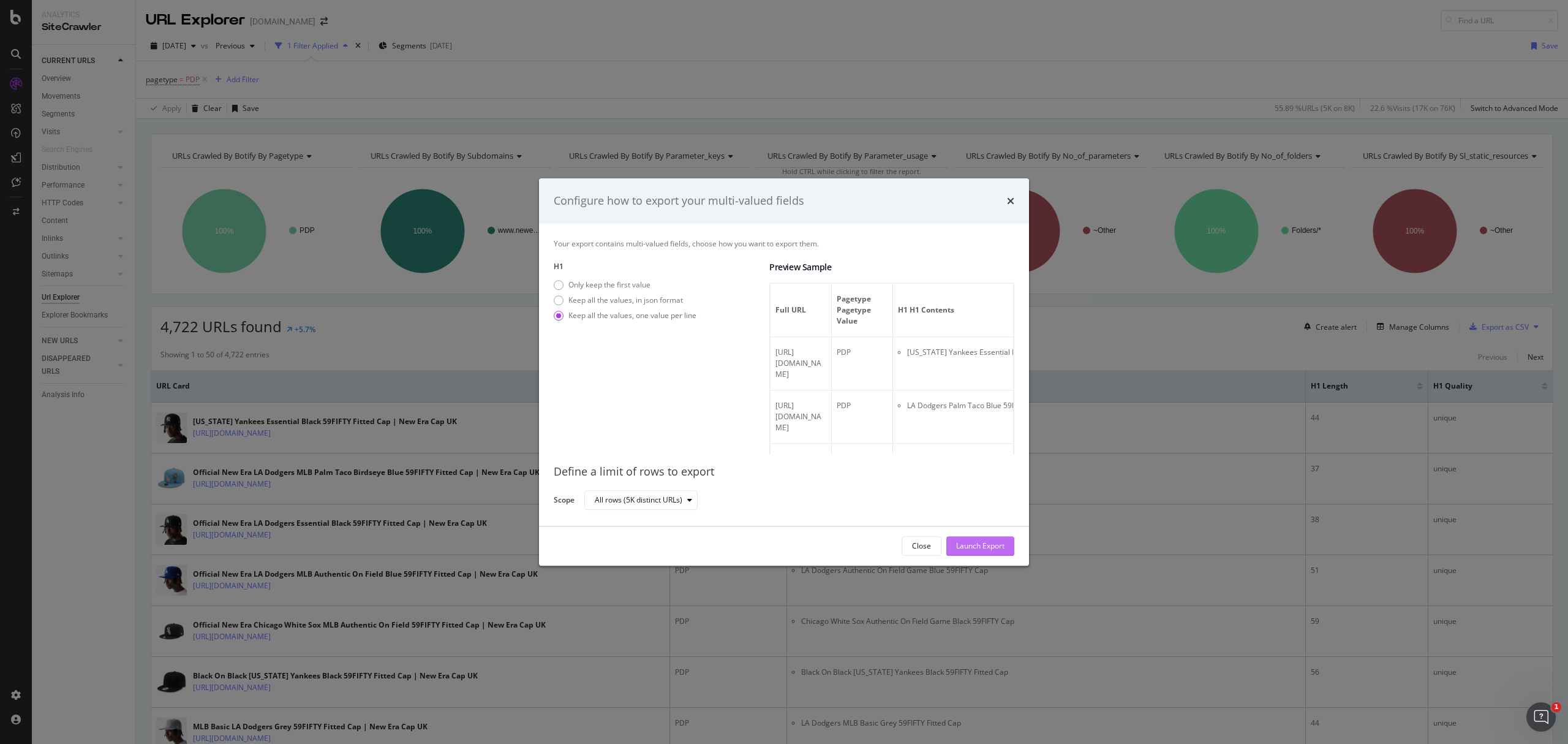
click at [978, 548] on div "Launch Export" at bounding box center [980, 545] width 48 height 10
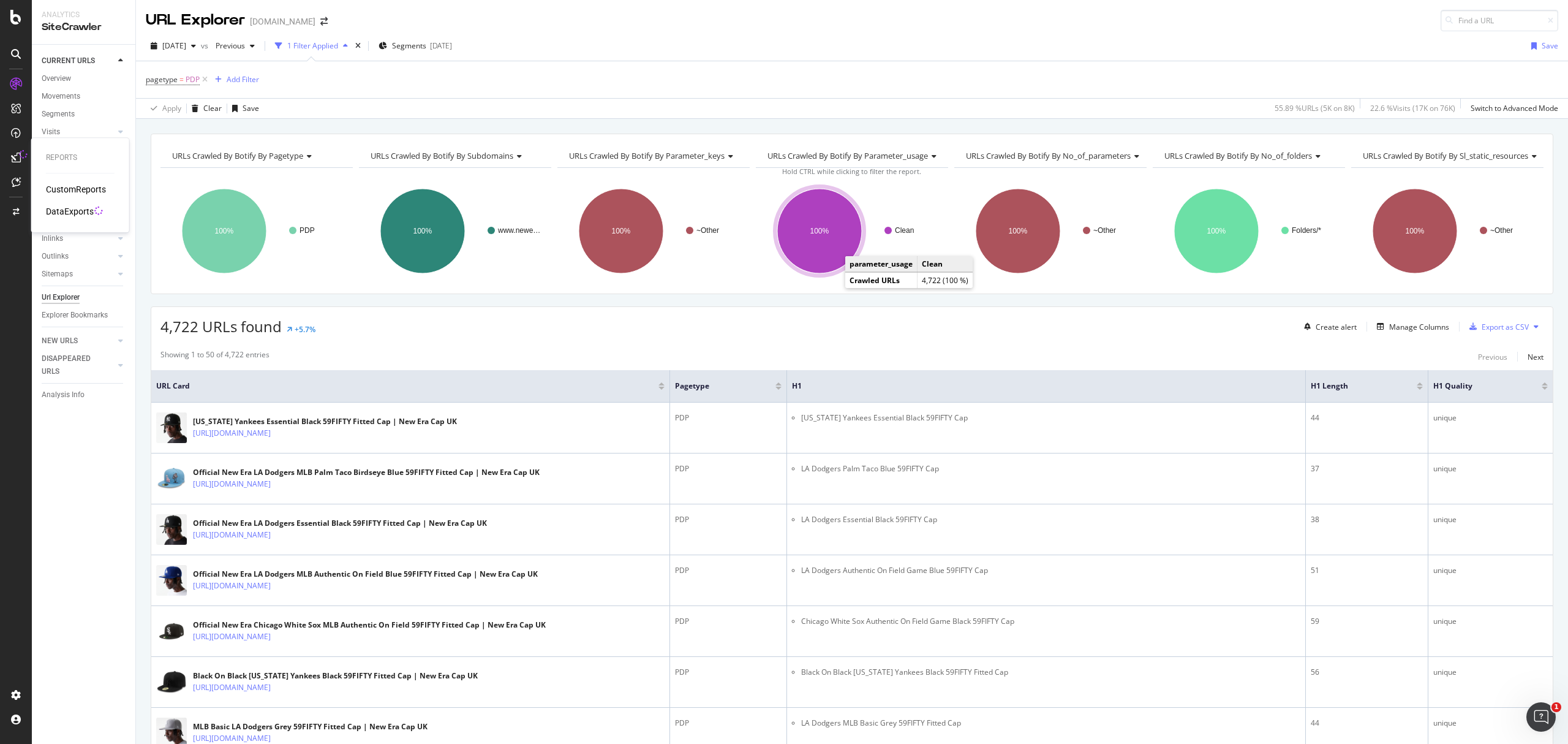
click at [16, 156] on icon at bounding box center [16, 157] width 10 height 10
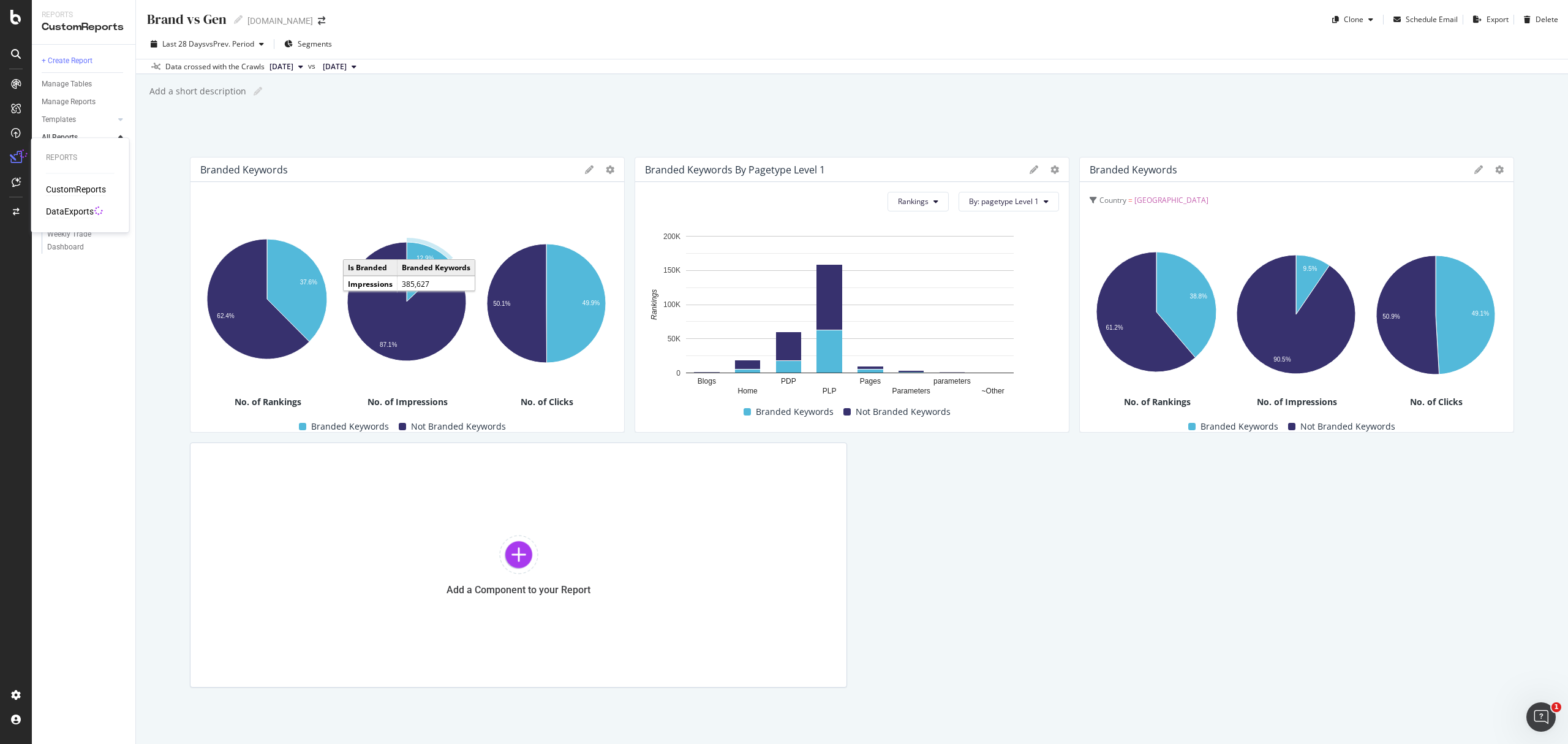
click at [82, 207] on div "DataExports" at bounding box center [70, 212] width 48 height 12
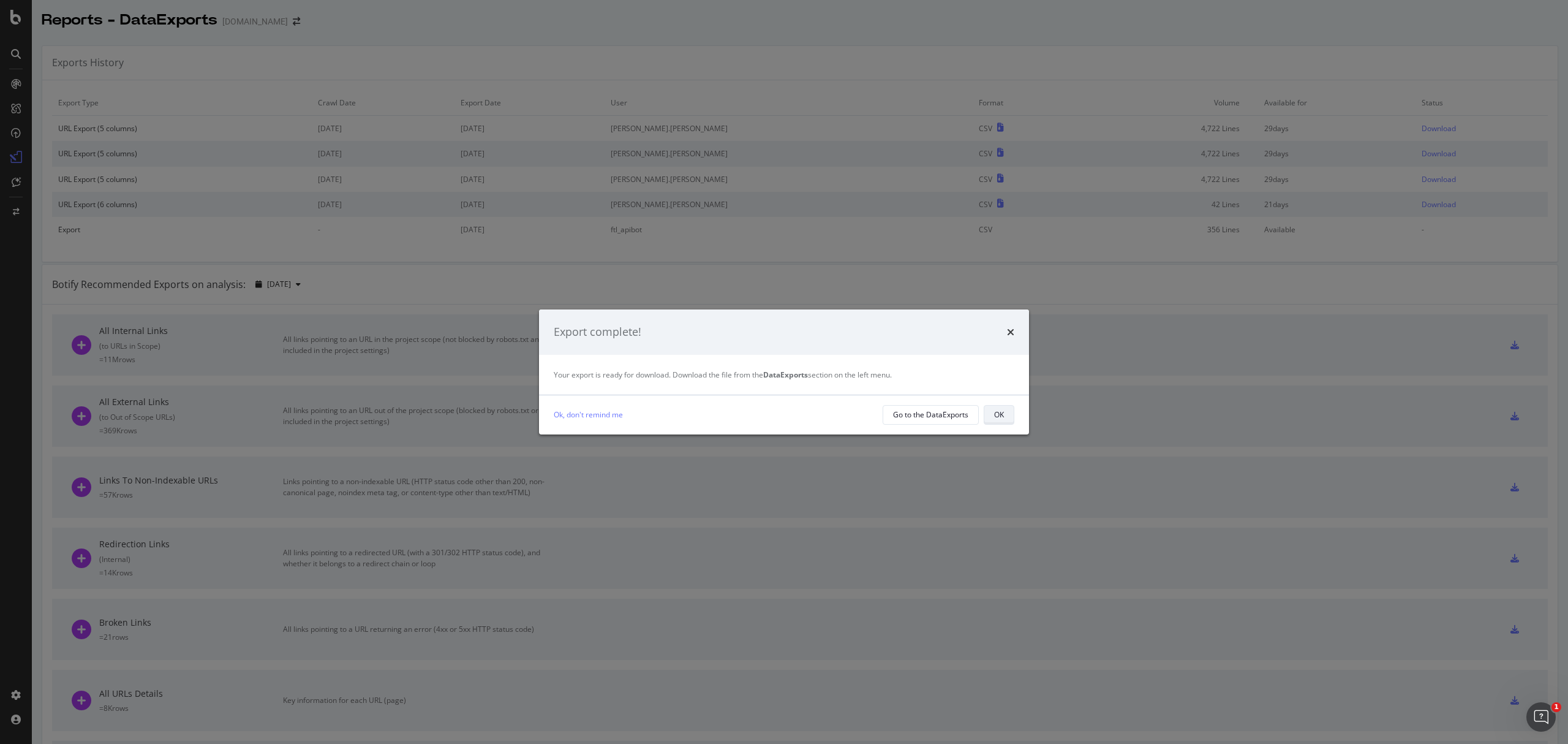
click at [1007, 418] on button "OK" at bounding box center [999, 415] width 31 height 20
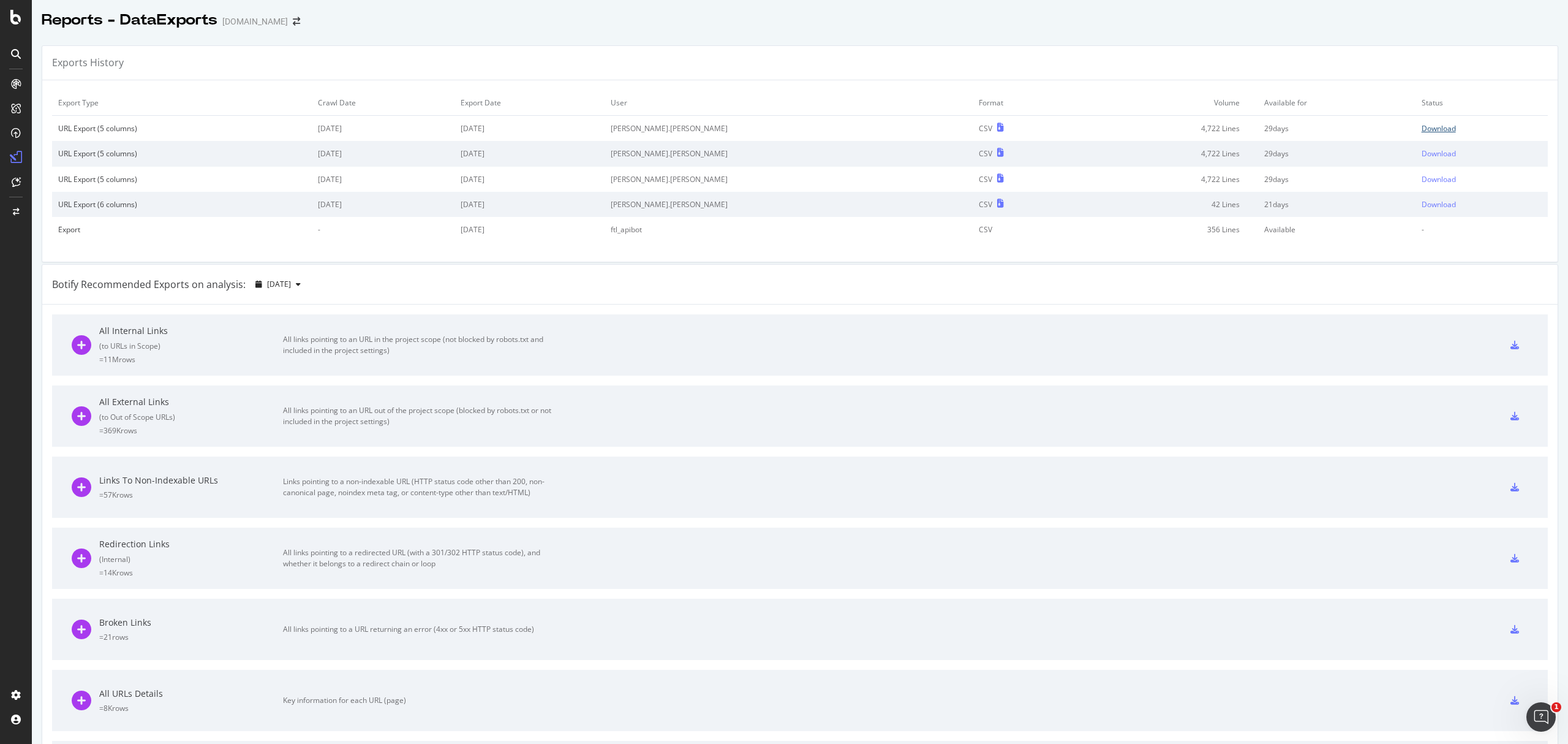
click at [1422, 131] on div "Download" at bounding box center [1439, 128] width 34 height 10
